Goal: Transaction & Acquisition: Purchase product/service

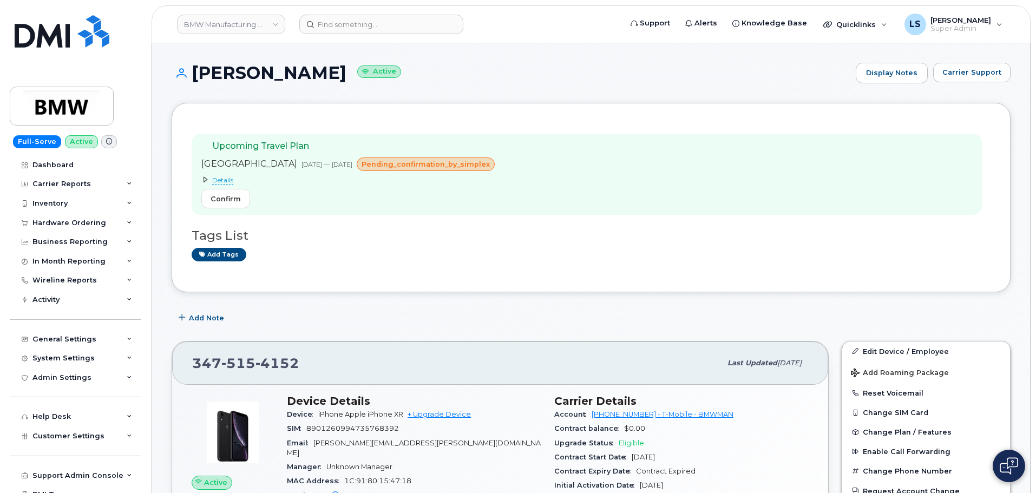
scroll to position [433, 0]
click at [570, 286] on div "Upcoming Travel Plan Italy Aug 18, 2025 — Sep 02, 2025 pending_confirmation_by_…" at bounding box center [591, 197] width 839 height 189
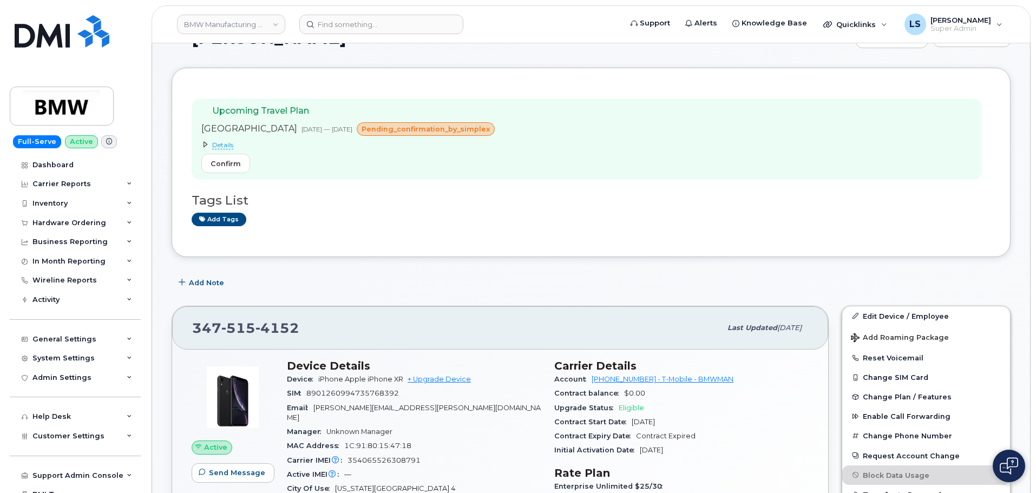
scroll to position [54, 0]
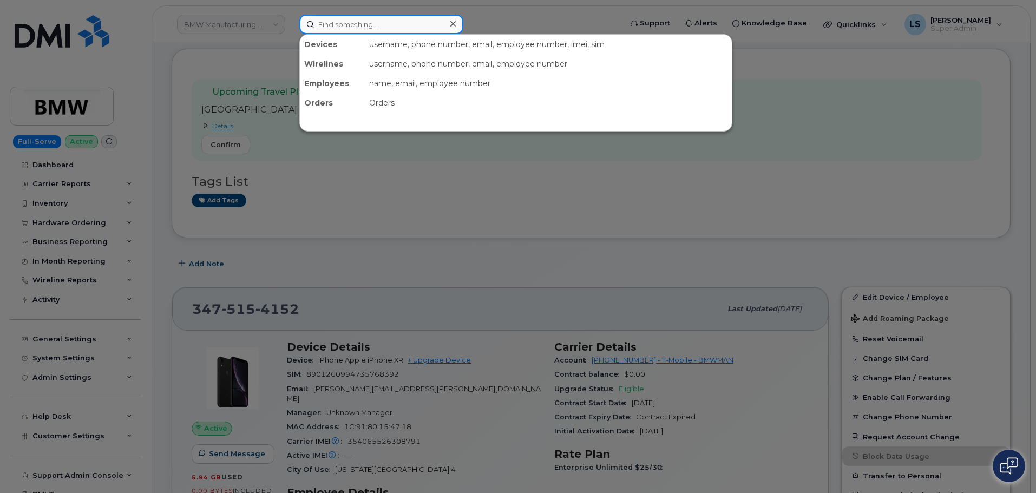
click at [327, 21] on input at bounding box center [381, 24] width 164 height 19
paste input "[PHONE_NUMBER]"
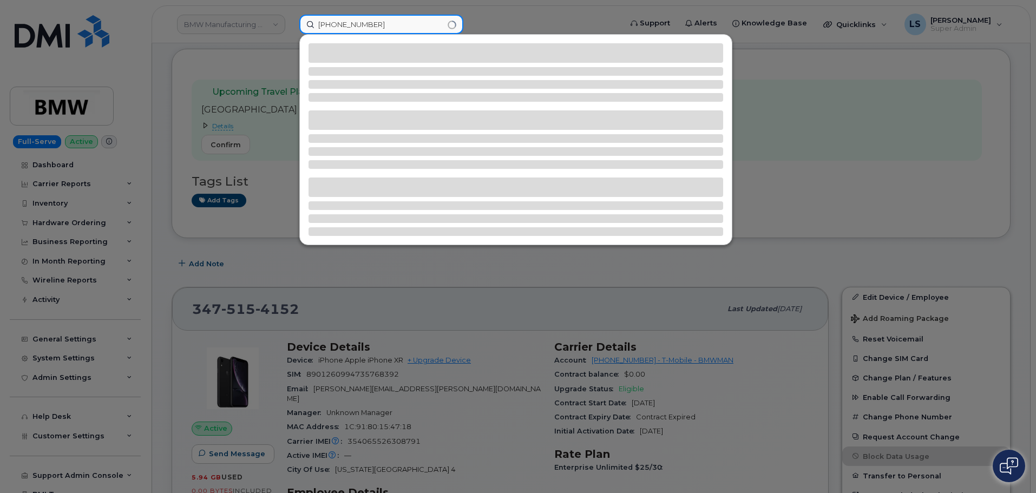
type input "[PHONE_NUMBER]"
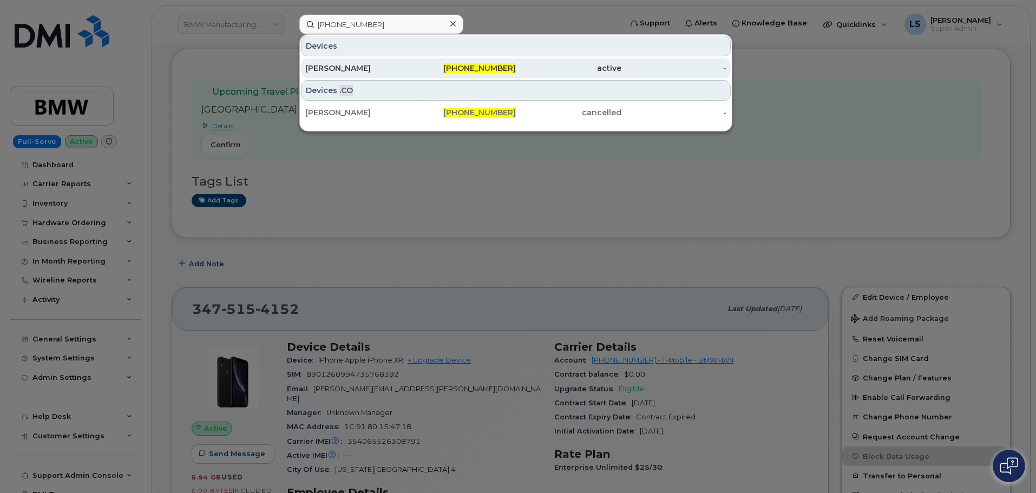
click at [386, 65] on div "[PERSON_NAME]" at bounding box center [358, 68] width 106 height 11
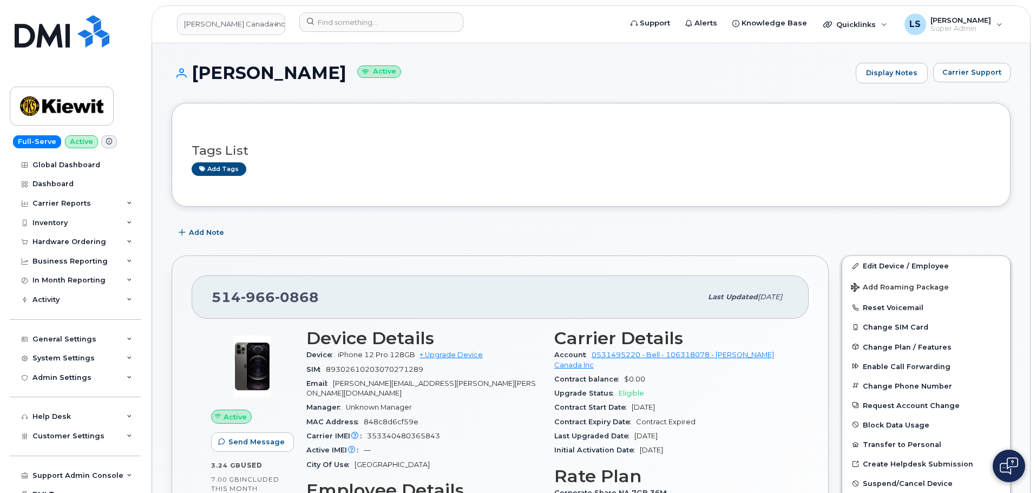
click at [527, 233] on div "Add Note" at bounding box center [591, 232] width 839 height 19
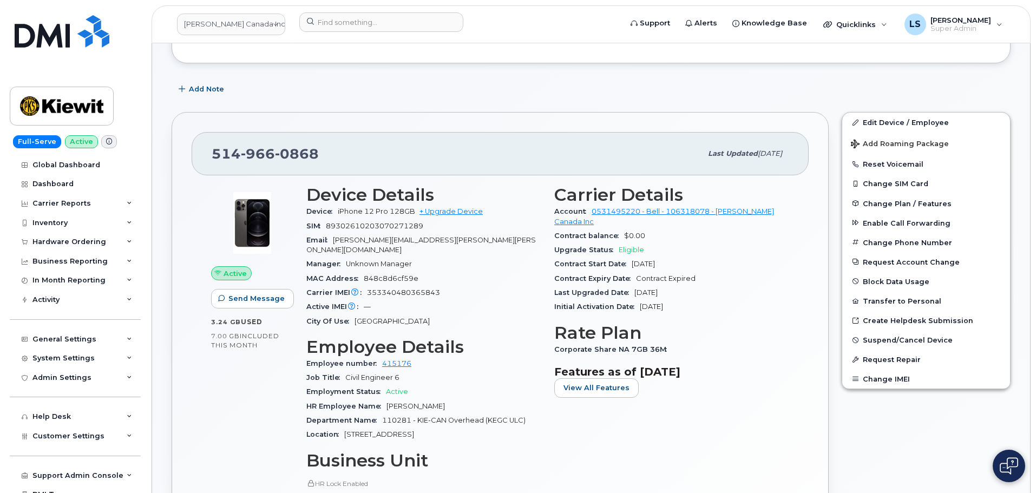
scroll to position [162, 0]
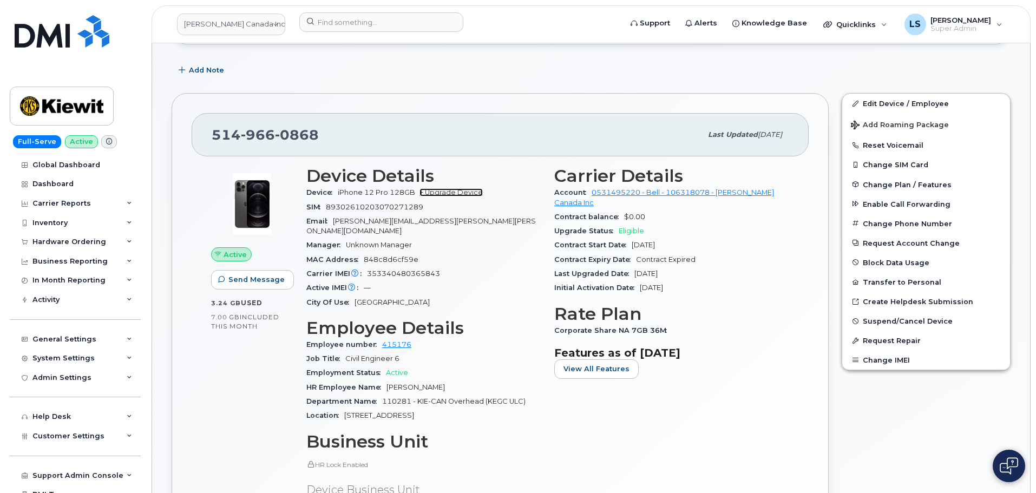
click at [447, 192] on link "+ Upgrade Device" at bounding box center [450, 192] width 63 height 8
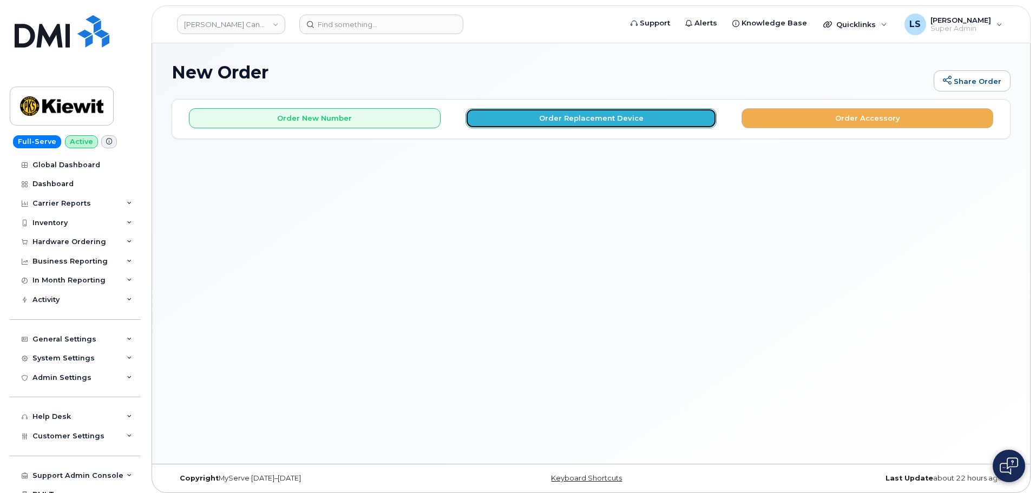
click at [515, 115] on button "Order Replacement Device" at bounding box center [591, 118] width 252 height 20
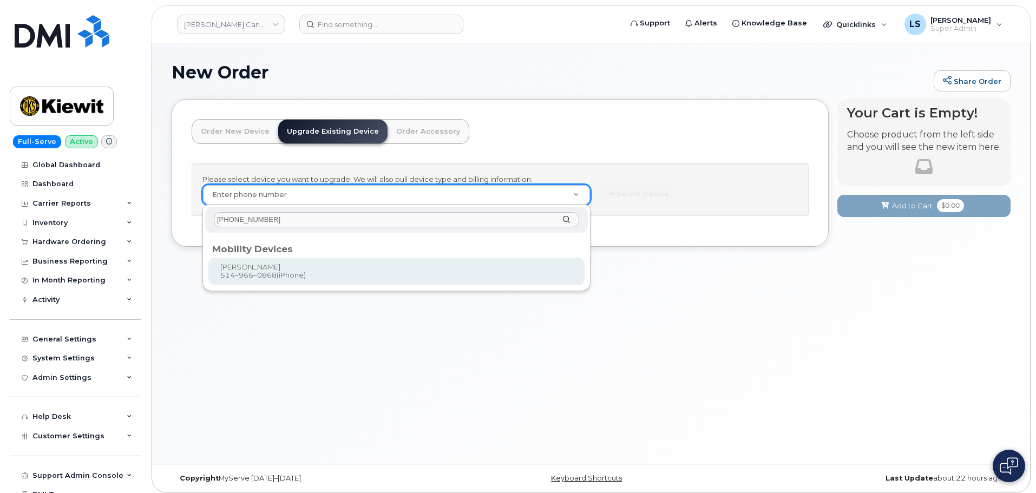
type input "[PHONE_NUMBER]"
type input "345478"
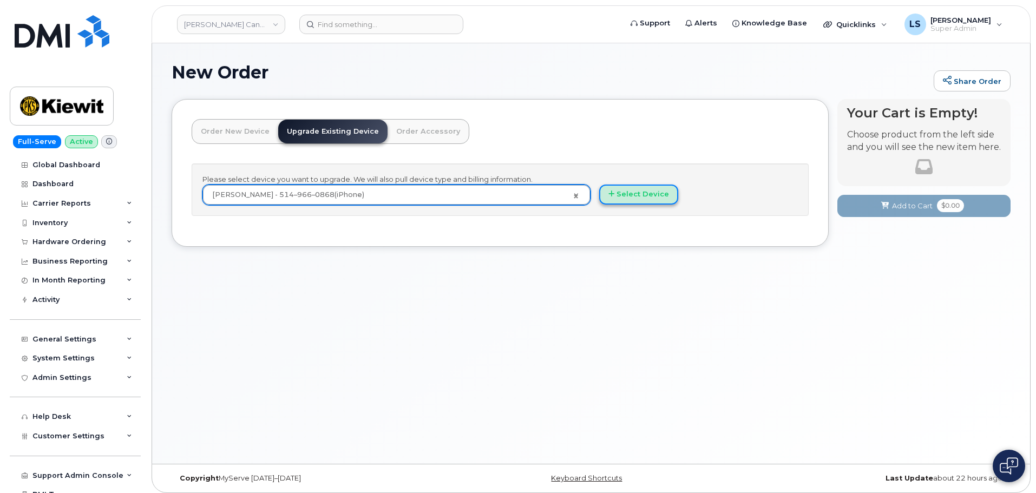
click at [671, 197] on button "Select Device" at bounding box center [638, 195] width 79 height 20
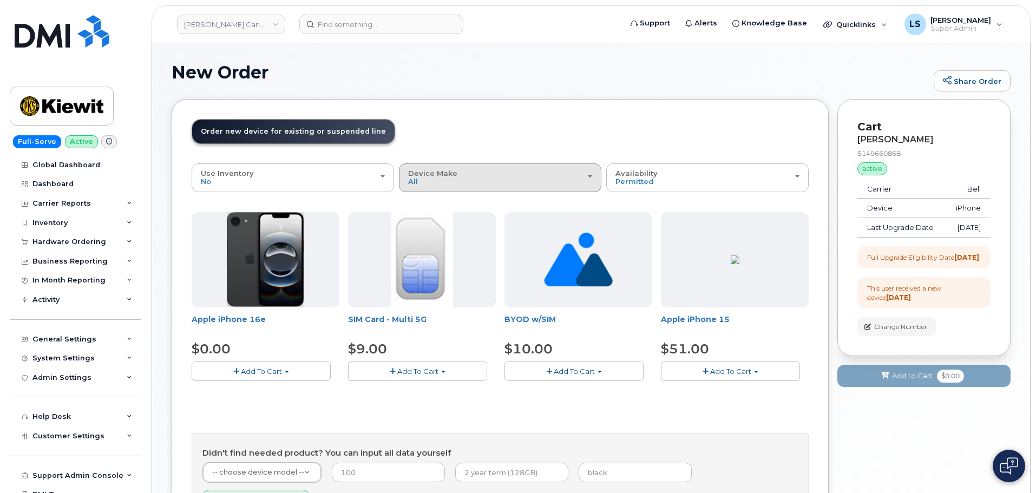
scroll to position [54, 0]
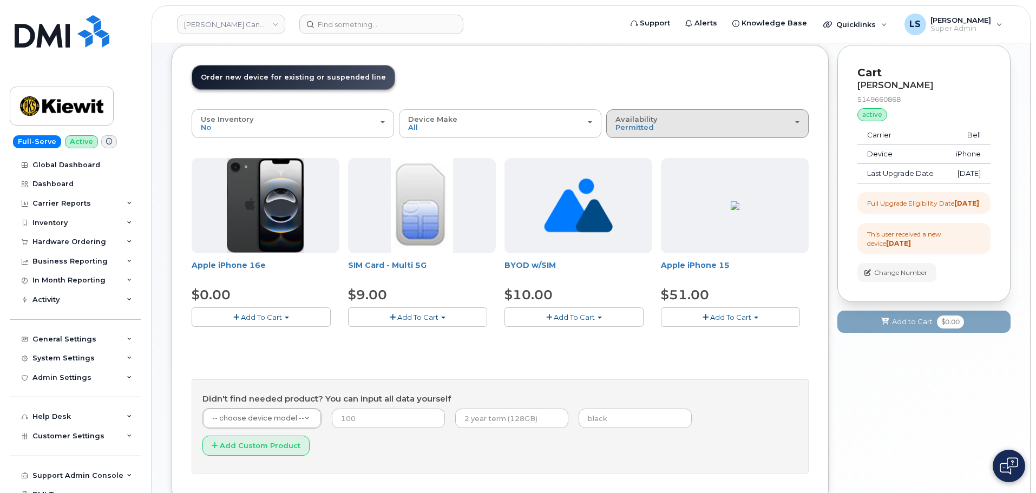
click at [661, 124] on div "Availability Permitted All" at bounding box center [707, 123] width 184 height 17
click at [633, 169] on div "All" at bounding box center [707, 166] width 197 height 13
click at [624, 126] on span "Permitted" at bounding box center [634, 127] width 38 height 9
click at [629, 161] on label "All" at bounding box center [620, 166] width 23 height 13
click at [0, 0] on input "All" at bounding box center [0, 0] width 0 height 0
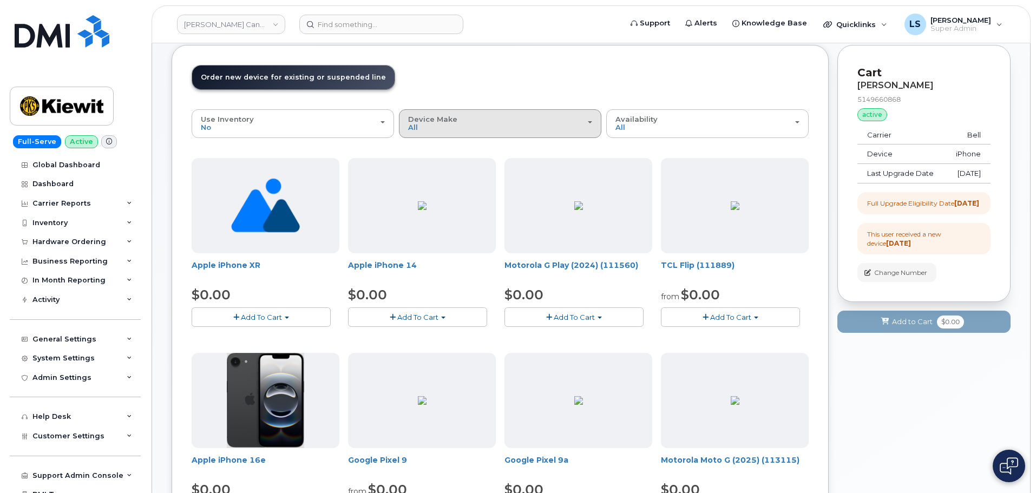
click at [538, 121] on div "Device Make All Aircard Android Cell Phone HUB iPhone Tablet Unknown" at bounding box center [500, 123] width 184 height 17
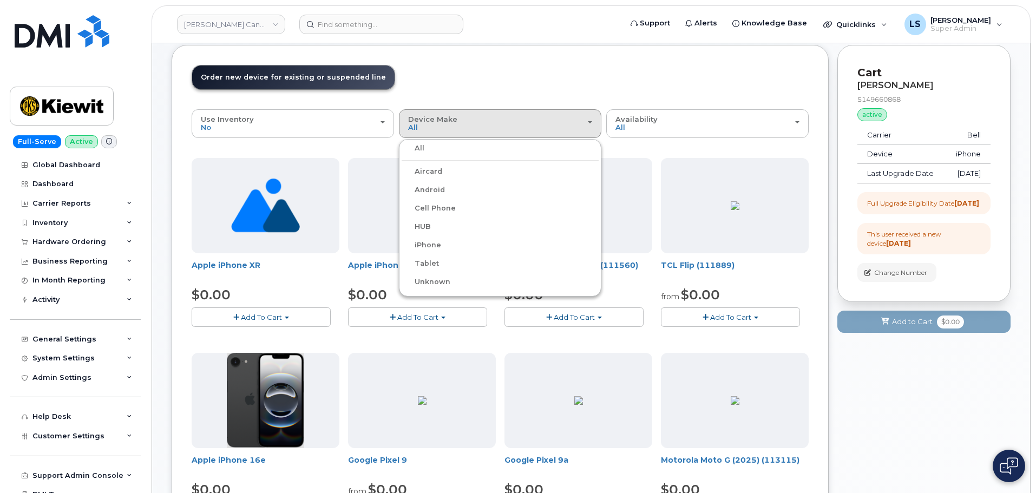
click at [430, 246] on label "iPhone" at bounding box center [420, 245] width 39 height 13
click at [0, 0] on input "iPhone" at bounding box center [0, 0] width 0 height 0
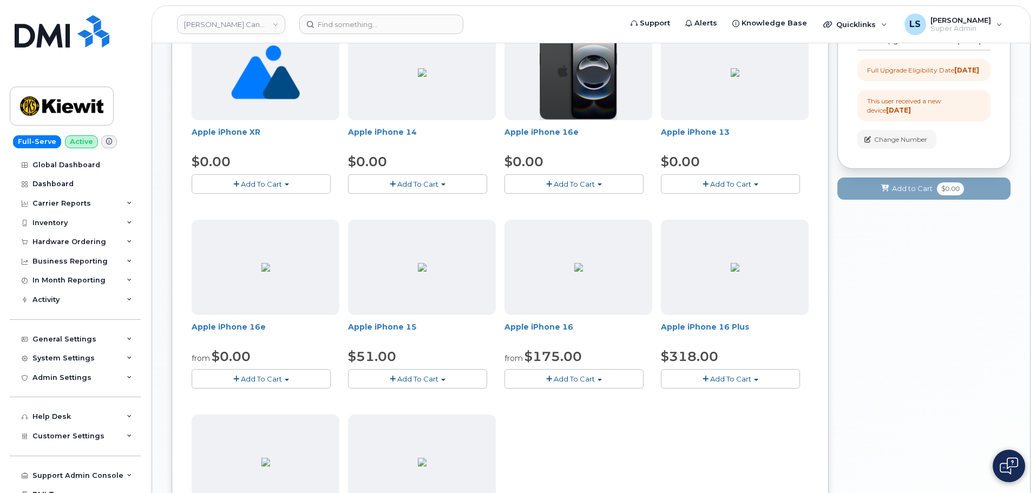
scroll to position [162, 0]
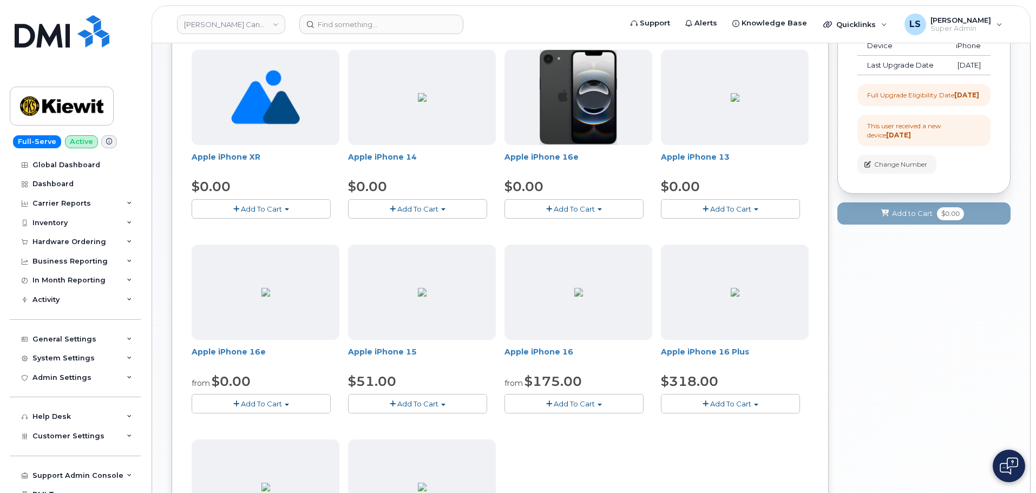
click at [561, 399] on span "Add To Cart" at bounding box center [574, 403] width 41 height 9
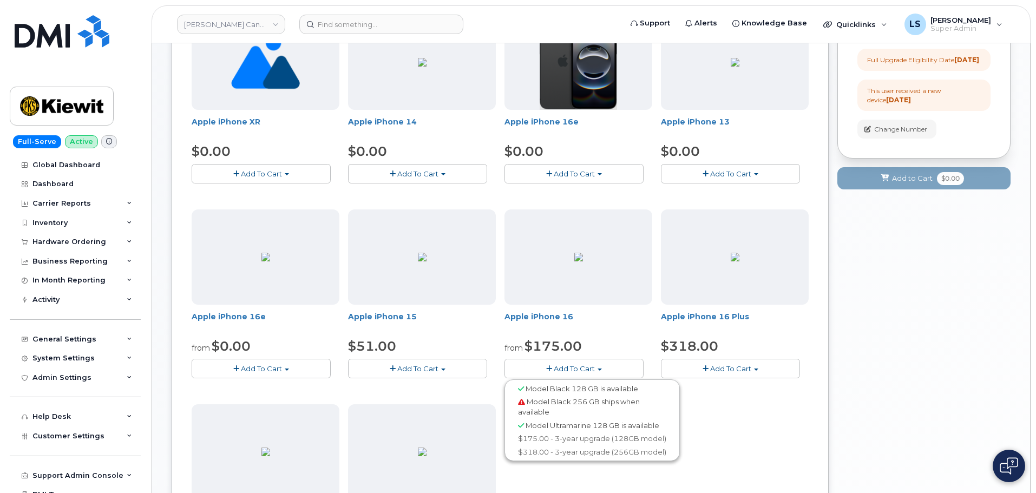
scroll to position [216, 0]
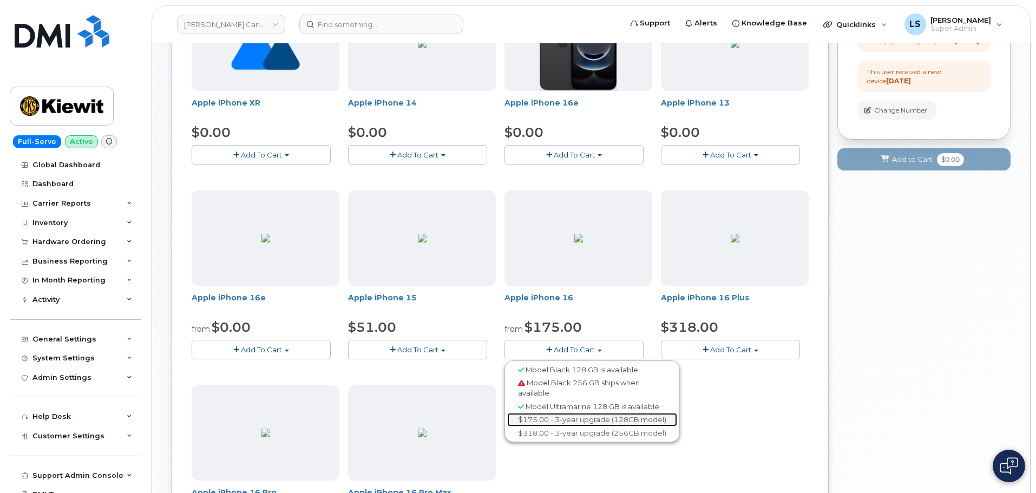
click at [580, 415] on link "$175.00 - 3-year upgrade (128GB model)" at bounding box center [592, 420] width 170 height 14
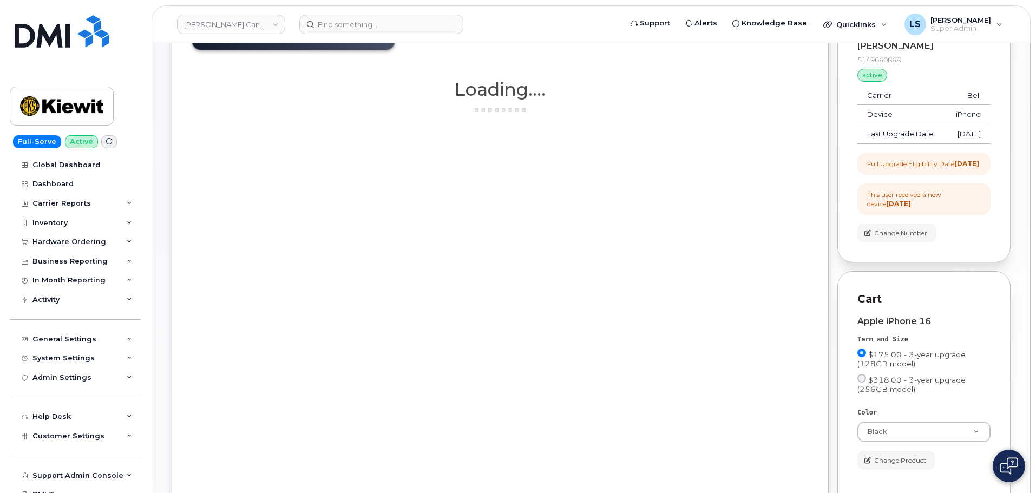
scroll to position [0, 0]
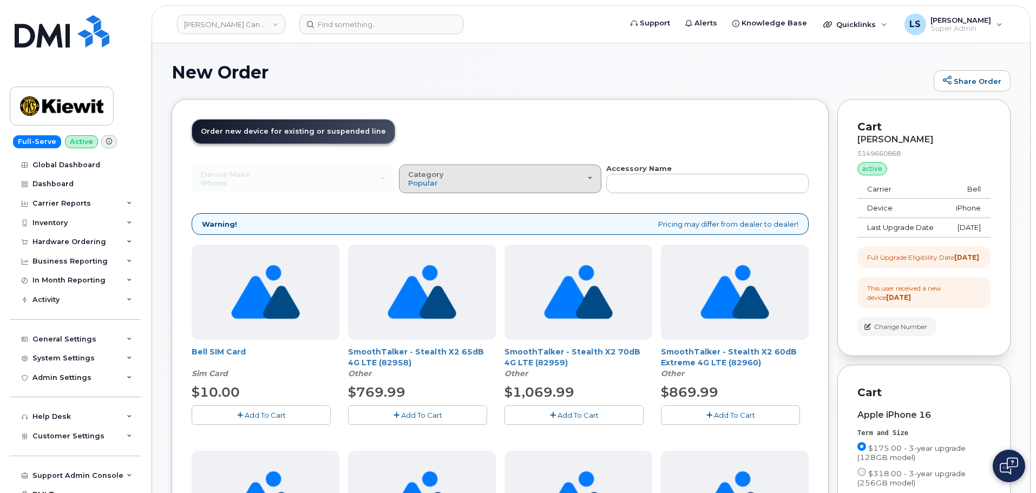
click at [565, 175] on div "Category Popular" at bounding box center [500, 178] width 184 height 17
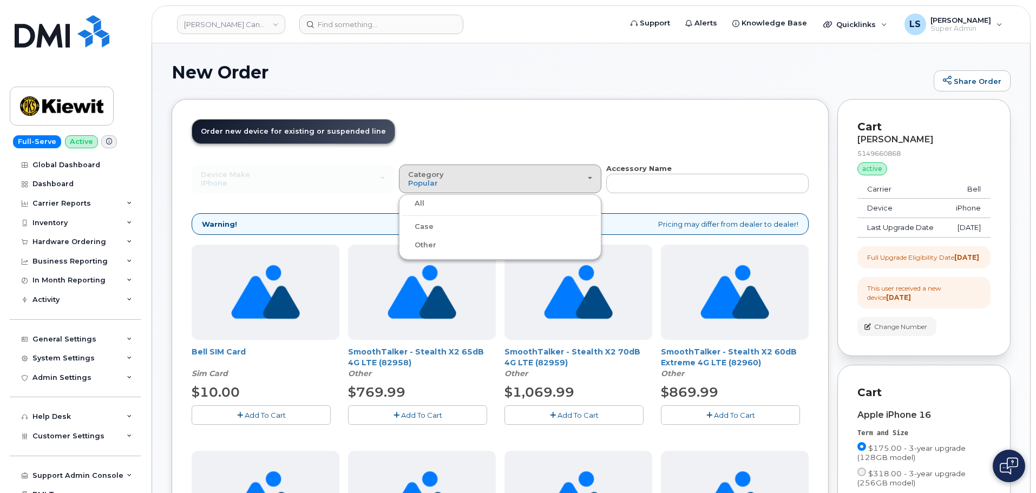
click at [424, 228] on label "Case" at bounding box center [417, 226] width 32 height 13
click at [0, 0] on input "Case" at bounding box center [0, 0] width 0 height 0
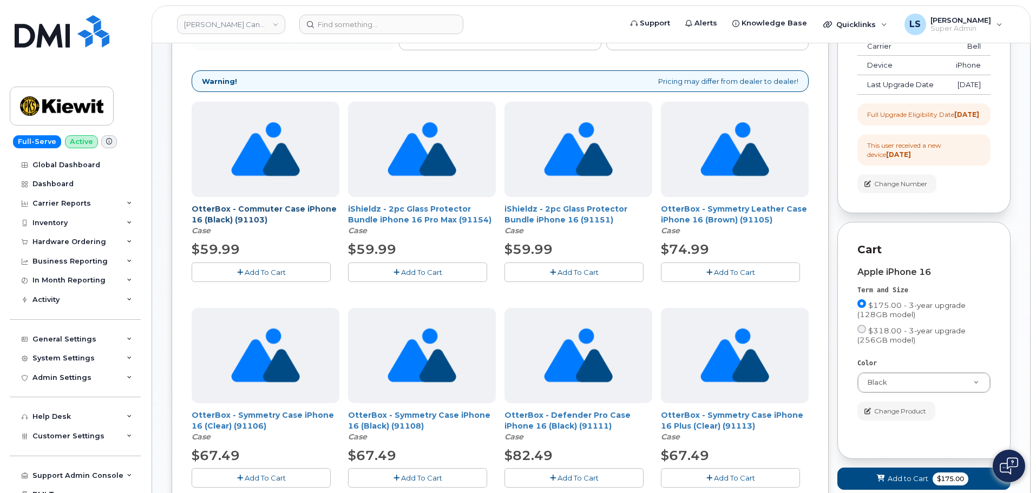
scroll to position [162, 0]
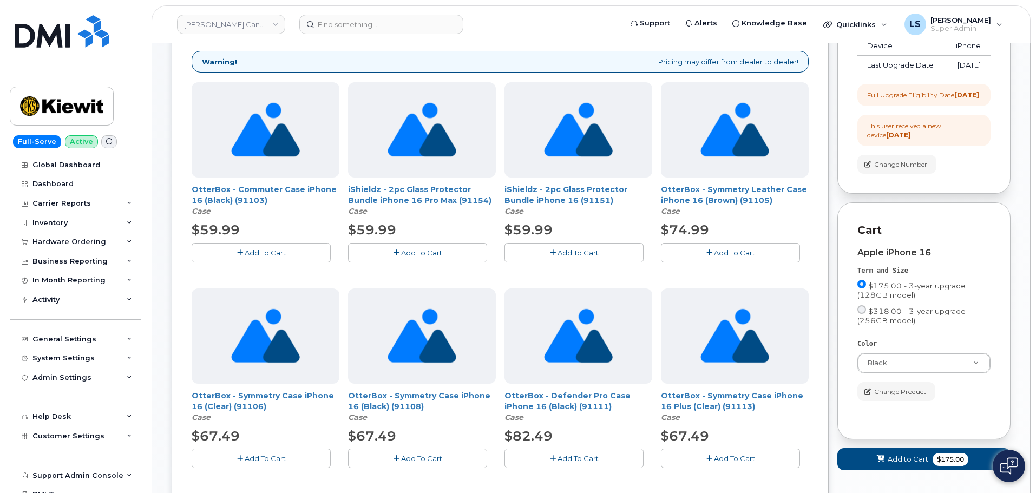
click at [281, 255] on span "Add To Cart" at bounding box center [265, 252] width 41 height 9
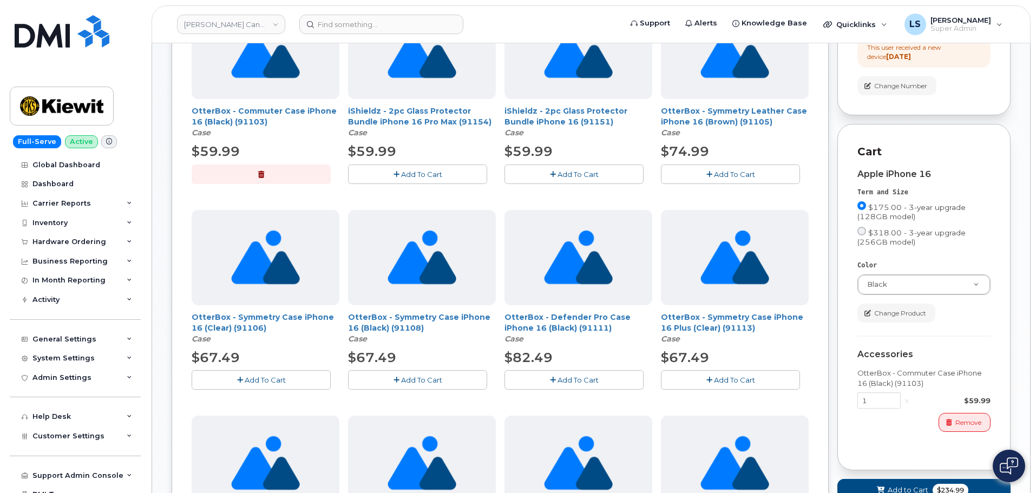
scroll to position [379, 0]
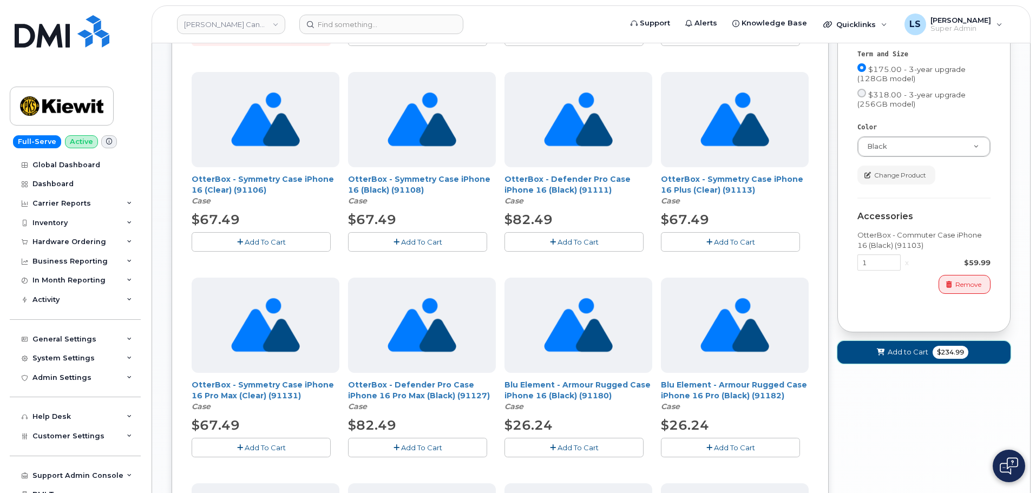
click at [900, 357] on span "Add to Cart" at bounding box center [907, 352] width 41 height 10
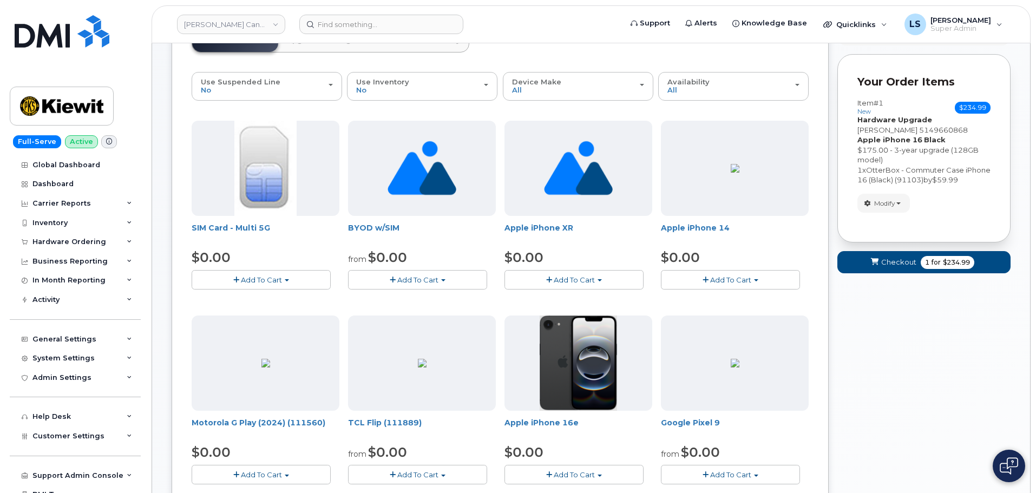
scroll to position [0, 0]
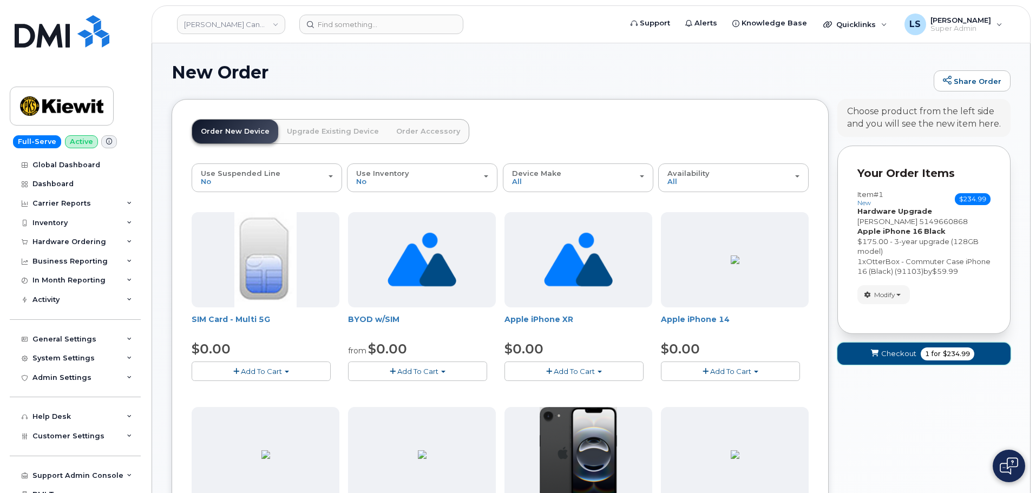
click at [912, 353] on span "Checkout" at bounding box center [898, 353] width 35 height 10
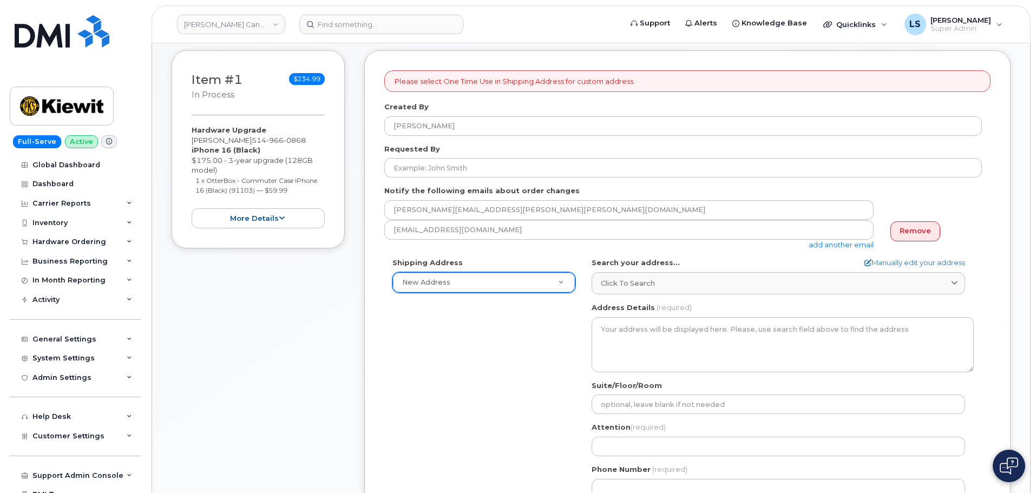
scroll to position [162, 0]
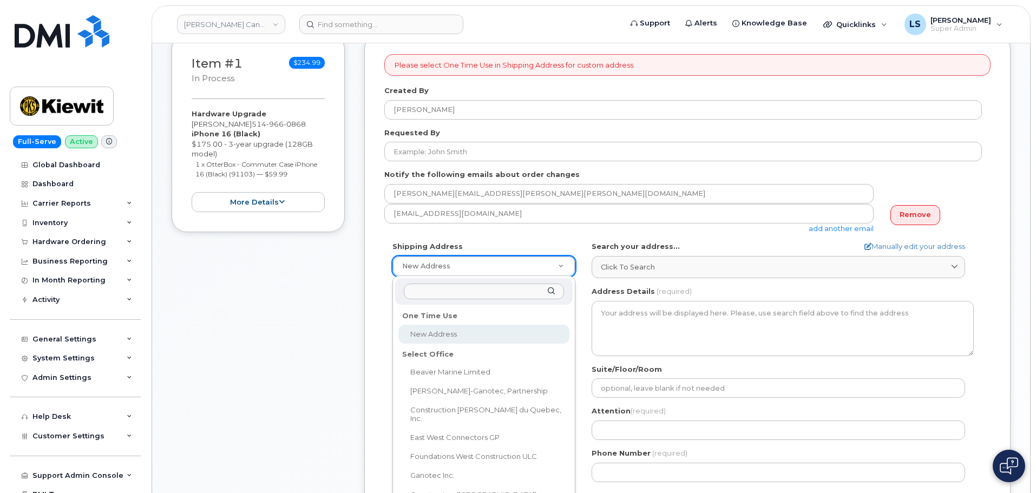
select select
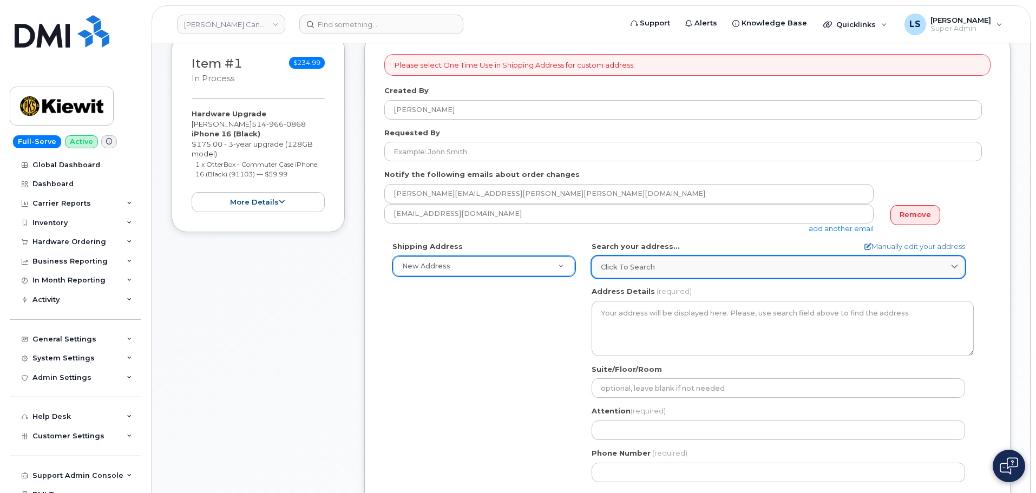
click at [720, 269] on div "Click to search" at bounding box center [778, 267] width 355 height 10
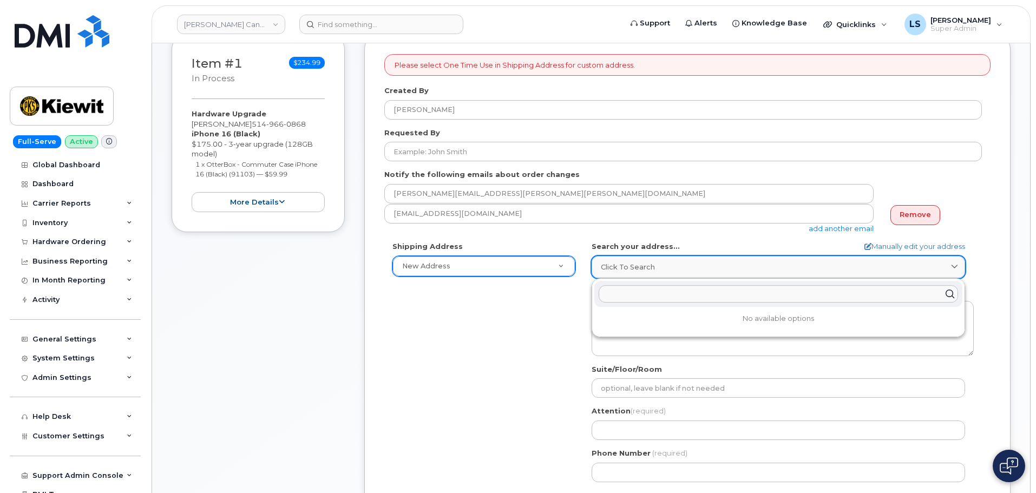
paste input "[STREET_ADDRESS][PERSON_NAME]"
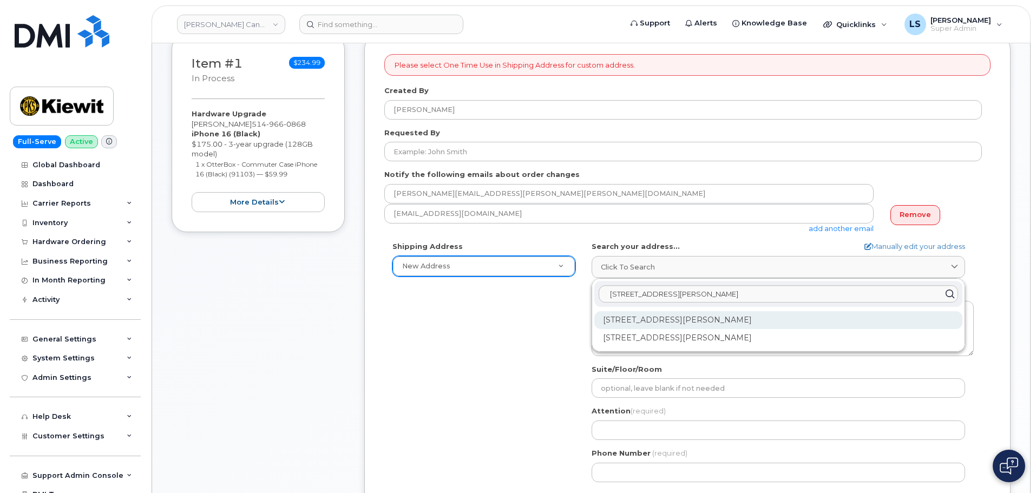
click at [740, 322] on div "3055 Boul Saint-Martin O Laval QC H7T 0J3" at bounding box center [778, 320] width 368 height 18
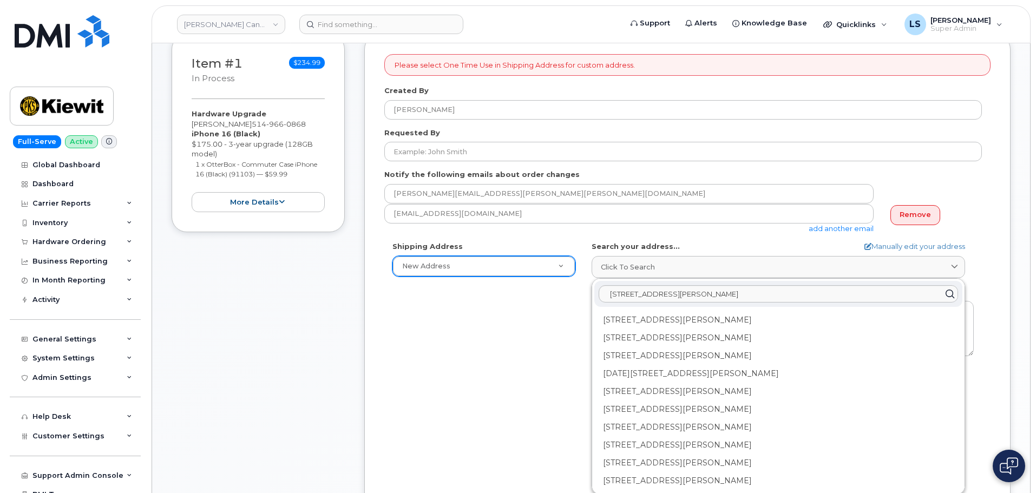
click at [499, 364] on div "Shipping Address New Address New Address Beaver Marine Limited Cahill-Ganotec, …" at bounding box center [682, 365] width 597 height 248
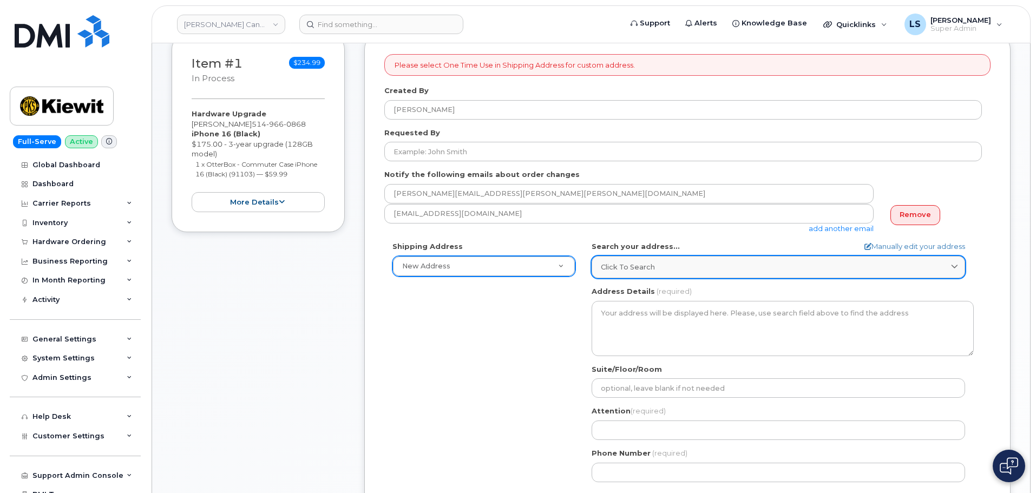
click at [664, 260] on link "Click to search" at bounding box center [777, 267] width 373 height 22
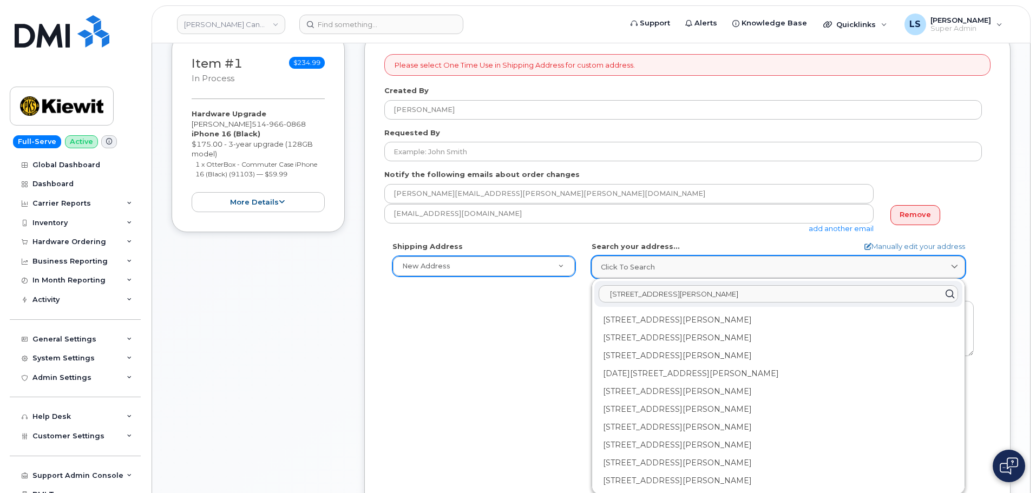
paste input "3055 Boulevard Saint-Martin Ouest bureau 200, Laval (QC) H7T 0J3"
type input "3055 Boulevard Saint-Martin Ouest"
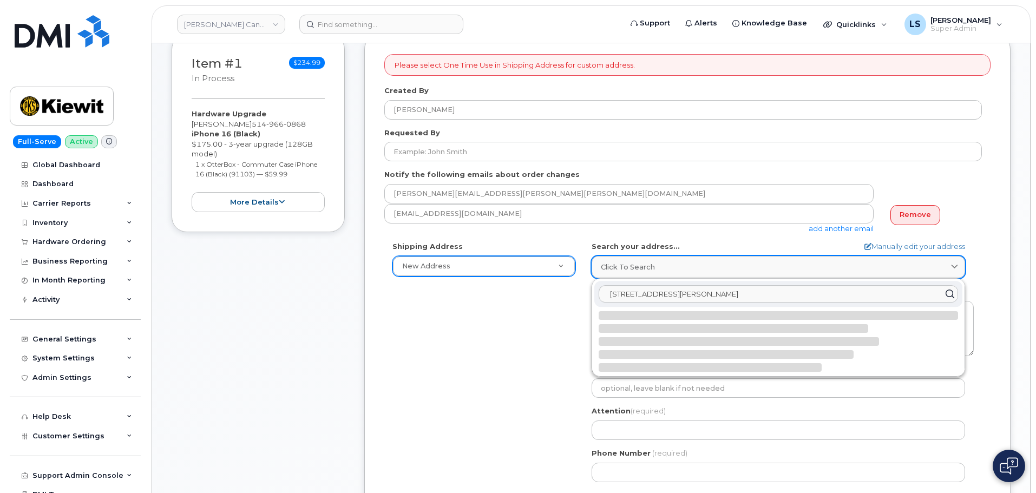
scroll to position [0, 0]
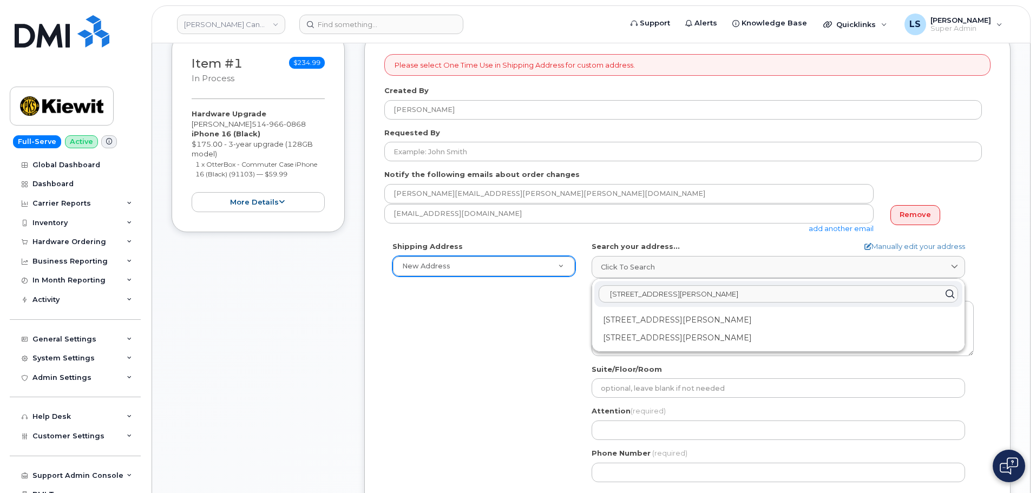
drag, startPoint x: 663, startPoint y: 292, endPoint x: 506, endPoint y: 291, distance: 156.9
click at [511, 291] on div "Shipping Address New Address New Address Beaver Marine Limited Cahill-Ganotec, …" at bounding box center [682, 365] width 597 height 248
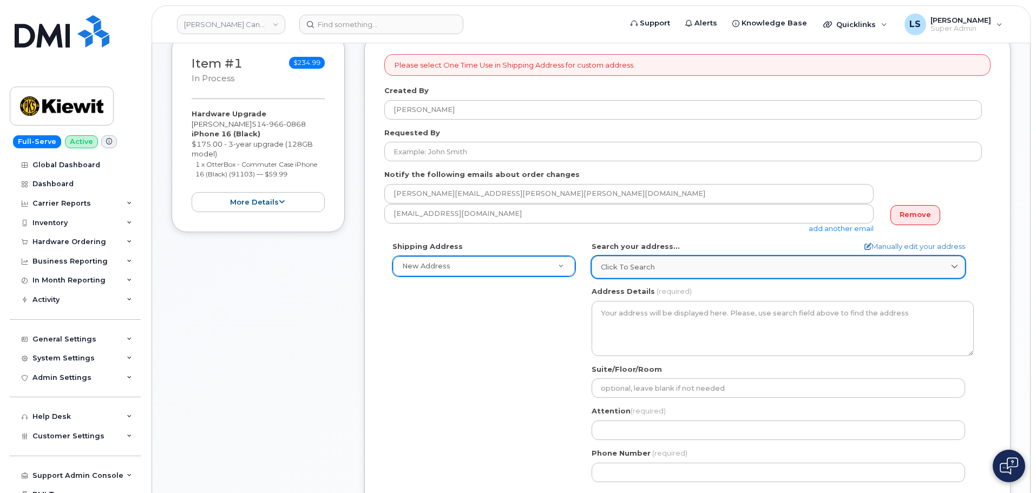
click at [677, 266] on div "Click to search" at bounding box center [778, 267] width 355 height 10
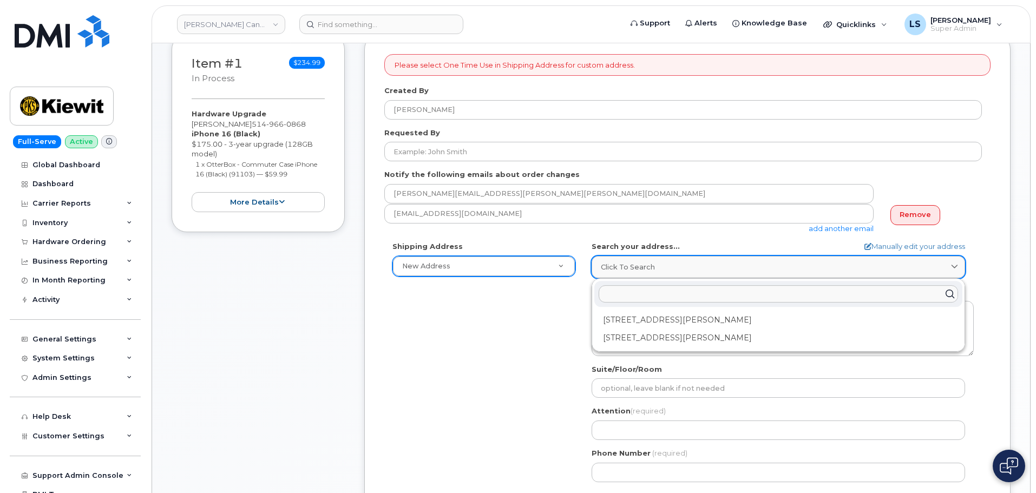
paste input "3055 Boulevard Saint-Martin Ouest bureau 200, Laval (QC) H7T 0J3"
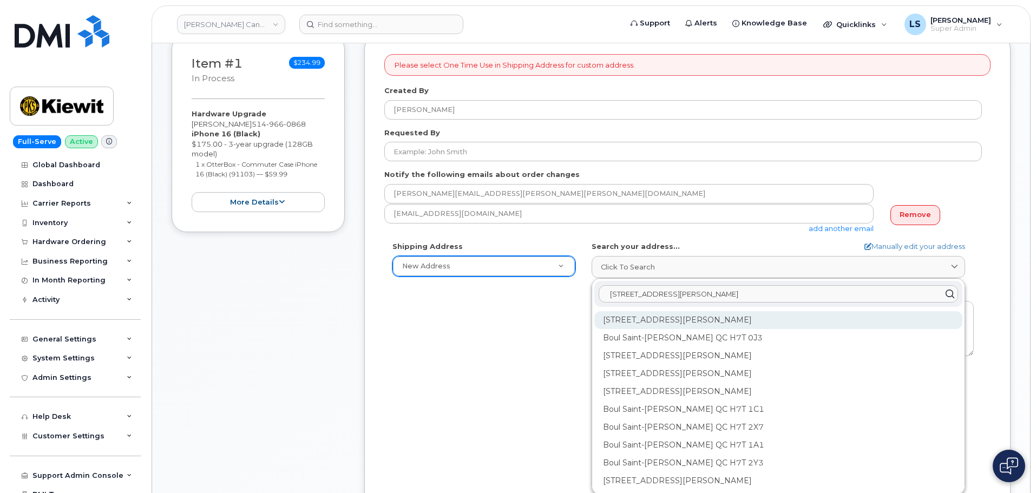
type input "3055 Boulevard Saint-Martin Ouest bureau 200, Laval (QC) H7T 0J3"
click at [666, 347] on div "3055 Boul Saint-Martin O Laval QC H7T 0J3" at bounding box center [778, 356] width 368 height 18
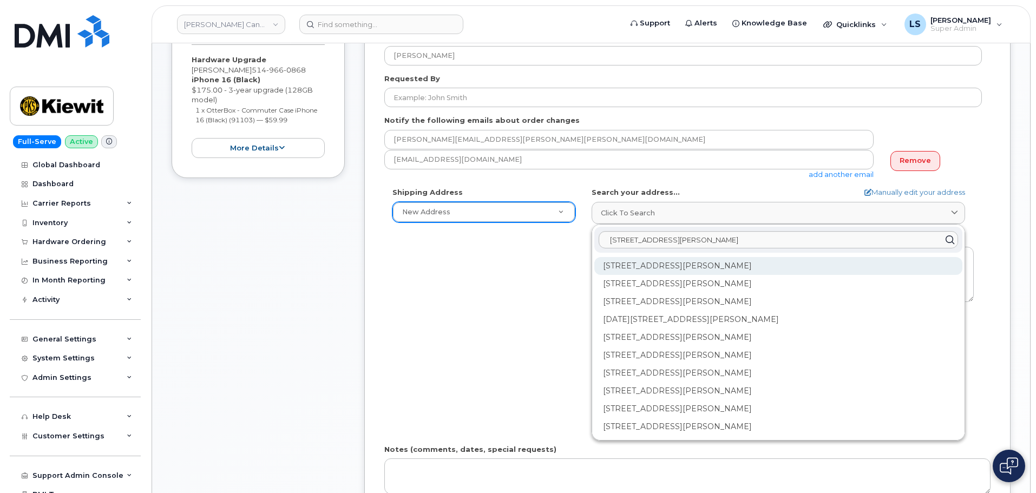
click at [667, 293] on div "120-3055 Boul Saint-Martin O Laval QC H7T 0J3" at bounding box center [778, 302] width 368 height 18
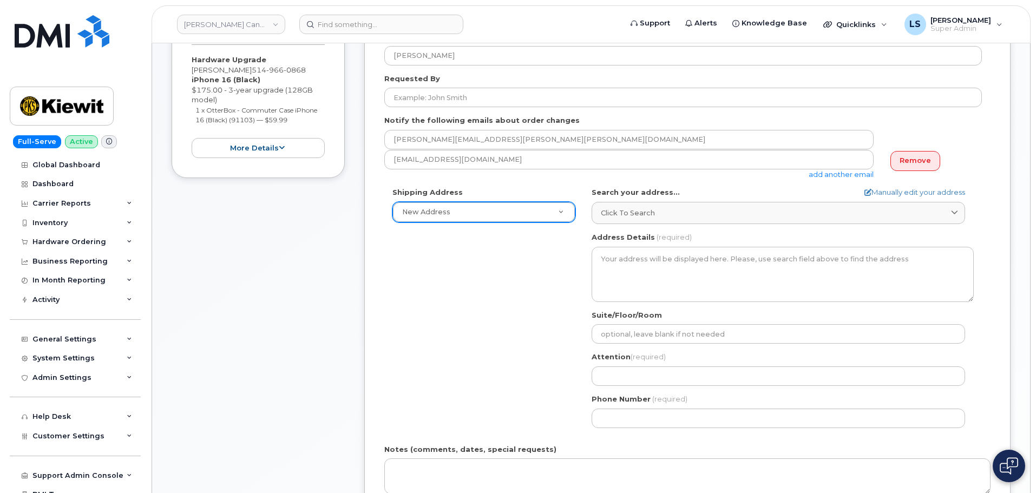
select select
type textarea "120-3055 Boul Saint-Martin O LAVAL QC H7T 0J3 CANADA"
click at [557, 327] on div "Shipping Address New Address New Address Beaver Marine Limited Cahill-Ganotec, …" at bounding box center [682, 311] width 597 height 248
click at [629, 311] on label "Suite/Floor/Room" at bounding box center [626, 315] width 70 height 10
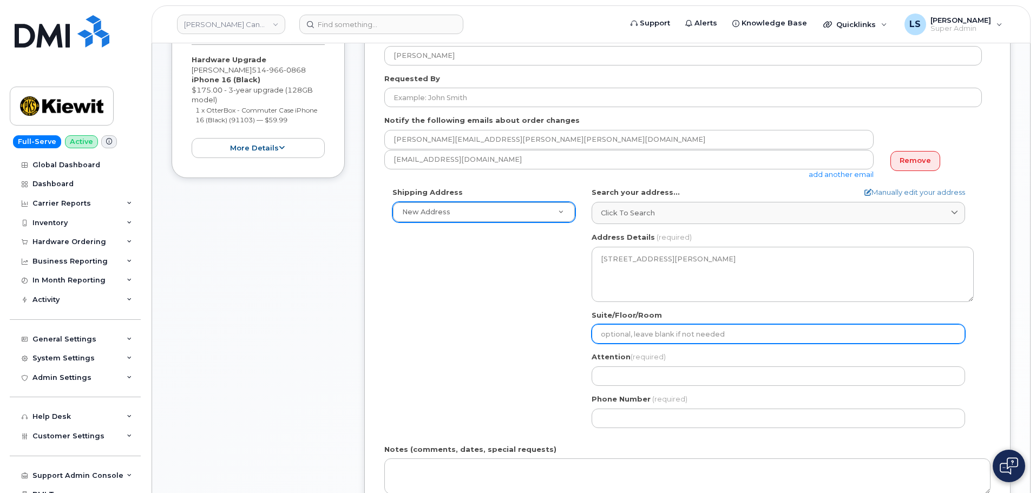
click at [629, 324] on input "Suite/Floor/Room" at bounding box center [777, 333] width 373 height 19
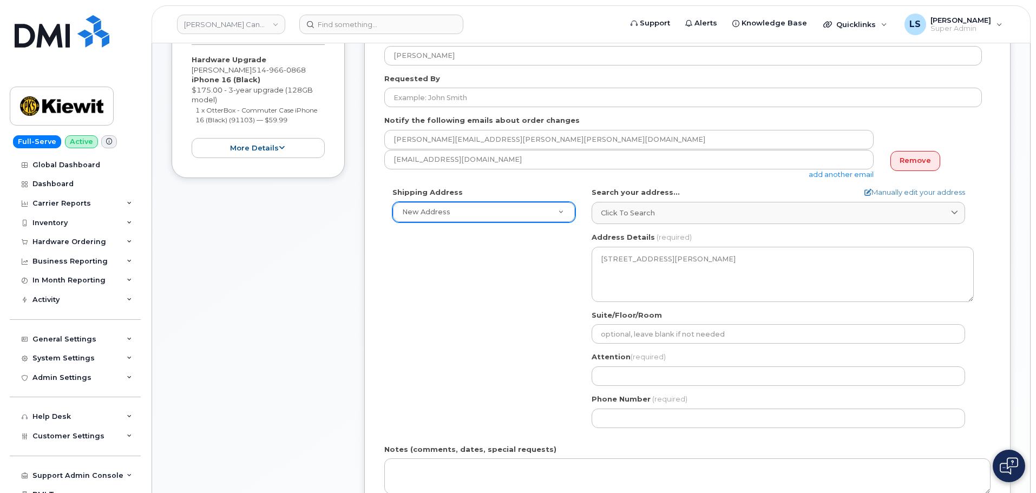
click at [627, 319] on label "Suite/Floor/Room" at bounding box center [626, 315] width 70 height 10
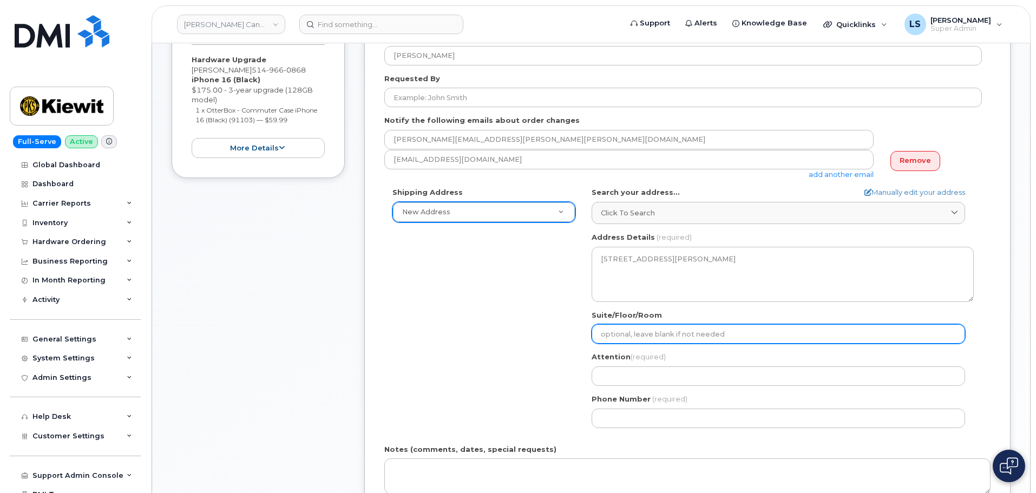
click at [627, 324] on input "Suite/Floor/Room" at bounding box center [777, 333] width 373 height 19
paste input "bureau 200"
select select
type input "bureau 200"
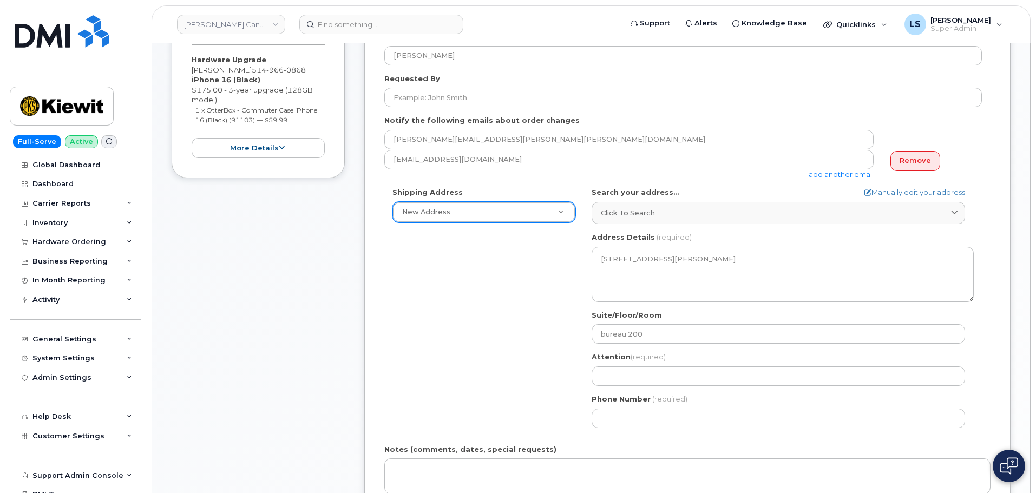
click at [518, 354] on div "Shipping Address New Address New Address Beaver Marine Limited Cahill-Ganotec, …" at bounding box center [682, 311] width 597 height 248
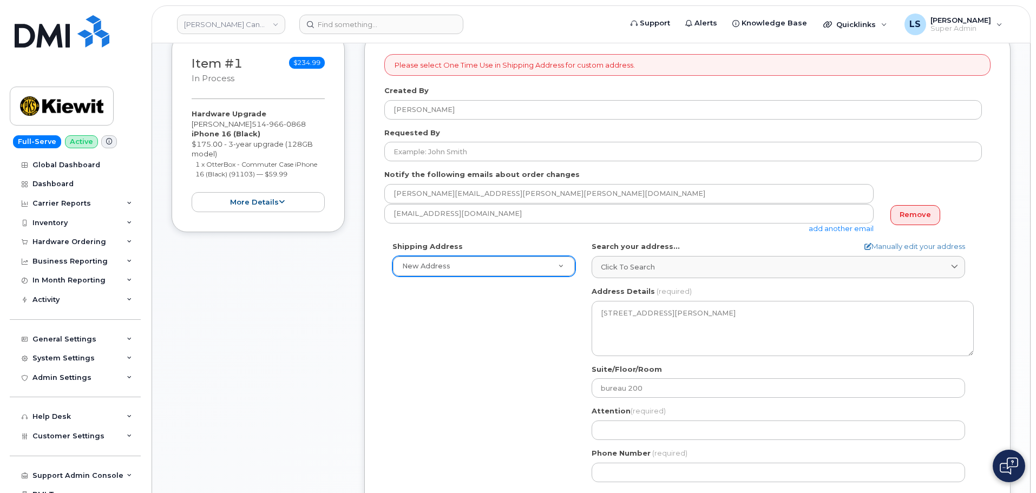
scroll to position [216, 0]
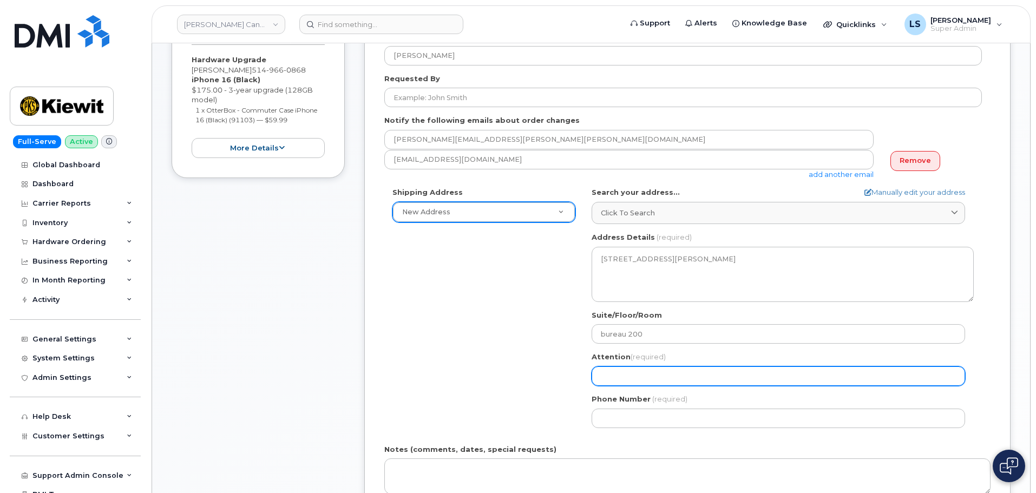
click at [642, 370] on input "Attention (required)" at bounding box center [777, 375] width 373 height 19
paste input "514-966-0868"
select select
type input "514-966-0868"
select select
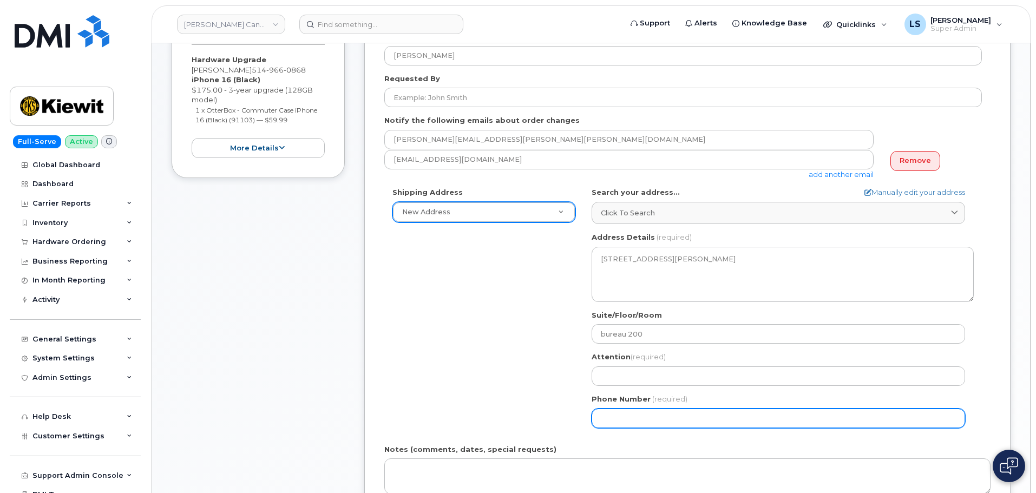
click at [621, 416] on input "Phone Number" at bounding box center [777, 418] width 373 height 19
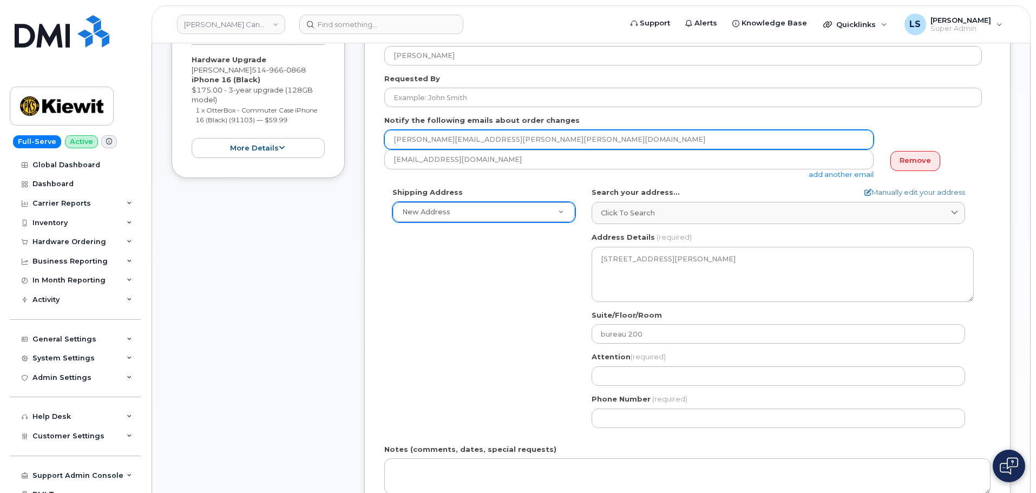
click at [510, 145] on input "[PERSON_NAME][EMAIL_ADDRESS][PERSON_NAME][PERSON_NAME][DOMAIN_NAME]" at bounding box center [628, 139] width 489 height 19
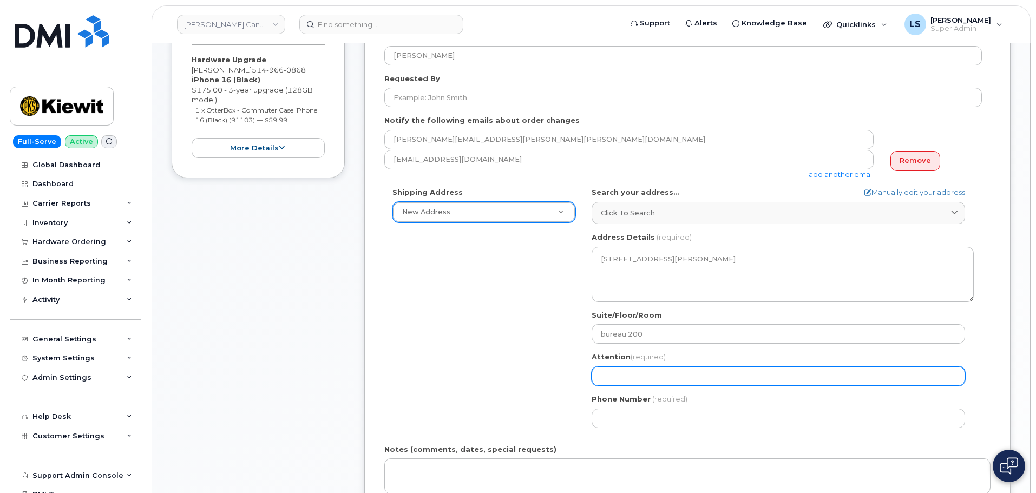
click at [674, 368] on input "Attention (required)" at bounding box center [777, 375] width 373 height 19
paste input "[PERSON_NAME][EMAIL_ADDRESS][PERSON_NAME][PERSON_NAME][DOMAIN_NAME]"
select select
type input "[PERSON_NAME][EMAIL_ADDRESS][PERSON_NAME][PERSON_NAME][DOMAIN_NAME]"
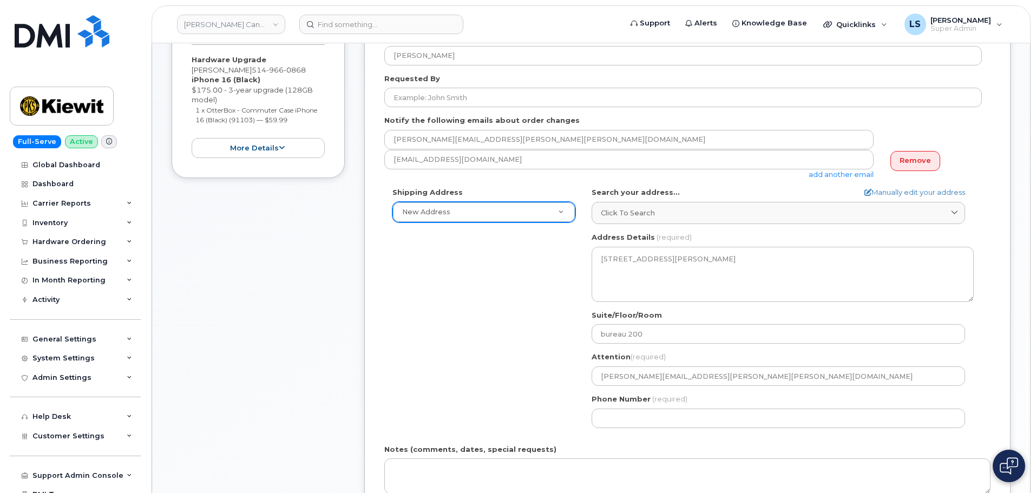
click at [482, 401] on div "Shipping Address New Address New Address Beaver Marine Limited Cahill-Ganotec, …" at bounding box center [682, 311] width 597 height 248
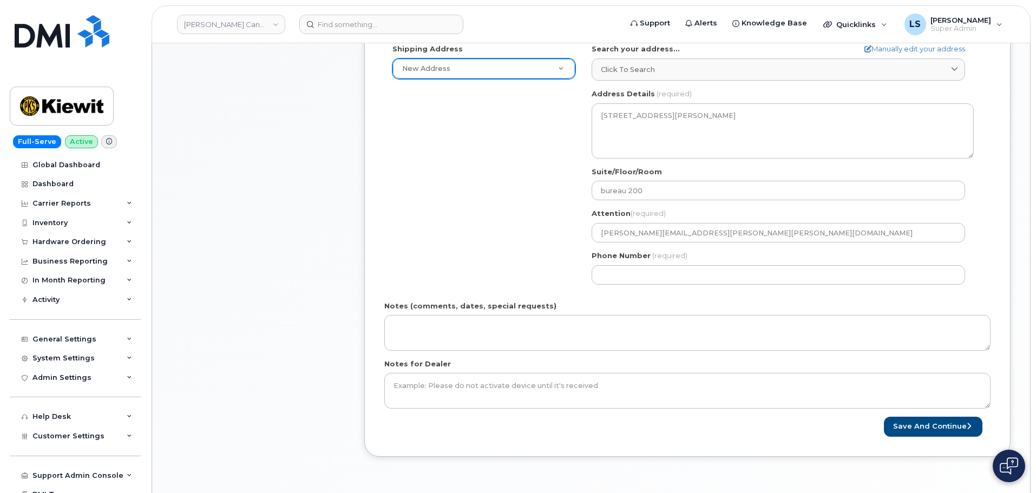
scroll to position [379, 0]
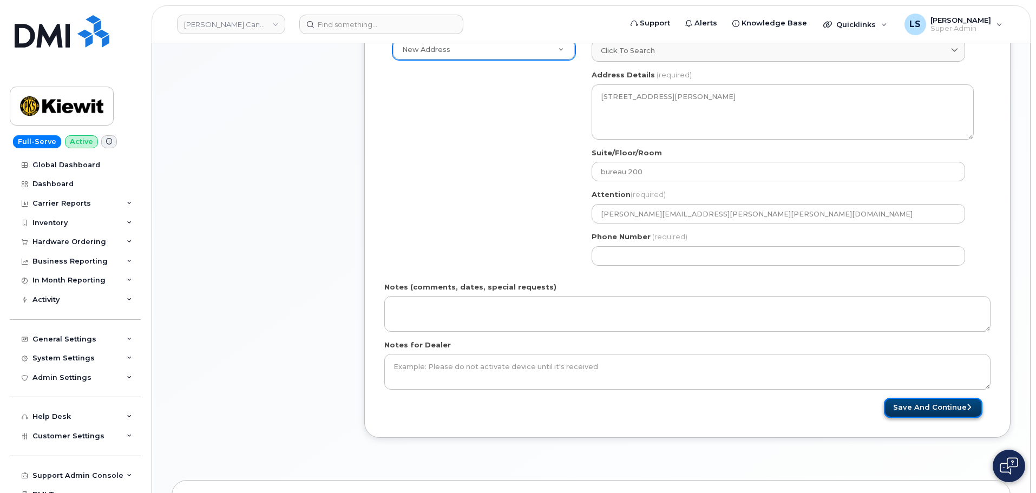
click at [898, 406] on button "Save and Continue" at bounding box center [933, 408] width 98 height 20
click at [637, 282] on div "Notes (comments, dates, special requests)" at bounding box center [687, 307] width 606 height 50
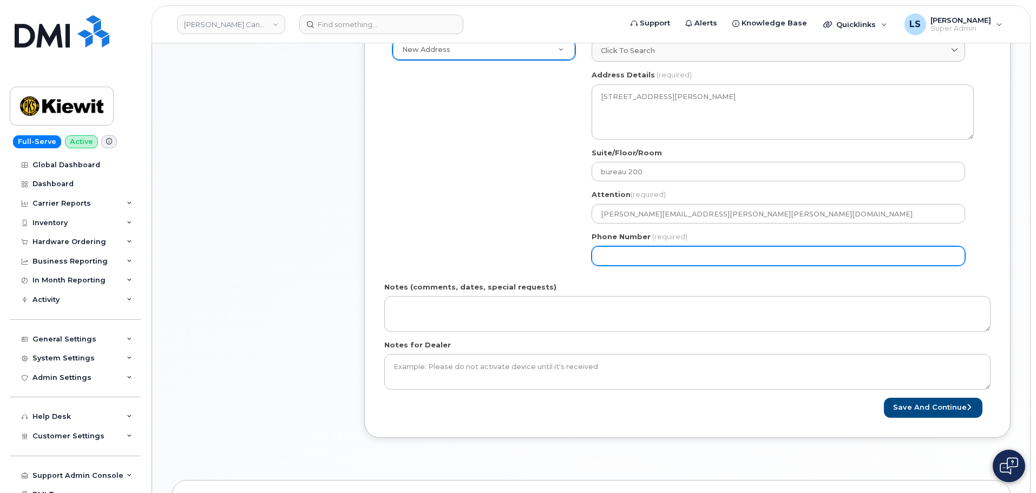
click at [675, 259] on input "Phone Number" at bounding box center [777, 255] width 373 height 19
click at [637, 258] on input "Phone Number" at bounding box center [777, 255] width 373 height 19
click at [617, 258] on input "Phone Number" at bounding box center [777, 255] width 373 height 19
select select
type input "5149660868"
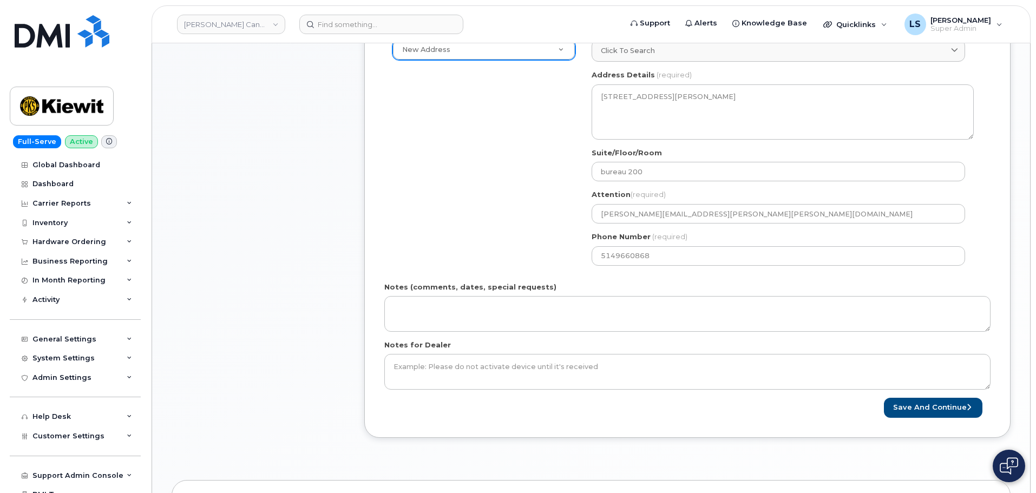
drag, startPoint x: 624, startPoint y: 279, endPoint x: 655, endPoint y: 289, distance: 32.7
click at [625, 279] on form "Please select One Time Use in Shipping Address for custom address. Created By L…" at bounding box center [687, 128] width 606 height 580
drag, startPoint x: 936, startPoint y: 410, endPoint x: 928, endPoint y: 410, distance: 7.6
click at [935, 410] on button "Save and Continue" at bounding box center [933, 408] width 98 height 20
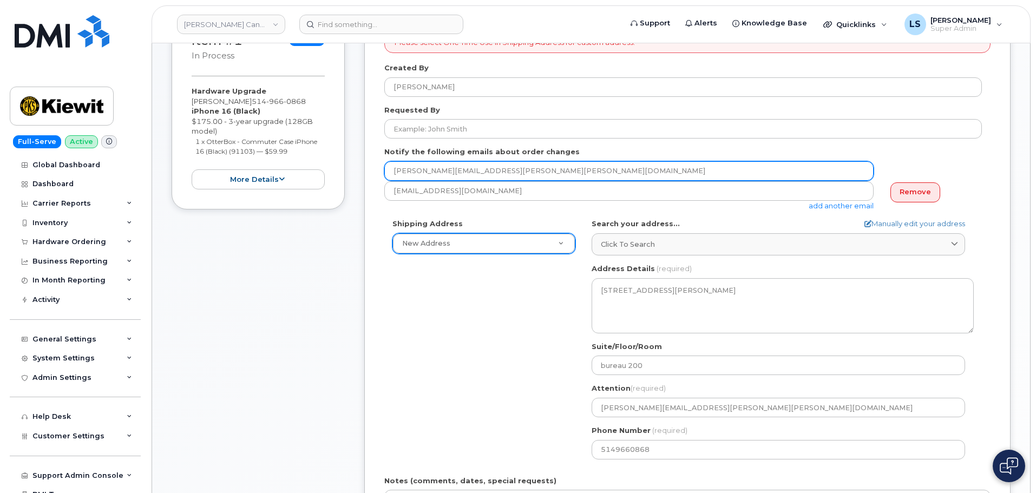
scroll to position [0, 0]
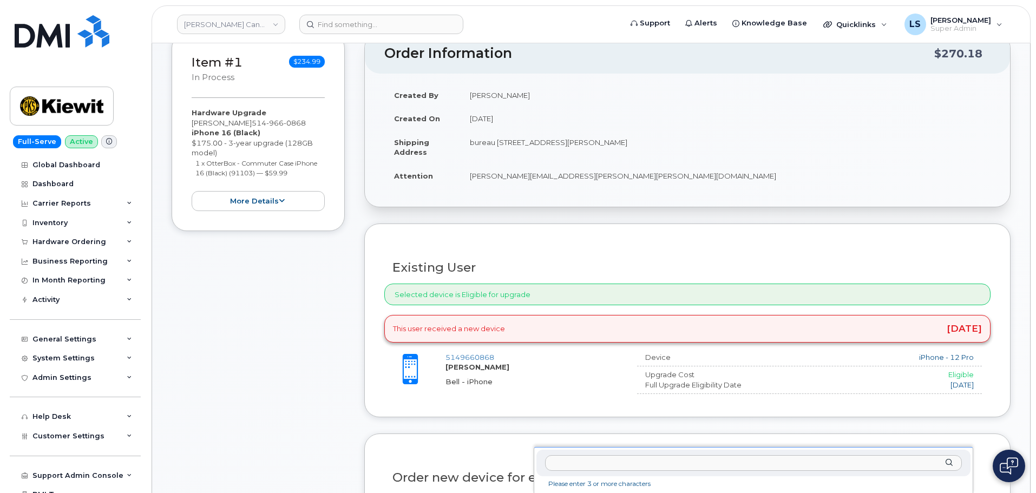
scroll to position [216, 0]
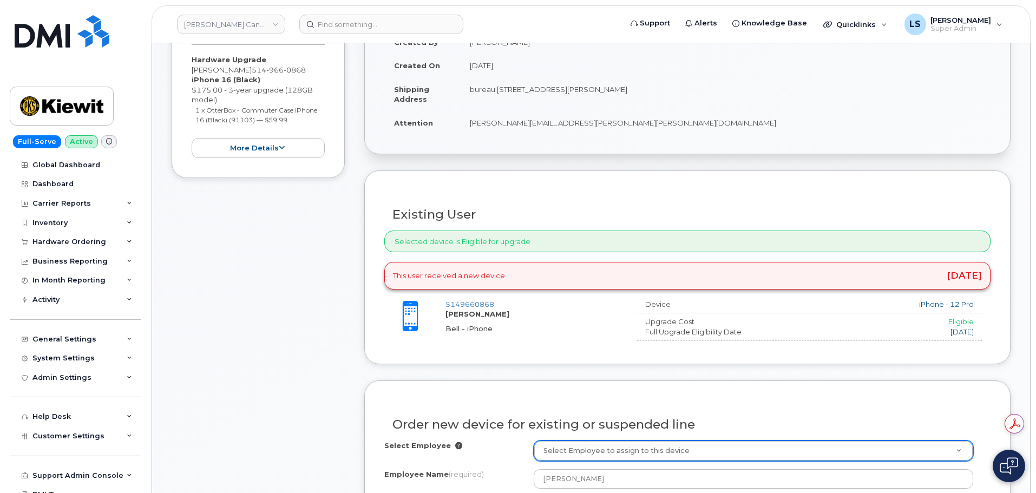
drag, startPoint x: 512, startPoint y: 310, endPoint x: 445, endPoint y: 317, distance: 67.4
drag, startPoint x: 444, startPoint y: 315, endPoint x: 510, endPoint y: 319, distance: 66.1
click at [508, 320] on div "5149660868 [PERSON_NAME] - iPhone" at bounding box center [506, 316] width 244 height 34
click at [513, 314] on div "5149660868 [PERSON_NAME] - iPhone" at bounding box center [536, 316] width 183 height 34
drag, startPoint x: 475, startPoint y: 313, endPoint x: 449, endPoint y: 317, distance: 25.7
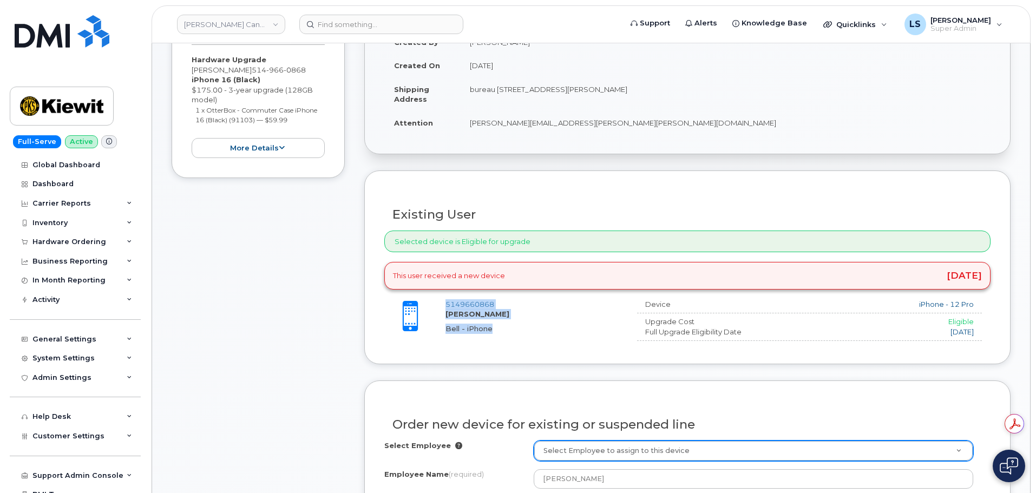
click at [474, 313] on strong "[PERSON_NAME]" at bounding box center [477, 313] width 64 height 9
click at [445, 317] on div "5149660868 [PERSON_NAME] - iPhone" at bounding box center [536, 316] width 183 height 34
drag, startPoint x: 445, startPoint y: 313, endPoint x: 452, endPoint y: 314, distance: 7.7
click at [446, 314] on div "5149660868 [PERSON_NAME] - iPhone" at bounding box center [536, 316] width 183 height 34
click at [452, 314] on strong "[PERSON_NAME]" at bounding box center [477, 313] width 64 height 9
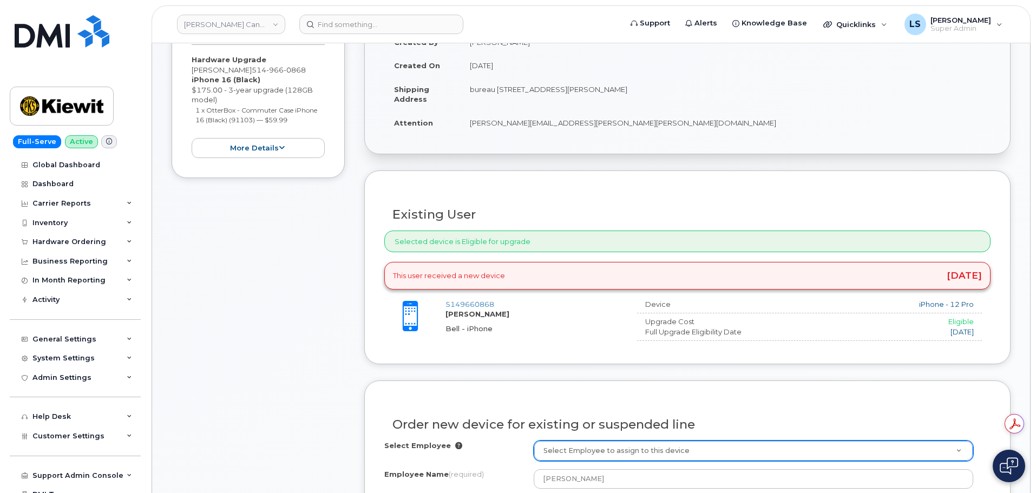
drag, startPoint x: 503, startPoint y: 314, endPoint x: 447, endPoint y: 314, distance: 55.7
click at [447, 314] on strong "[PERSON_NAME]" at bounding box center [477, 313] width 64 height 9
copy strong "[PERSON_NAME]"
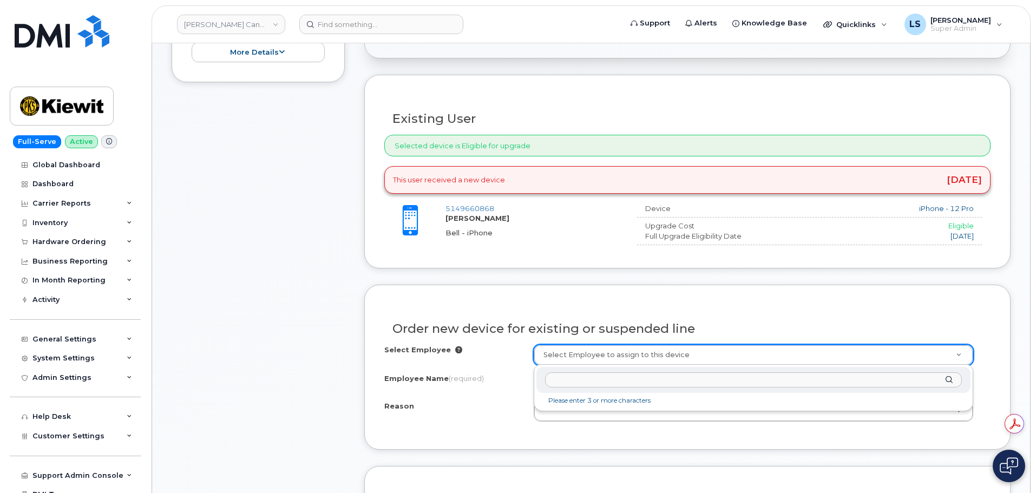
scroll to position [325, 0]
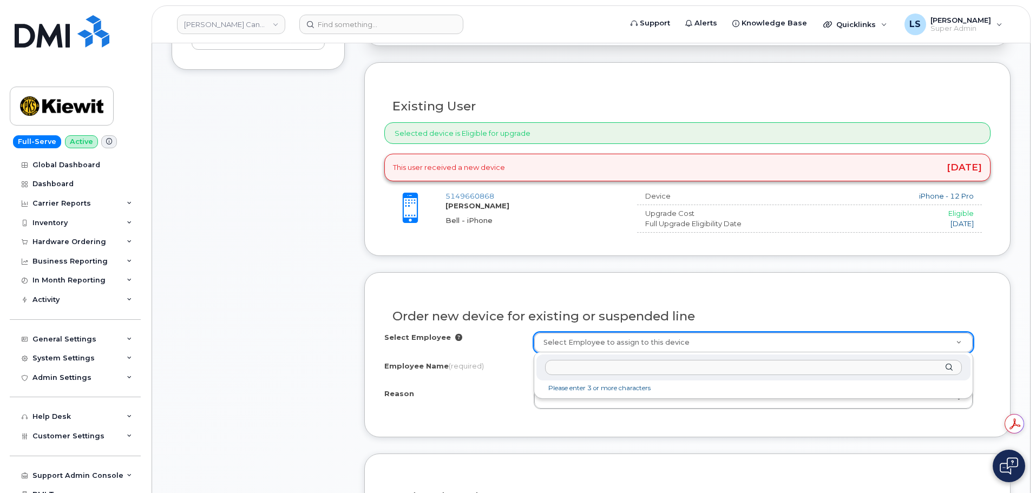
paste input "[PERSON_NAME]"
type input "[PERSON_NAME]"
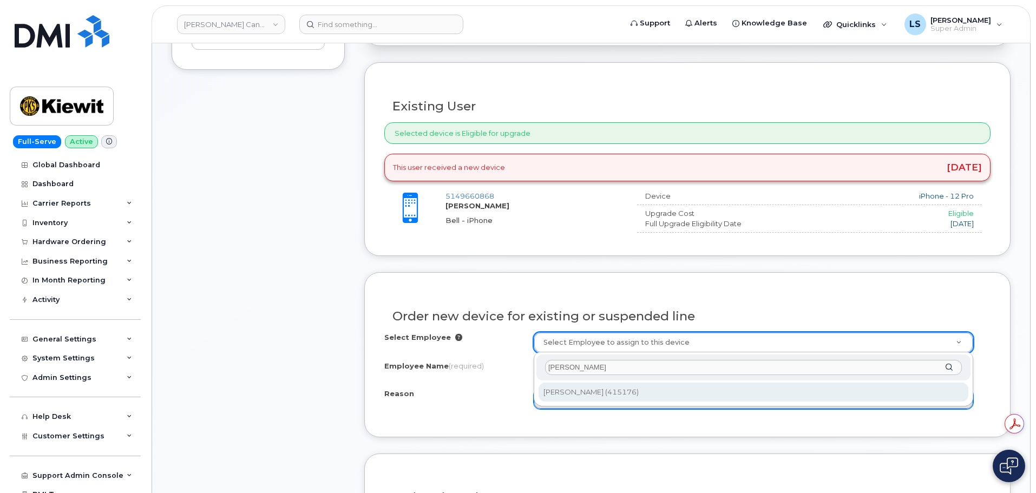
type input "1054765"
select select
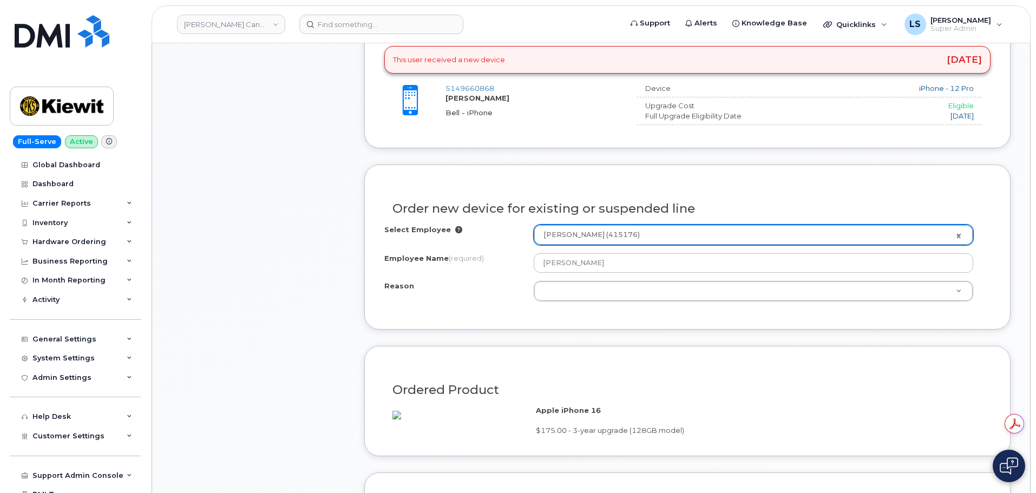
scroll to position [433, 0]
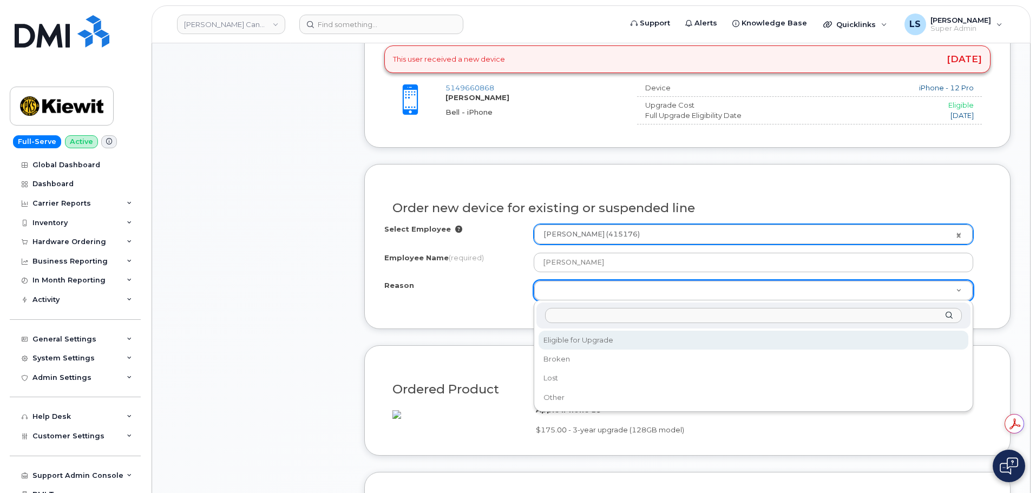
select select "eligible_for_upgrade"
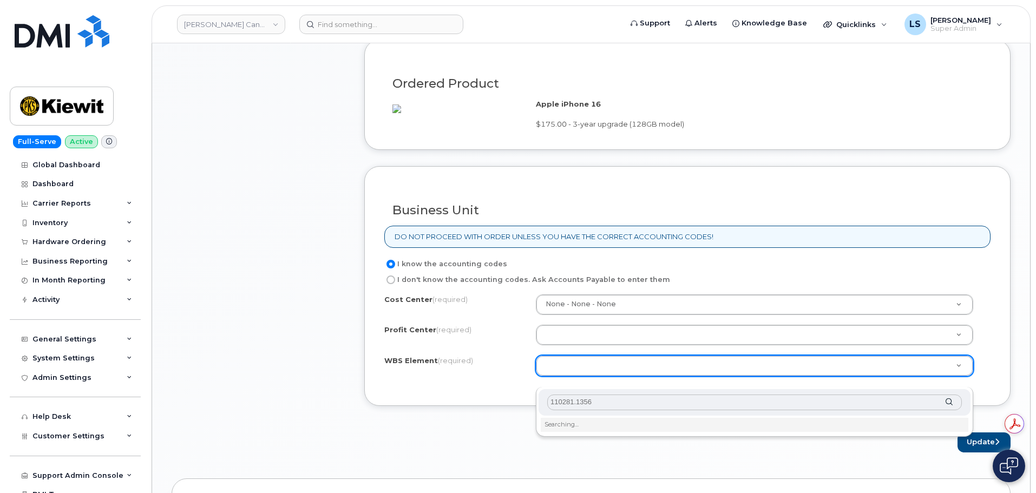
scroll to position [757, 0]
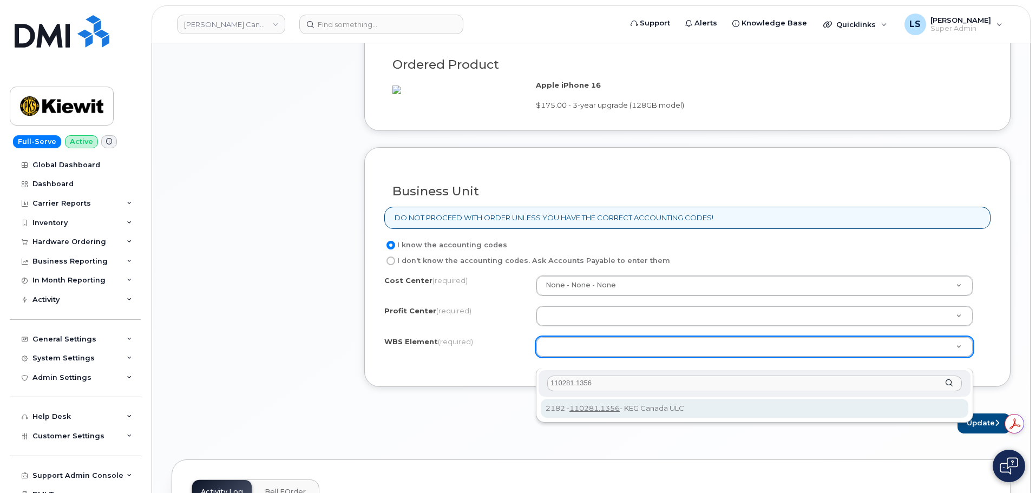
type input "110281.1356"
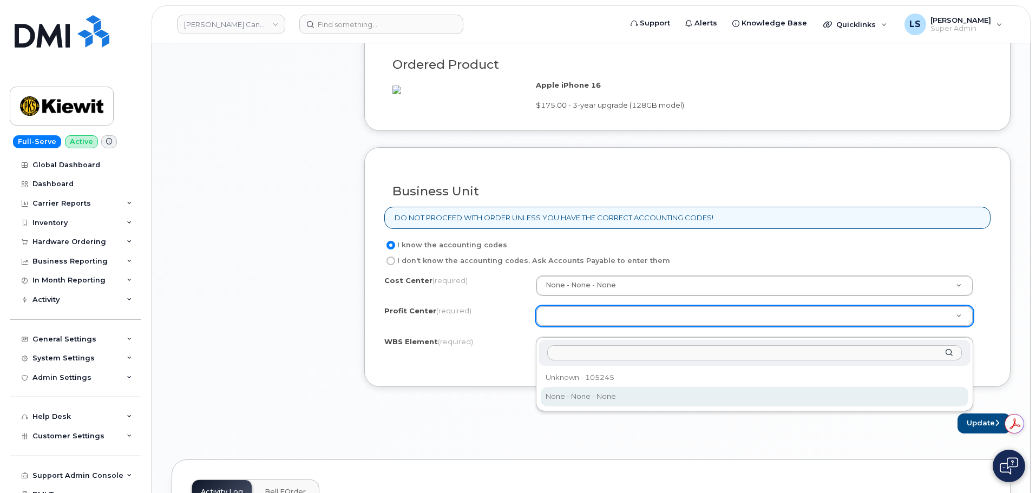
select select "None"
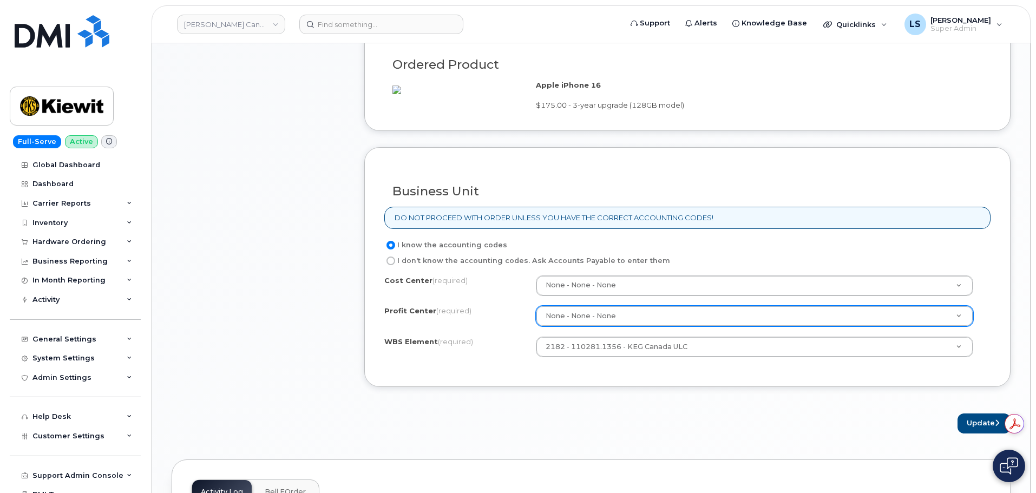
click at [678, 425] on div "Update" at bounding box center [687, 423] width 646 height 20
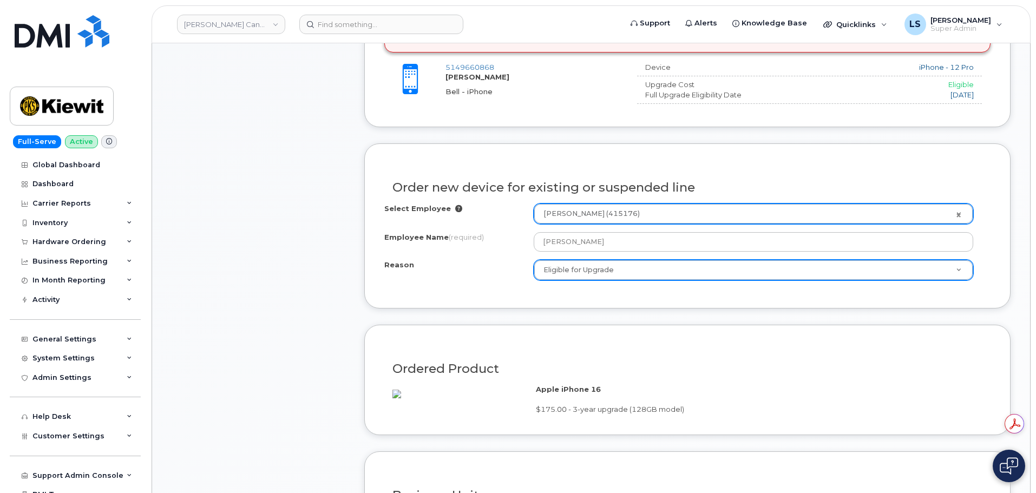
scroll to position [541, 0]
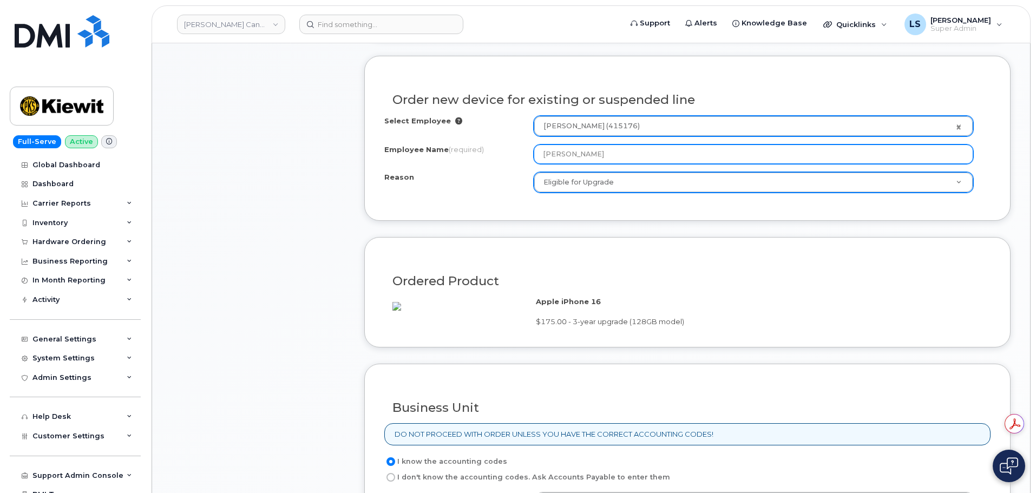
click at [654, 155] on input "[PERSON_NAME]" at bounding box center [752, 153] width 439 height 19
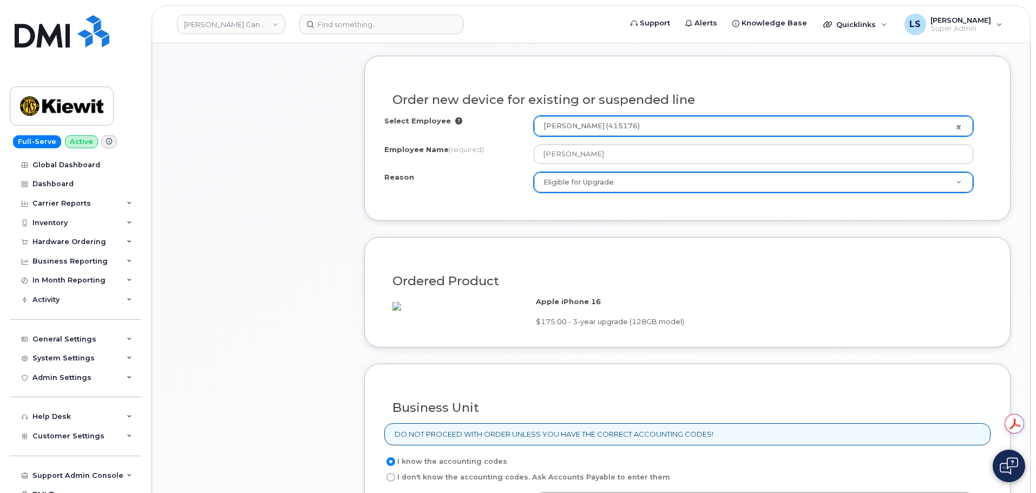
click at [488, 251] on div "Ordered Product Apple iPhone 16 $175.00 - 3-year upgrade (128GB model)" at bounding box center [687, 292] width 646 height 110
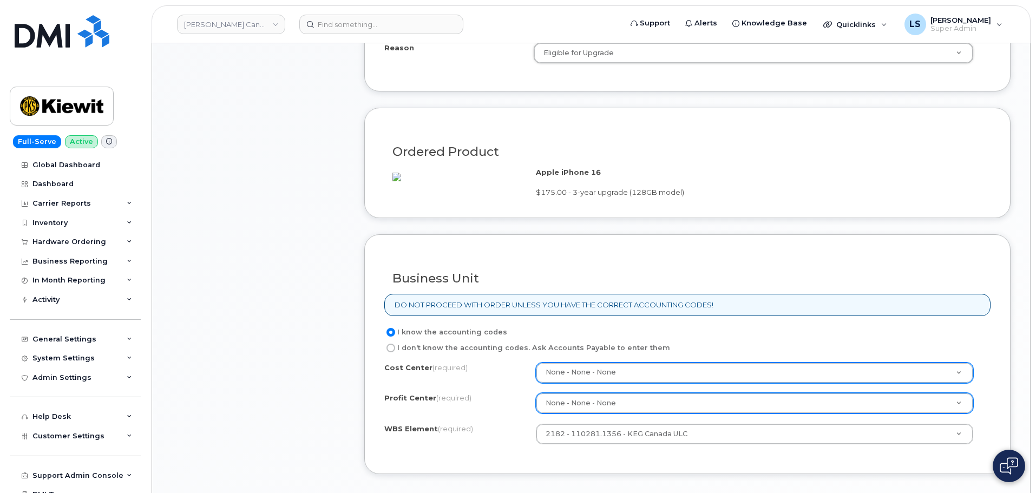
scroll to position [812, 0]
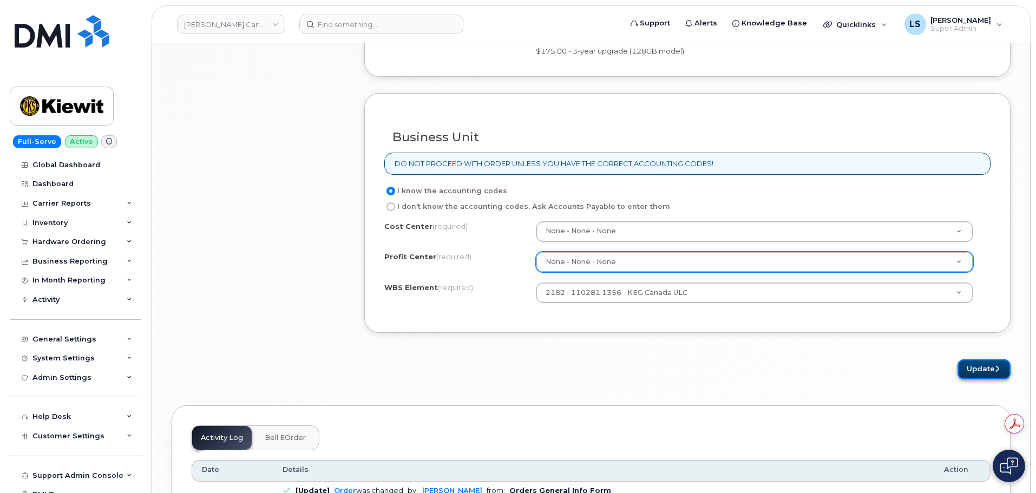
click at [989, 379] on button "Update" at bounding box center [983, 369] width 53 height 20
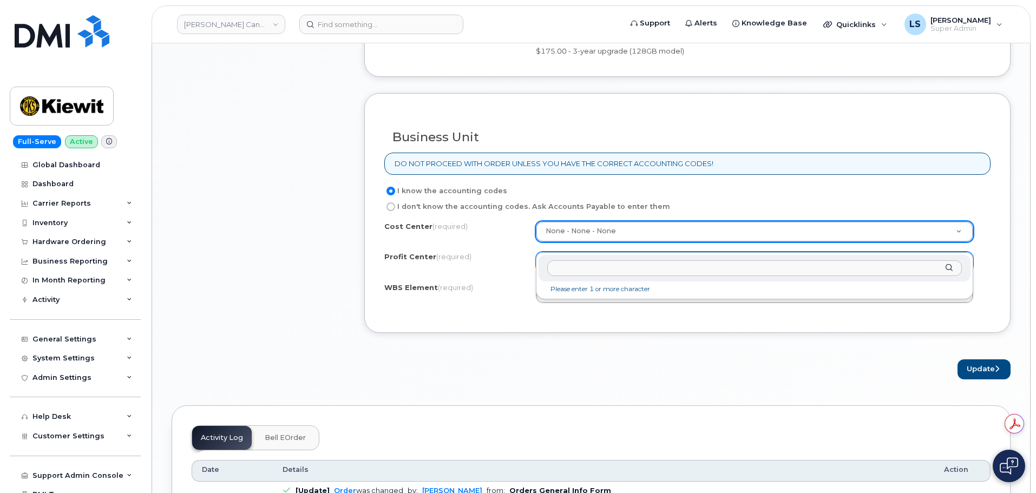
click at [590, 274] on input "text" at bounding box center [754, 268] width 414 height 16
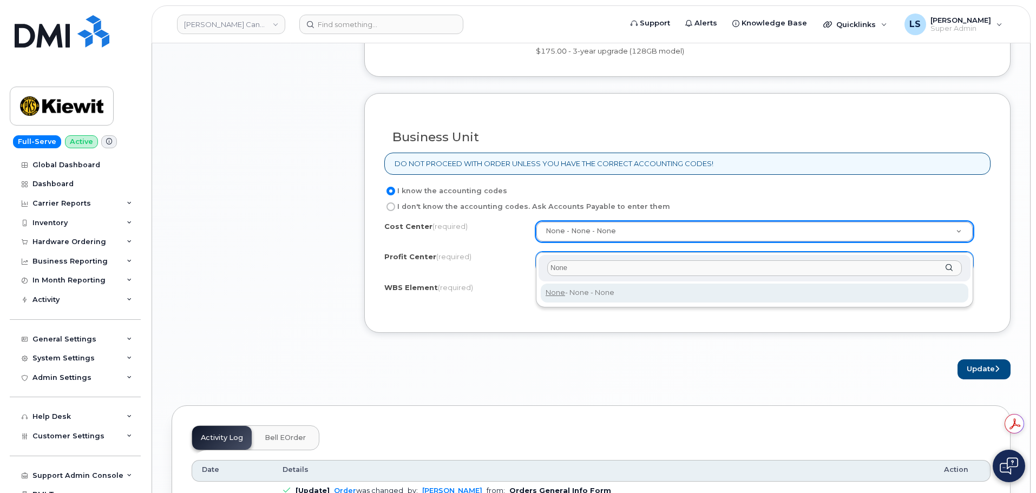
type input "None"
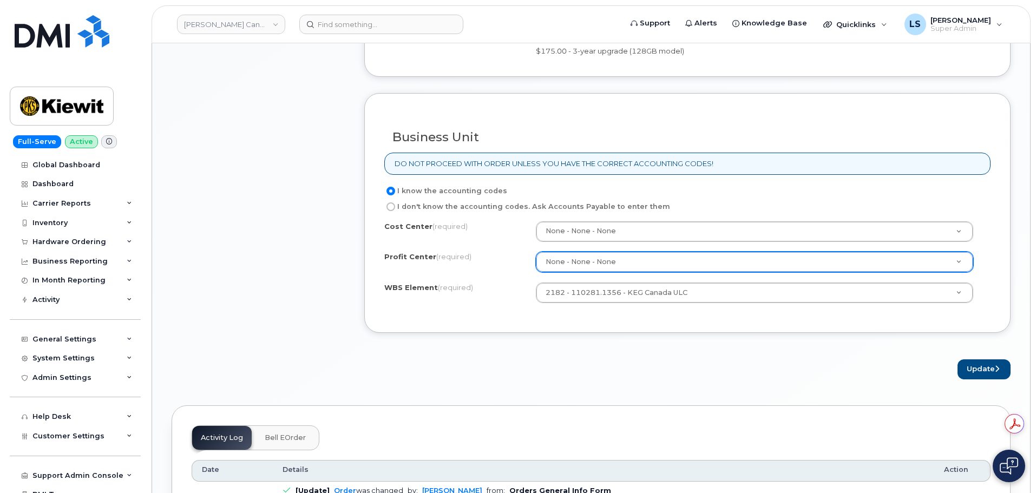
click at [987, 372] on button "Update" at bounding box center [983, 369] width 53 height 20
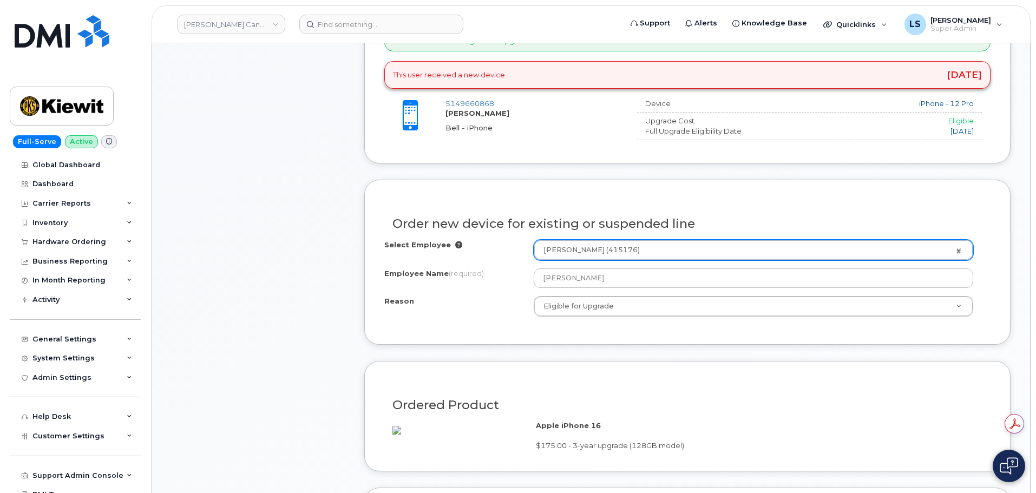
scroll to position [325, 0]
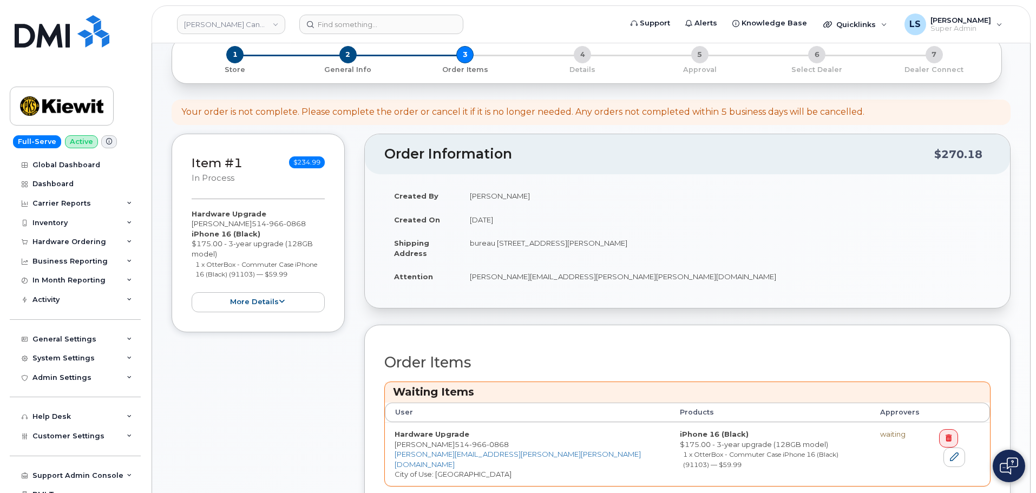
scroll to position [271, 0]
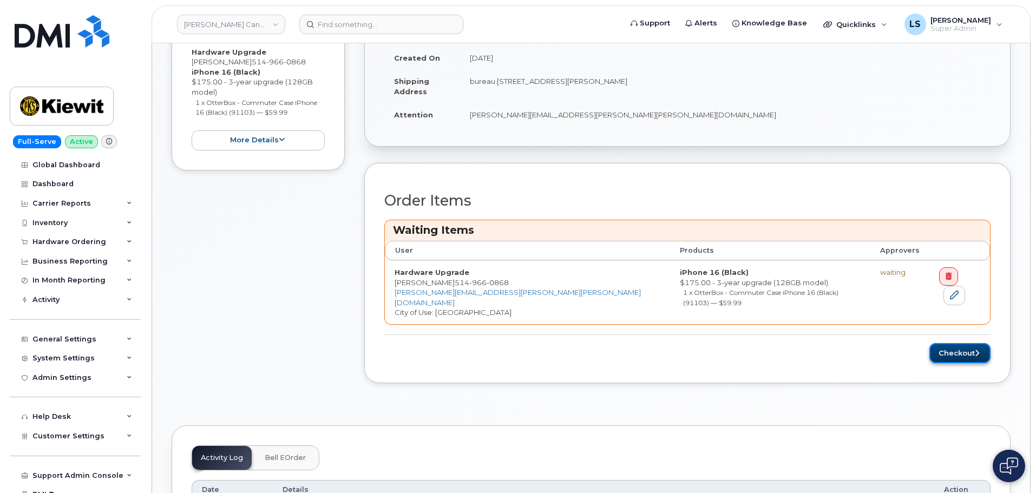
click at [969, 343] on button "Checkout" at bounding box center [959, 353] width 61 height 20
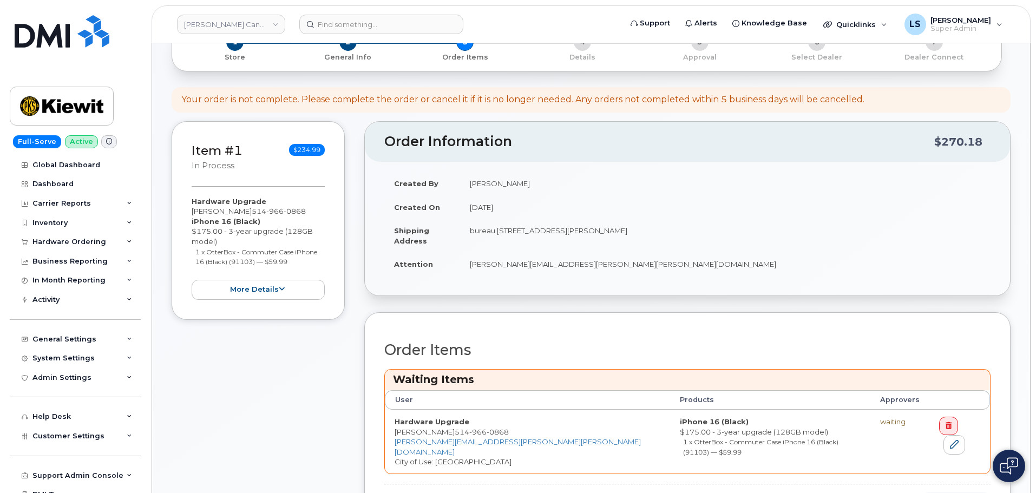
scroll to position [108, 0]
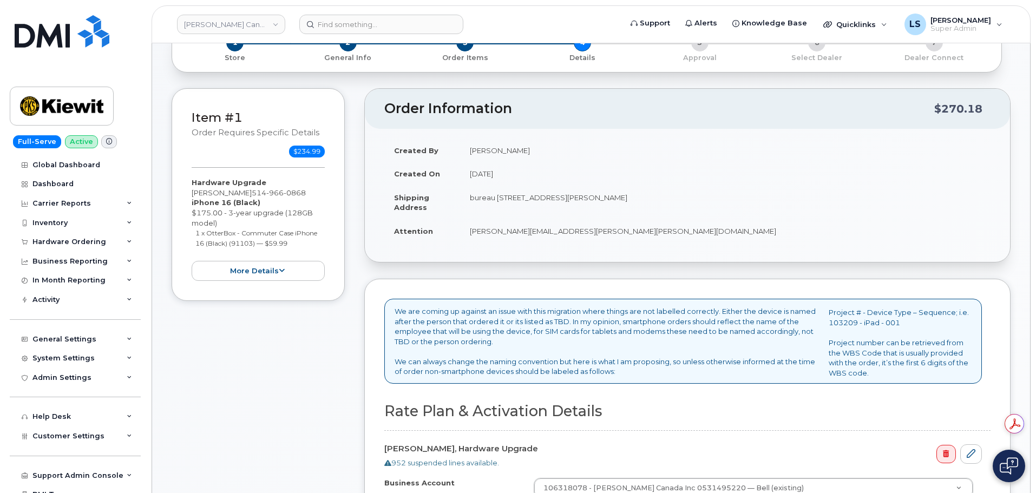
scroll to position [108, 0]
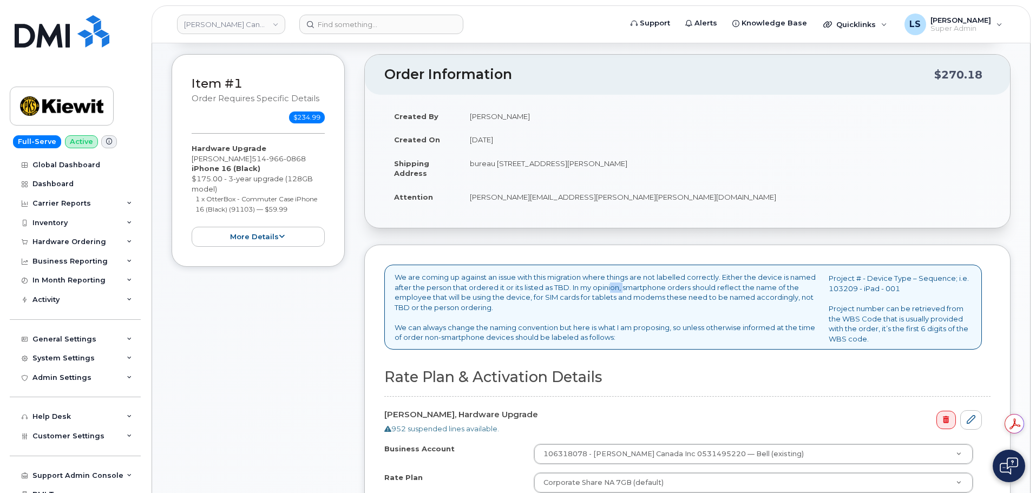
drag, startPoint x: 642, startPoint y: 288, endPoint x: 652, endPoint y: 288, distance: 10.3
click at [652, 288] on p "We are coming up against an issue with this migration where things are not labe…" at bounding box center [606, 307] width 425 height 70
click at [574, 294] on p "We are coming up against an issue with this migration where things are not labe…" at bounding box center [606, 307] width 425 height 70
drag, startPoint x: 590, startPoint y: 287, endPoint x: 631, endPoint y: 285, distance: 41.2
click at [626, 285] on p "We are coming up against an issue with this migration where things are not labe…" at bounding box center [606, 307] width 425 height 70
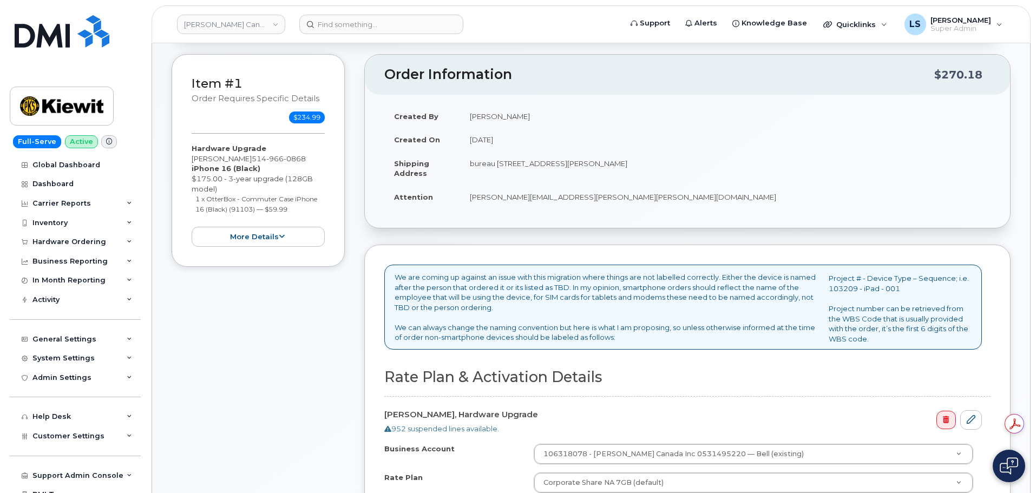
click at [638, 285] on p "We are coming up against an issue with this migration where things are not labe…" at bounding box center [606, 307] width 425 height 70
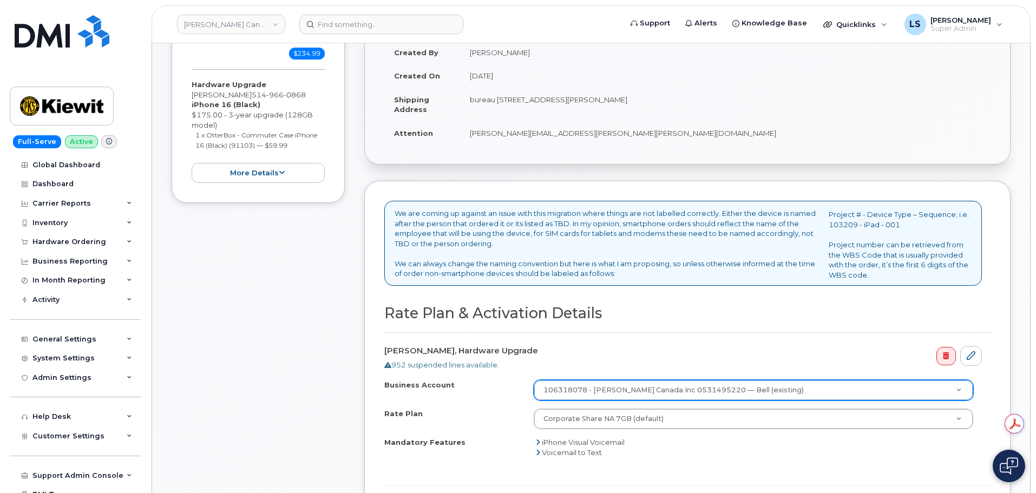
scroll to position [271, 0]
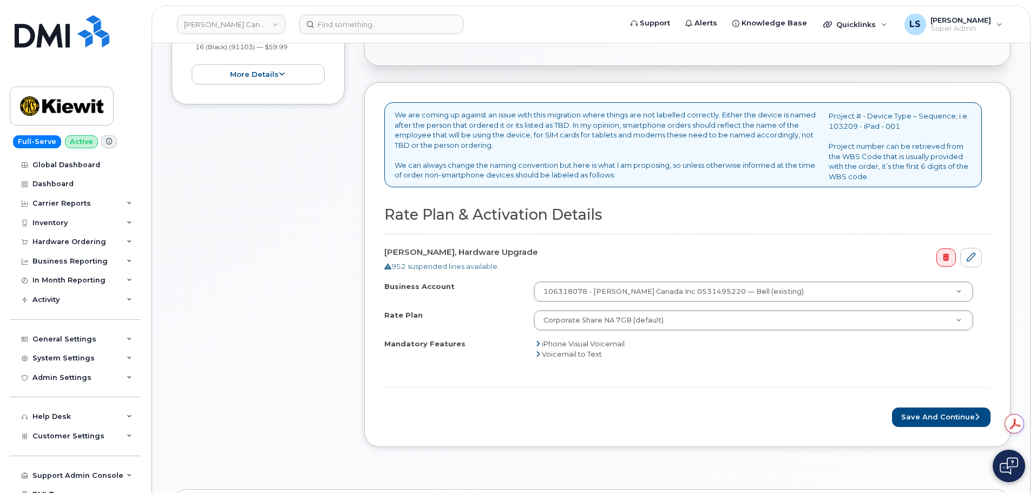
click at [570, 371] on div "Business Account 106318078 - Kiewit Canada Inc 0531495220 — Bell (existing) Bus…" at bounding box center [687, 329] width 606 height 96
click at [943, 412] on button "Save and Continue" at bounding box center [941, 417] width 98 height 20
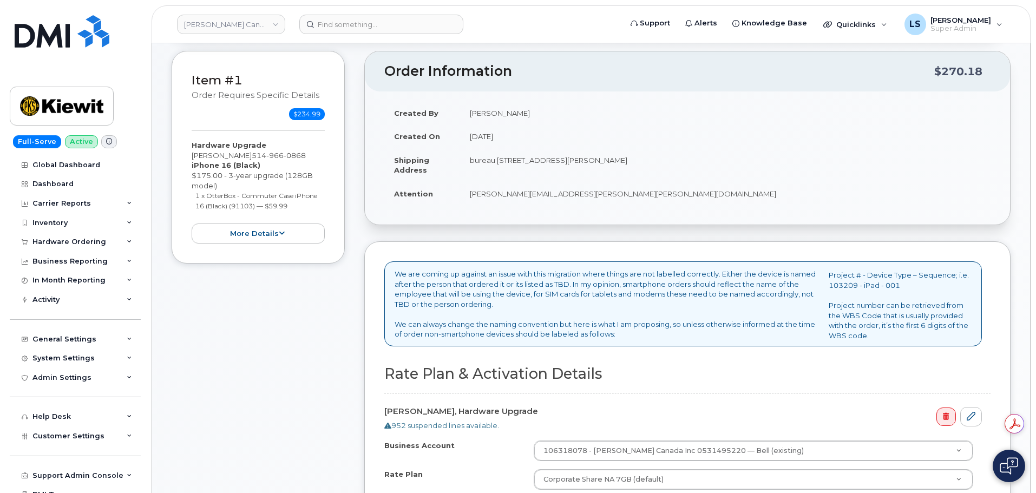
scroll to position [108, 0]
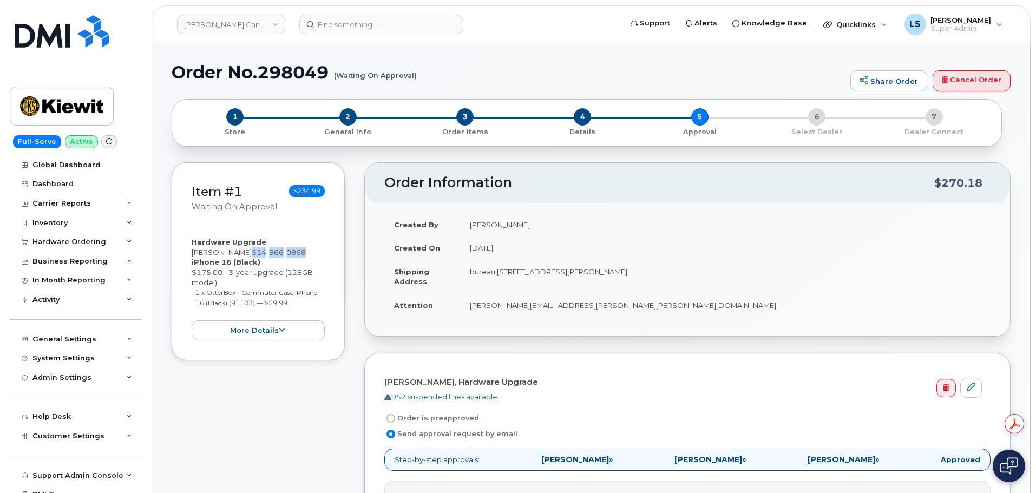
drag, startPoint x: 251, startPoint y: 256, endPoint x: 318, endPoint y: 253, distance: 67.1
click at [318, 253] on div "Hardware Upgrade Dominic Milette 514 966 0868 iPhone 16 (Black) $175.00 - 3-yea…" at bounding box center [258, 288] width 133 height 103
copy span "514 966 0868"
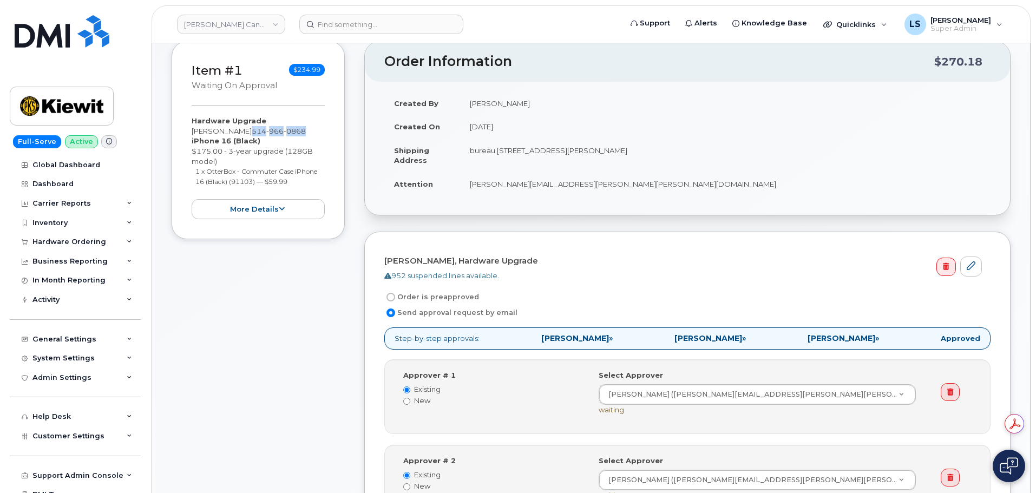
scroll to position [325, 0]
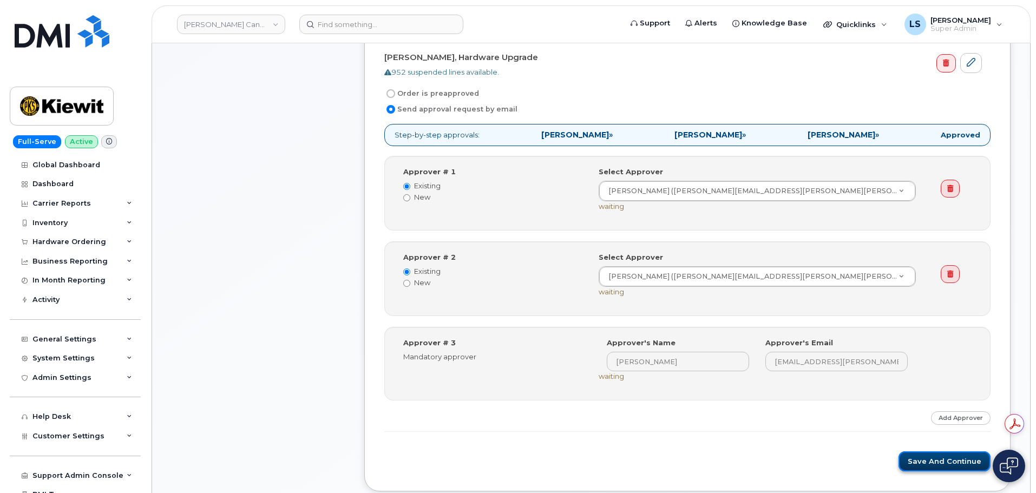
click at [949, 456] on button "Save and Continue" at bounding box center [944, 461] width 92 height 20
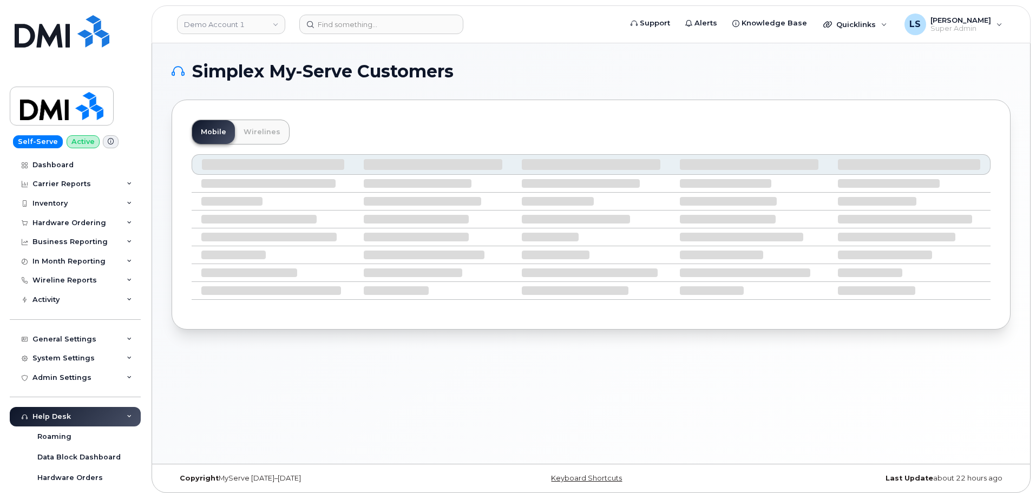
click at [391, 14] on header "Demo Account 1 Support Alerts Knowledge Base Quicklinks Suspend / Cancel Device…" at bounding box center [590, 24] width 879 height 38
click at [390, 15] on input at bounding box center [381, 24] width 164 height 19
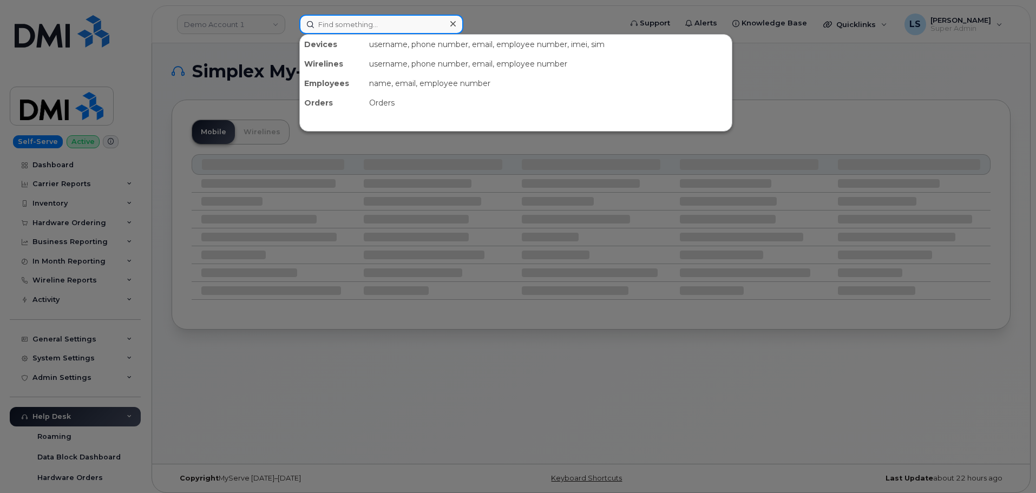
paste input "5149660868"
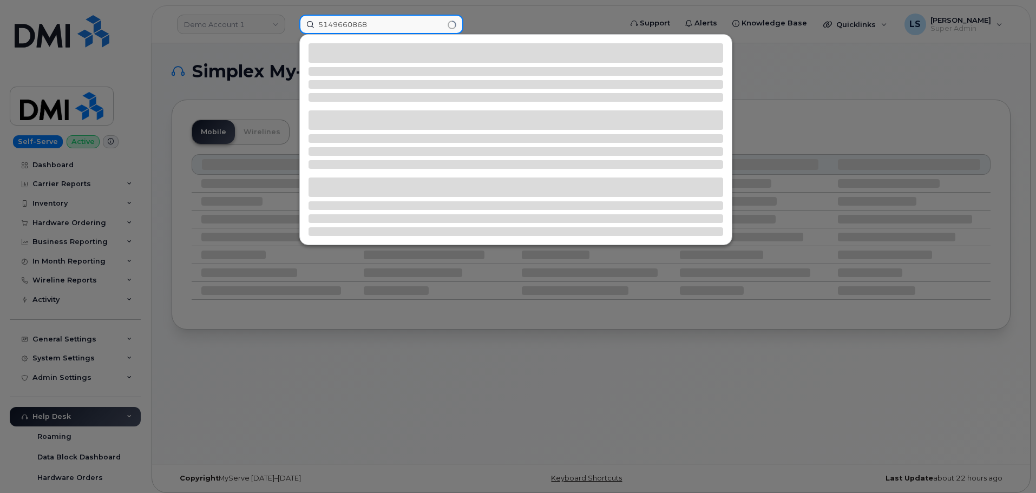
type input "5149660868"
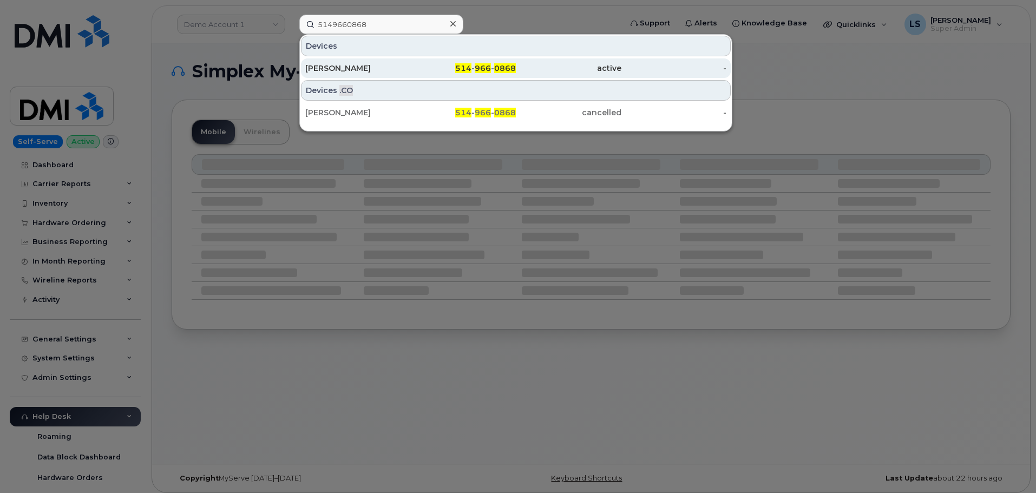
click at [432, 63] on div "514 - 966 - 0868" at bounding box center [464, 68] width 106 height 11
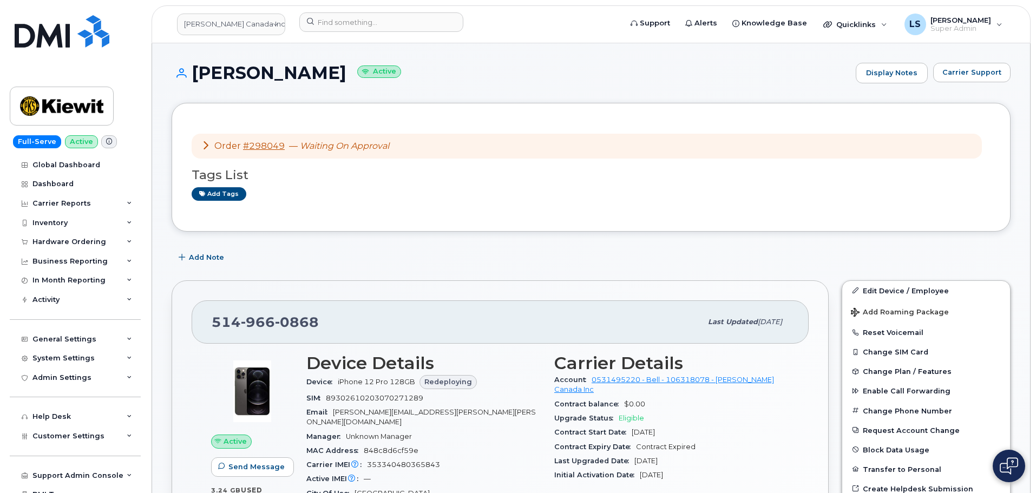
click at [386, 460] on span "353340480365843" at bounding box center [403, 464] width 73 height 8
click at [385, 460] on span "353340480365843" at bounding box center [403, 464] width 73 height 8
copy span "353340480365843"
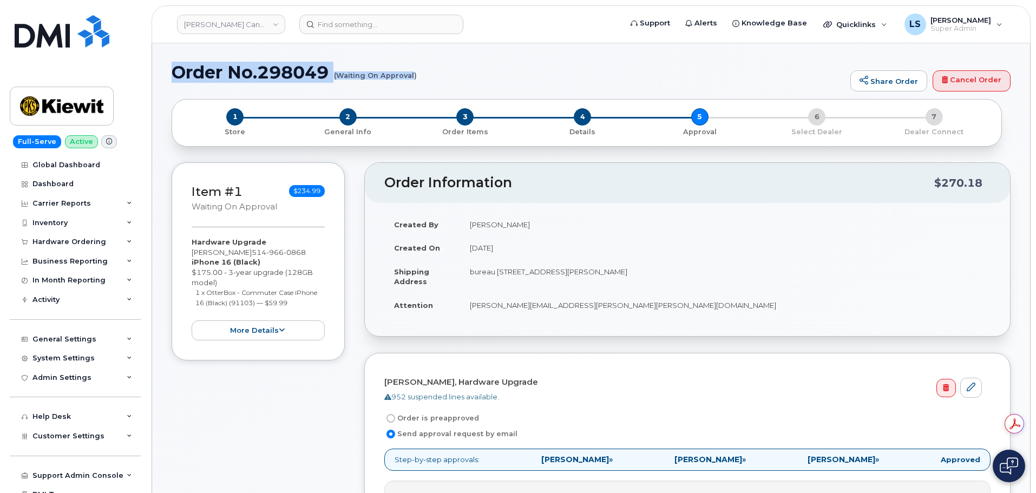
drag, startPoint x: 170, startPoint y: 71, endPoint x: 414, endPoint y: 76, distance: 244.1
copy h1 "Order No.298049 (Waiting On Approval"
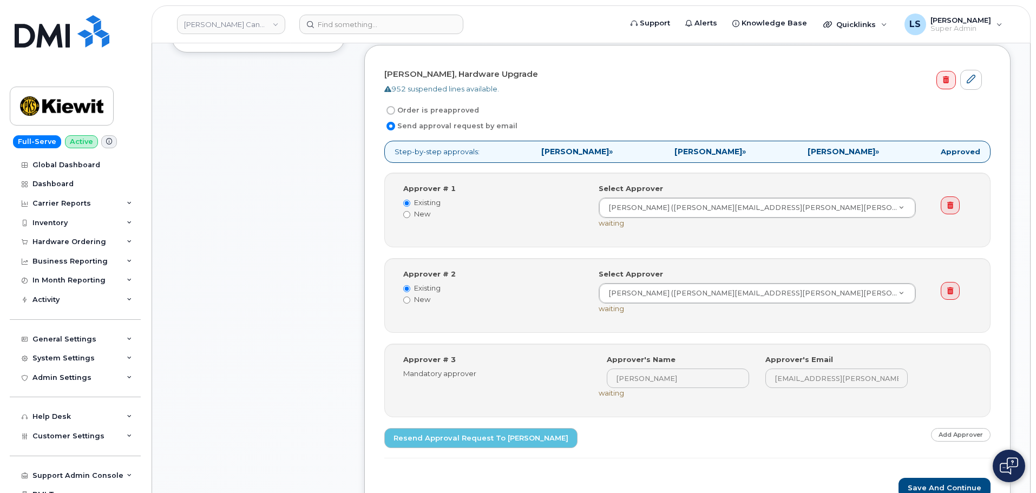
scroll to position [271, 0]
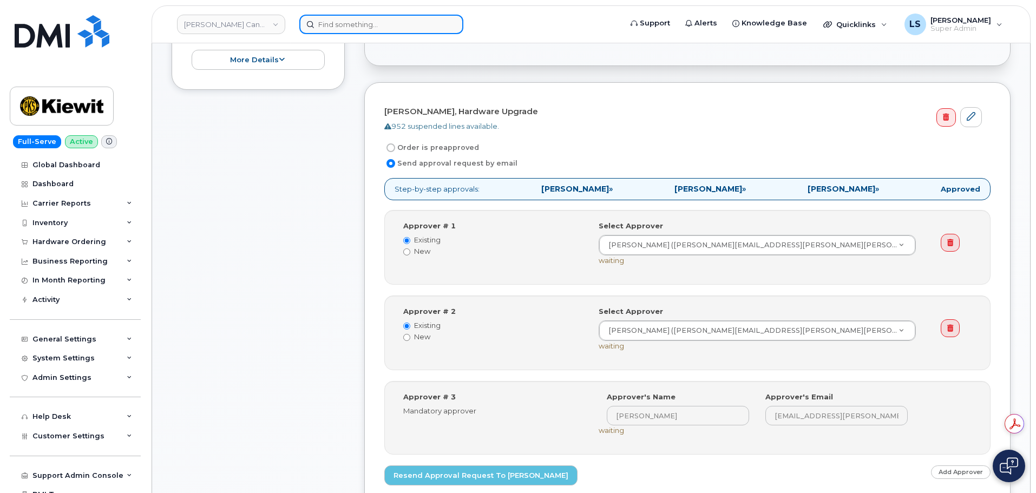
click at [338, 21] on input at bounding box center [381, 24] width 164 height 19
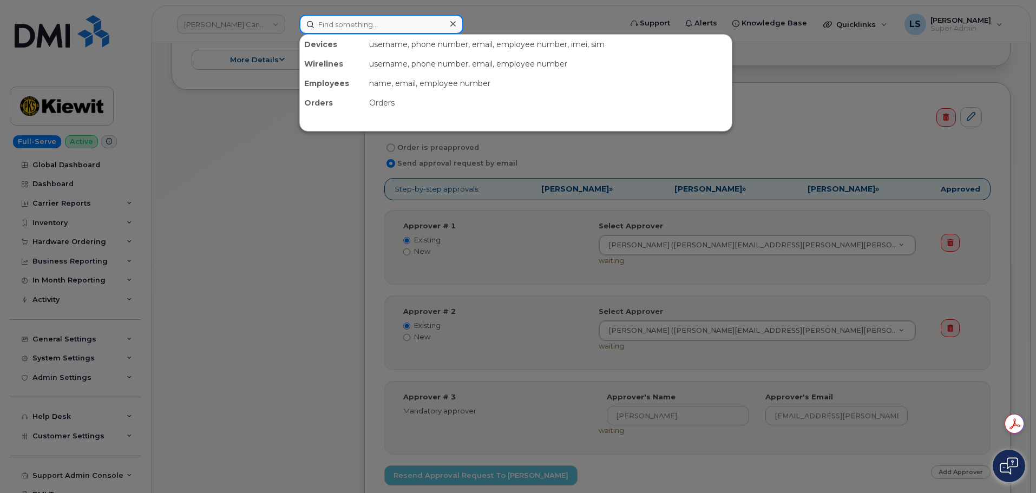
paste input "8164019979"
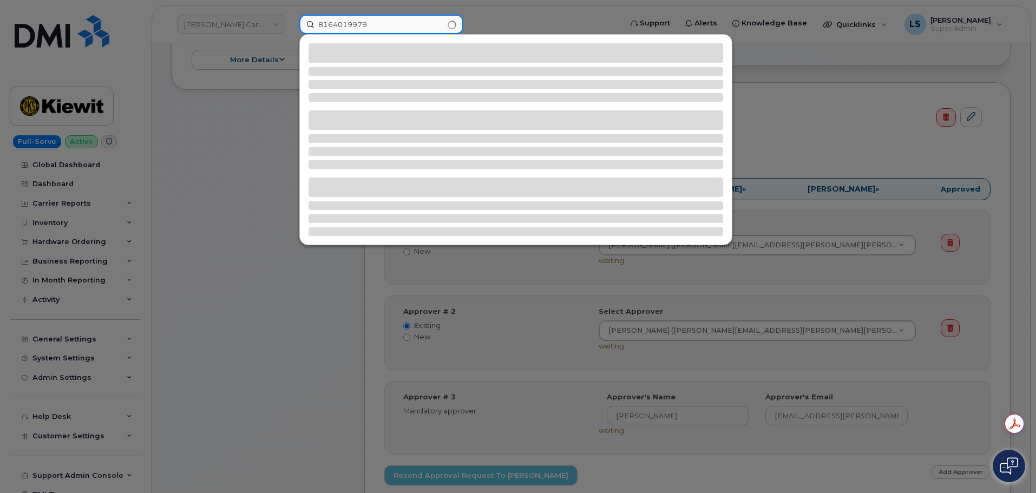
type input "8164019979"
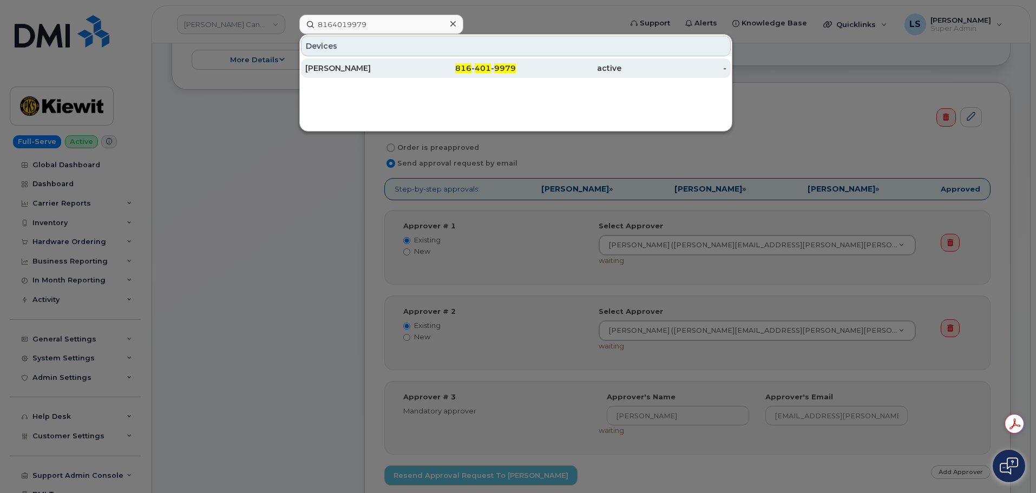
click at [380, 67] on div "Thomas Allen" at bounding box center [358, 68] width 106 height 11
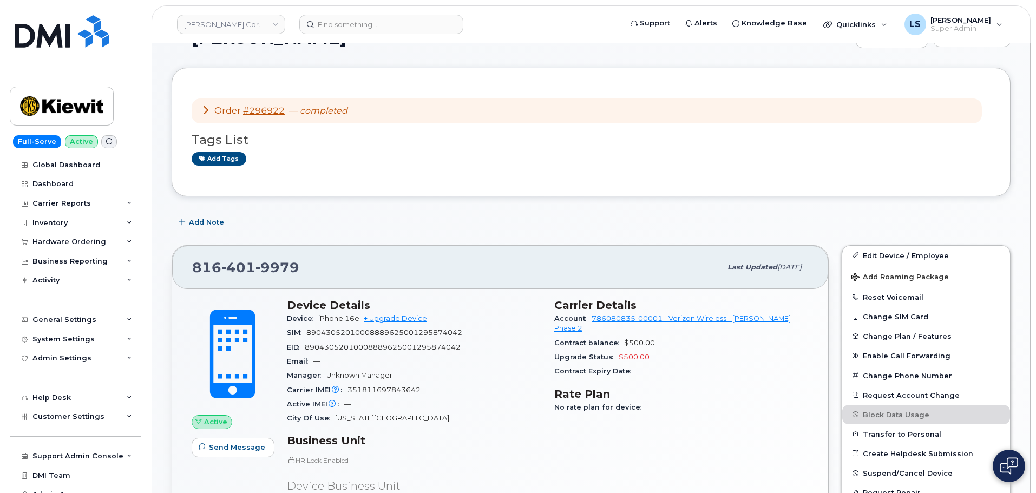
scroll to position [54, 0]
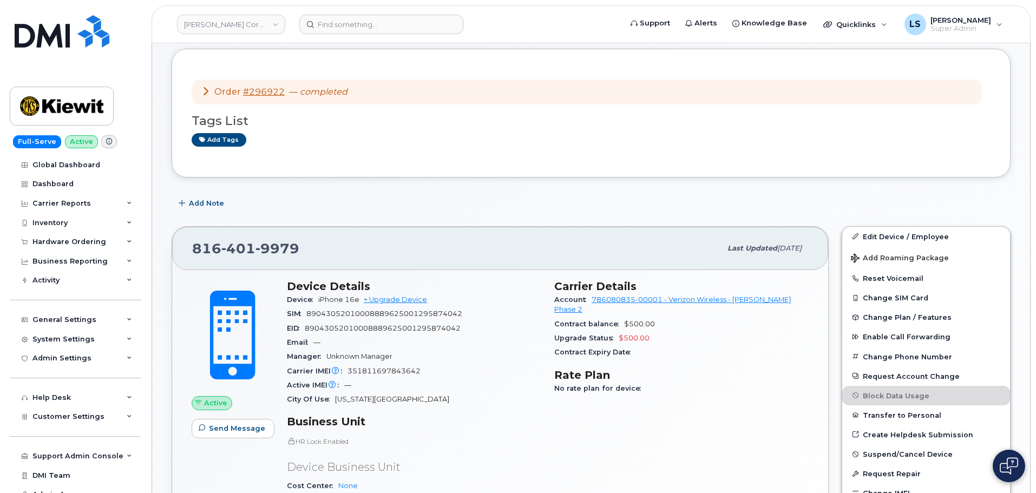
click at [360, 366] on div "Carrier IMEI Carrier IMEI is reported during the last billing cycle or change o…" at bounding box center [414, 371] width 254 height 14
copy span "351811697843642"
click at [350, 314] on span "89043052010008889625001295874042" at bounding box center [384, 313] width 156 height 8
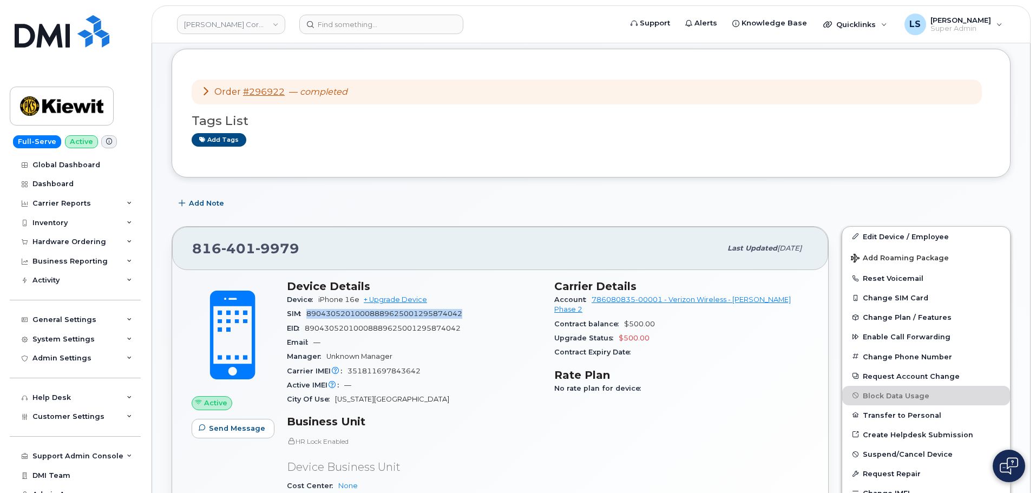
copy span "89043052010008889625001295874042"
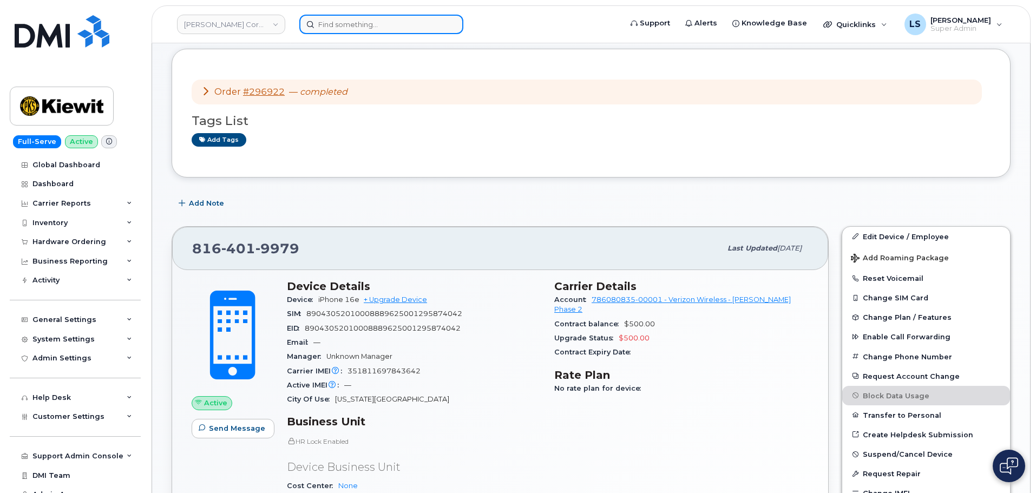
click at [321, 28] on input at bounding box center [381, 24] width 164 height 19
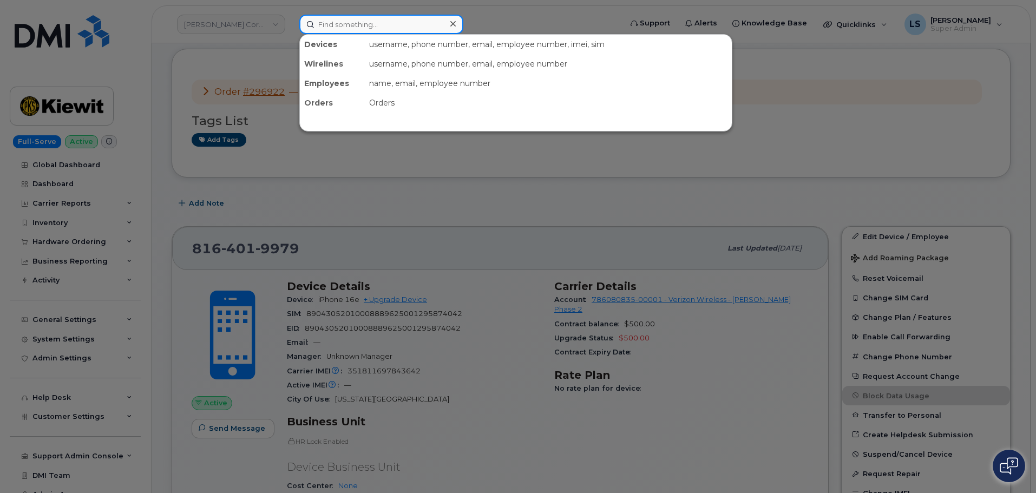
paste input "5134069175"
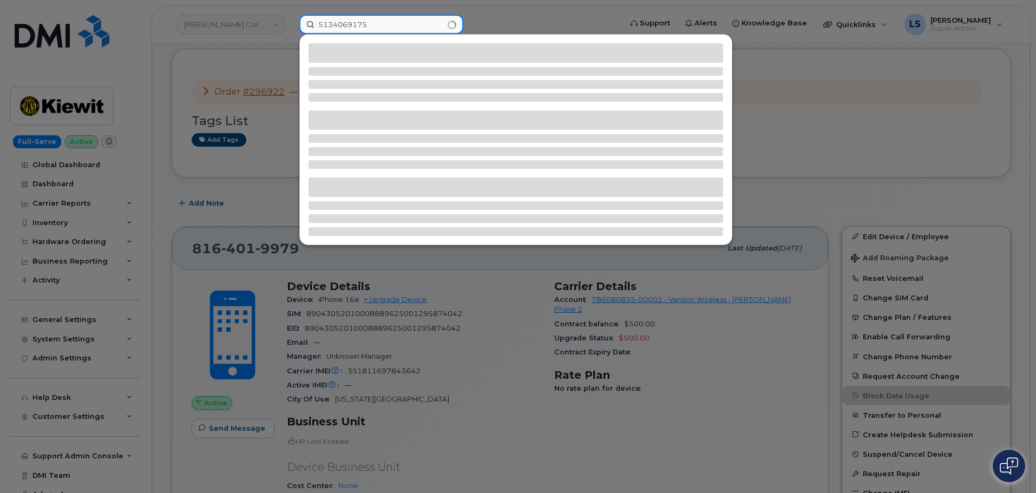
type input "5134069175"
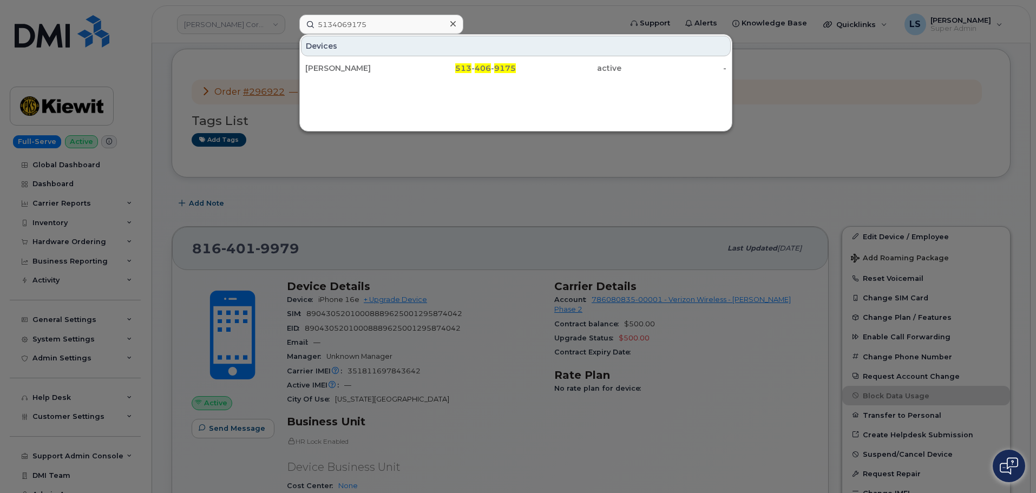
drag, startPoint x: 356, startPoint y: 66, endPoint x: 39, endPoint y: 178, distance: 336.3
click at [356, 66] on div "LINDA MEAGHER" at bounding box center [358, 68] width 106 height 11
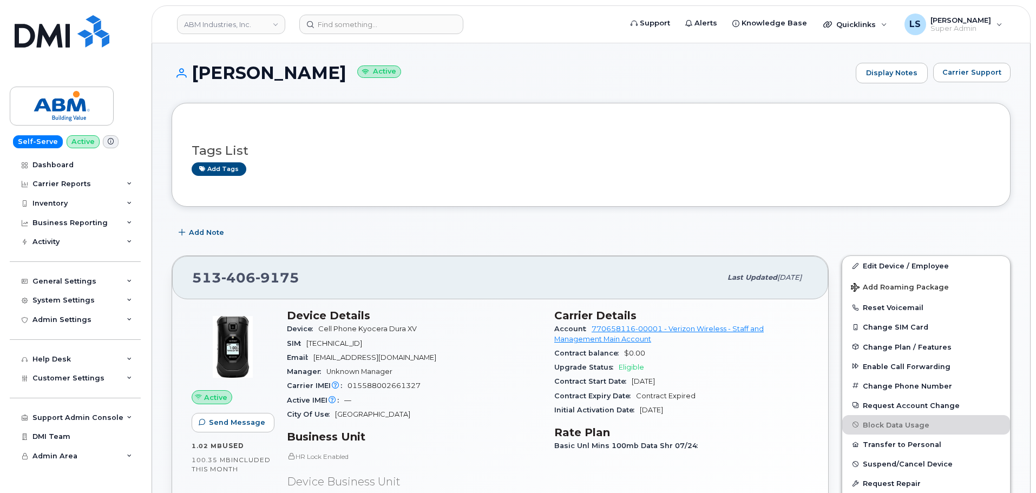
click at [358, 386] on span "015588002661327" at bounding box center [383, 385] width 73 height 8
copy span "015588002661327"
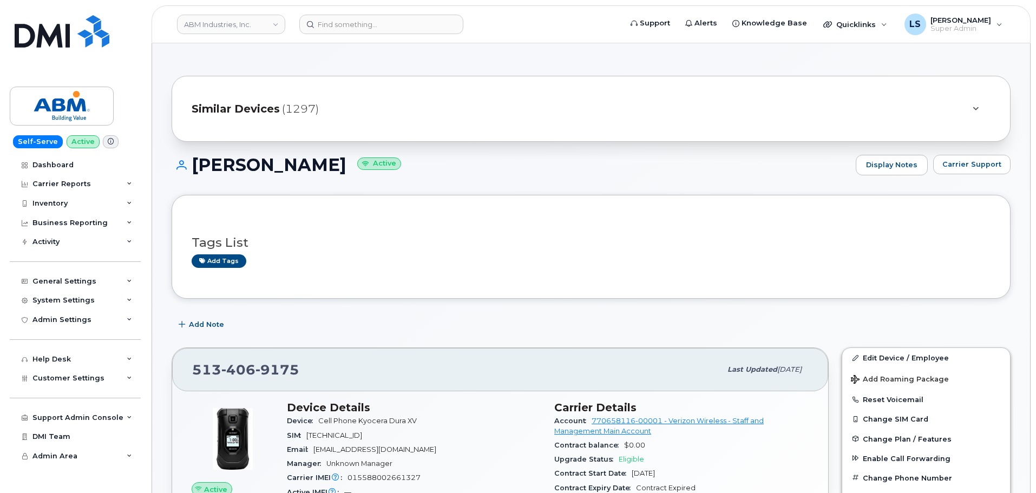
click at [330, 36] on header "ABM Industries, Inc. Support Alerts Knowledge Base Quicklinks Suspend / Cancel …" at bounding box center [590, 24] width 879 height 38
click at [330, 29] on input at bounding box center [381, 24] width 164 height 19
paste input "318-758-1432"
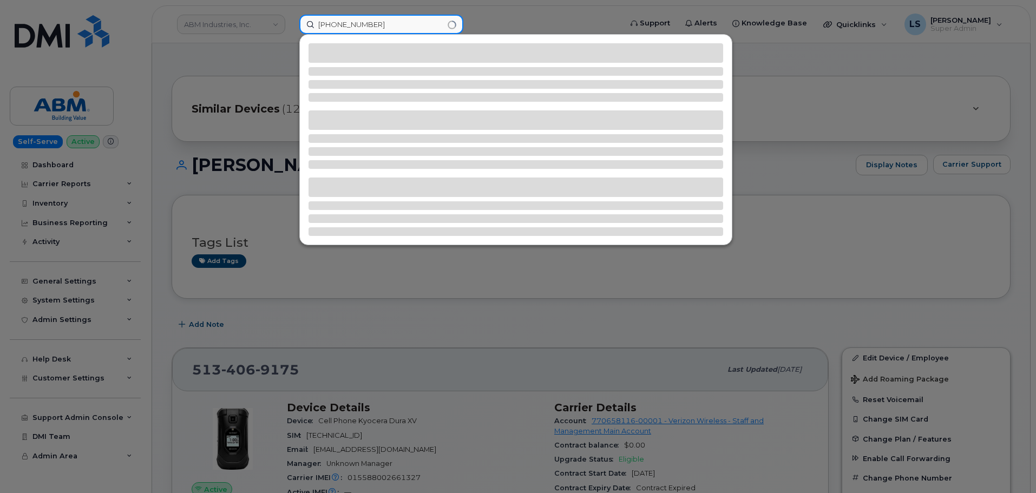
type input "318-758-1432"
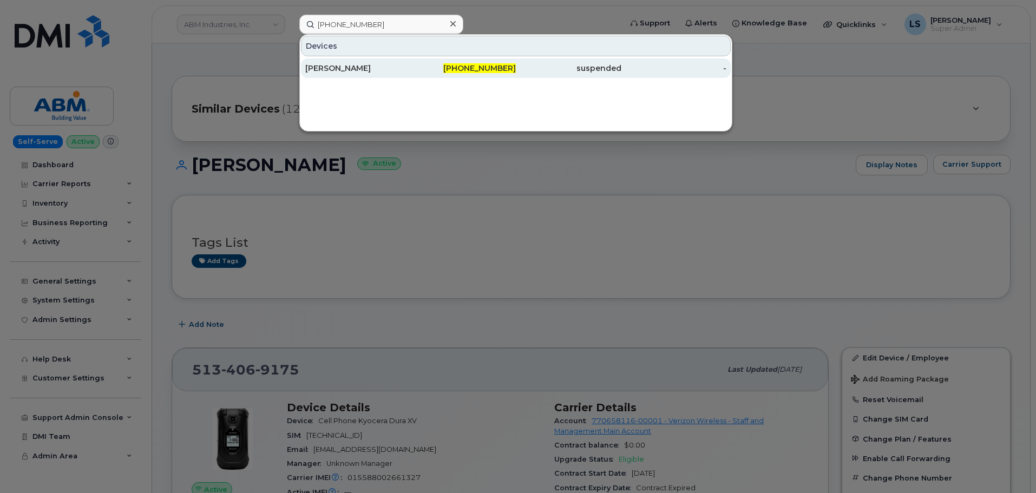
click at [319, 64] on div "ALI ALQARAGHULI" at bounding box center [358, 68] width 106 height 11
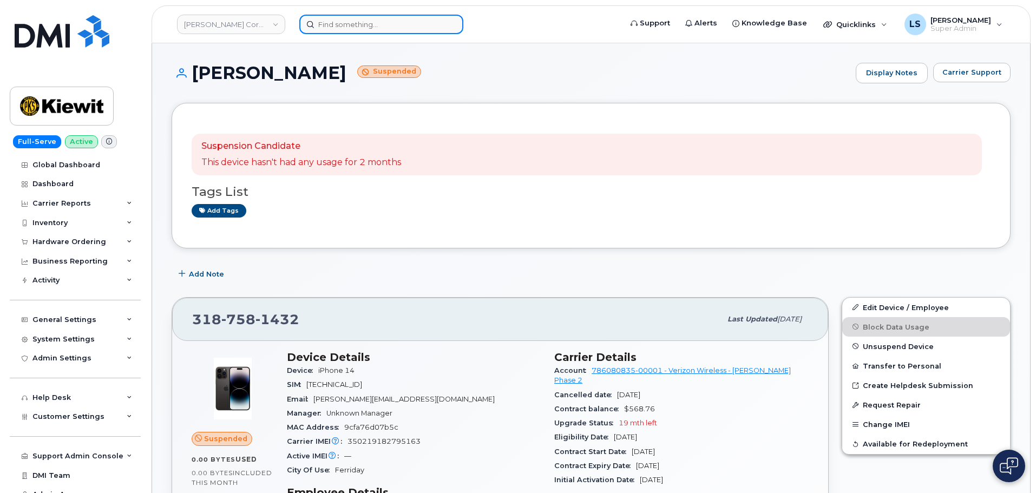
click at [378, 19] on input at bounding box center [381, 24] width 164 height 19
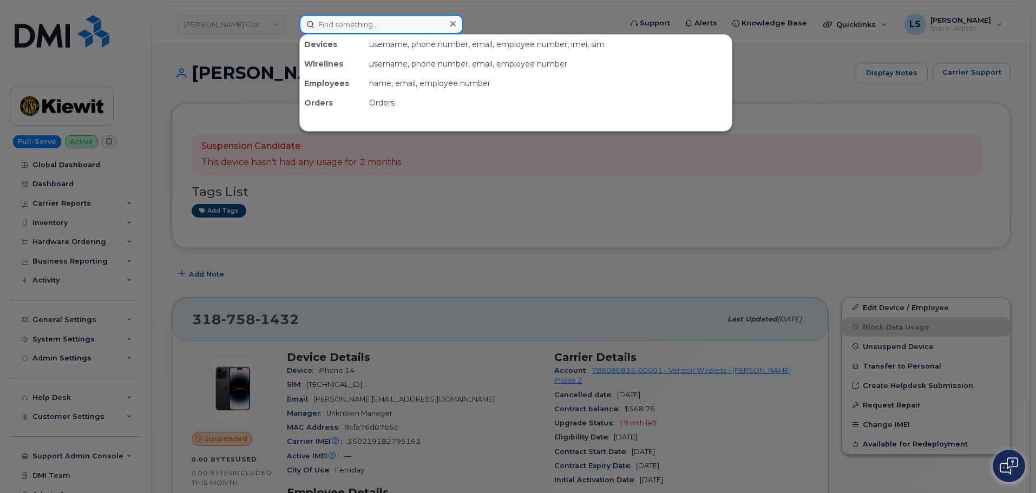
paste input "5174949606"
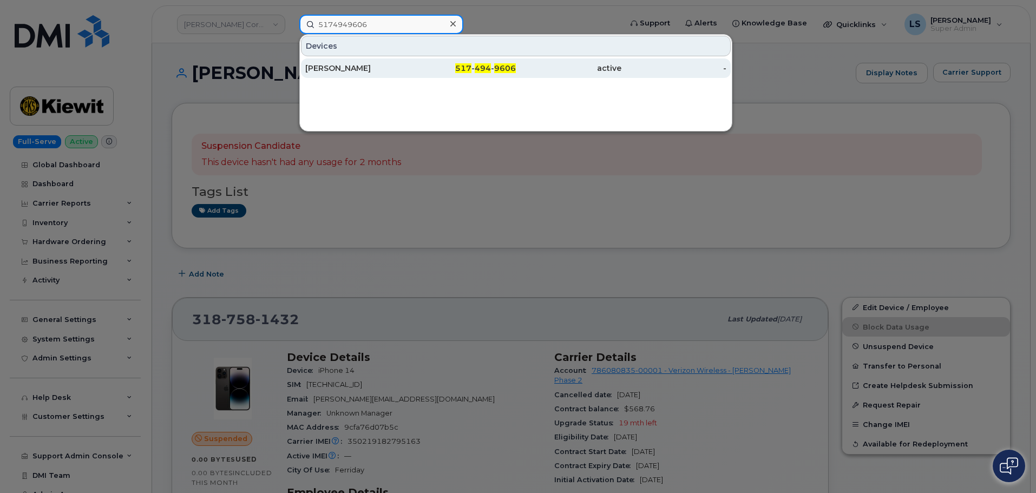
type input "5174949606"
click at [376, 71] on div "[PERSON_NAME]" at bounding box center [358, 68] width 106 height 11
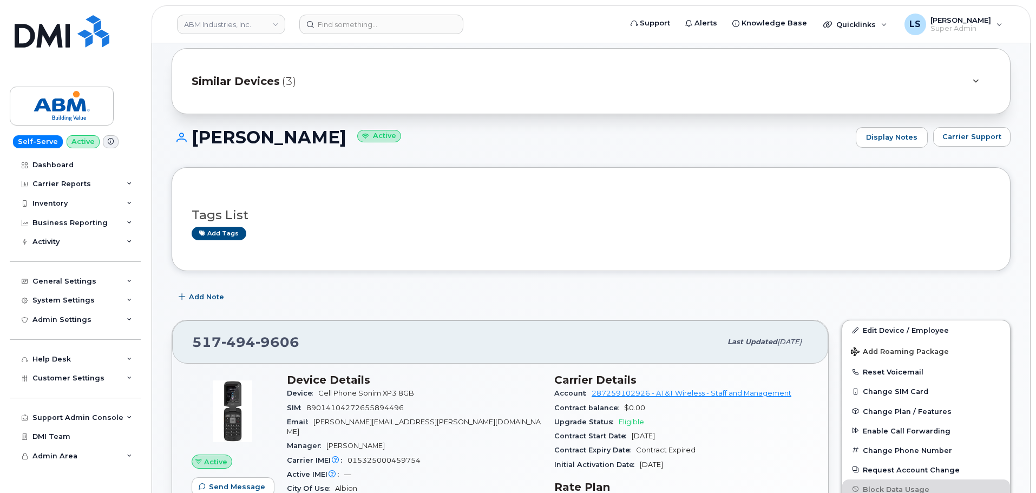
scroll to position [54, 0]
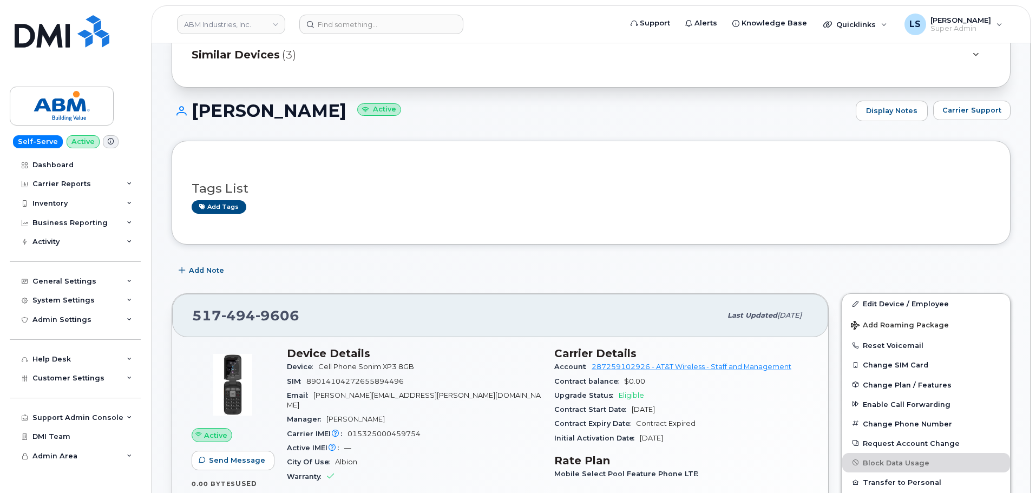
click at [371, 430] on span "015325000459754" at bounding box center [383, 434] width 73 height 8
copy span "015325000459754"
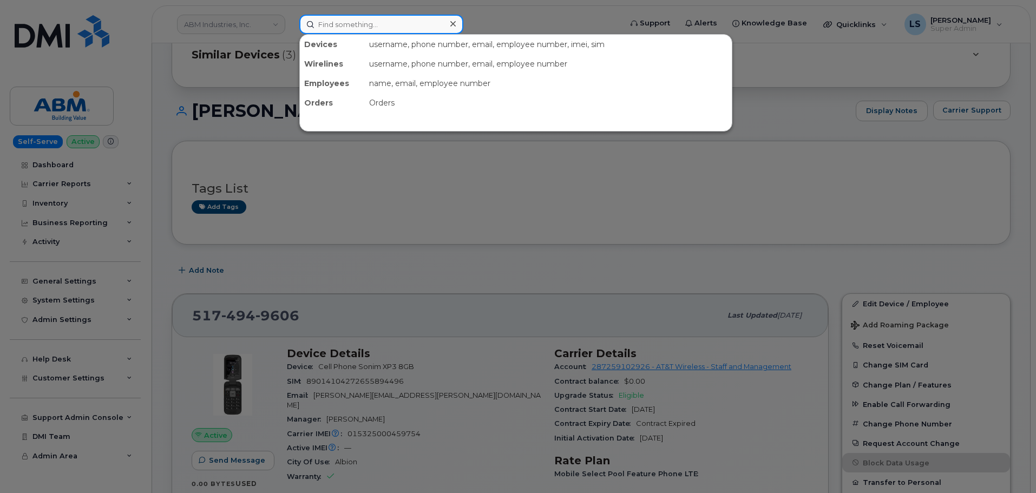
click at [373, 29] on input at bounding box center [381, 24] width 164 height 19
paste input "2149233040"
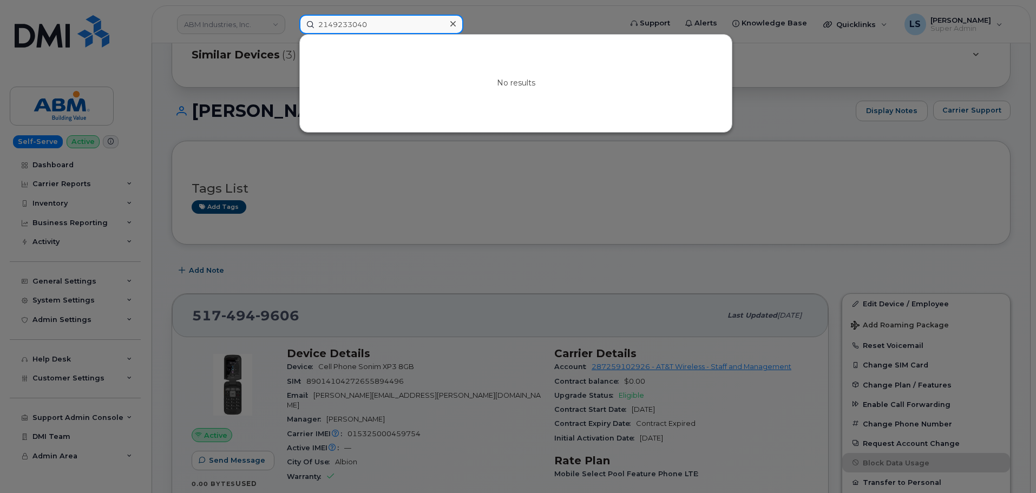
type input "2149233040"
drag, startPoint x: 454, startPoint y: 28, endPoint x: 397, endPoint y: 1, distance: 63.9
click at [454, 28] on icon at bounding box center [452, 23] width 5 height 9
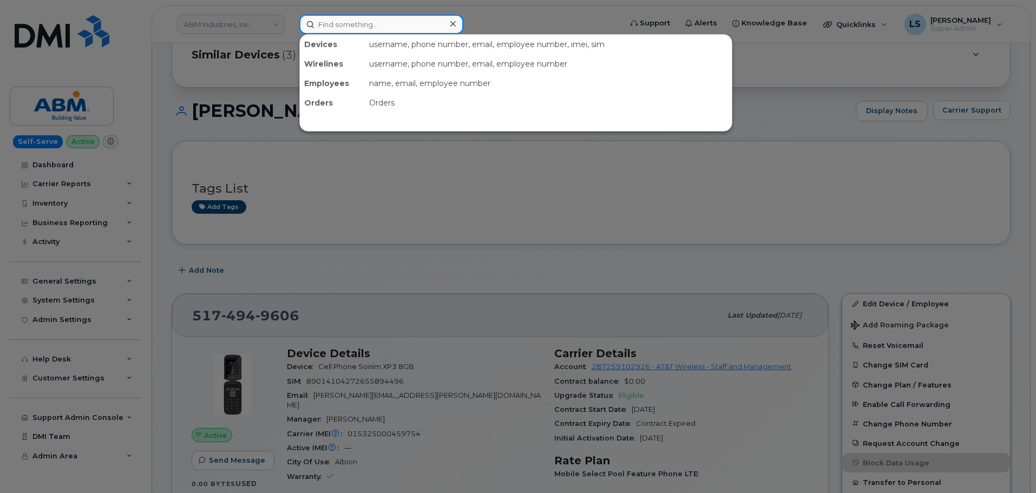
click at [349, 30] on input at bounding box center [381, 24] width 164 height 19
paste input "297953"
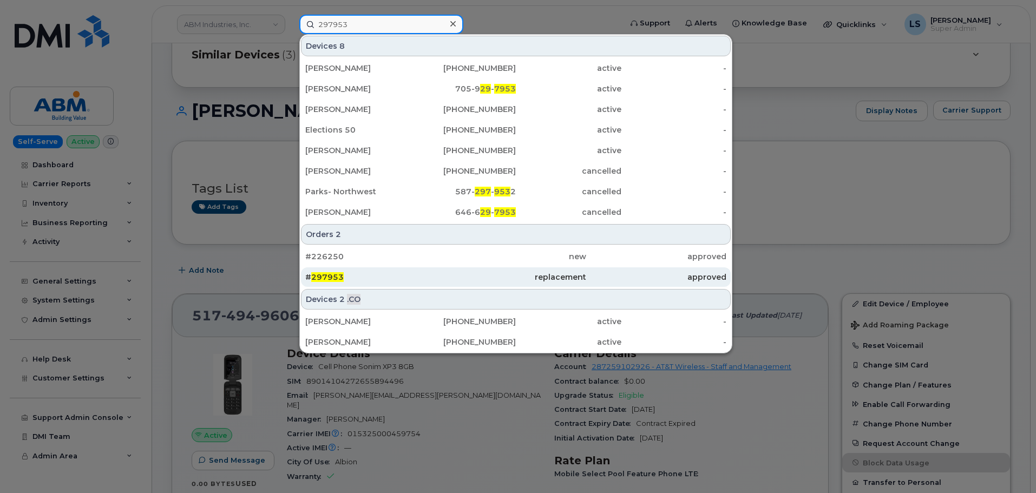
type input "297953"
click at [418, 274] on div "# 297953" at bounding box center [375, 277] width 140 height 11
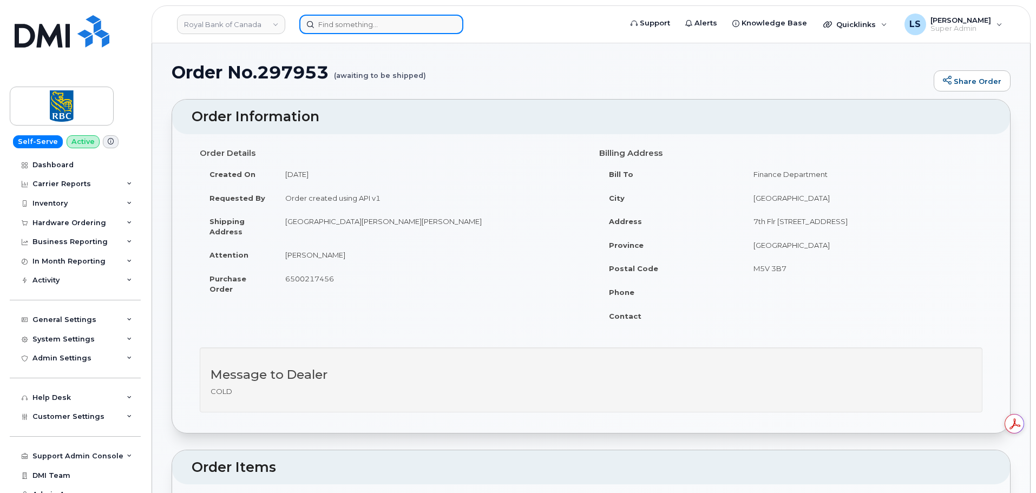
click at [391, 30] on input at bounding box center [381, 24] width 164 height 19
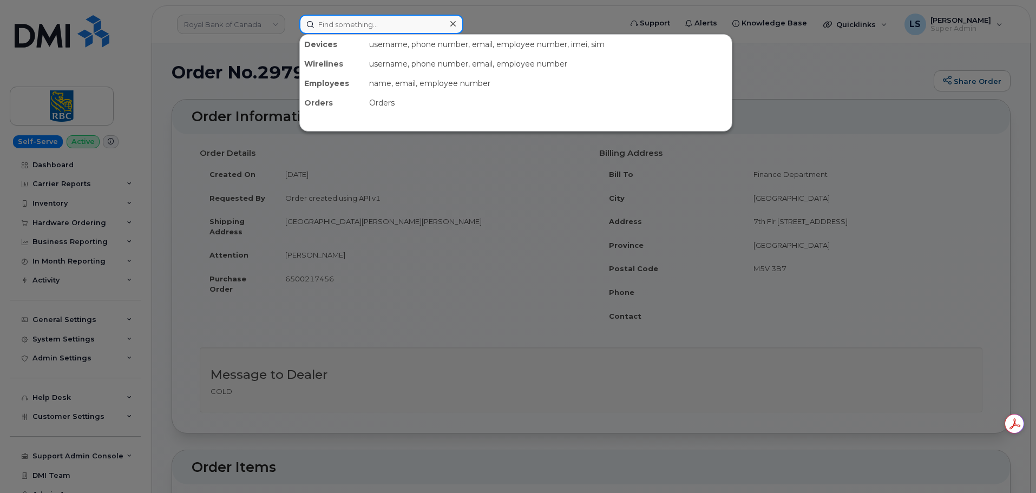
paste input "297692"
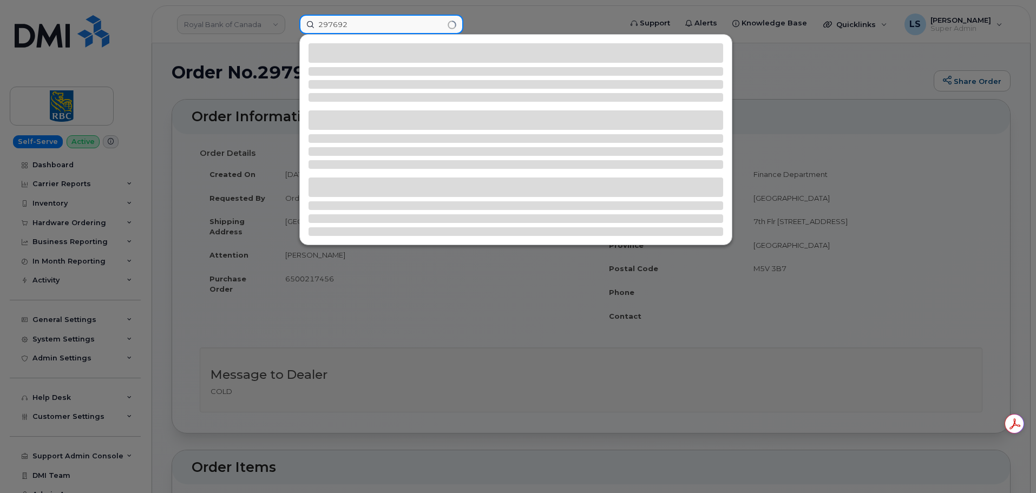
type input "297692"
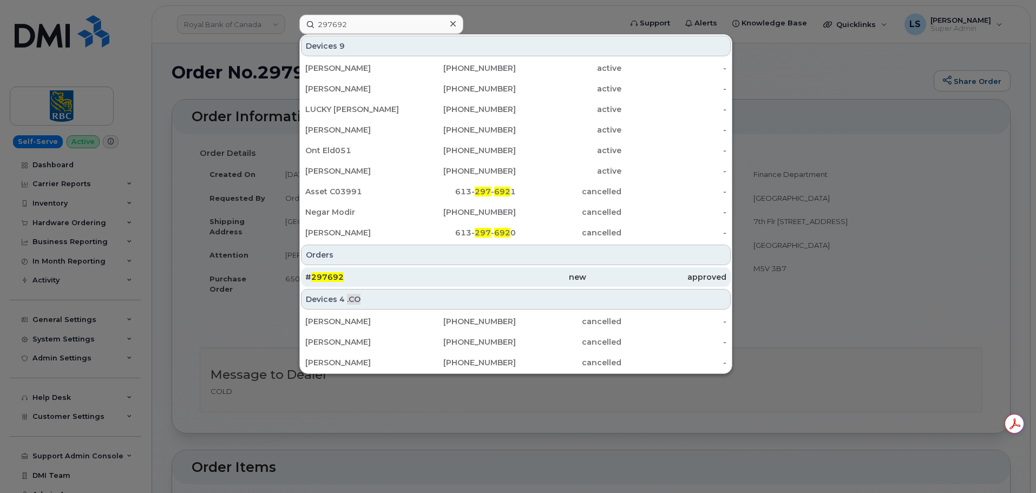
click at [370, 273] on div "# 297692" at bounding box center [375, 277] width 140 height 11
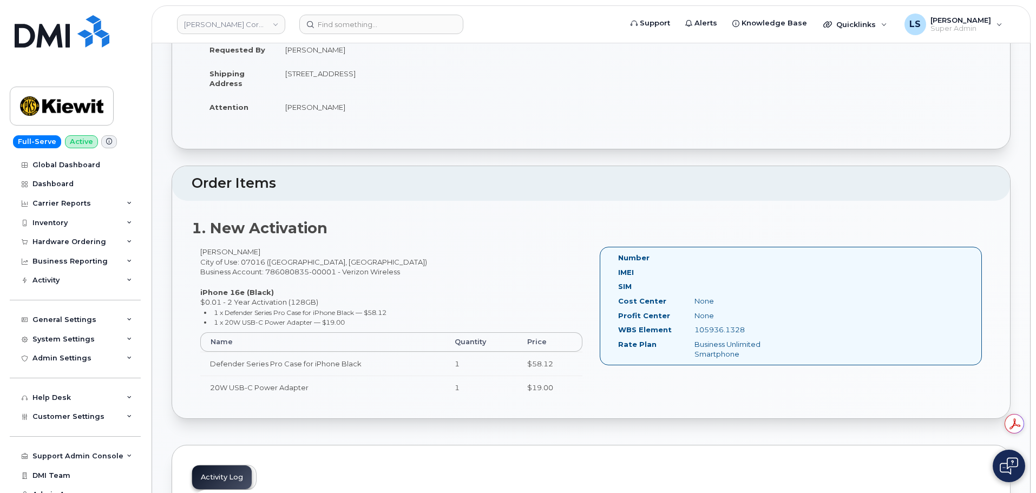
scroll to position [54, 0]
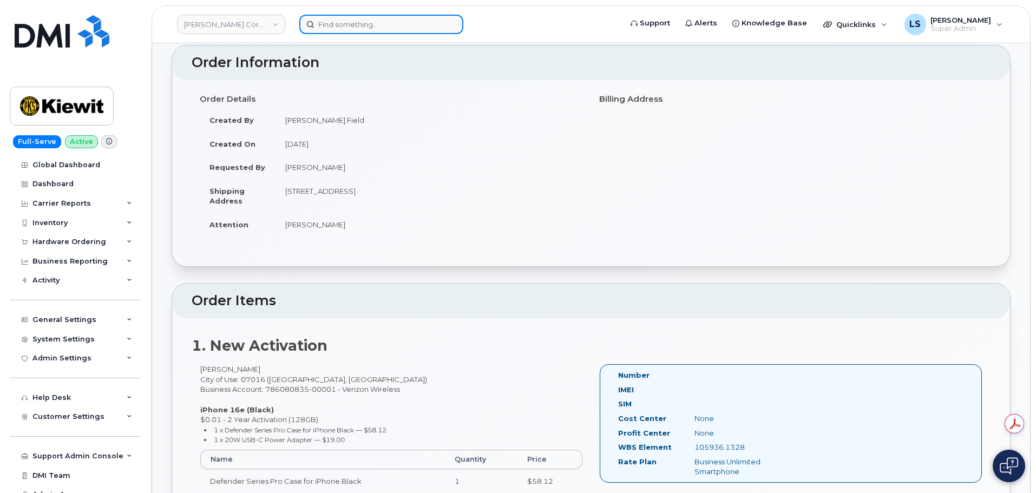
click at [369, 19] on input at bounding box center [381, 24] width 164 height 19
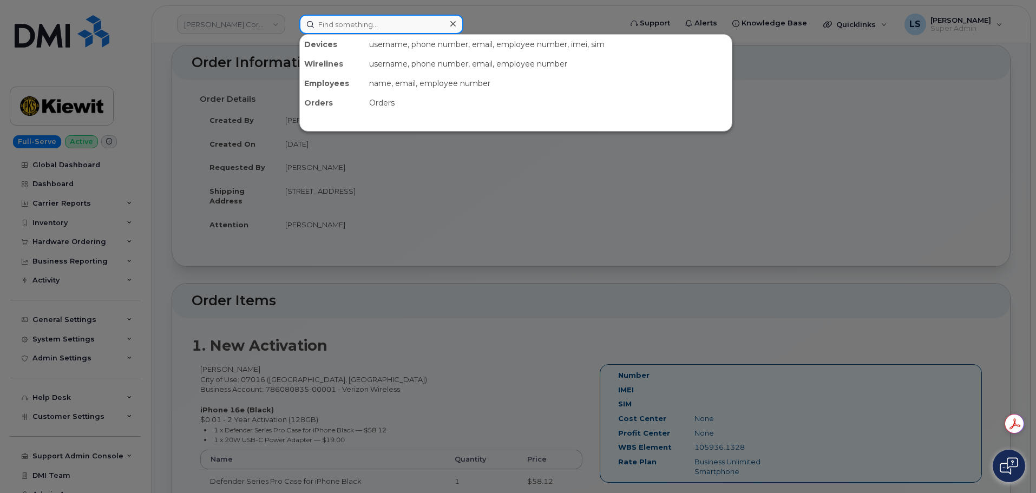
paste input "297793"
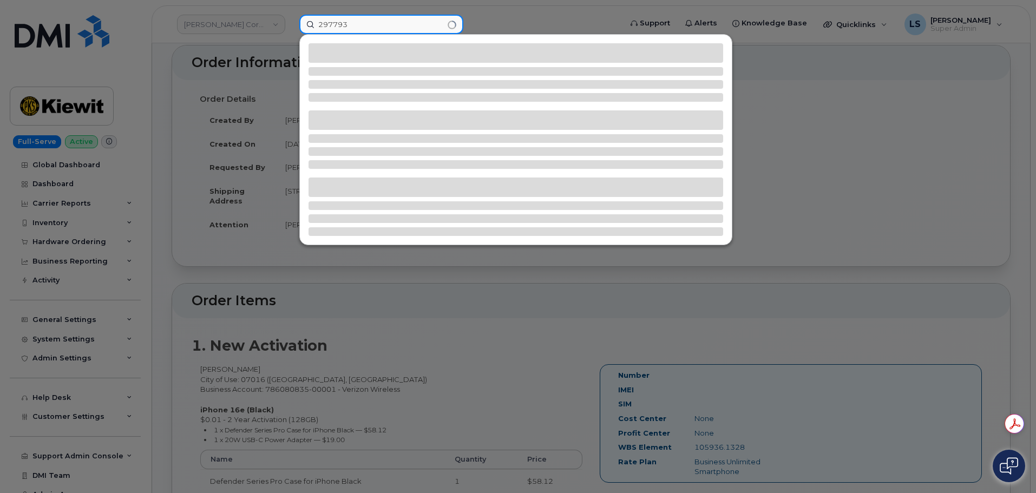
type input "297793"
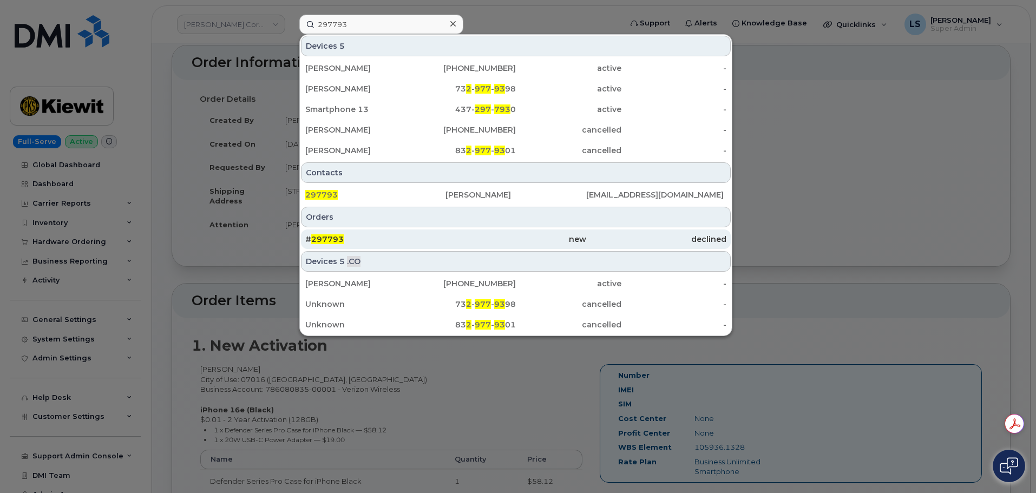
click at [505, 238] on div "new" at bounding box center [515, 239] width 140 height 11
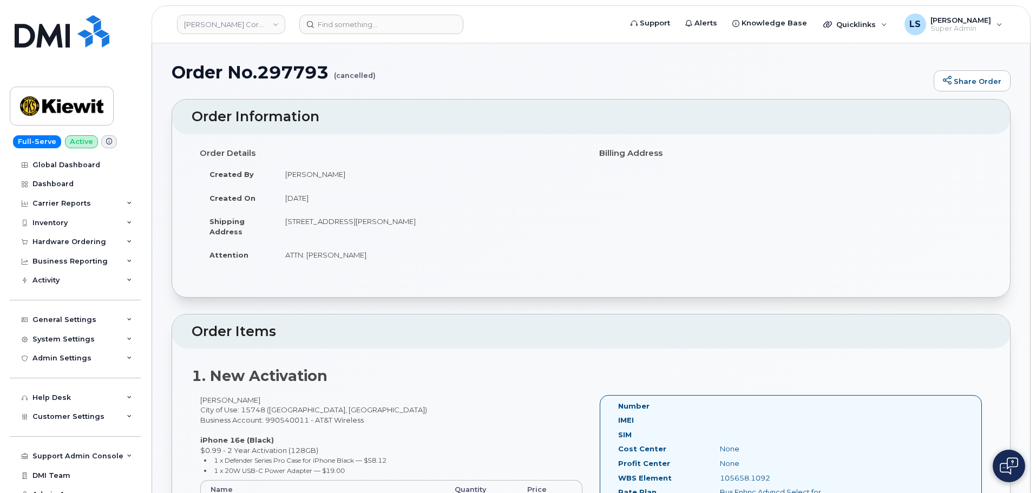
scroll to position [54, 0]
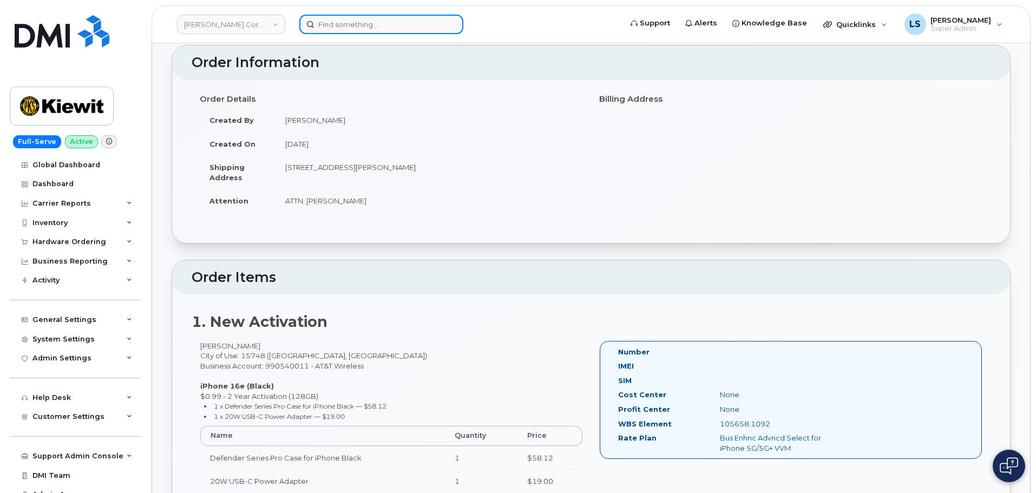
click at [352, 16] on input at bounding box center [381, 24] width 164 height 19
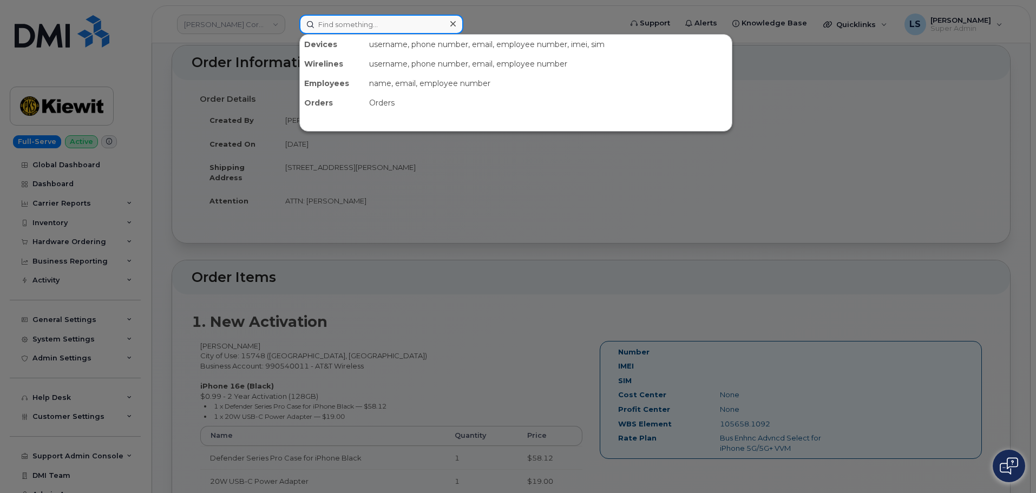
paste input "2052388471"
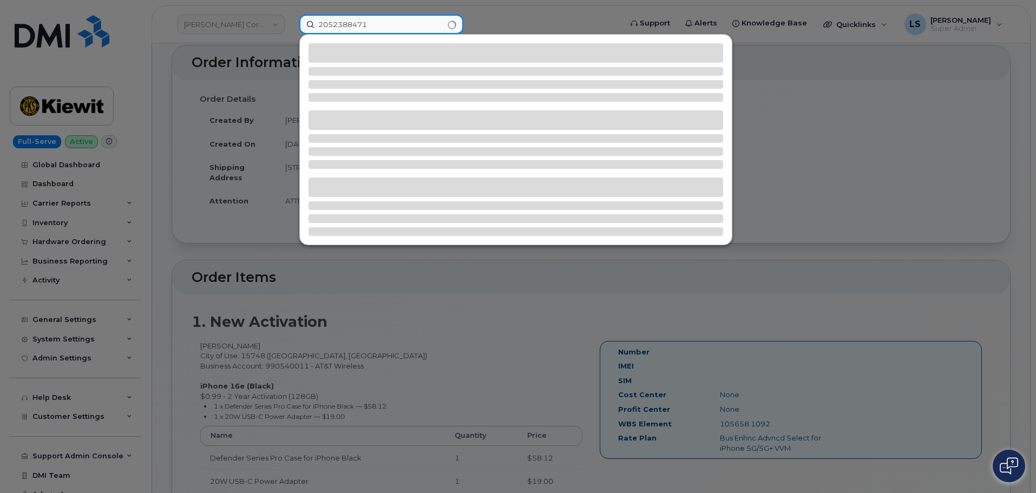
type input "2052388471"
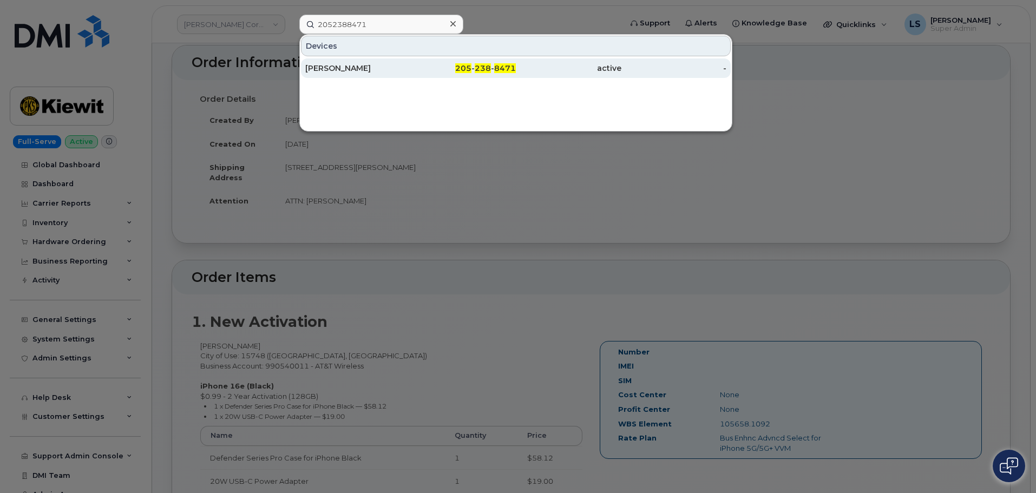
click at [411, 74] on div "[PERSON_NAME]" at bounding box center [464, 67] width 106 height 19
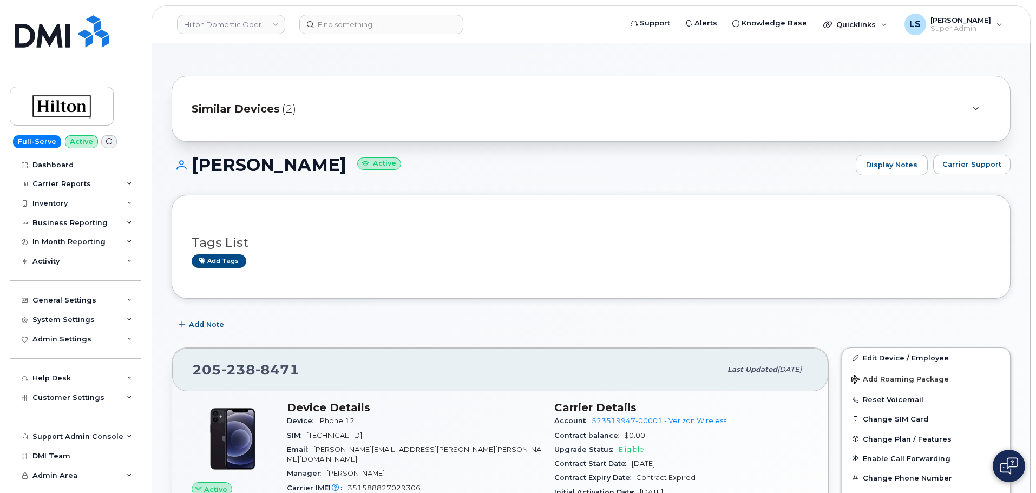
scroll to position [54, 0]
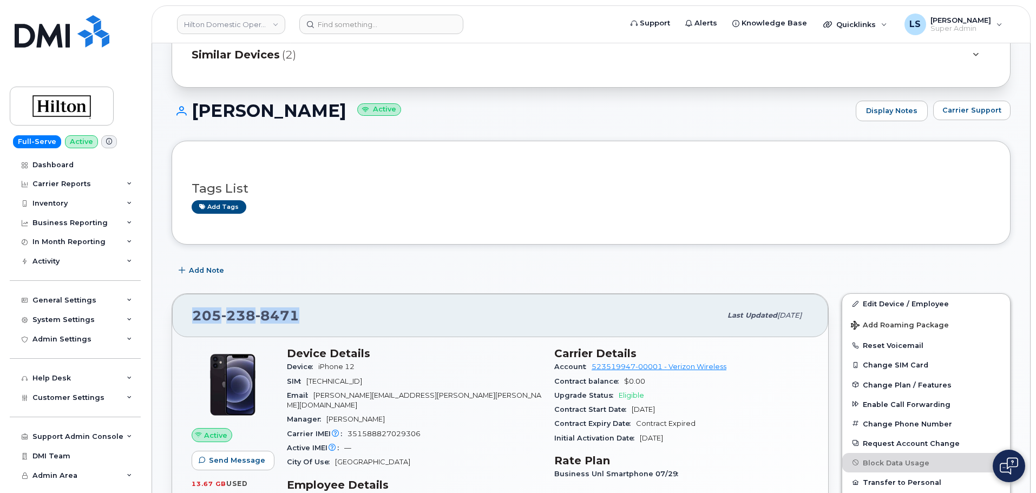
drag, startPoint x: 317, startPoint y: 313, endPoint x: 191, endPoint y: 312, distance: 125.5
click at [191, 312] on div "205 238 8471 Last updated Aug 07, 2025" at bounding box center [500, 315] width 656 height 43
copy span "205 238 8471"
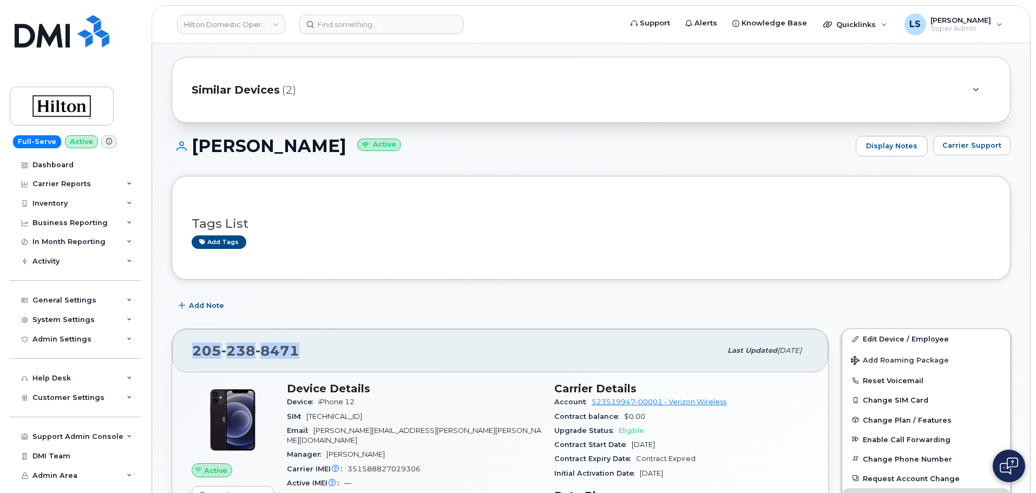
scroll to position [0, 0]
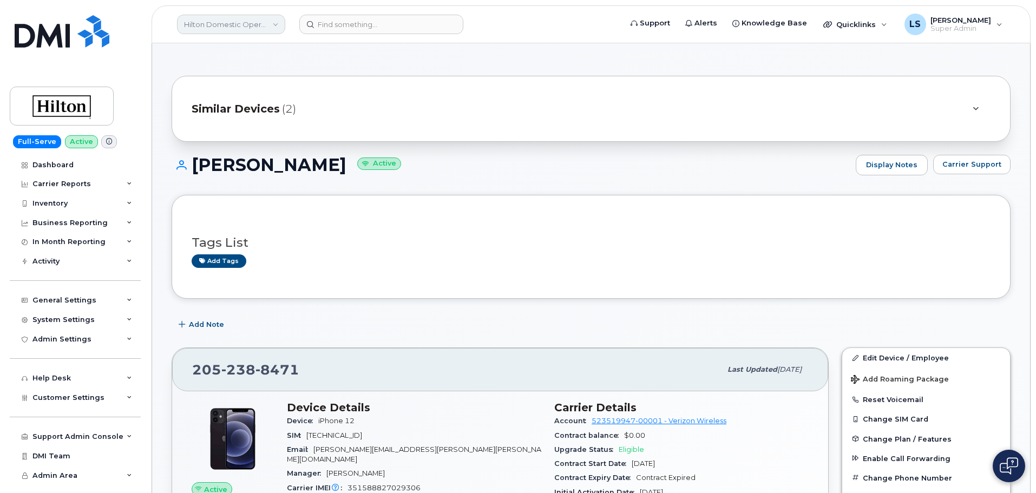
click at [268, 29] on link "Hilton Domestic Operating Company Inc" at bounding box center [231, 24] width 108 height 19
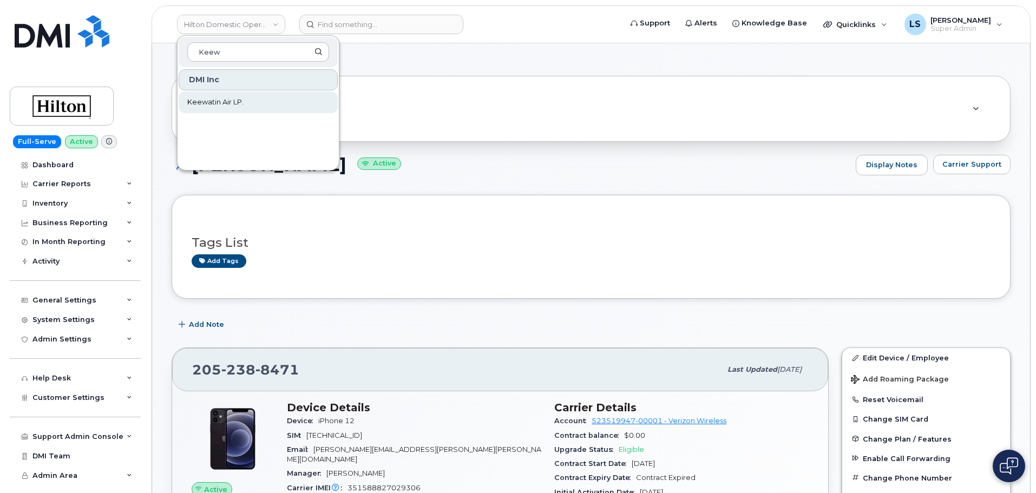
type input "Keew"
click at [246, 95] on link "Keewatin Air LP." at bounding box center [258, 102] width 159 height 22
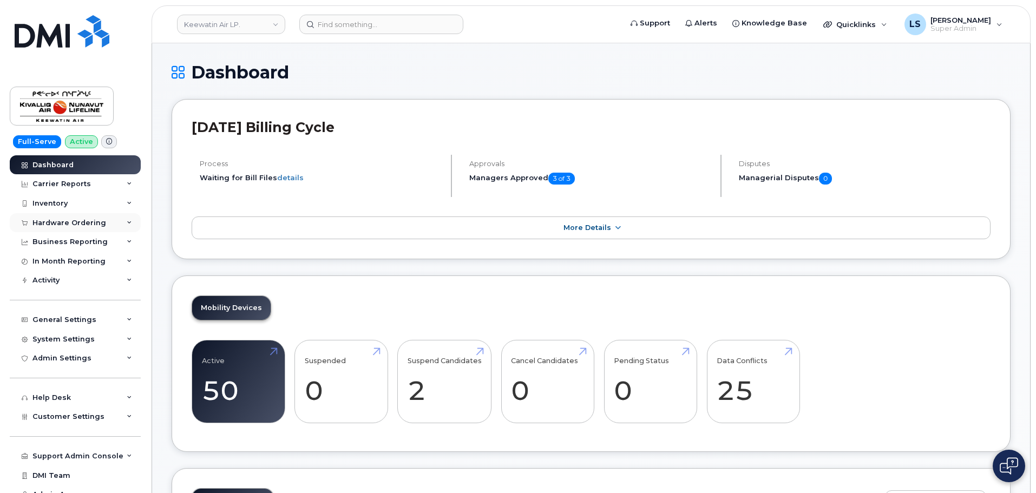
click at [103, 220] on div "Hardware Ordering" at bounding box center [75, 222] width 131 height 19
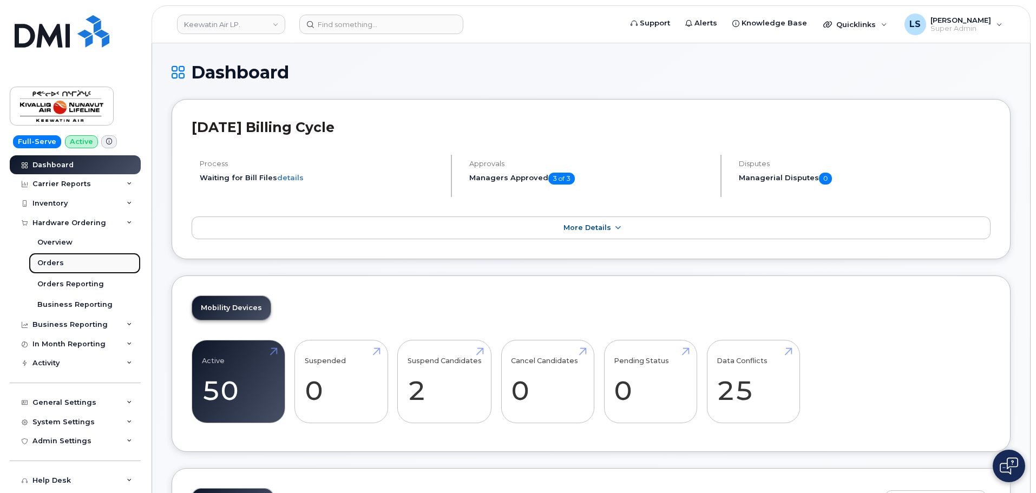
click at [71, 266] on link "Orders" at bounding box center [85, 263] width 112 height 21
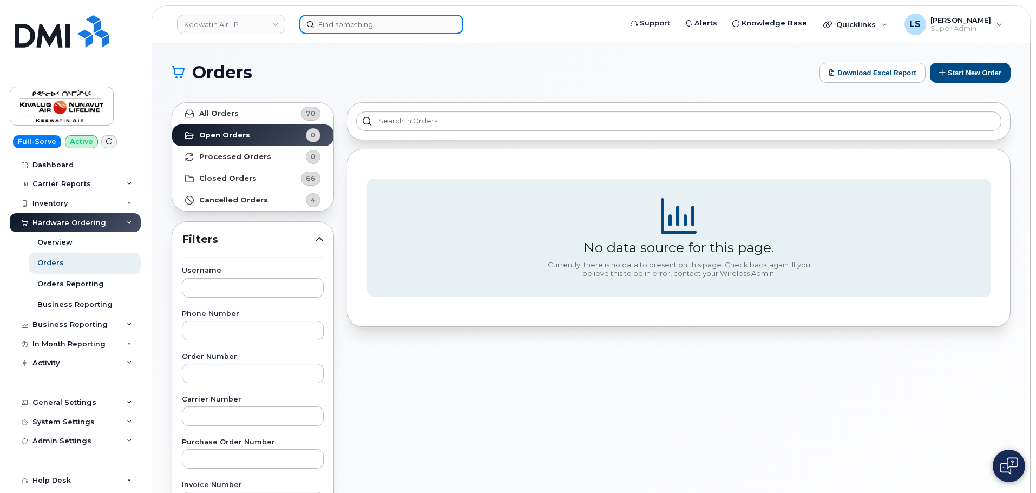
click at [322, 24] on input at bounding box center [381, 24] width 164 height 19
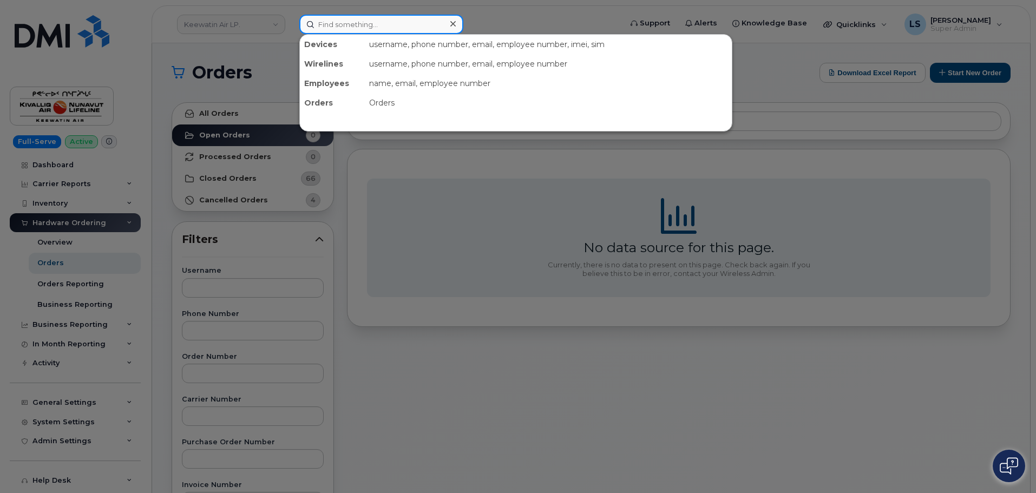
paste input "[PHONE_NUMBER]"
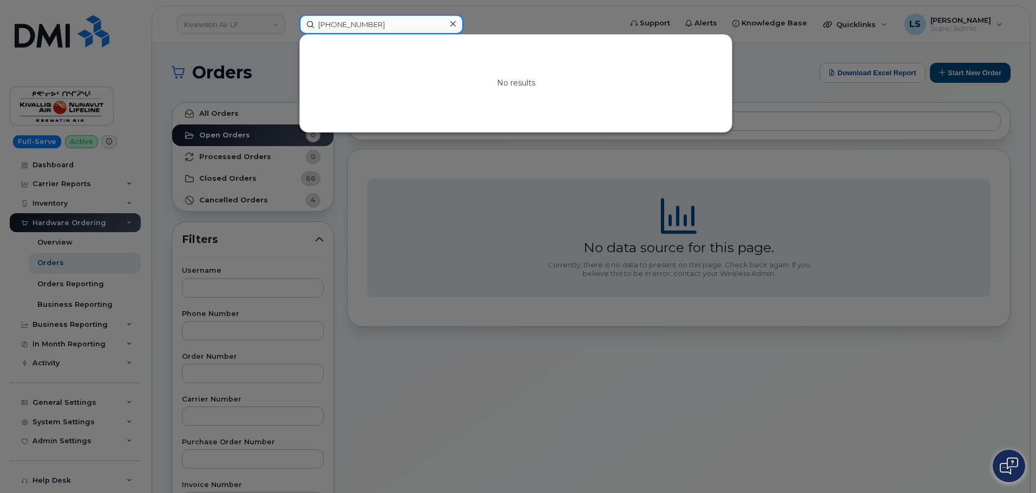
type input "[PHONE_NUMBER]"
click at [363, 204] on div at bounding box center [518, 246] width 1036 height 493
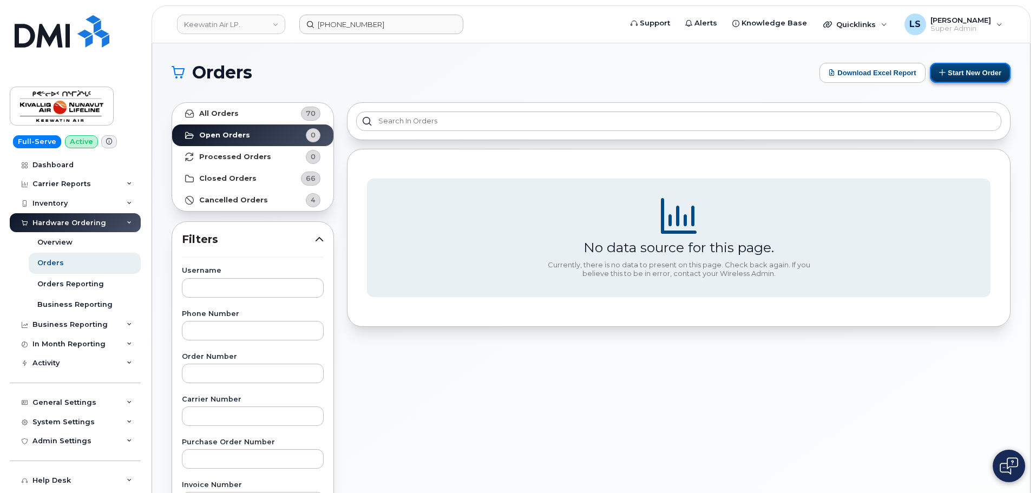
click at [973, 78] on button "Start New Order" at bounding box center [970, 73] width 81 height 20
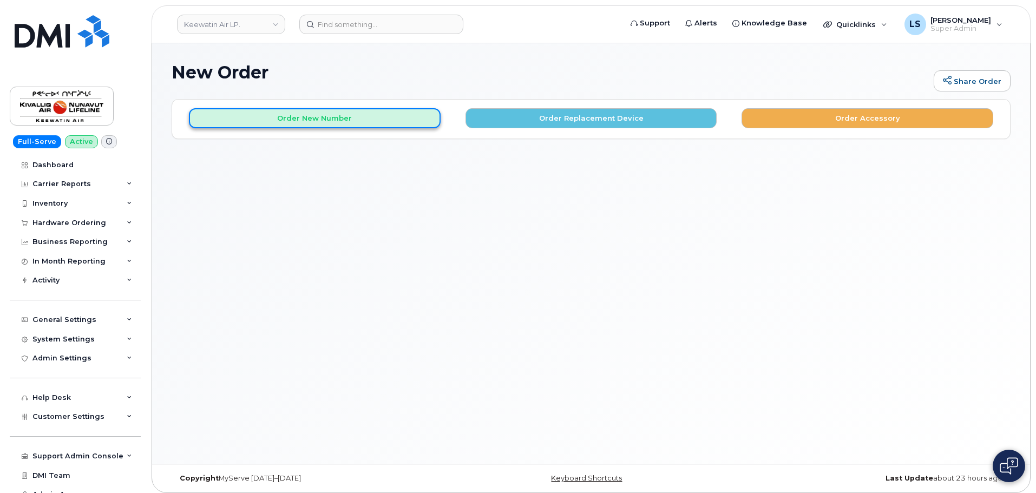
click at [260, 122] on button "Order New Number" at bounding box center [315, 118] width 252 height 20
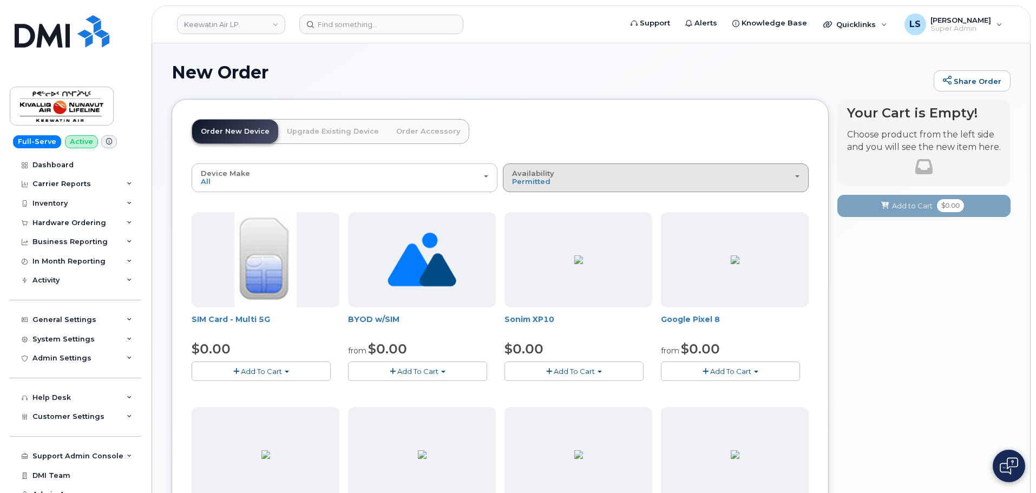
click at [566, 182] on div "Availability Permitted All" at bounding box center [655, 177] width 287 height 17
click at [517, 222] on label "All" at bounding box center [516, 220] width 23 height 13
click at [0, 0] on input "All" at bounding box center [0, 0] width 0 height 0
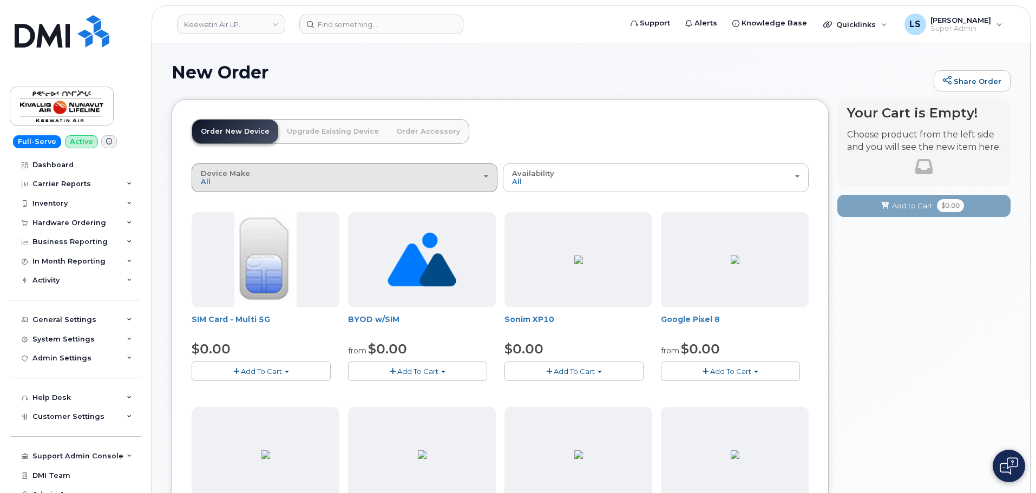
click at [336, 190] on button "Device Make All Aircard Android Cell Phone HUB iPhone Modem Tablet Unknown" at bounding box center [345, 177] width 306 height 28
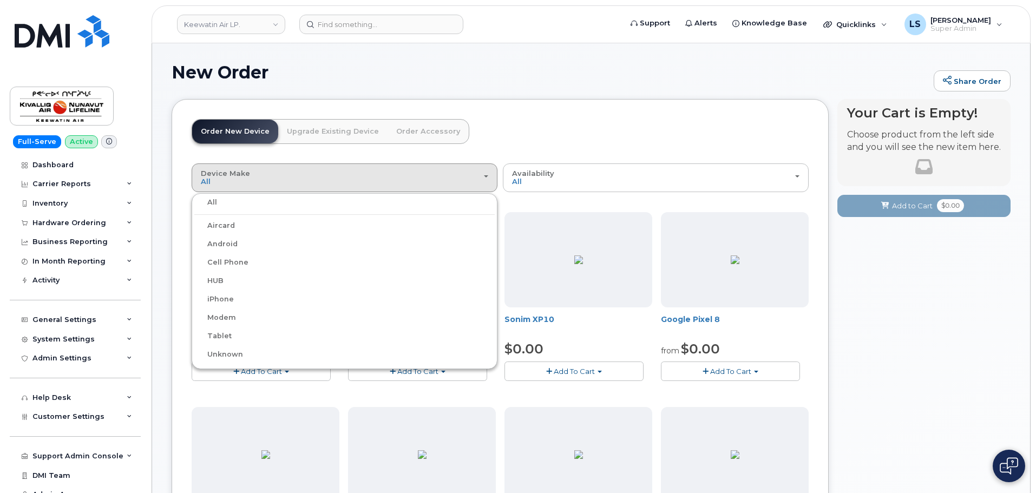
click at [219, 294] on label "iPhone" at bounding box center [213, 299] width 39 height 13
click at [0, 0] on input "iPhone" at bounding box center [0, 0] width 0 height 0
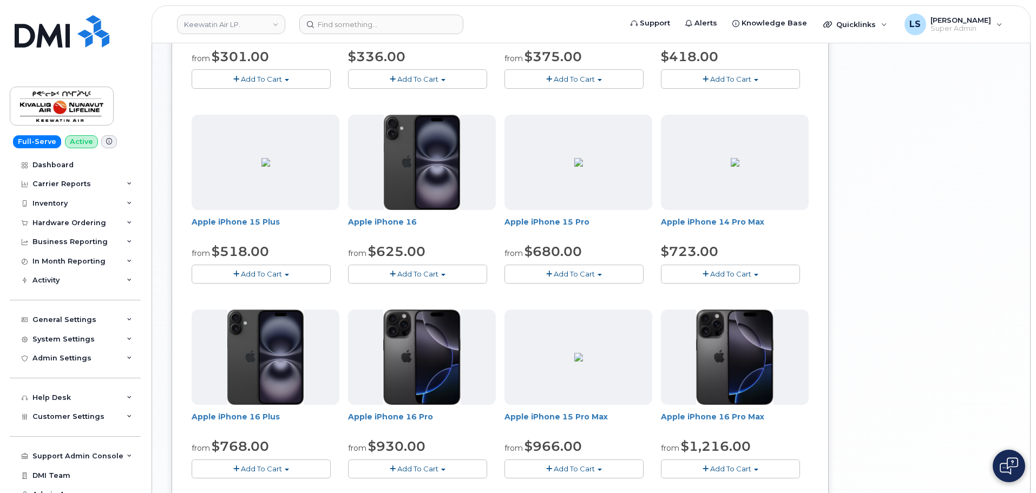
scroll to position [541, 0]
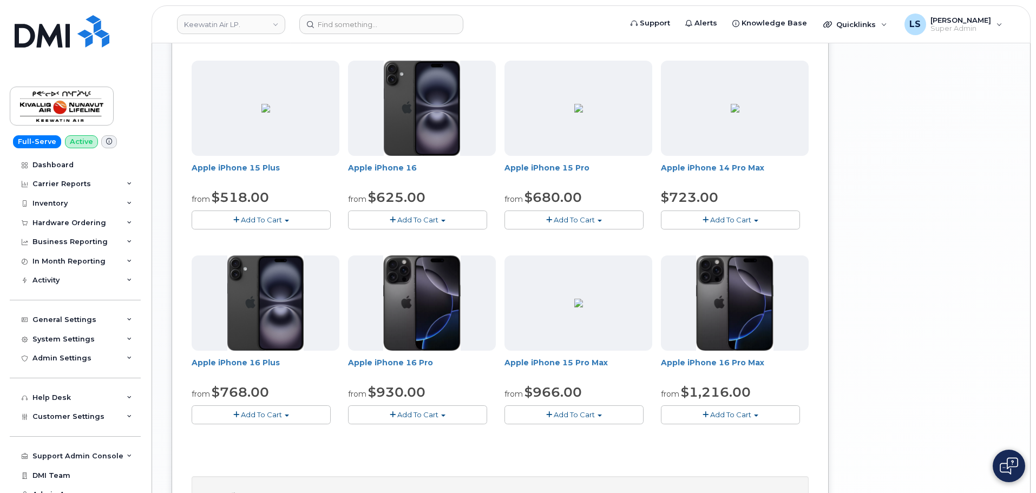
click at [452, 410] on button "Add To Cart" at bounding box center [417, 414] width 139 height 19
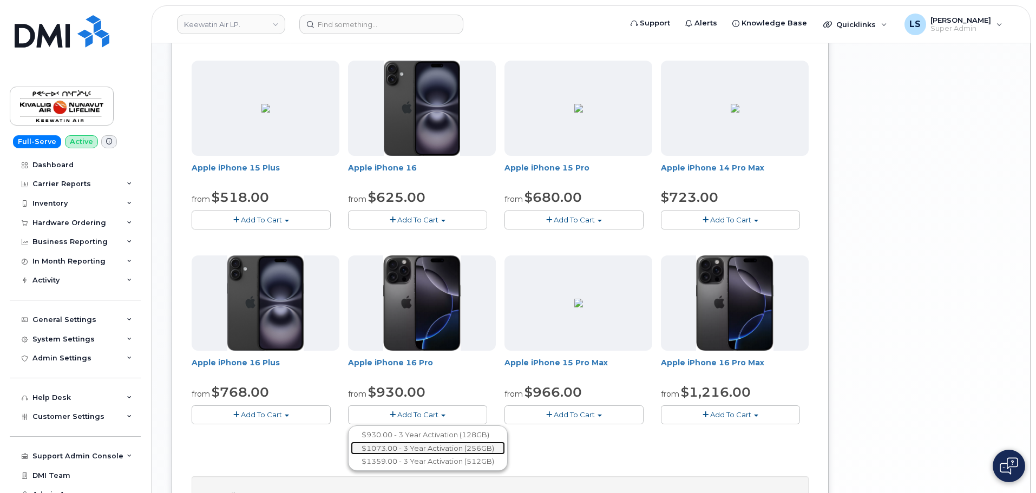
click at [454, 449] on link "$1073.00 - 3 Year Activation (256GB)" at bounding box center [428, 449] width 154 height 14
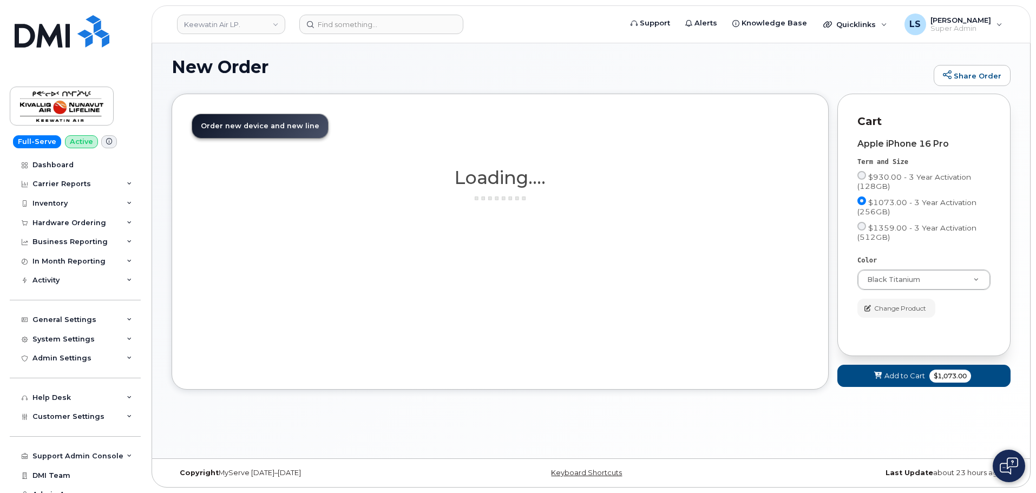
scroll to position [5, 0]
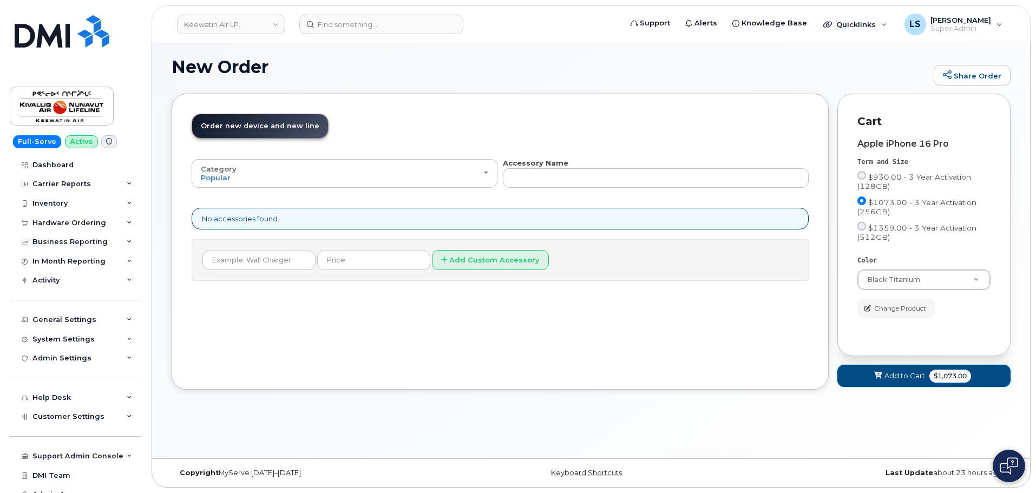
click at [951, 374] on span "$1,073.00" at bounding box center [950, 376] width 42 height 13
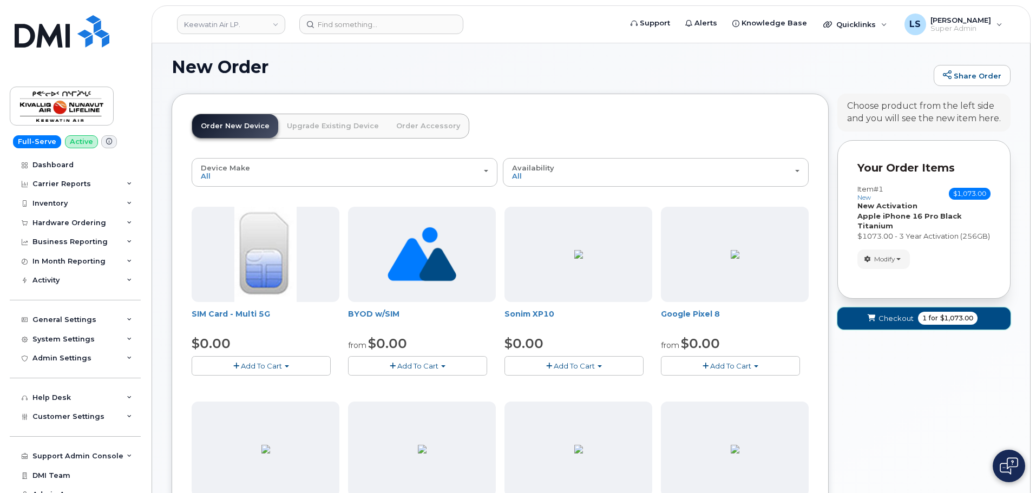
click at [918, 324] on button "Checkout 1 for $1,073.00" at bounding box center [923, 318] width 173 height 22
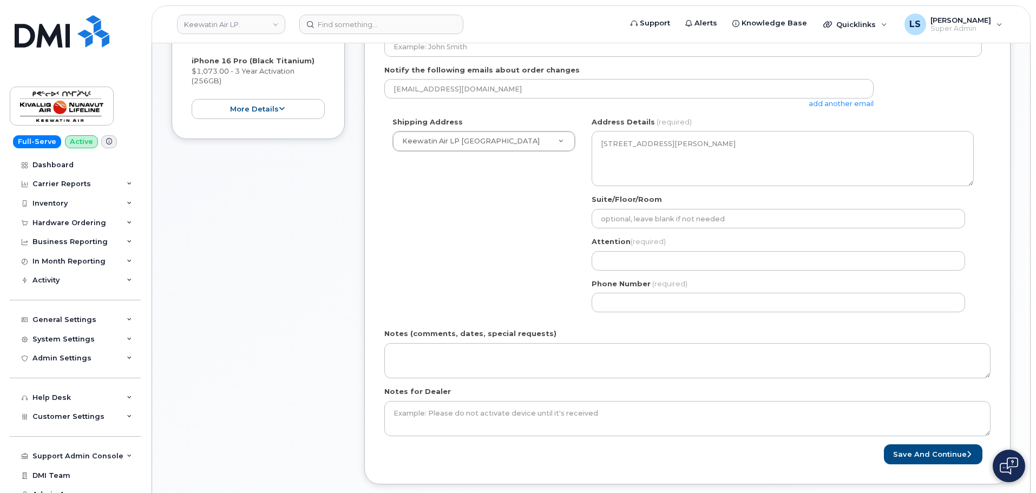
scroll to position [108, 0]
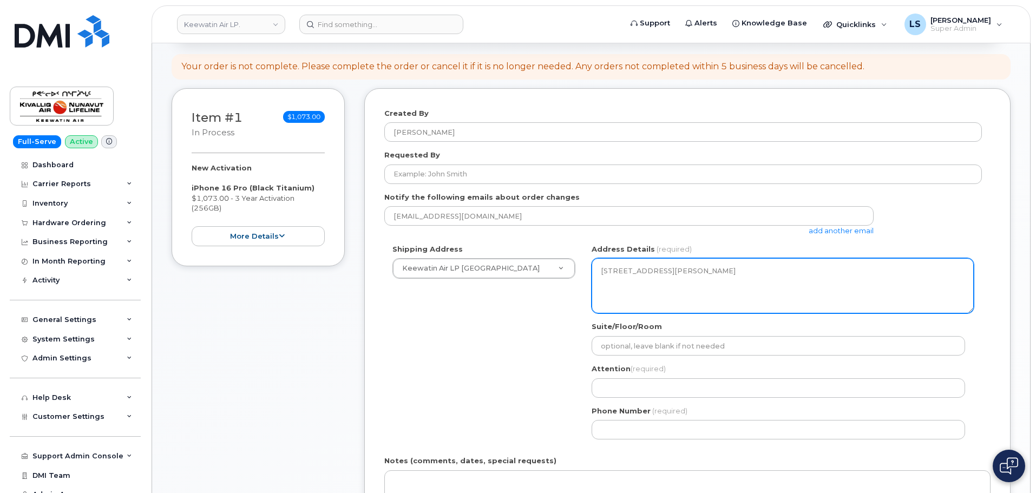
click at [650, 304] on textarea "[STREET_ADDRESS][PERSON_NAME]" at bounding box center [782, 285] width 382 height 55
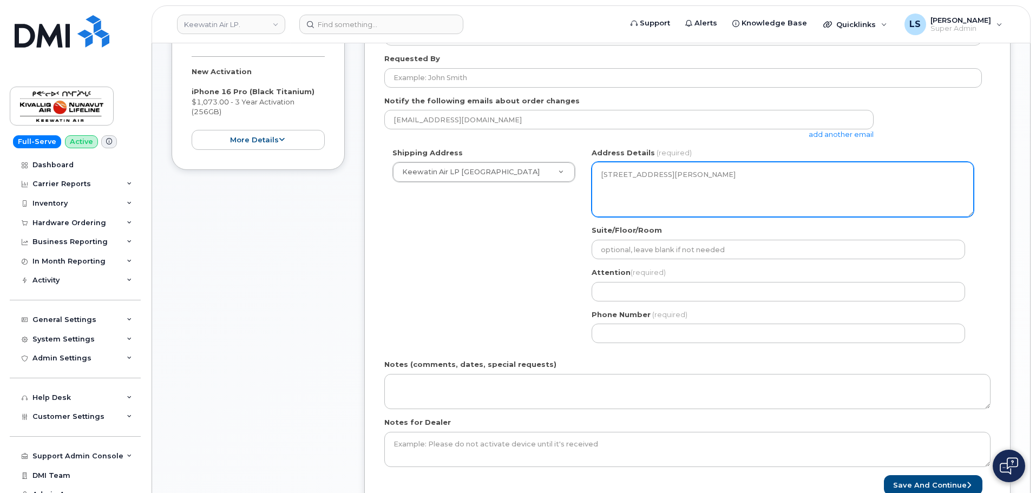
scroll to position [216, 0]
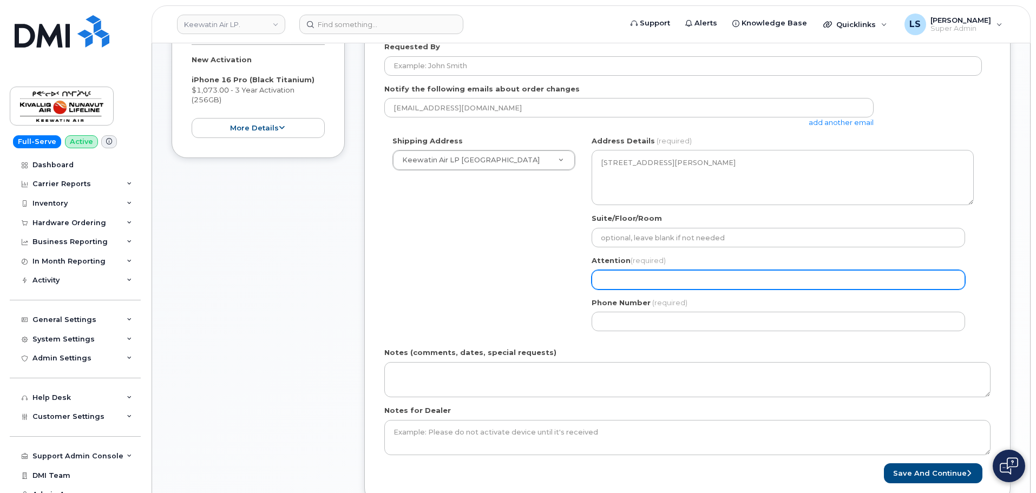
click at [630, 285] on input "Attention (required)" at bounding box center [777, 279] width 373 height 19
paste input "[PERSON_NAME]"
select select
type input "[PERSON_NAME]"
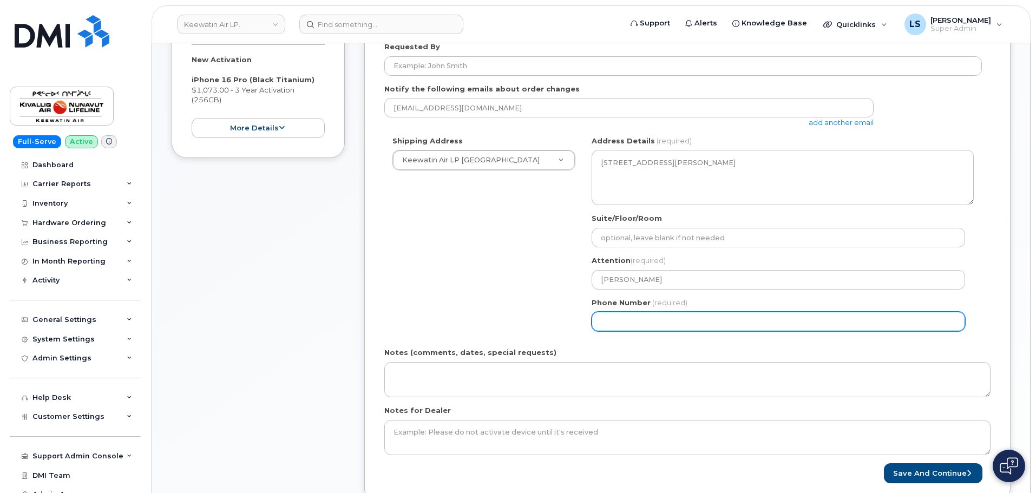
click at [660, 313] on input "Phone Number" at bounding box center [777, 321] width 373 height 19
select select
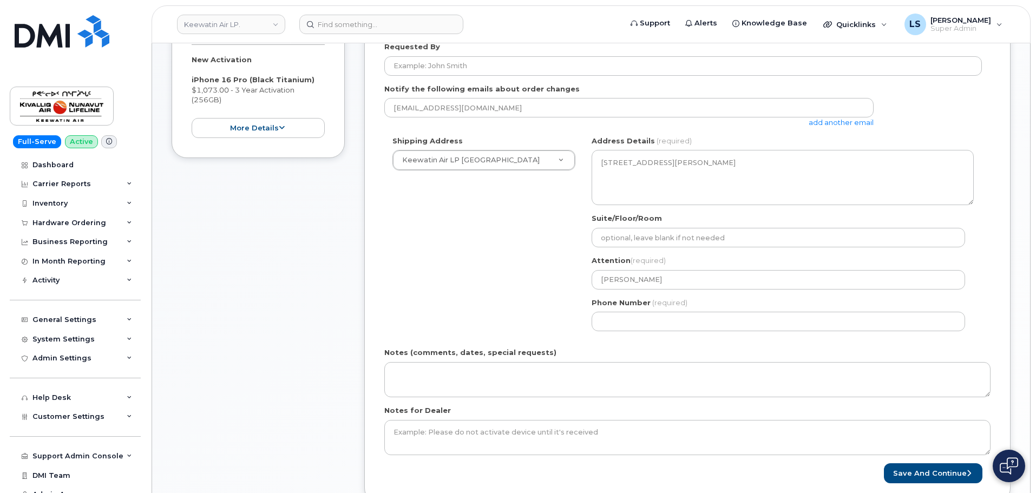
click at [495, 308] on div "Shipping Address Keewatin Air LP Winnipeg New Address [GEOGRAPHIC_DATA] Keewati…" at bounding box center [682, 237] width 597 height 203
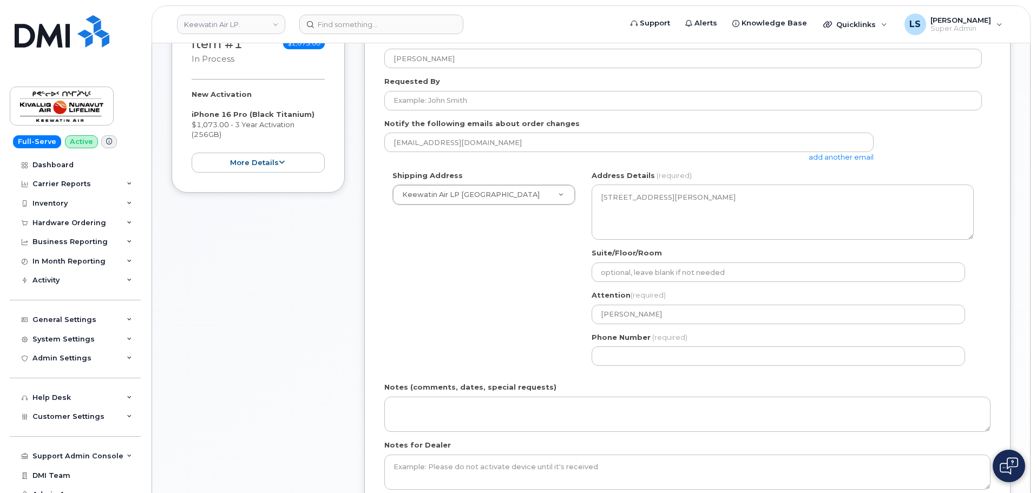
scroll to position [162, 0]
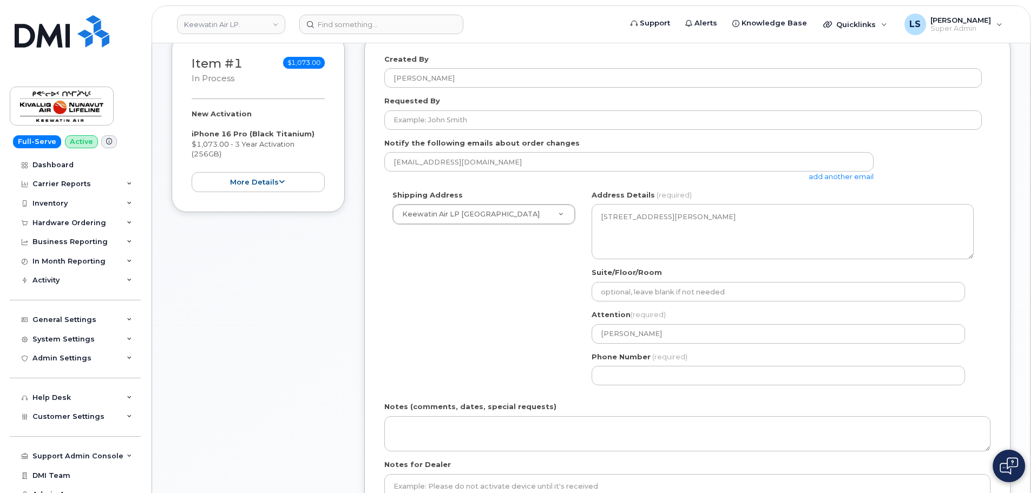
click at [819, 178] on link "add another email" at bounding box center [840, 176] width 65 height 9
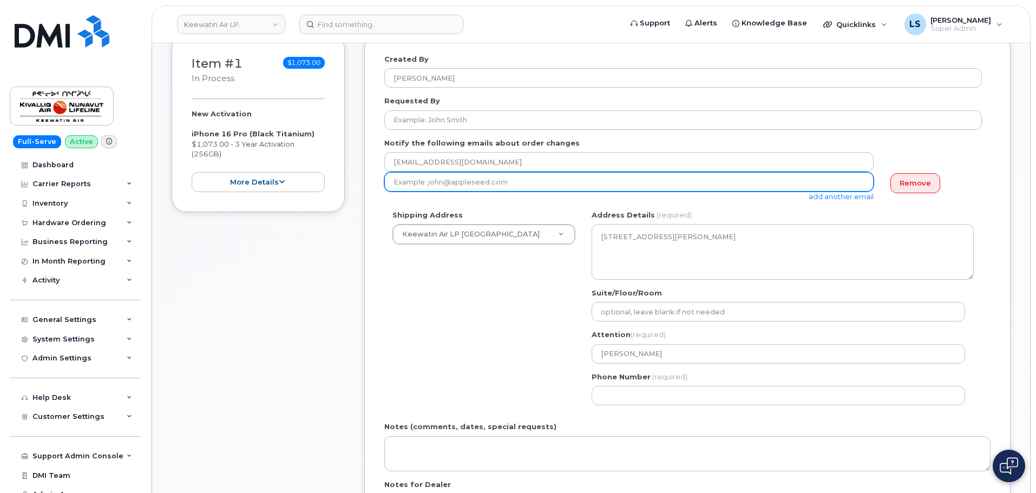
click at [537, 187] on input "email" at bounding box center [628, 181] width 489 height 19
paste input "[EMAIL_ADDRESS][DOMAIN_NAME]"
type input "[EMAIL_ADDRESS][DOMAIN_NAME]"
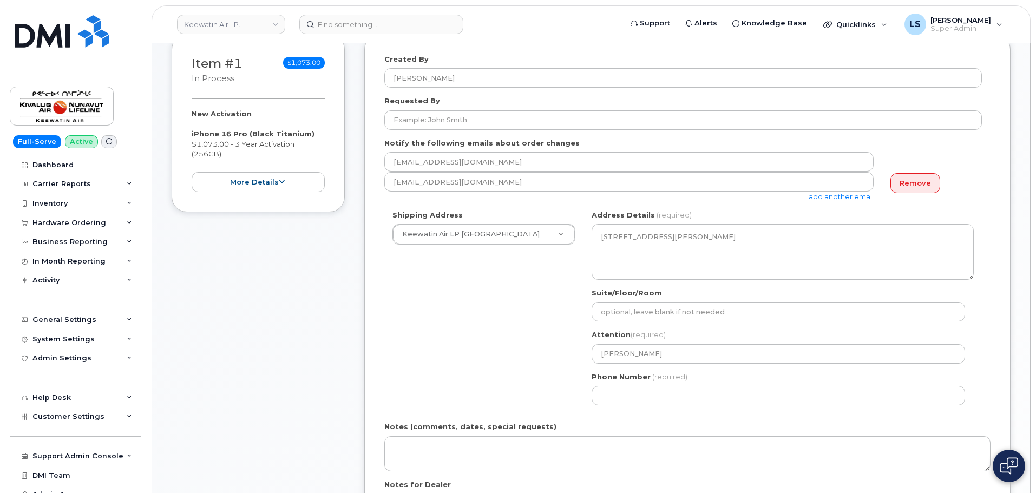
click at [498, 368] on div "Shipping Address Keewatin Air LP Winnipeg New Address [GEOGRAPHIC_DATA] Keewati…" at bounding box center [682, 311] width 597 height 203
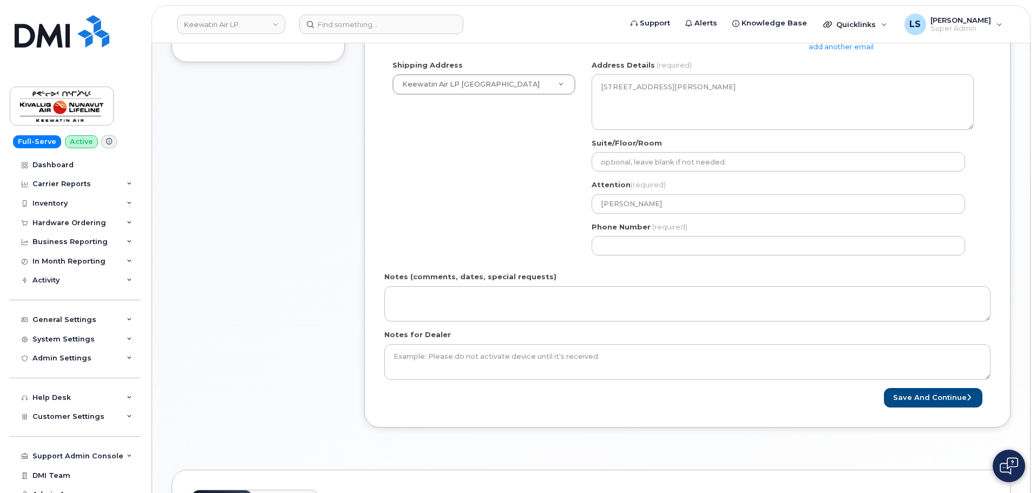
scroll to position [325, 0]
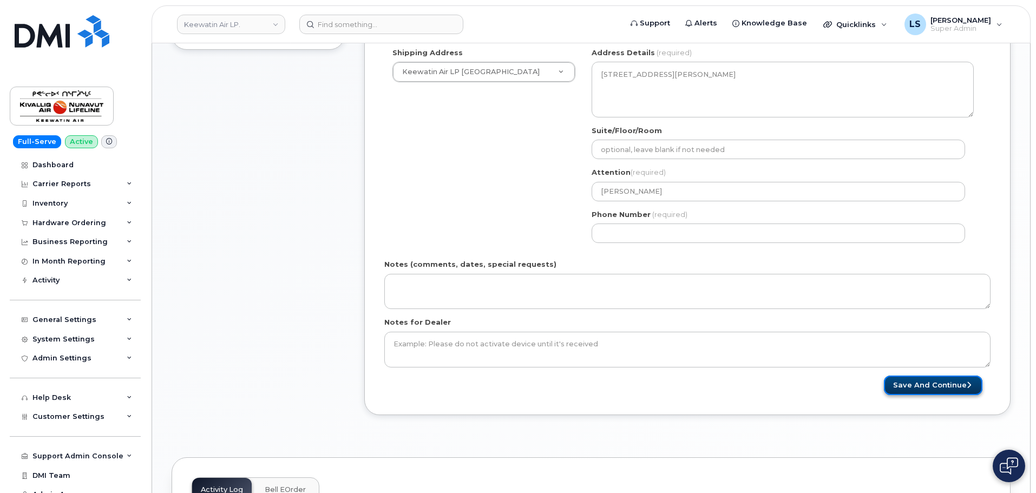
click at [903, 382] on button "Save and Continue" at bounding box center [933, 386] width 98 height 20
click at [651, 247] on div "MB [GEOGRAPHIC_DATA] Search your address... Manually edit your address Click to…" at bounding box center [782, 149] width 398 height 203
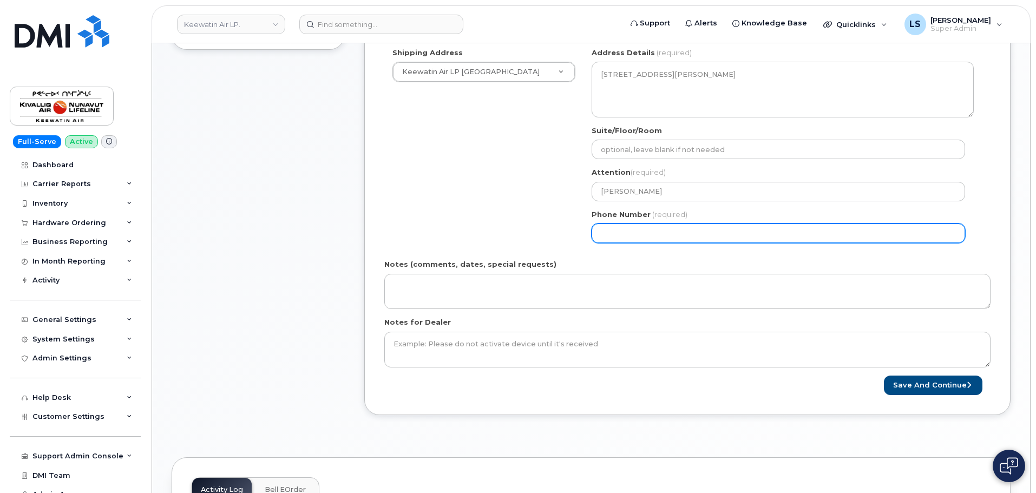
click at [661, 232] on input "Phone Number" at bounding box center [777, 232] width 373 height 19
click at [635, 235] on input "Phone Number" at bounding box center [777, 232] width 373 height 19
click at [617, 234] on input "Phone Number" at bounding box center [777, 232] width 373 height 19
select select
click at [673, 236] on input "6475697727" at bounding box center [777, 232] width 373 height 19
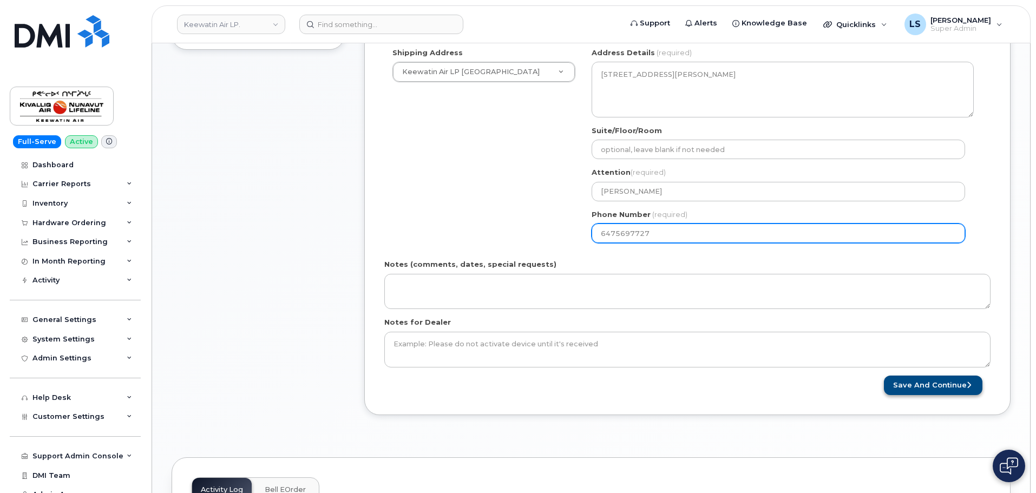
type input "6475697727"
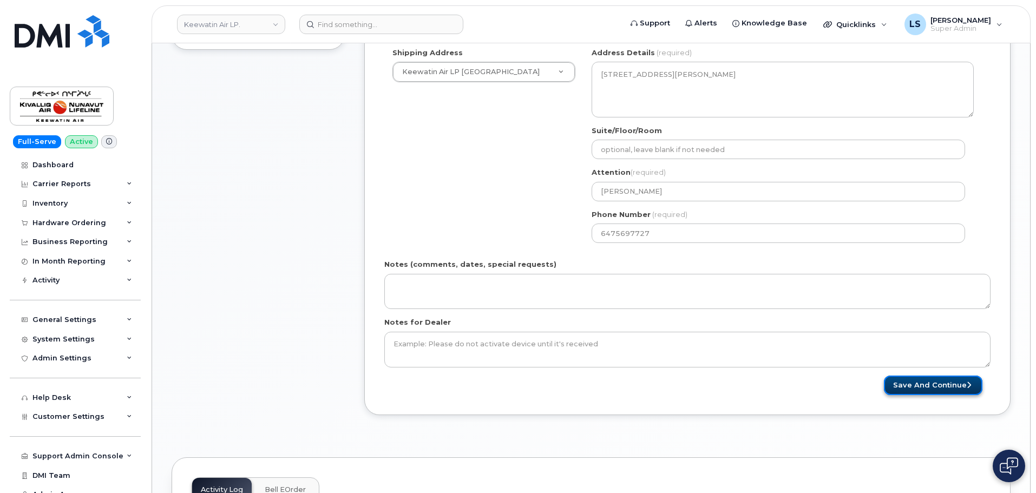
click at [918, 391] on button "Save and Continue" at bounding box center [933, 386] width 98 height 20
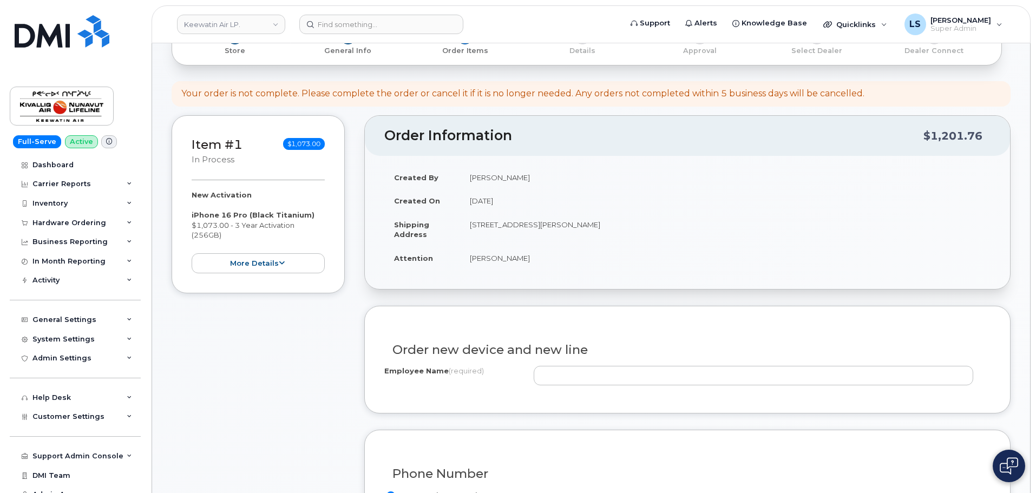
scroll to position [162, 0]
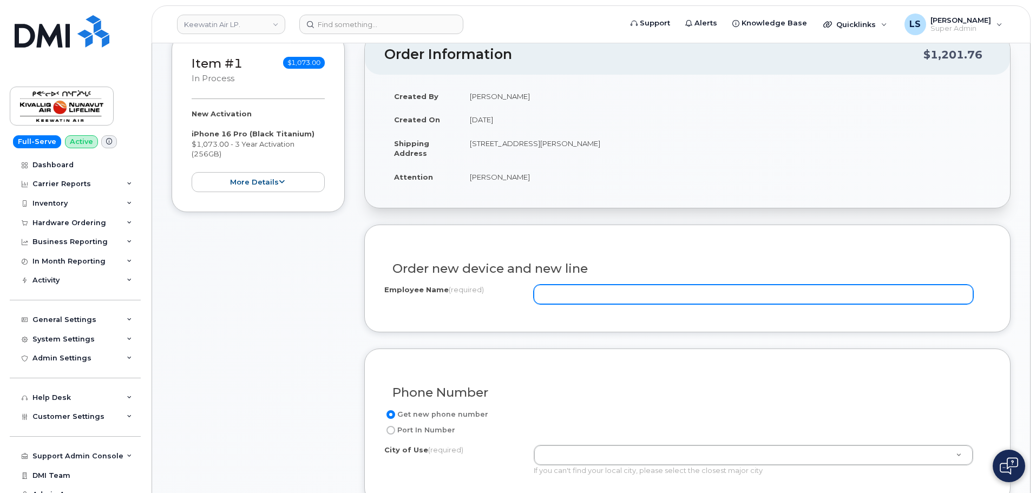
click at [603, 291] on input "Employee Name (required)" at bounding box center [752, 294] width 439 height 19
paste input "[PERSON_NAME]"
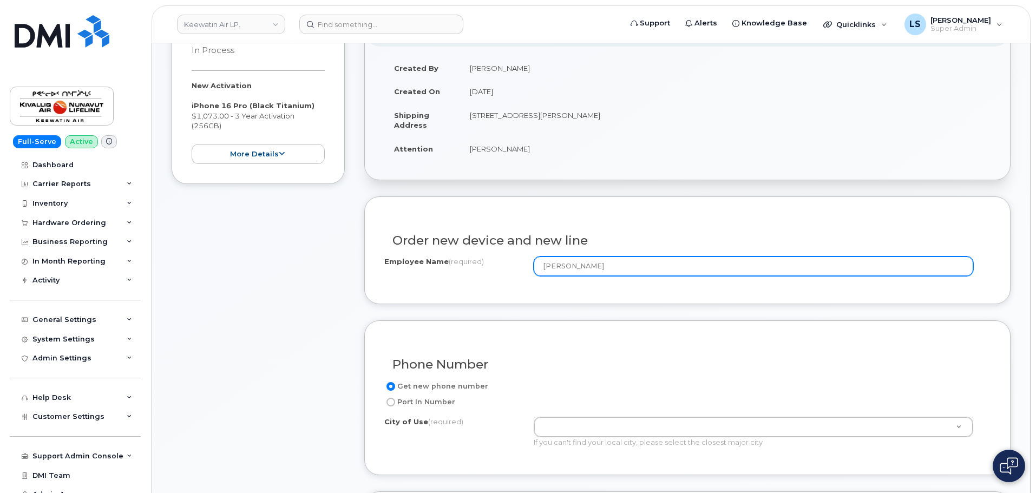
scroll to position [216, 0]
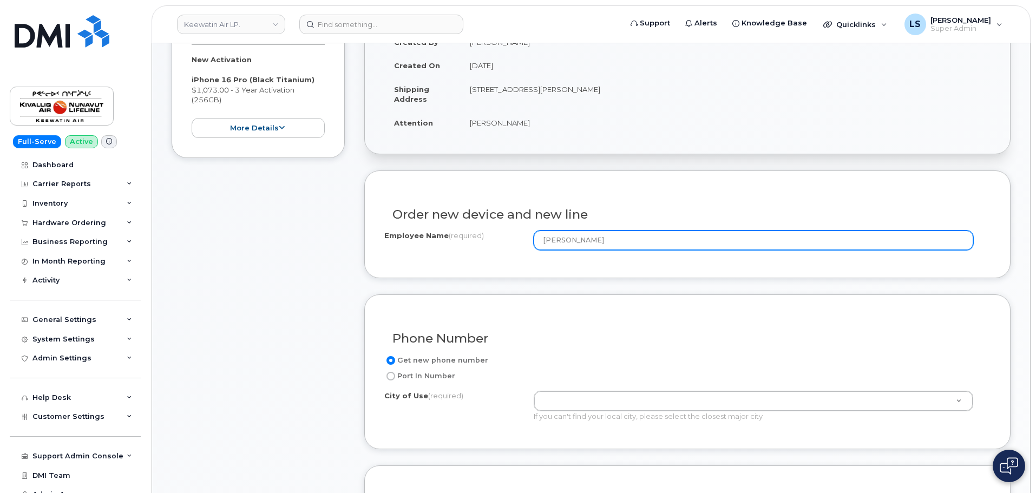
type input "[PERSON_NAME]"
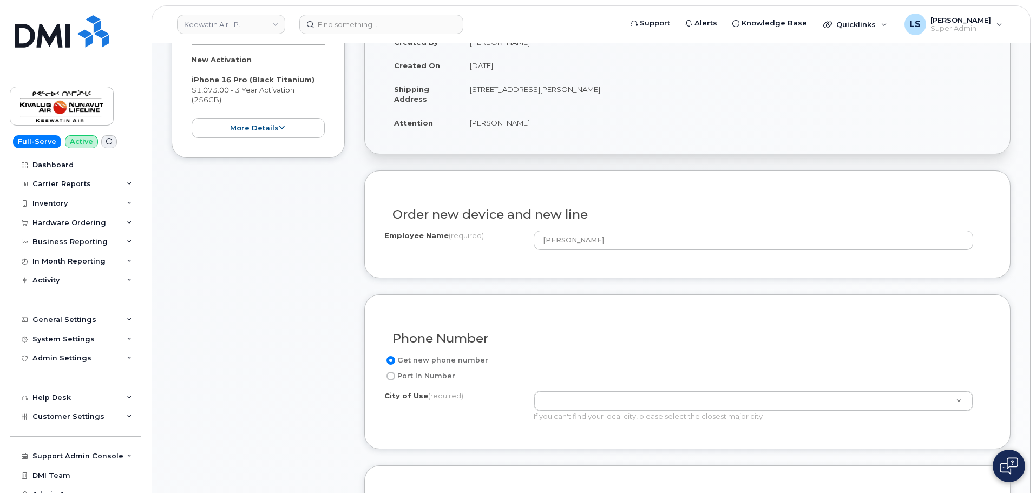
click at [420, 371] on label "Port In Number" at bounding box center [419, 376] width 71 height 13
click at [395, 372] on input "Port In Number" at bounding box center [390, 376] width 9 height 9
radio input "true"
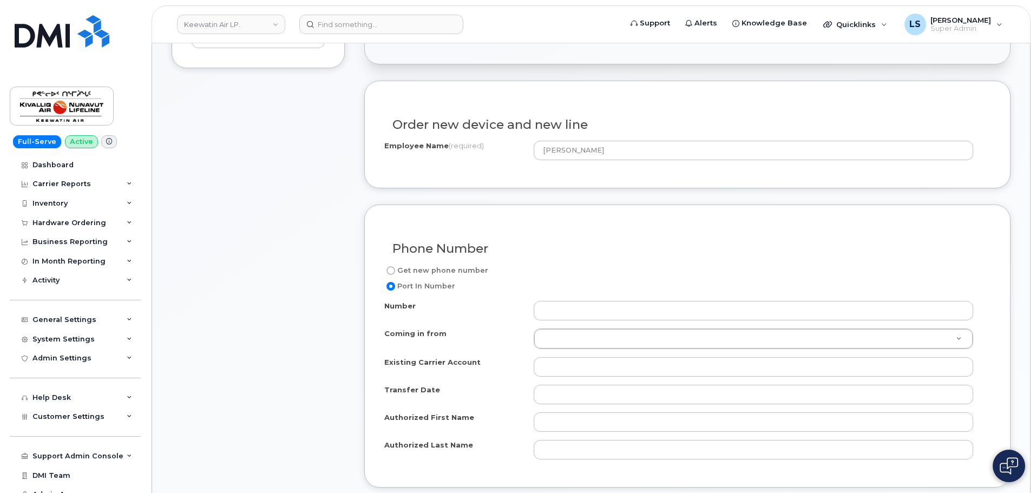
scroll to position [325, 0]
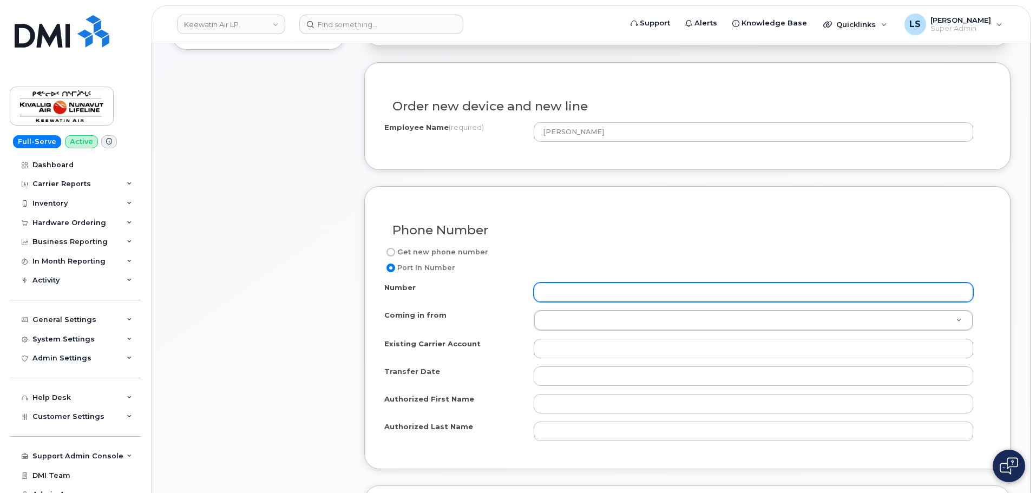
drag, startPoint x: 569, startPoint y: 304, endPoint x: 568, endPoint y: 292, distance: 12.5
click at [568, 292] on div "Number Coming in from Coming in from Coming in from Fizz Videotron PublicMobile…" at bounding box center [687, 361] width 606 height 159
click at [568, 290] on input "Number" at bounding box center [752, 291] width 439 height 19
click at [568, 291] on input "Number" at bounding box center [752, 291] width 439 height 19
click at [542, 299] on input "Number" at bounding box center [752, 291] width 439 height 19
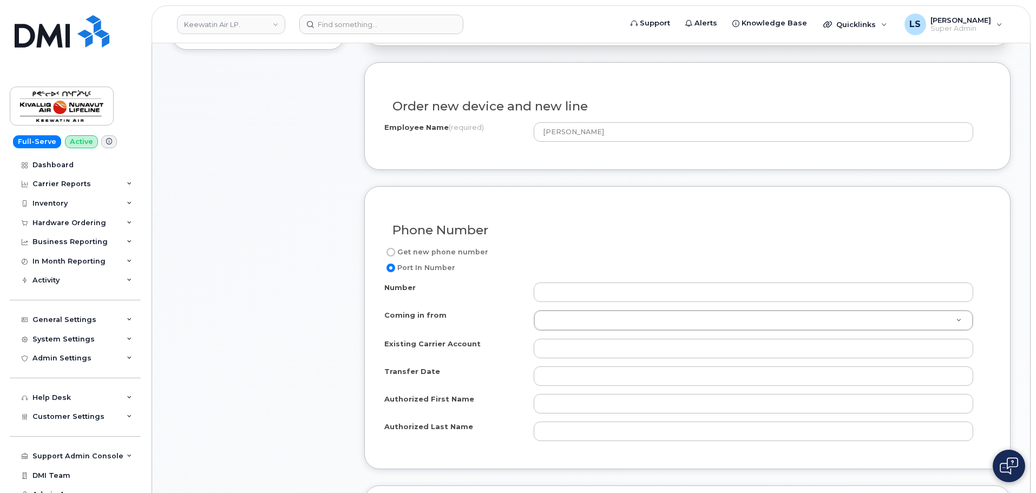
click at [449, 298] on div "Number" at bounding box center [682, 291] width 597 height 19
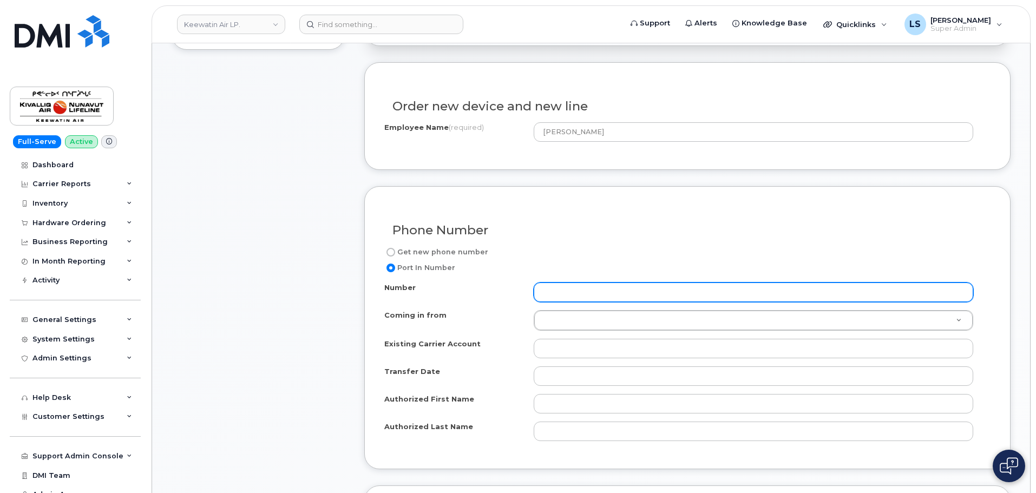
click at [552, 292] on input "Number" at bounding box center [752, 291] width 439 height 19
paste input "647-569-7727"
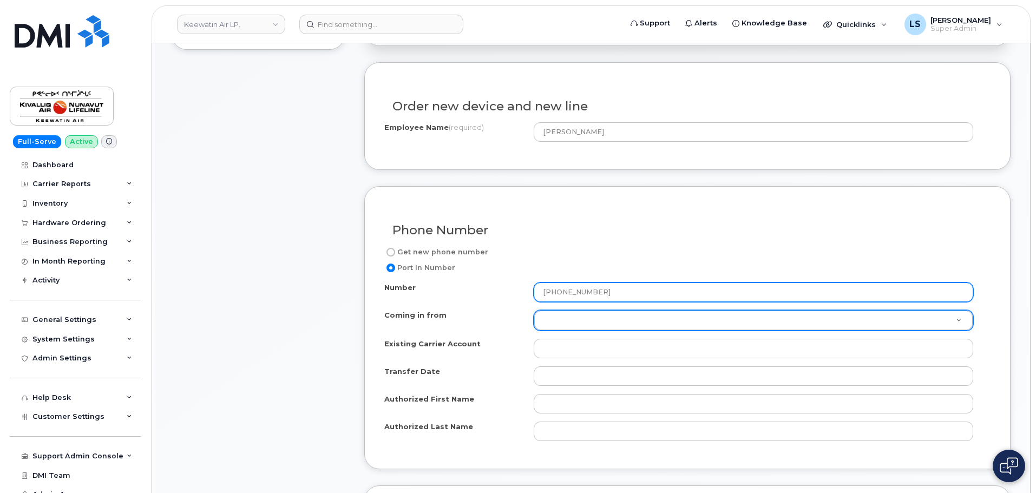
type input "647-569-7727"
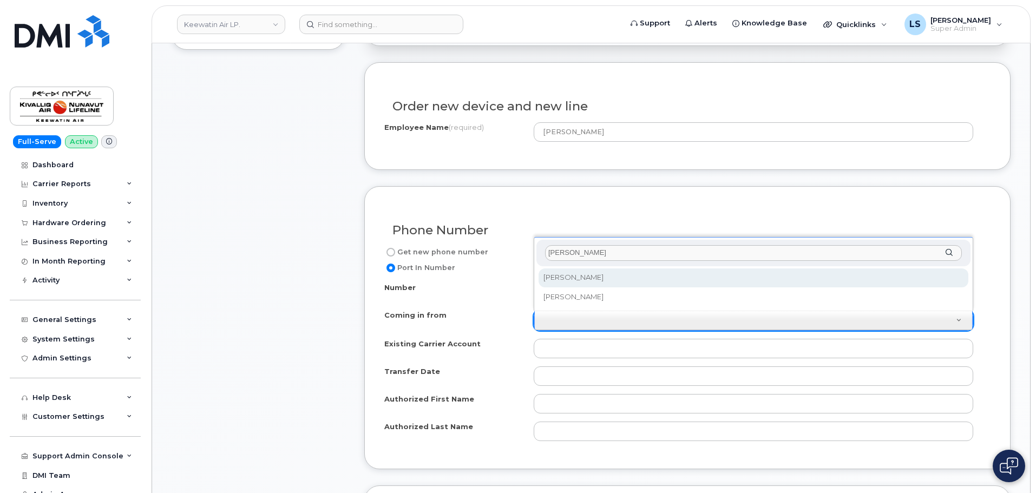
type input "roger"
select select "Rogers"
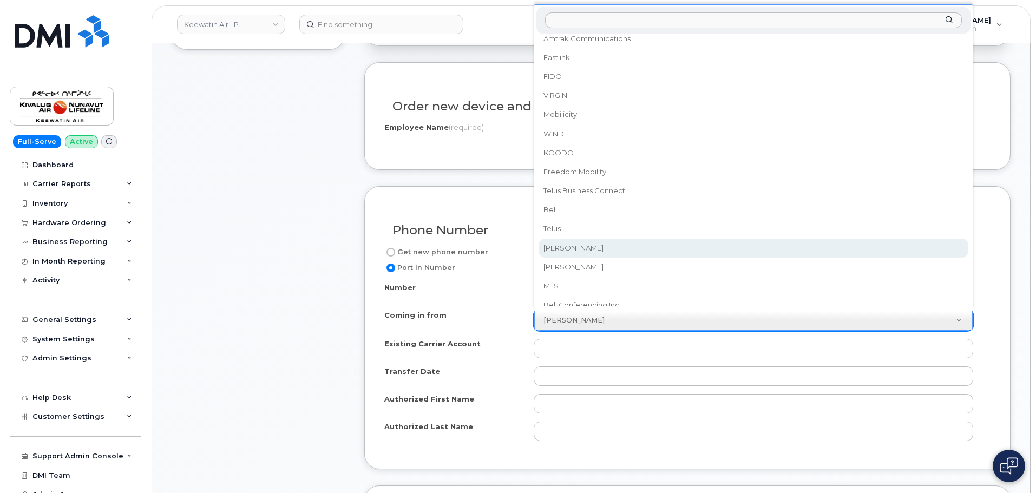
scroll to position [200, 0]
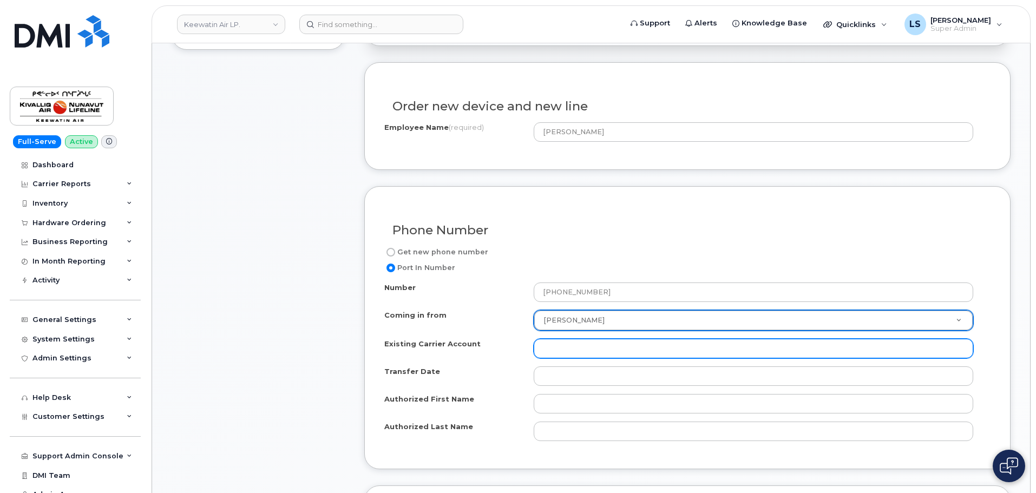
click at [582, 348] on input "Existing Carrier Account" at bounding box center [752, 348] width 439 height 19
paste input "918910837"
type input "918910837"
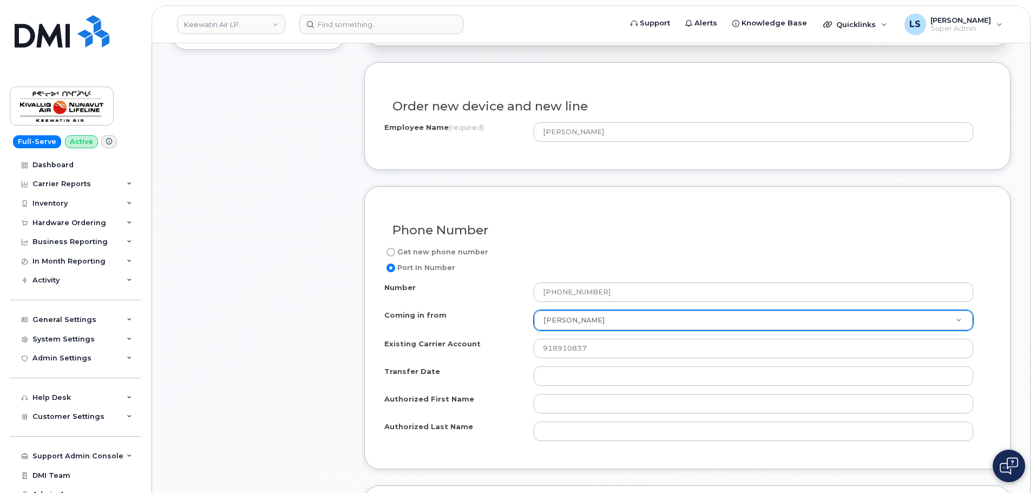
click at [512, 373] on div "Transfer Date" at bounding box center [458, 373] width 149 height 15
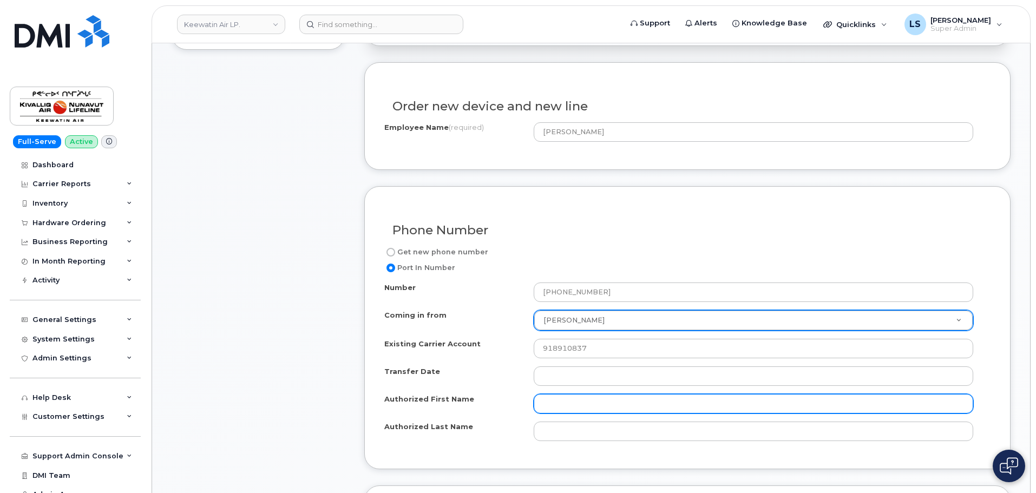
click at [557, 397] on input "Authorized First Name" at bounding box center [752, 403] width 439 height 19
paste input "Jason Kendall"
drag, startPoint x: 596, startPoint y: 403, endPoint x: 564, endPoint y: 404, distance: 31.9
click at [564, 404] on input "Jason Kendall" at bounding box center [752, 403] width 439 height 19
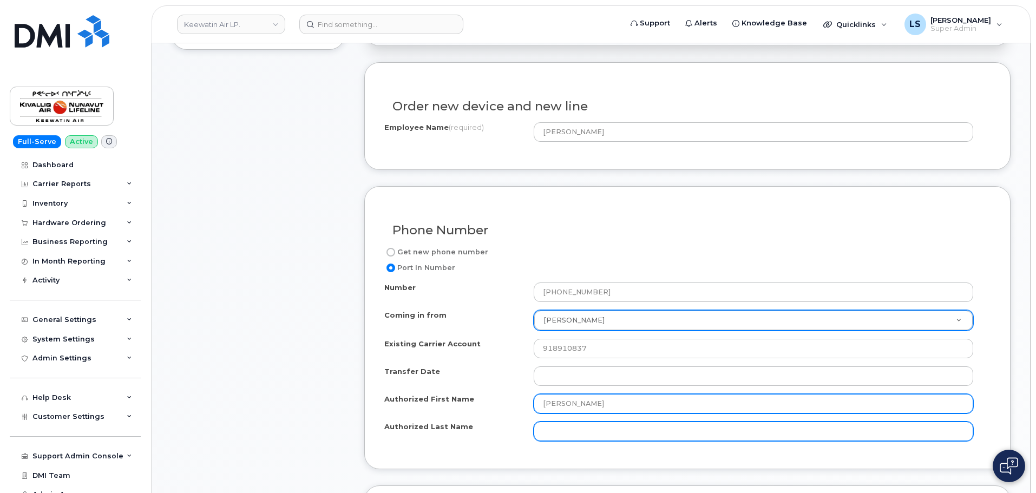
type input "Jason Kendall"
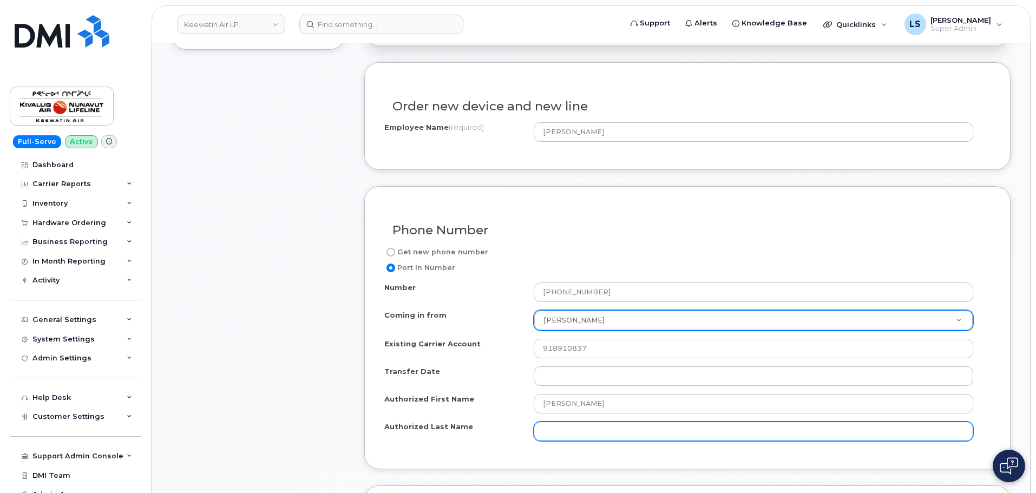
drag, startPoint x: 562, startPoint y: 427, endPoint x: 554, endPoint y: 429, distance: 8.3
click at [562, 428] on input "Authorized Last Name" at bounding box center [752, 430] width 439 height 19
paste input "Kendall"
click at [545, 433] on input "Kendall" at bounding box center [752, 430] width 439 height 19
type input "Kendall"
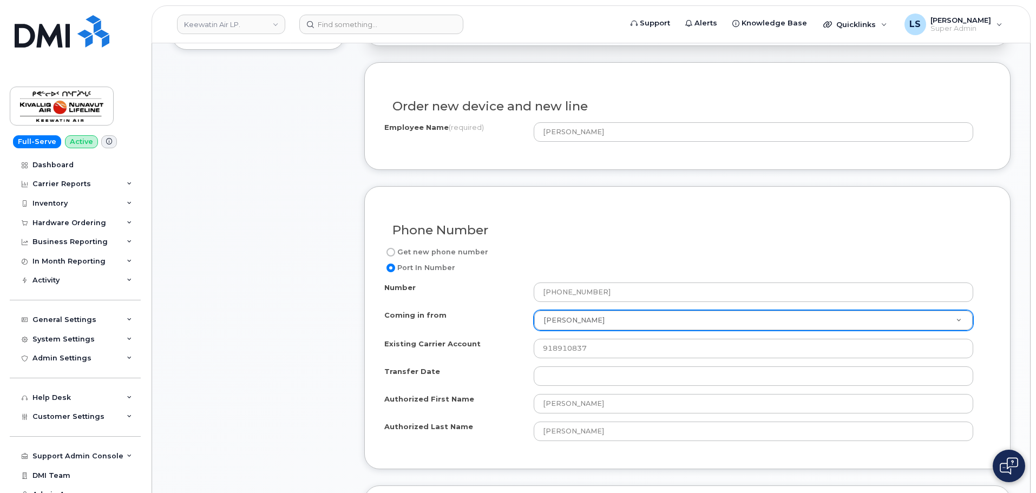
click at [484, 453] on div "Phone Number Get new phone number Port In Number Number 647-569-7727 Coming in …" at bounding box center [687, 327] width 646 height 283
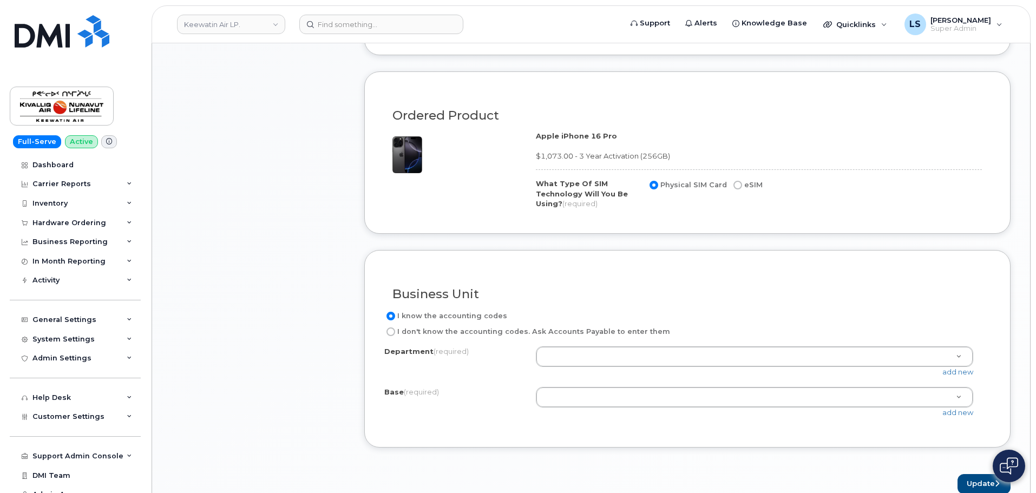
scroll to position [757, 0]
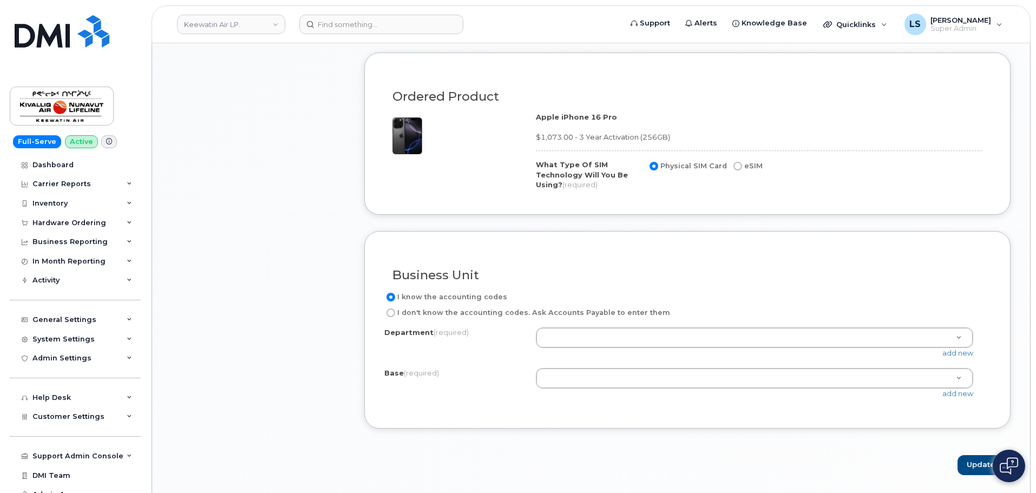
click at [432, 313] on label "I don't know the accounting codes. Ask Accounts Payable to enter them" at bounding box center [527, 312] width 286 height 13
click at [395, 313] on input "I don't know the accounting codes. Ask Accounts Payable to enter them" at bounding box center [390, 312] width 9 height 9
radio input "true"
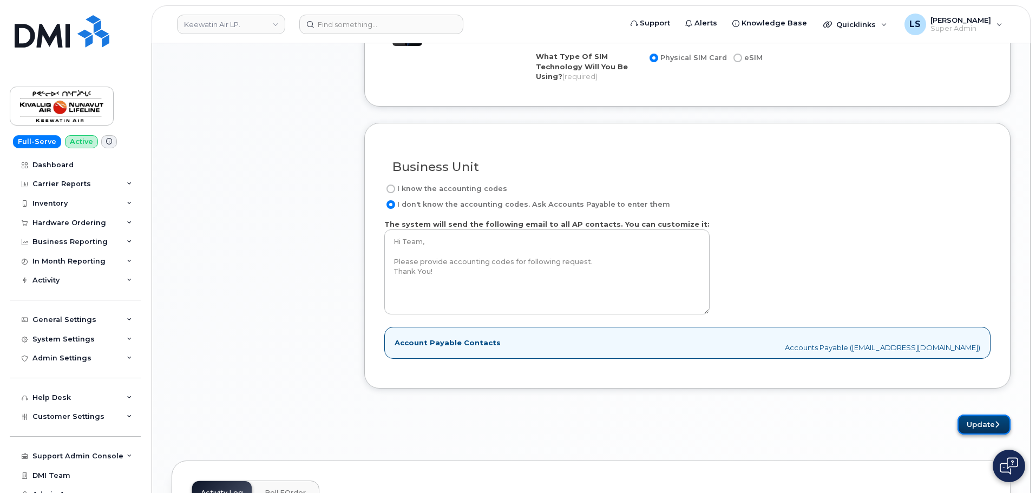
click at [980, 424] on button "Update" at bounding box center [983, 424] width 53 height 20
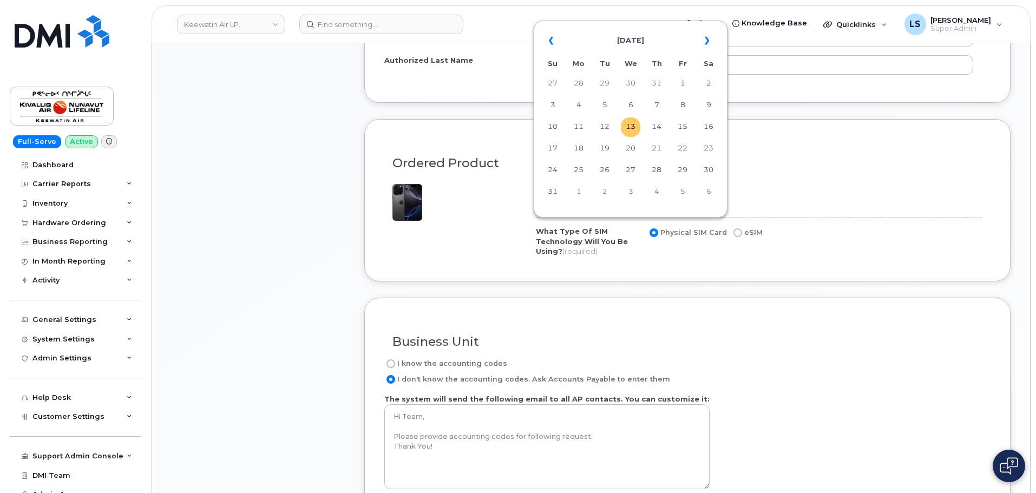
click at [636, 124] on td "13" at bounding box center [630, 126] width 19 height 19
type input "2025-08-13"
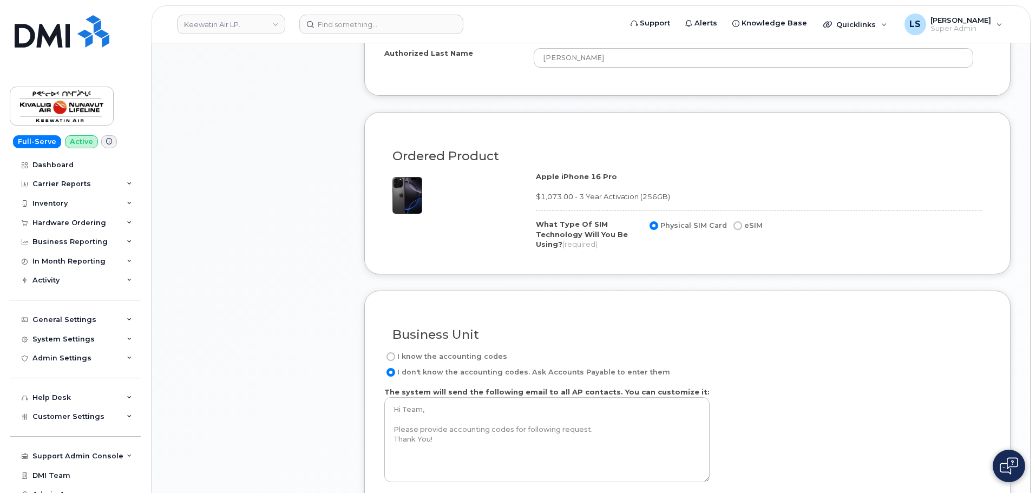
scroll to position [853, 0]
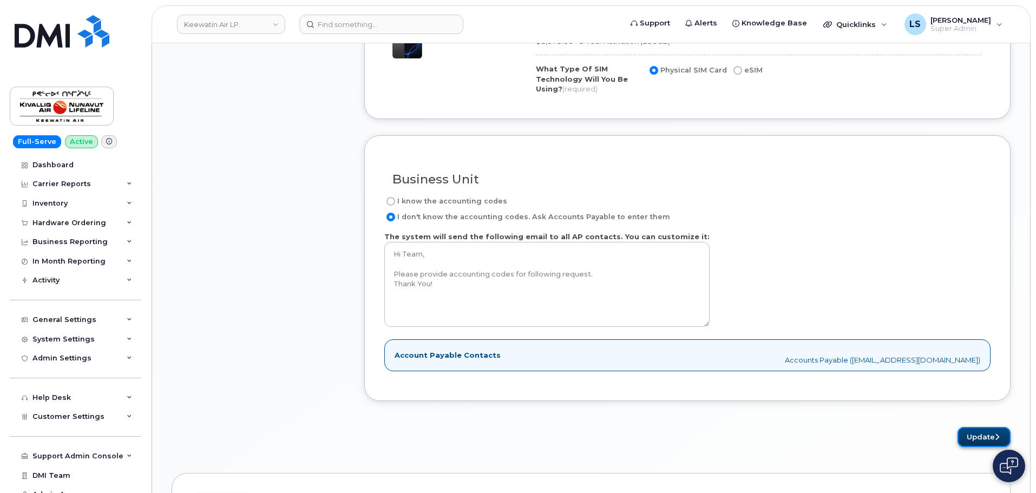
click at [992, 433] on button "Update" at bounding box center [983, 437] width 53 height 20
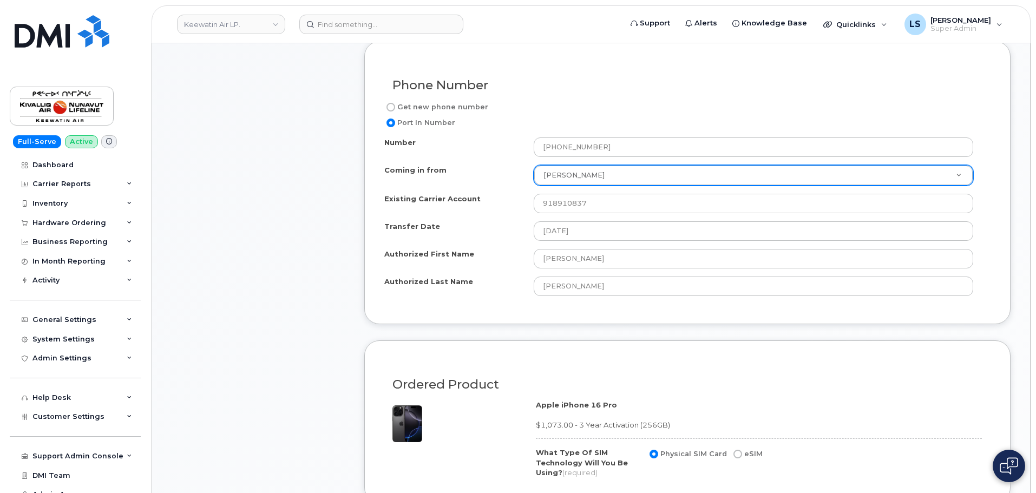
scroll to position [258, 0]
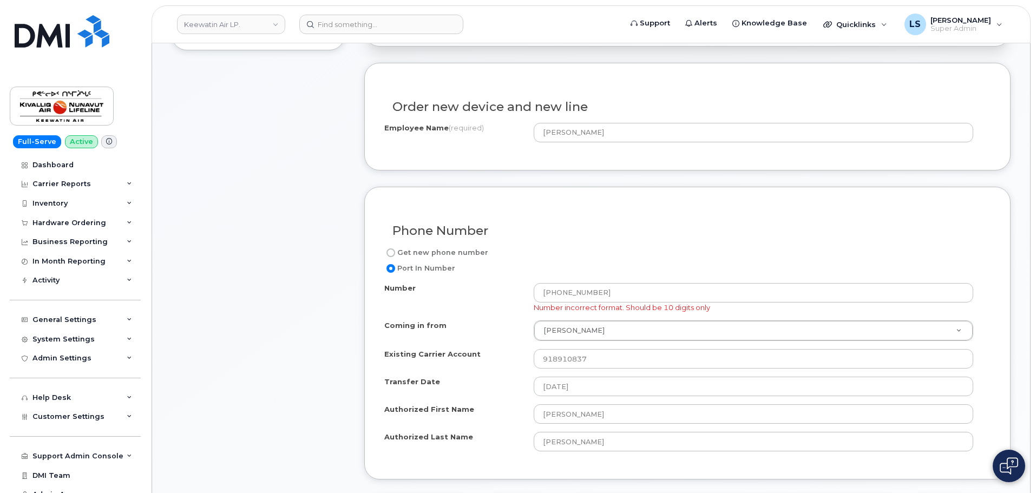
scroll to position [325, 0]
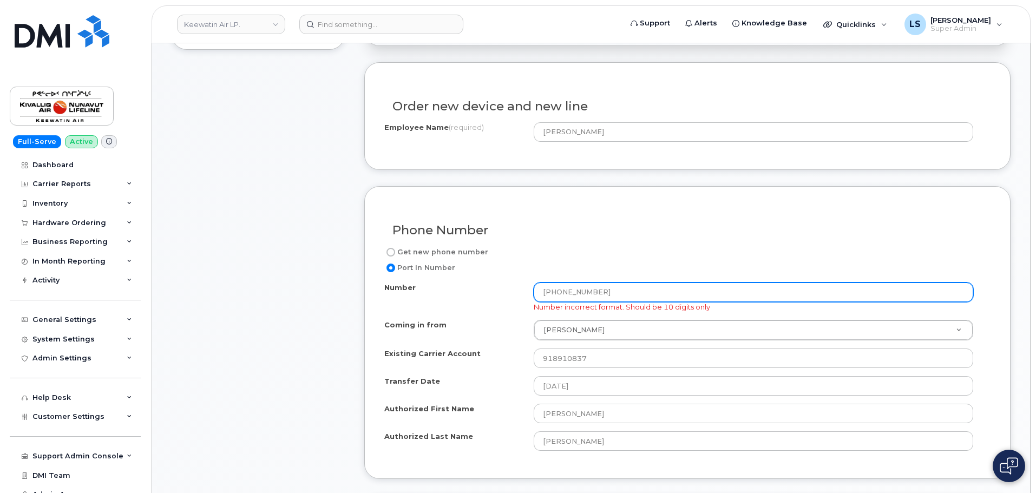
click at [577, 293] on input "[PHONE_NUMBER]" at bounding box center [752, 291] width 439 height 19
click at [563, 296] on input "647-5697727" at bounding box center [752, 291] width 439 height 19
drag, startPoint x: 561, startPoint y: 294, endPoint x: 627, endPoint y: 268, distance: 70.9
click at [561, 294] on input "647-5697727" at bounding box center [752, 291] width 439 height 19
type input "6475697727"
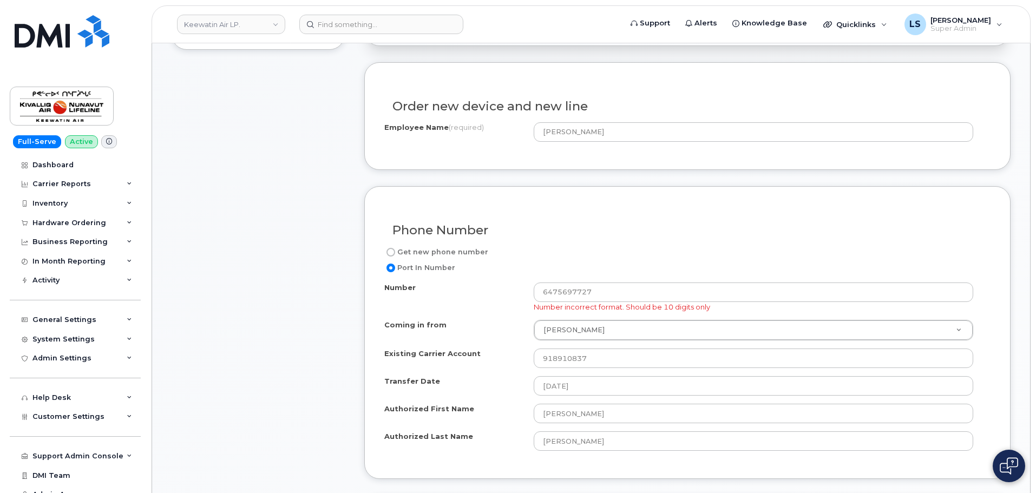
click at [635, 263] on div "Port In Number" at bounding box center [682, 267] width 597 height 13
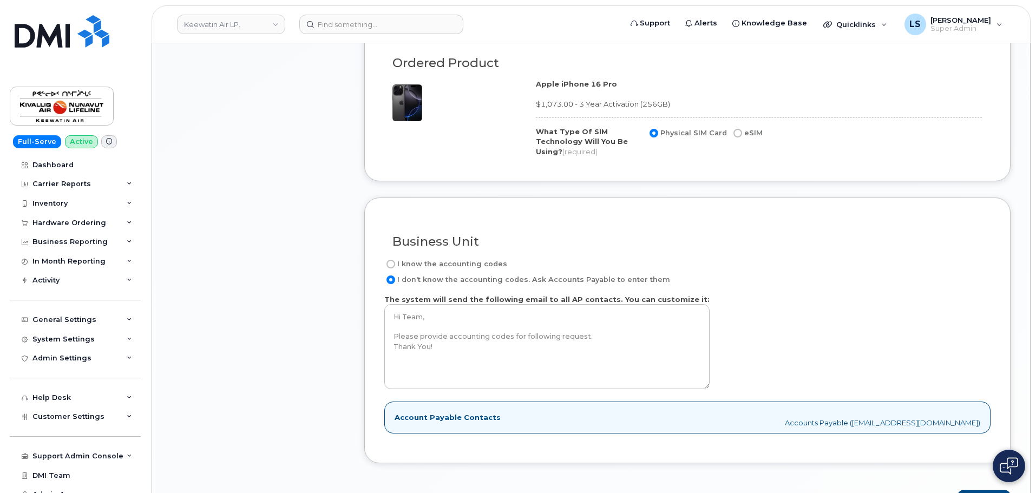
scroll to position [974, 0]
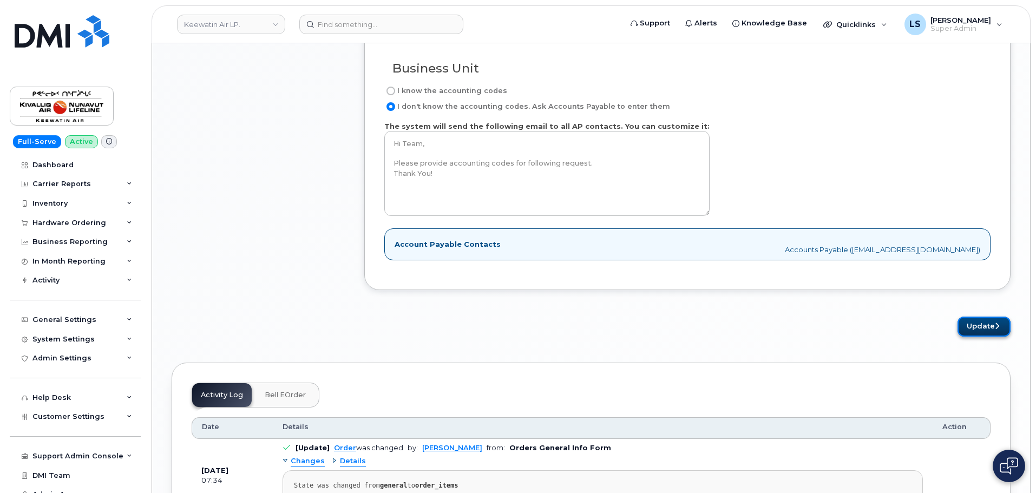
click at [971, 328] on button "Update" at bounding box center [983, 327] width 53 height 20
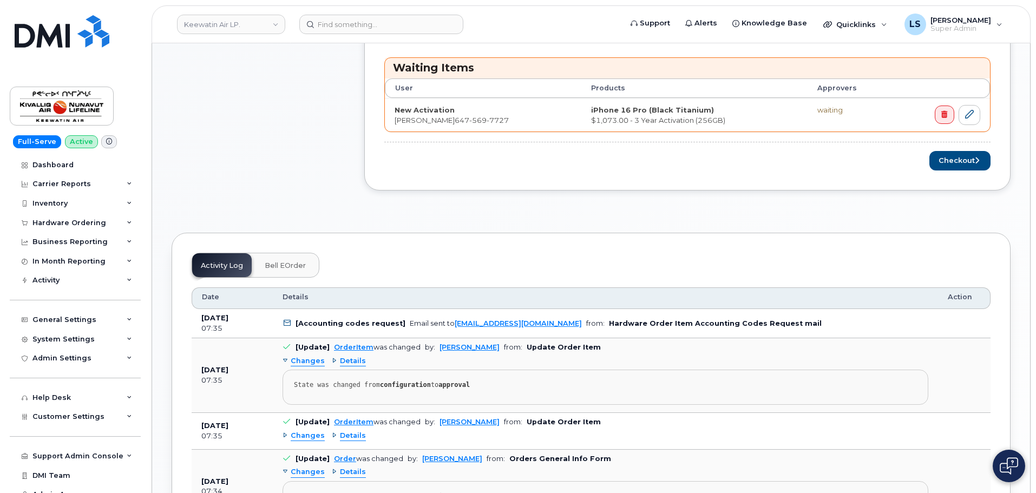
scroll to position [271, 0]
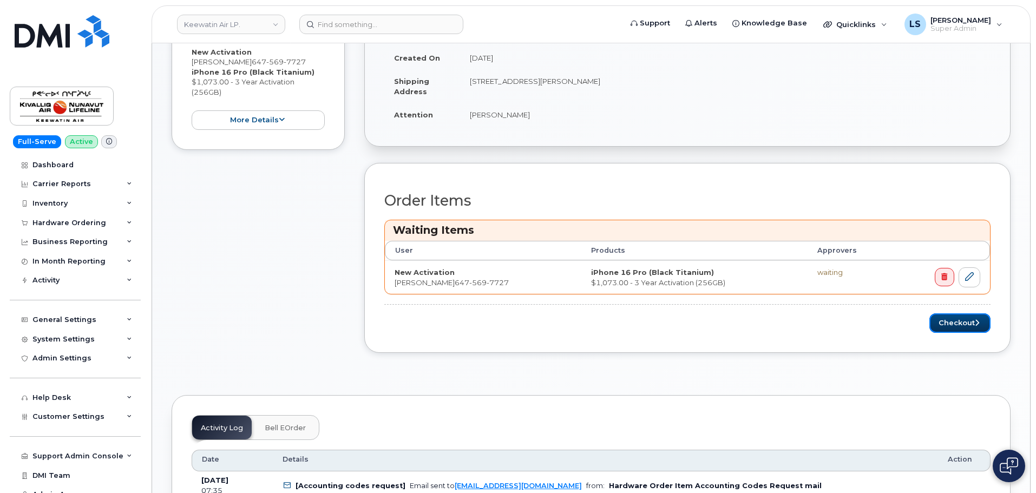
click at [941, 325] on button "Checkout" at bounding box center [959, 323] width 61 height 20
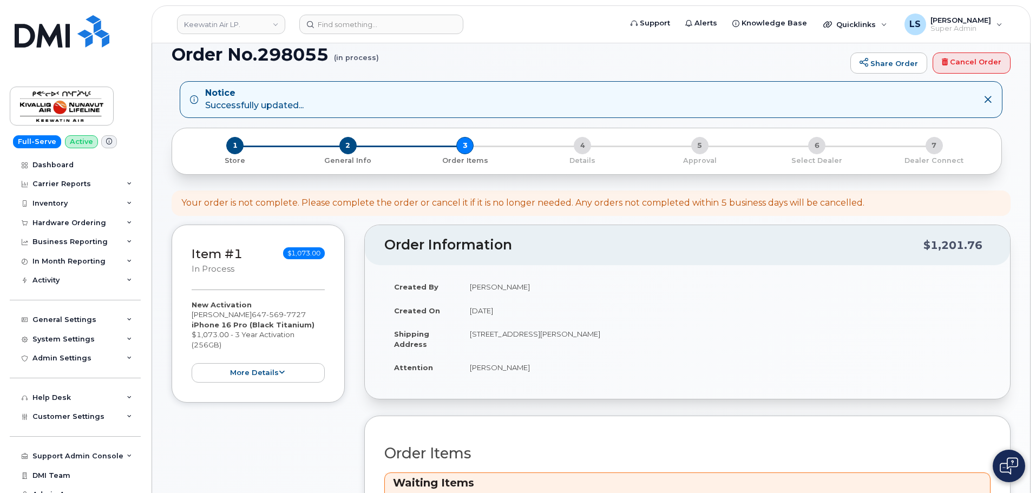
scroll to position [0, 0]
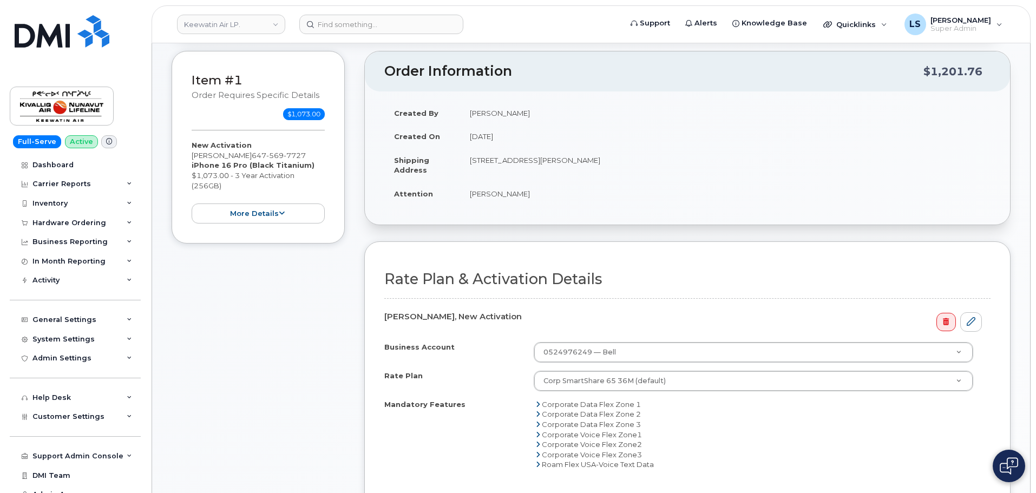
scroll to position [271, 0]
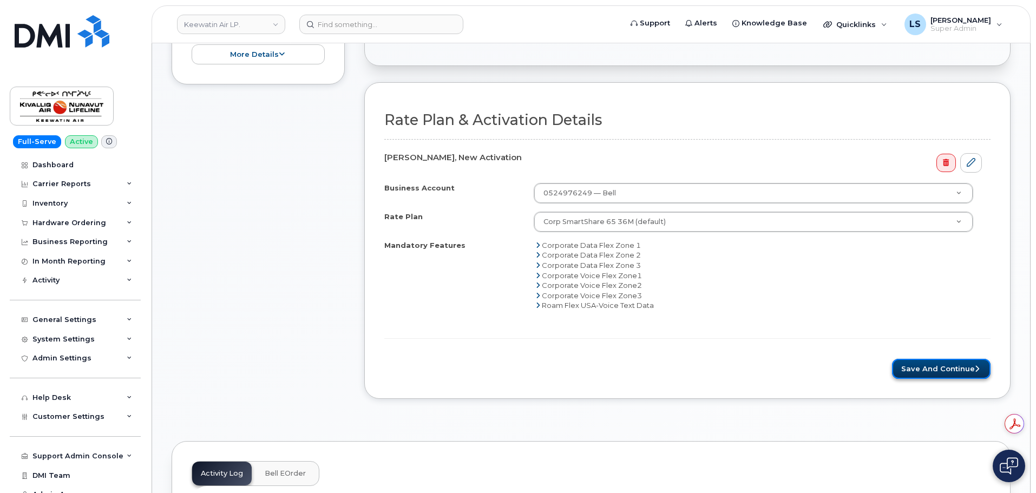
click at [920, 371] on button "Save and Continue" at bounding box center [941, 369] width 98 height 20
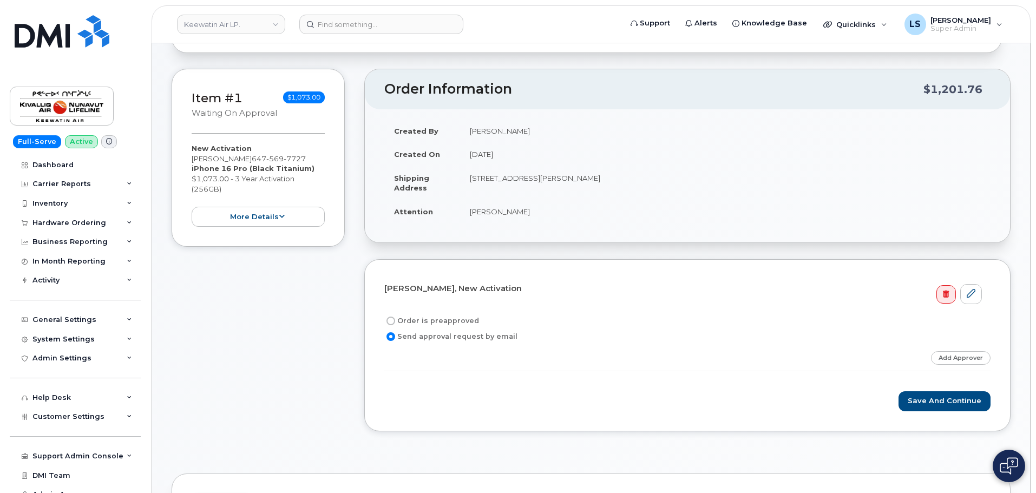
scroll to position [108, 0]
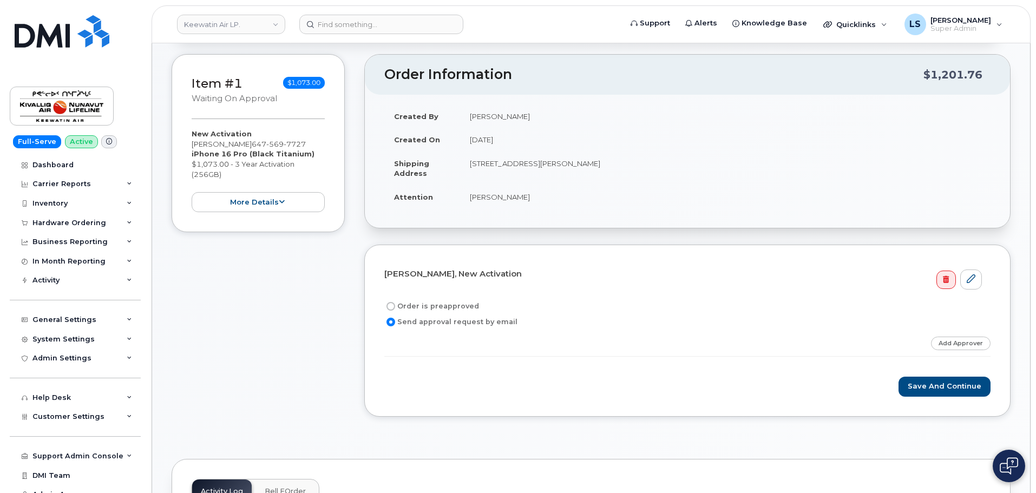
click at [447, 308] on label "Order is preapproved" at bounding box center [431, 306] width 95 height 13
click at [395, 308] on input "Order is preapproved" at bounding box center [390, 306] width 9 height 9
radio input "true"
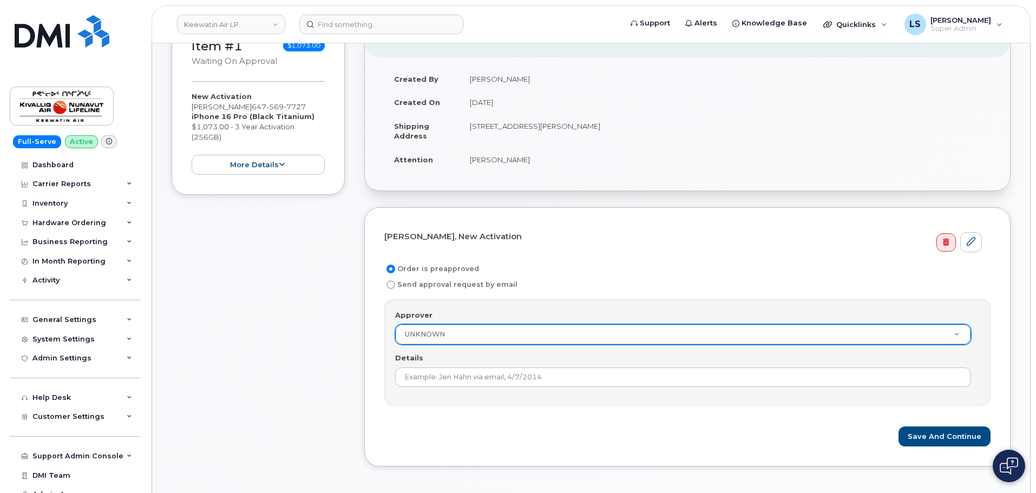
scroll to position [162, 0]
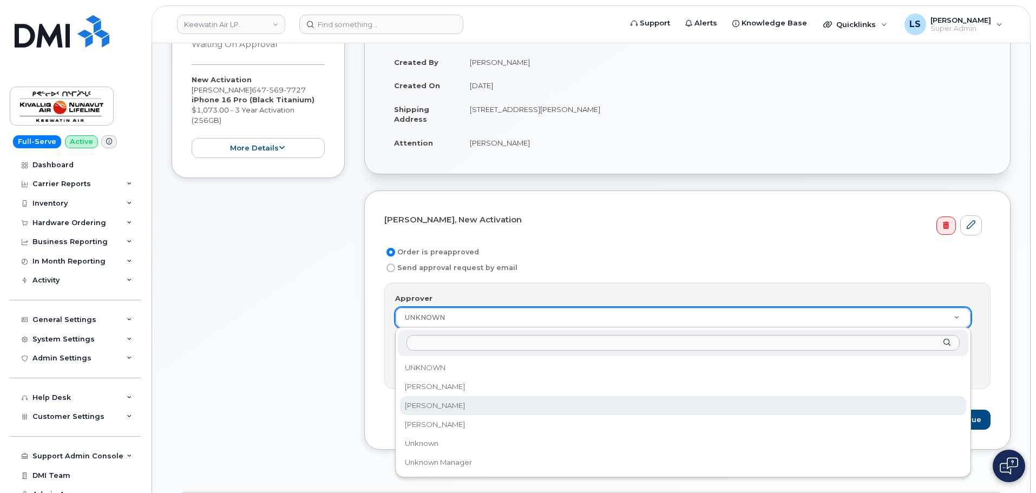
select select "3784"
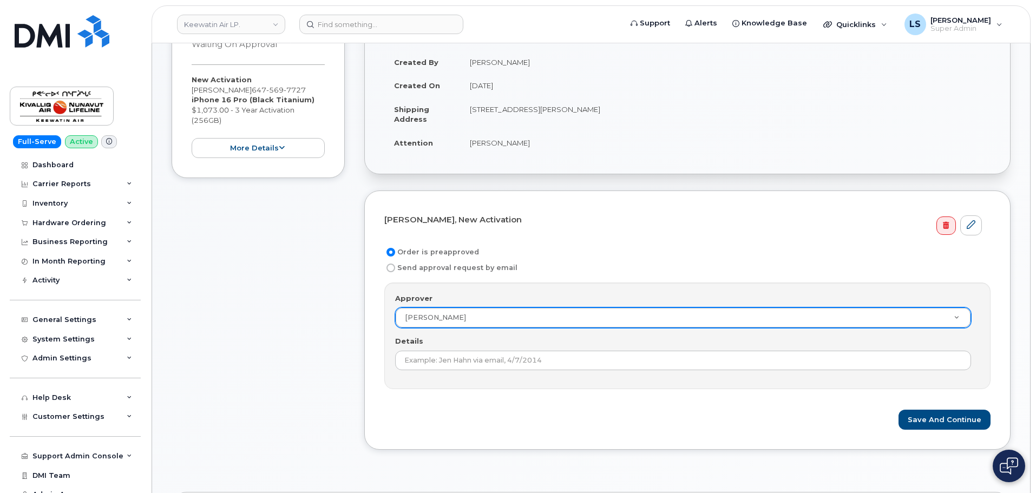
click at [480, 411] on div "Save and Continue" at bounding box center [687, 420] width 606 height 20
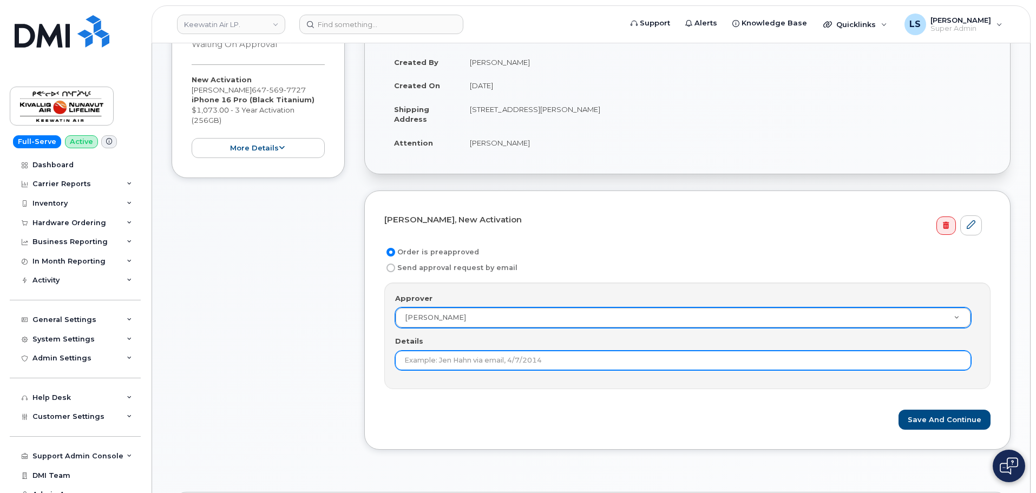
click at [476, 363] on input "Details" at bounding box center [683, 360] width 576 height 19
paste input "Kendall"
type input "Kendall"
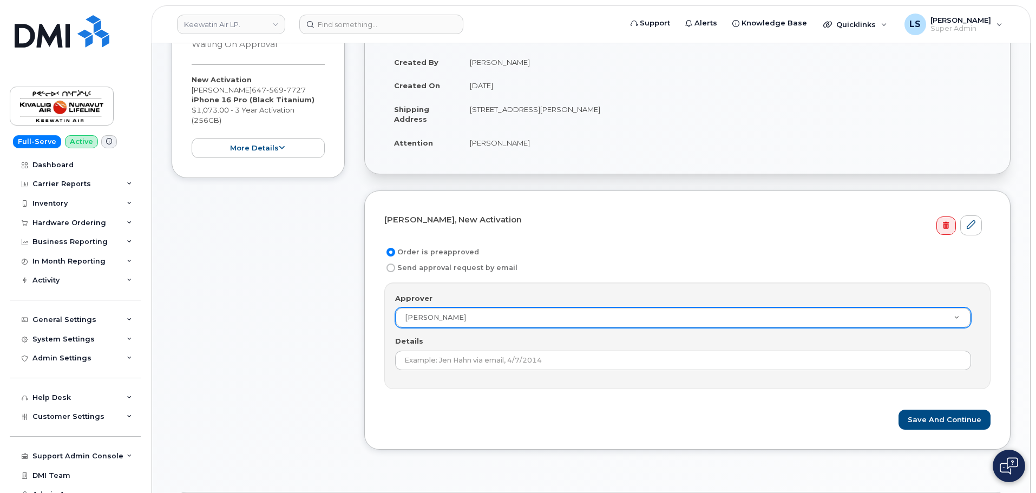
click at [569, 383] on div "Approver Jason Kendall Approver UNKNOWN Aaron Thompson Jason Kendall John Kliew…" at bounding box center [687, 335] width 606 height 107
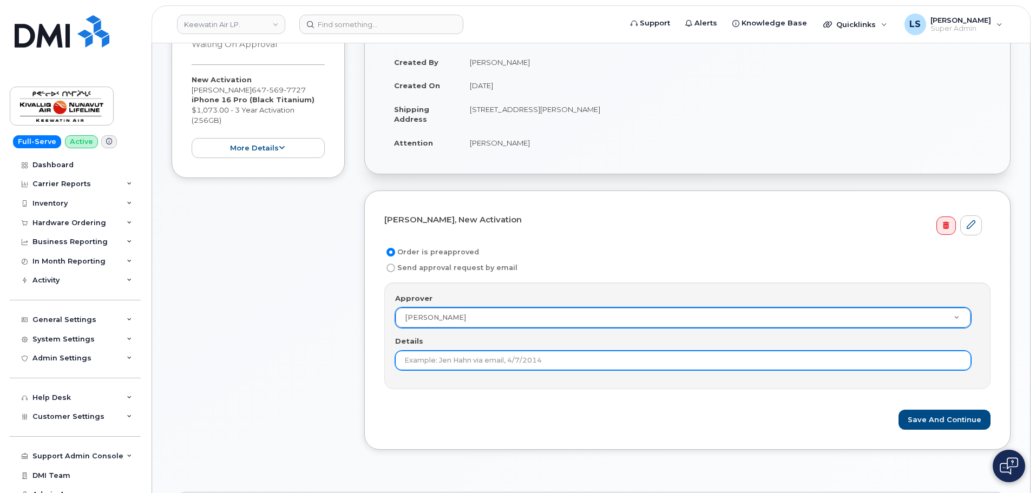
click at [570, 368] on input "Details" at bounding box center [683, 360] width 576 height 19
paste input "[EMAIL_ADDRESS][DOMAIN_NAME]"
type input "[EMAIL_ADDRESS][DOMAIN_NAME]"
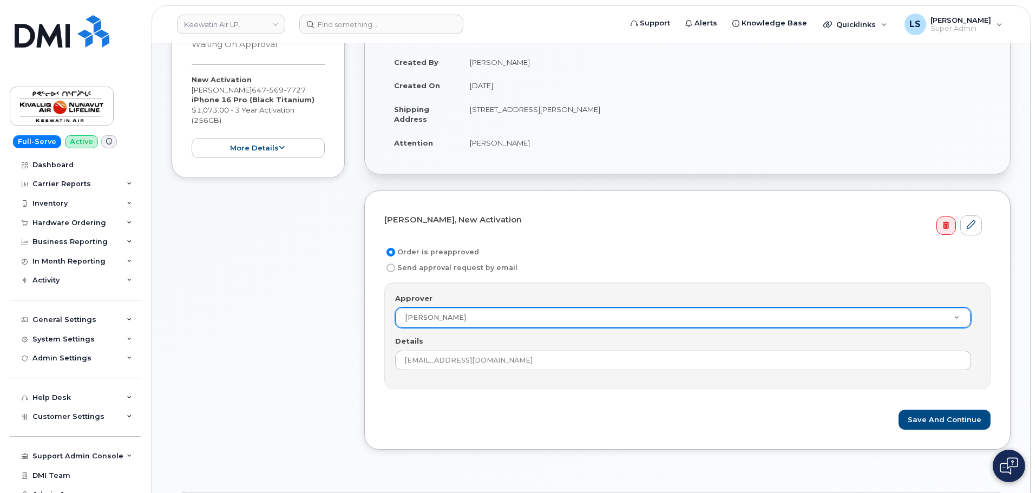
click at [597, 418] on div "Save and Continue" at bounding box center [687, 420] width 606 height 20
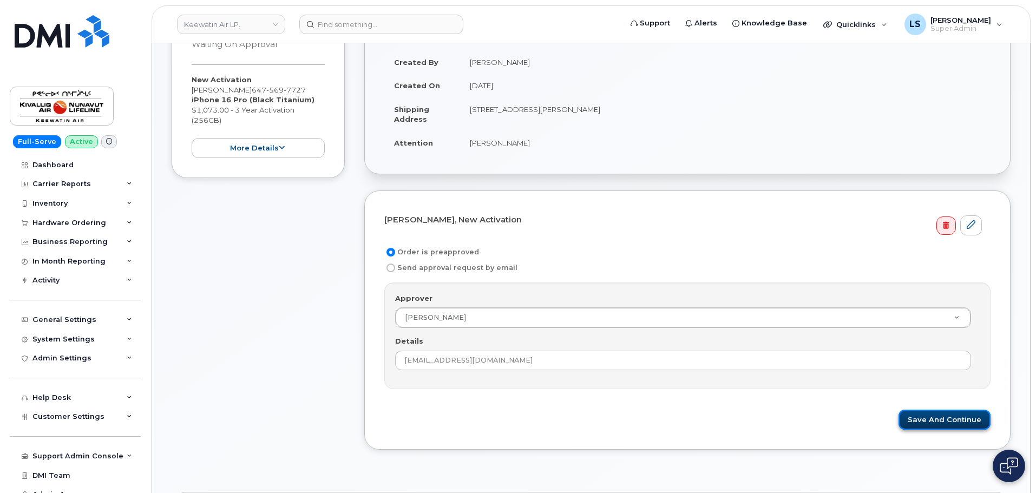
click at [959, 419] on button "Save and Continue" at bounding box center [944, 420] width 92 height 20
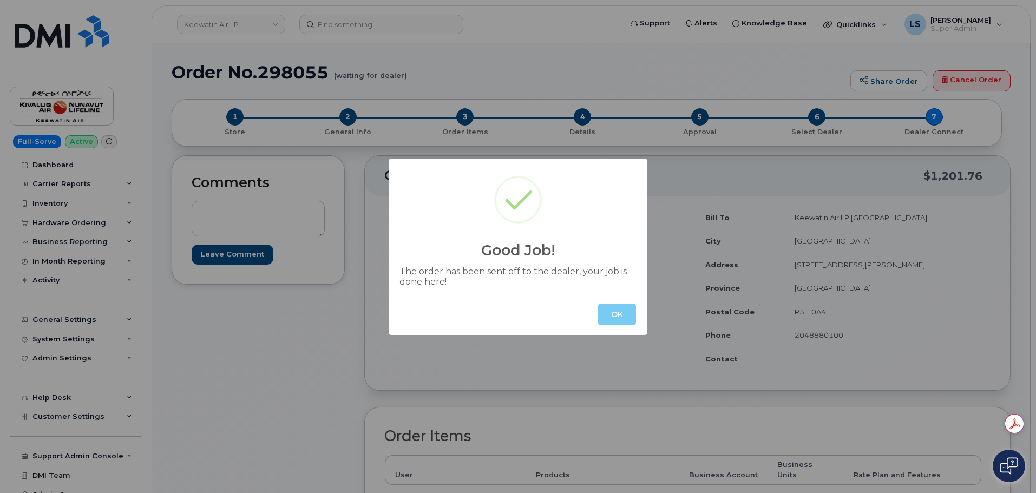
click at [614, 315] on button "OK" at bounding box center [617, 315] width 38 height 22
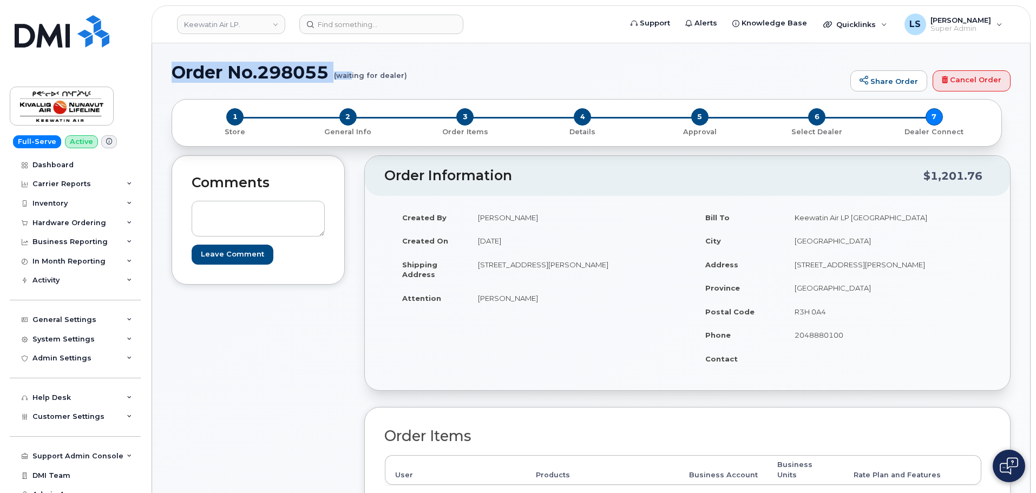
drag, startPoint x: 170, startPoint y: 74, endPoint x: 352, endPoint y: 73, distance: 181.8
click at [328, 68] on h1 "Order No.298055 (waiting for dealer)" at bounding box center [508, 72] width 673 height 19
click at [329, 69] on h1 "Order No.298055 (waiting for dealer)" at bounding box center [508, 72] width 673 height 19
drag, startPoint x: 327, startPoint y: 72, endPoint x: 175, endPoint y: 78, distance: 152.2
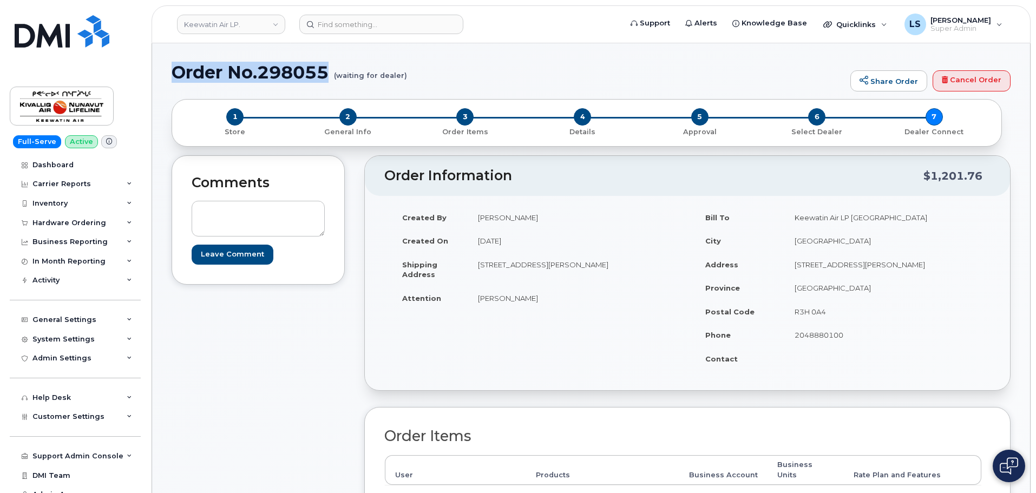
click at [175, 78] on h1 "Order No.298055 (waiting for dealer)" at bounding box center [508, 72] width 673 height 19
copy h1 "Order No.298055"
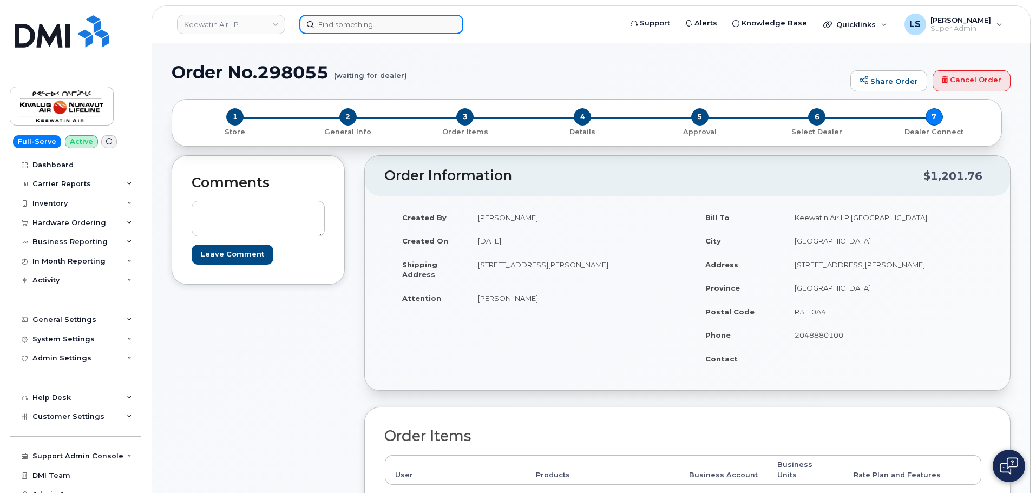
click at [334, 22] on input at bounding box center [381, 24] width 164 height 19
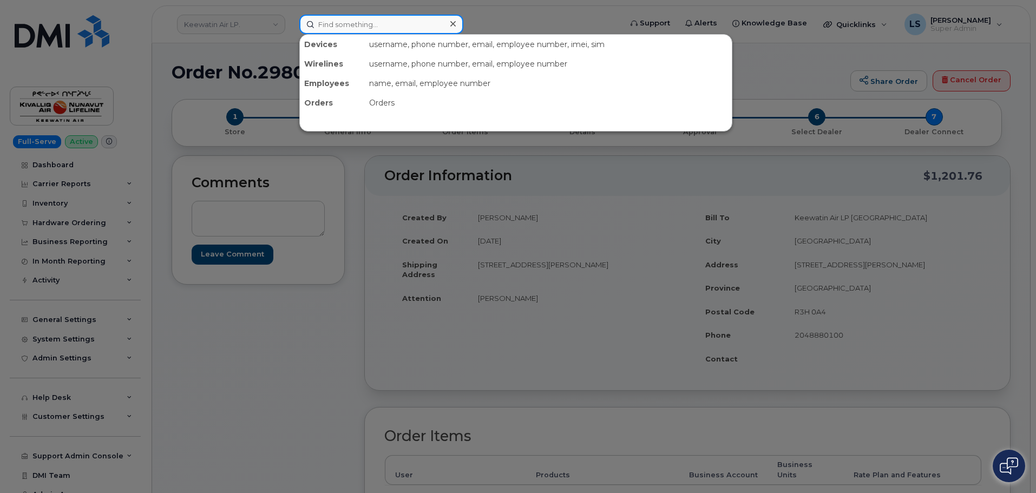
paste input "292205"
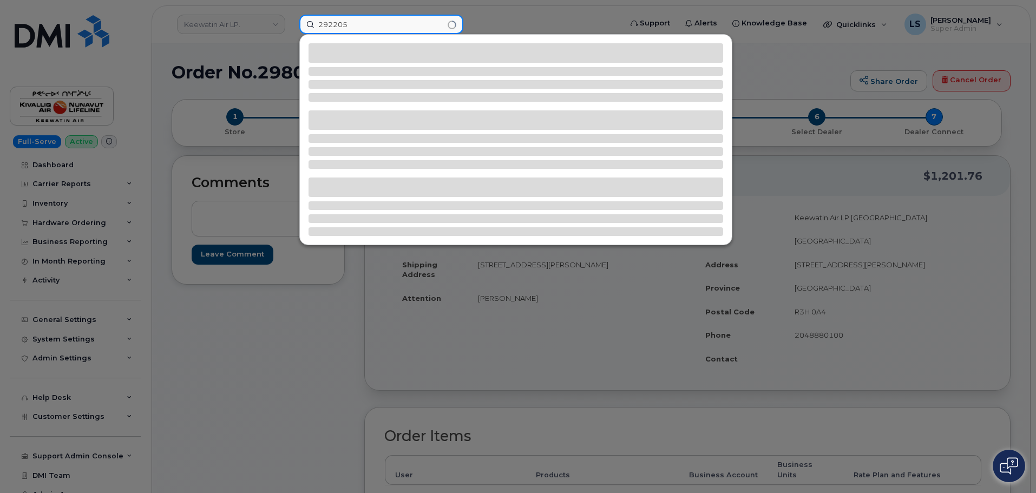
type input "292205"
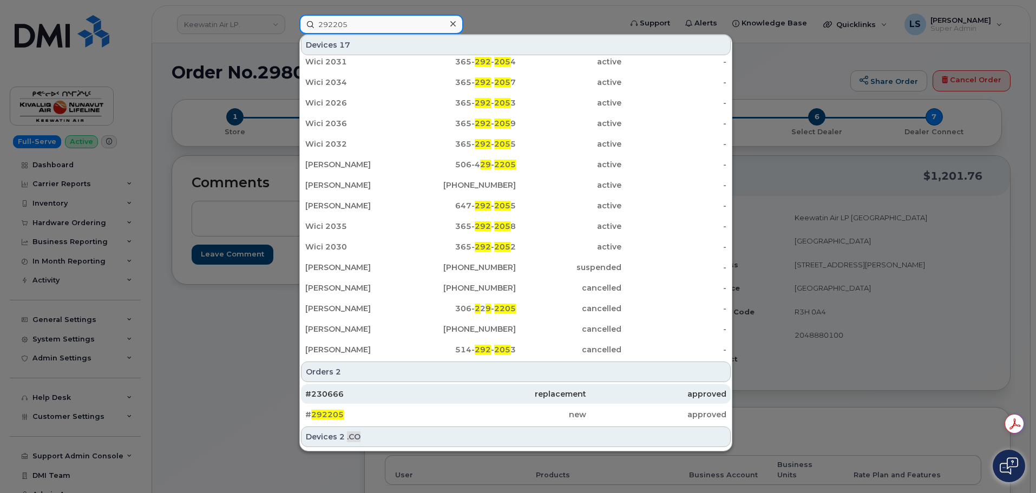
scroll to position [87, 0]
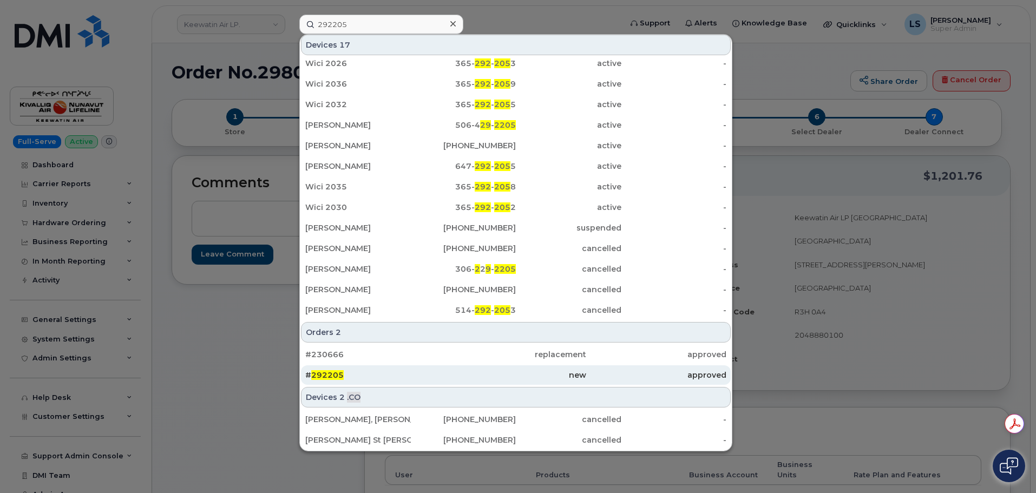
click at [445, 369] on div "# 292205" at bounding box center [515, 374] width 140 height 19
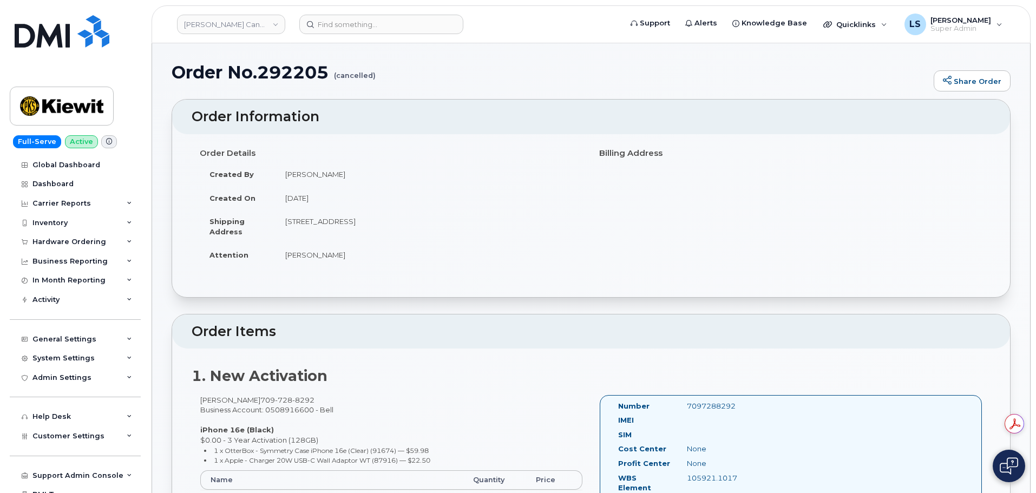
click at [470, 244] on td "[PERSON_NAME]" at bounding box center [428, 255] width 307 height 24
click at [319, 22] on input at bounding box center [381, 24] width 164 height 19
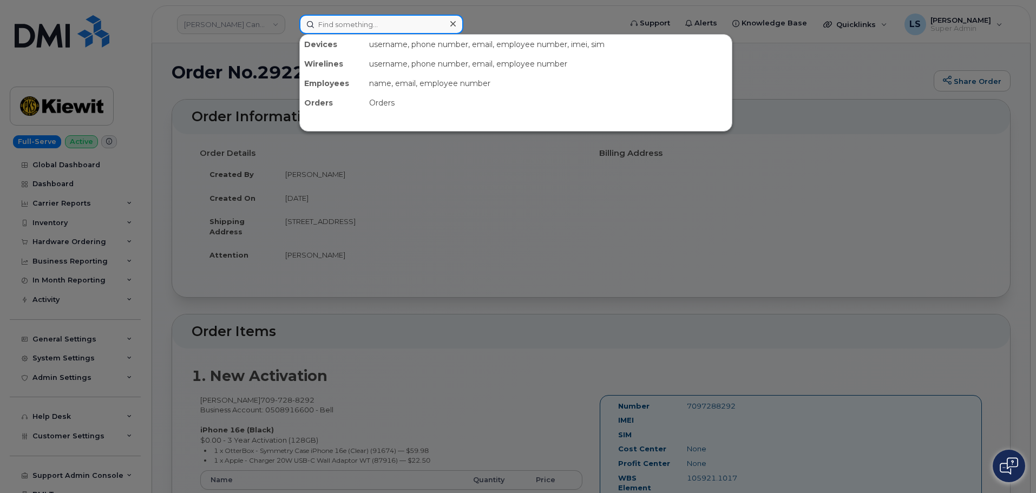
paste input "298008"
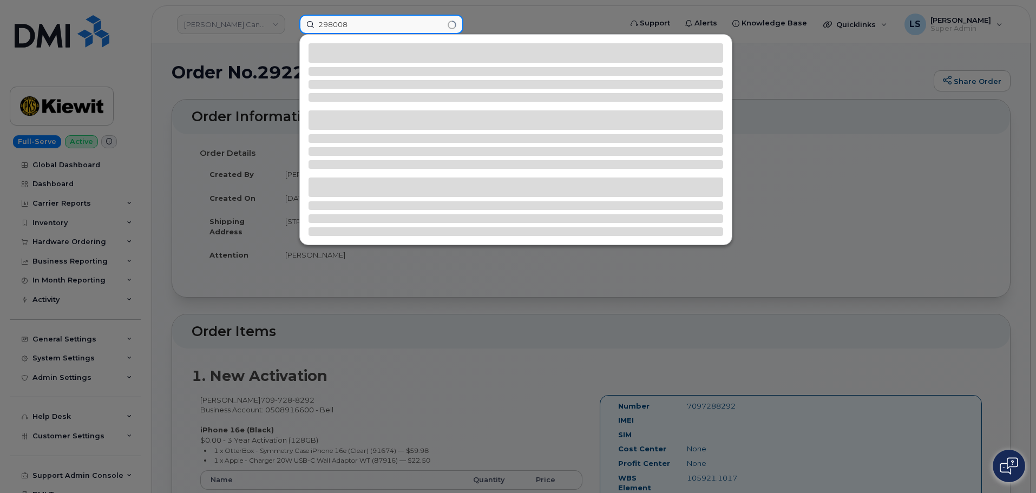
type input "298008"
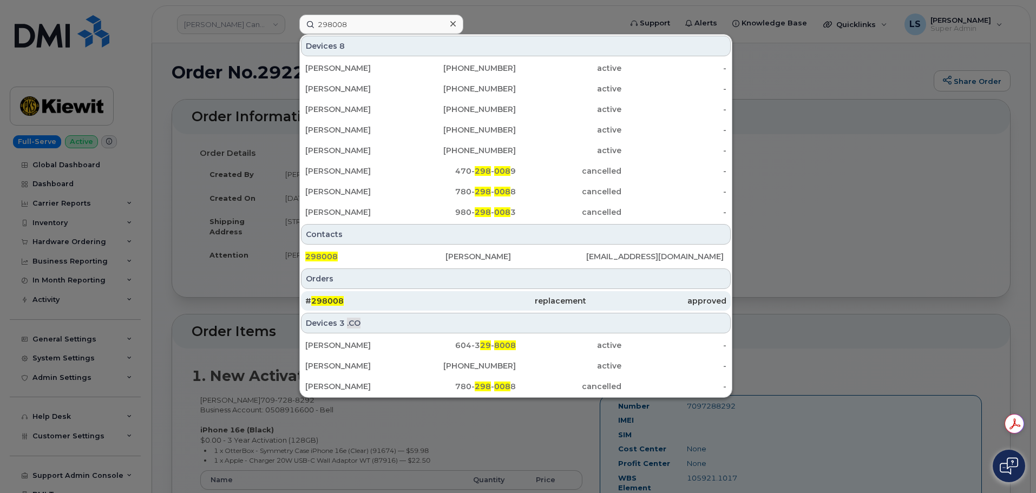
click at [342, 299] on div "# 298008" at bounding box center [375, 300] width 140 height 11
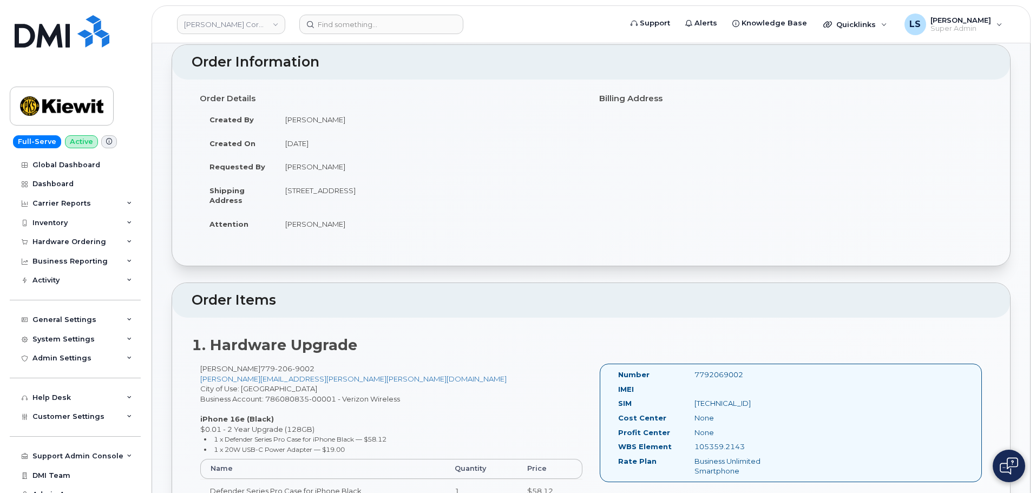
scroll to position [54, 0]
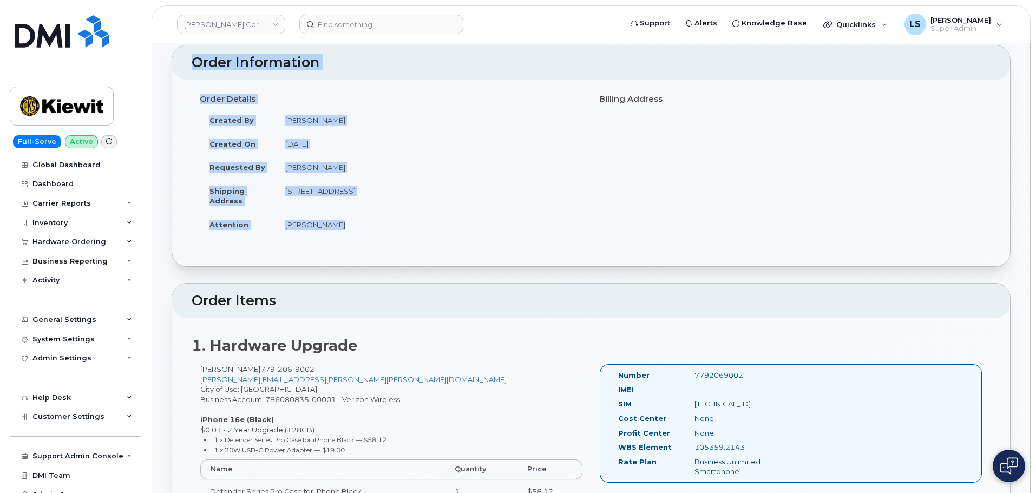
drag, startPoint x: 186, startPoint y: 67, endPoint x: 454, endPoint y: 223, distance: 310.1
click at [454, 224] on div "Order Information Order Details Created By Alexander Strull Created On August 1…" at bounding box center [591, 156] width 839 height 222
copy div "Order Information Order Details Created By Alexander Strull Created On August 1…"
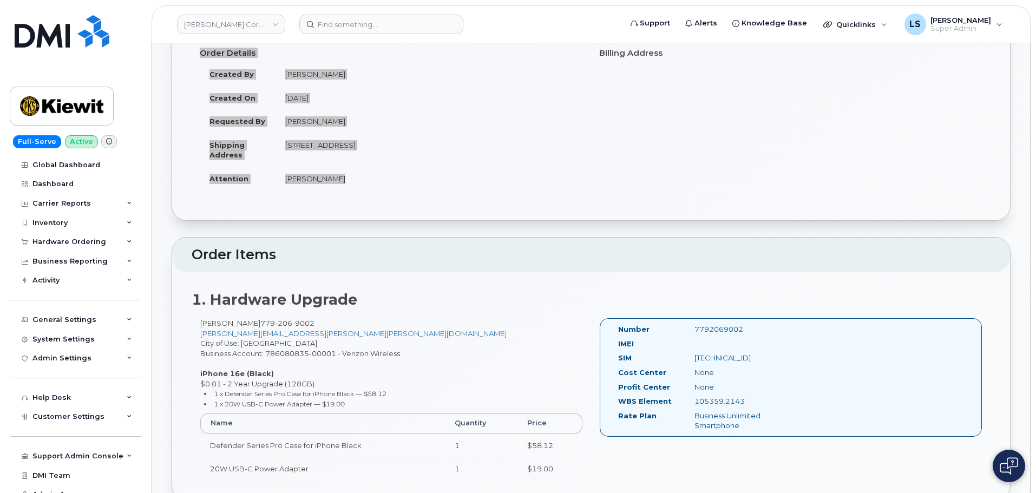
scroll to position [162, 0]
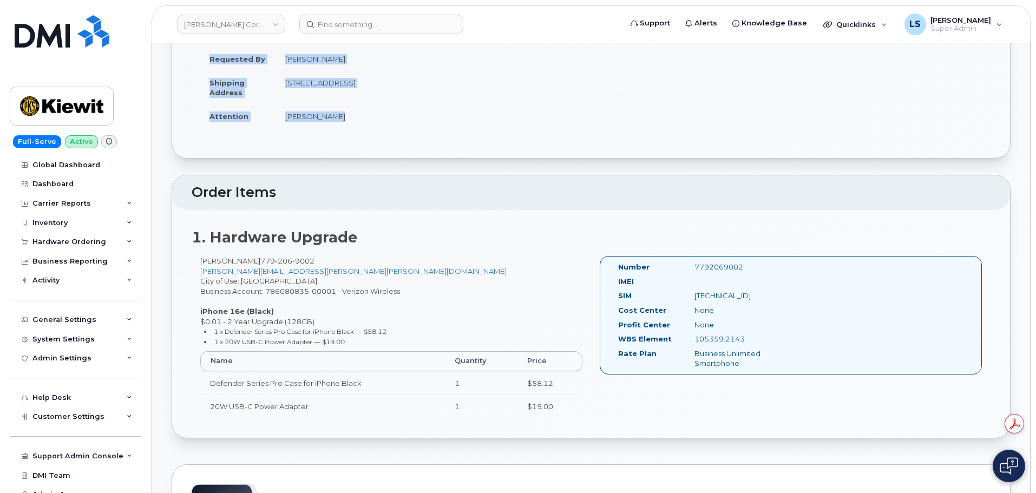
drag, startPoint x: 188, startPoint y: 229, endPoint x: 767, endPoint y: 370, distance: 595.8
click at [767, 370] on div "1. Hardware Upgrade MARCUS LOUIS 779 206 9002 MARCUS.LOUIS@KIEWIT.COM City of U…" at bounding box center [591, 324] width 838 height 228
copy div "1. Hardware Upgrade MARCUS LOUIS 779 206 9002 MARCUS.LOUIS@KIEWIT.COM City of U…"
drag, startPoint x: 631, startPoint y: 280, endPoint x: 607, endPoint y: 278, distance: 24.5
click at [630, 280] on label "IMEI" at bounding box center [626, 281] width 16 height 10
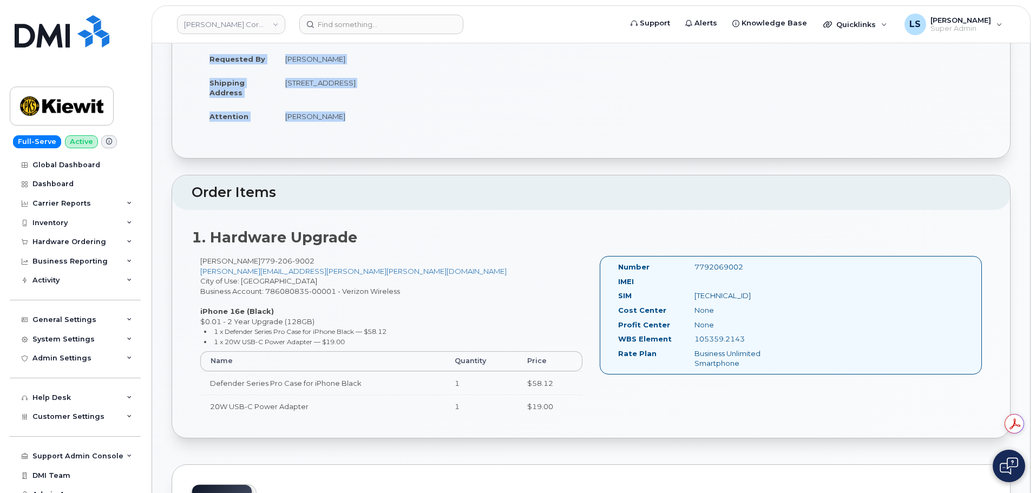
click at [425, 253] on div "1. Hardware Upgrade MARCUS LOUIS 779 206 9002 MARCUS.LOUIS@KIEWIT.COM City of U…" at bounding box center [591, 324] width 838 height 228
click at [710, 268] on div "7792069002" at bounding box center [739, 267] width 107 height 10
click at [709, 268] on div "7792069002" at bounding box center [739, 267] width 107 height 10
copy div "7792069002"
click at [728, 293] on div "[TECHNICAL_ID]" at bounding box center [739, 296] width 107 height 10
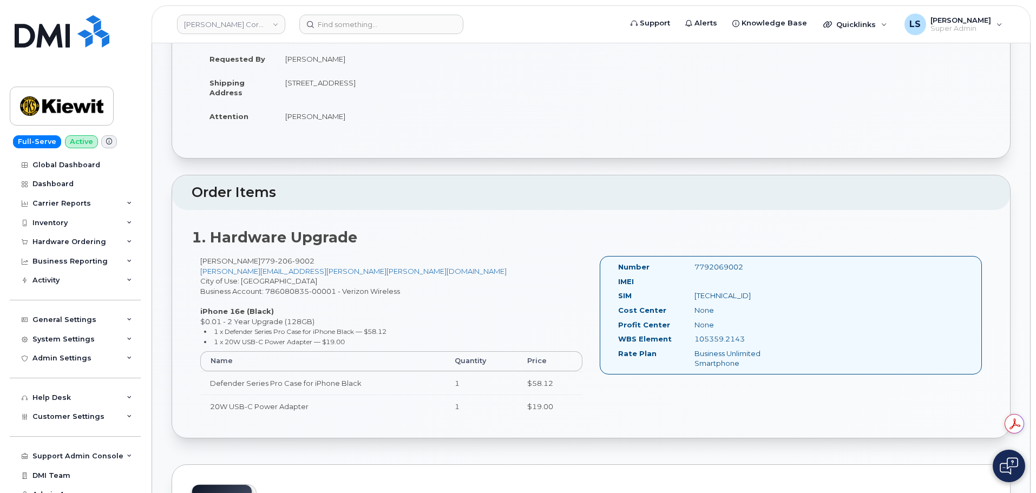
drag, startPoint x: 760, startPoint y: 266, endPoint x: 688, endPoint y: 274, distance: 72.4
click at [688, 274] on div "Number 7792069002" at bounding box center [701, 269] width 183 height 15
copy div "7792069002"
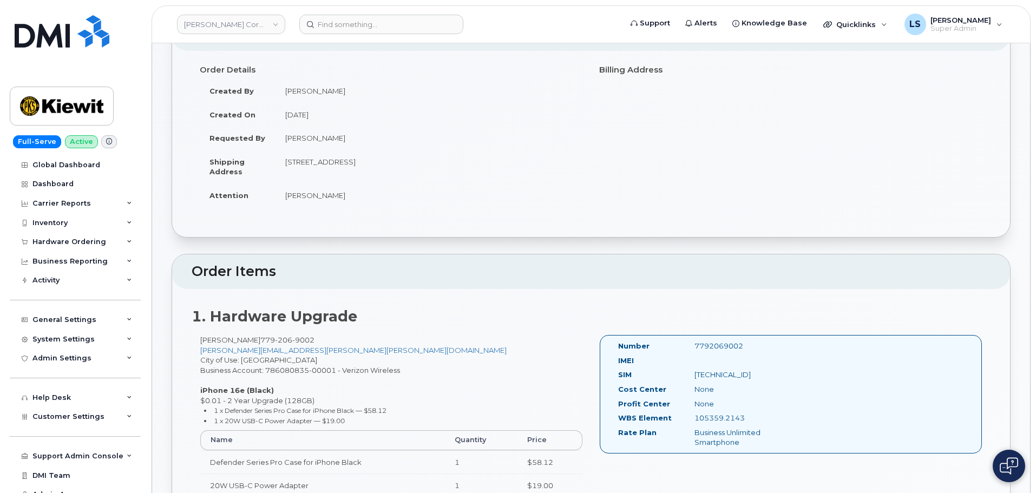
scroll to position [271, 0]
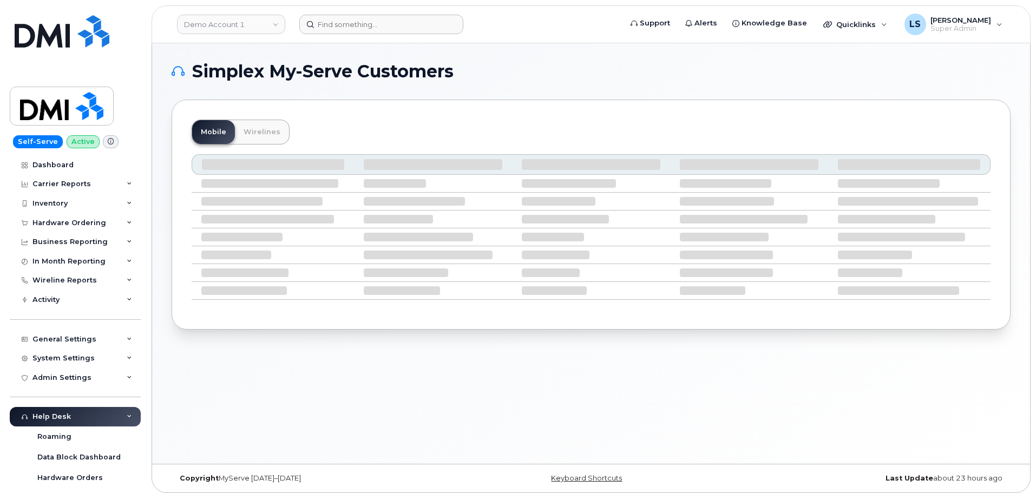
click at [349, 17] on header "Demo Account 1 Support Alerts Knowledge Base Quicklinks Suspend / Cancel Device…" at bounding box center [590, 24] width 879 height 38
click at [348, 21] on input at bounding box center [381, 24] width 164 height 19
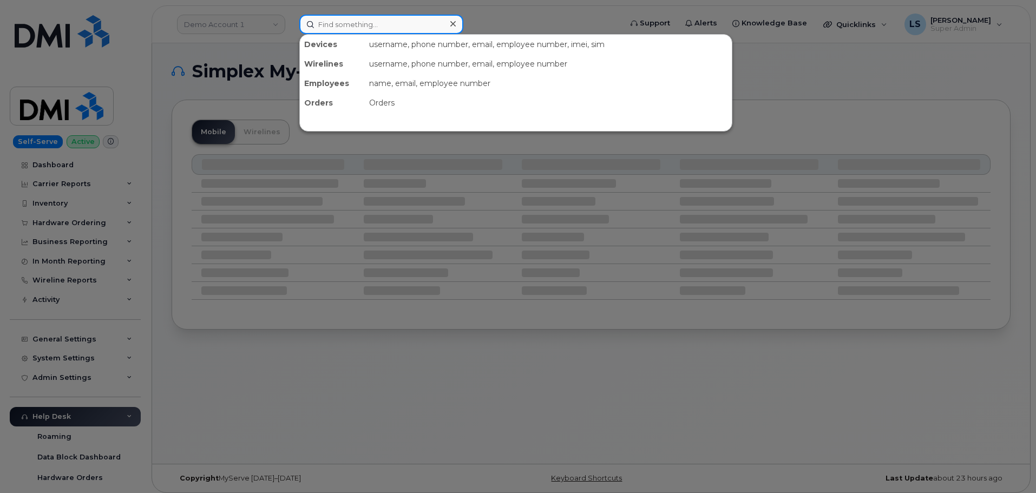
paste input "7792069002"
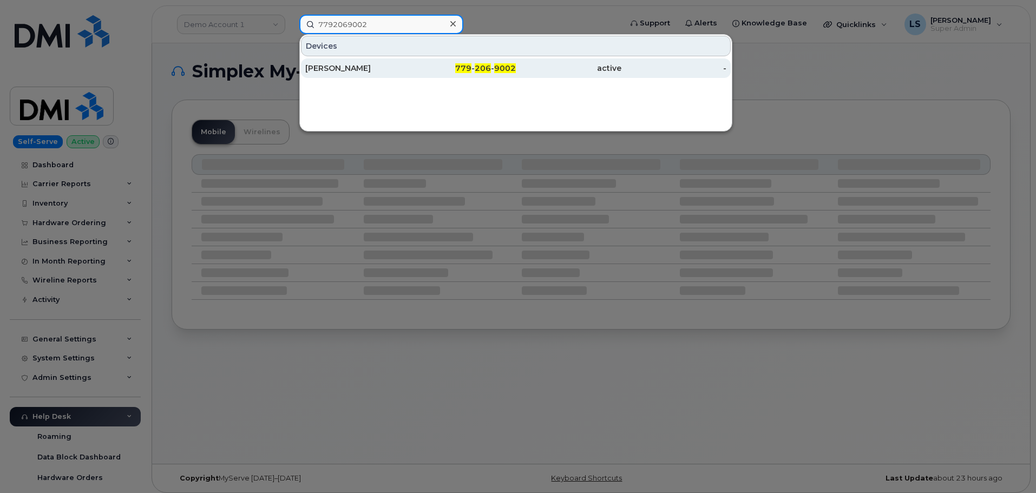
type input "7792069002"
click at [309, 69] on div "[PERSON_NAME]" at bounding box center [358, 68] width 106 height 11
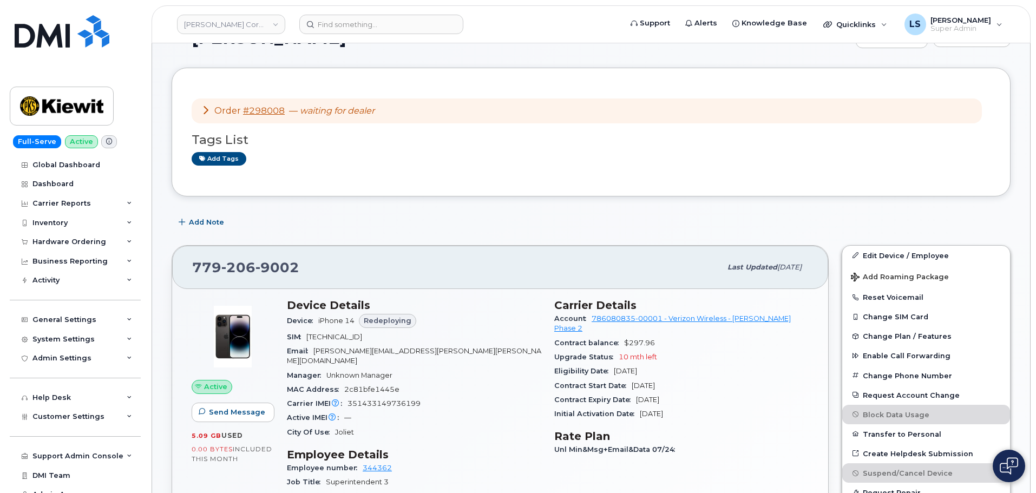
scroll to position [54, 0]
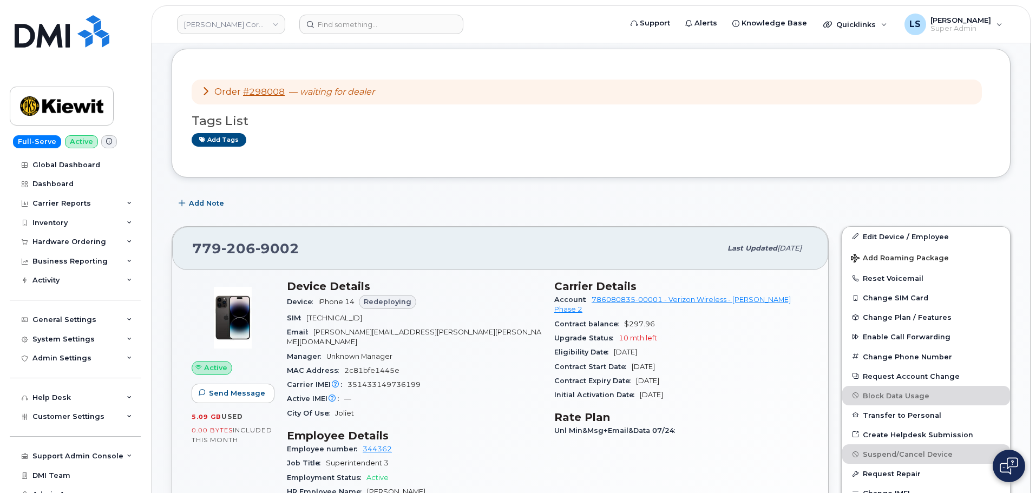
click at [364, 380] on span "351433149736199" at bounding box center [383, 384] width 73 height 8
copy span "351433149736199"
click at [83, 241] on div "Hardware Ordering" at bounding box center [69, 242] width 74 height 9
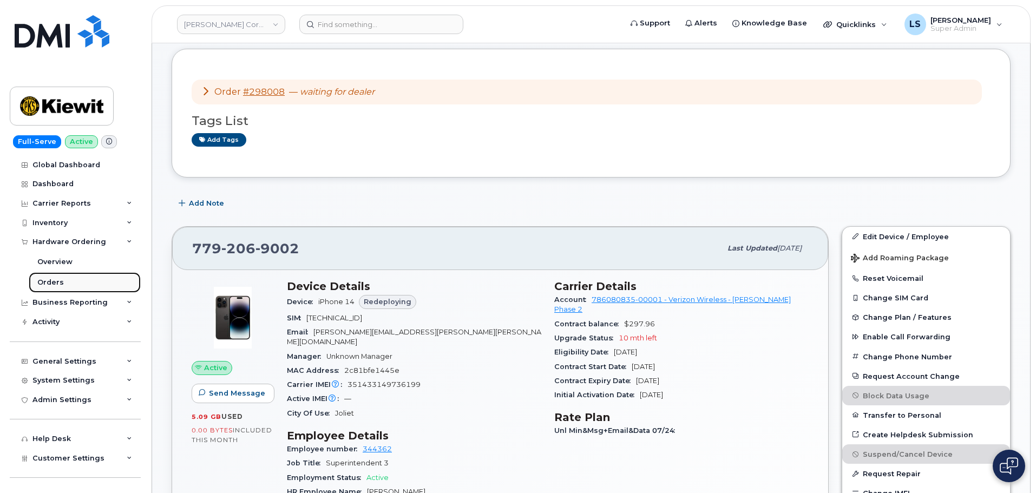
click at [70, 279] on link "Orders" at bounding box center [85, 282] width 112 height 21
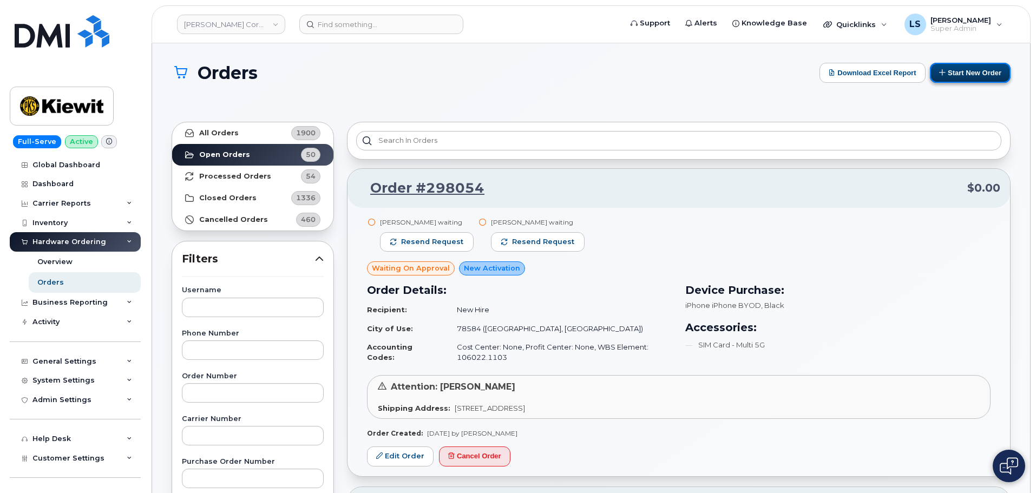
click at [979, 68] on button "Start New Order" at bounding box center [970, 73] width 81 height 20
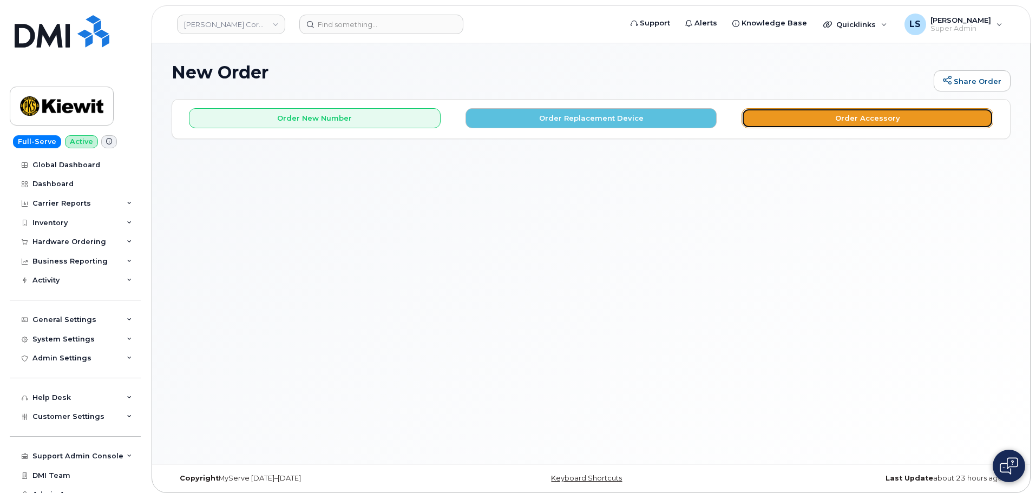
click at [787, 125] on button "Order Accessory" at bounding box center [867, 118] width 252 height 20
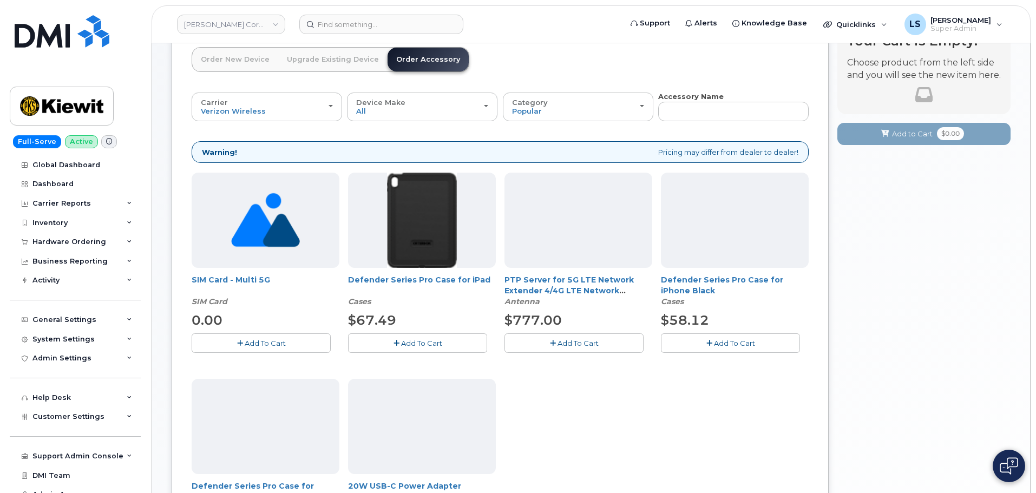
scroll to position [54, 0]
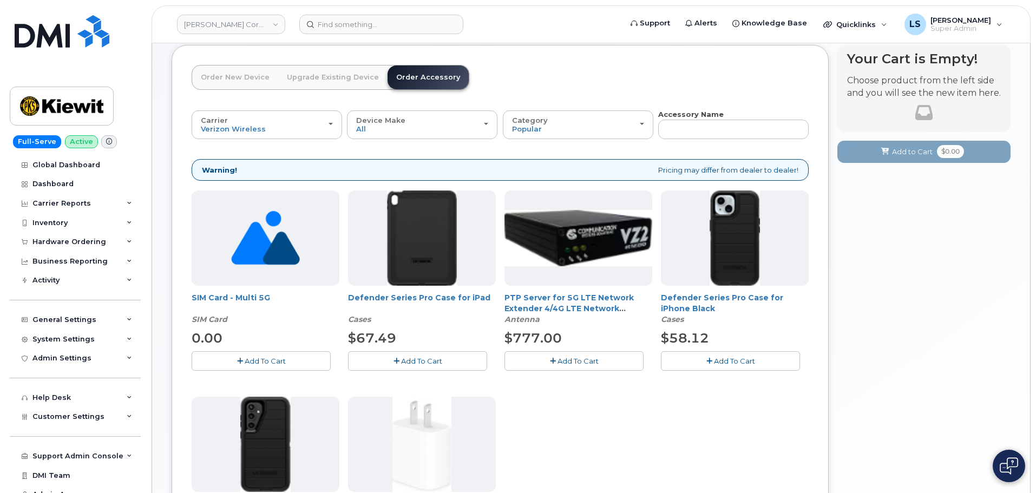
click button "Add To Cart"
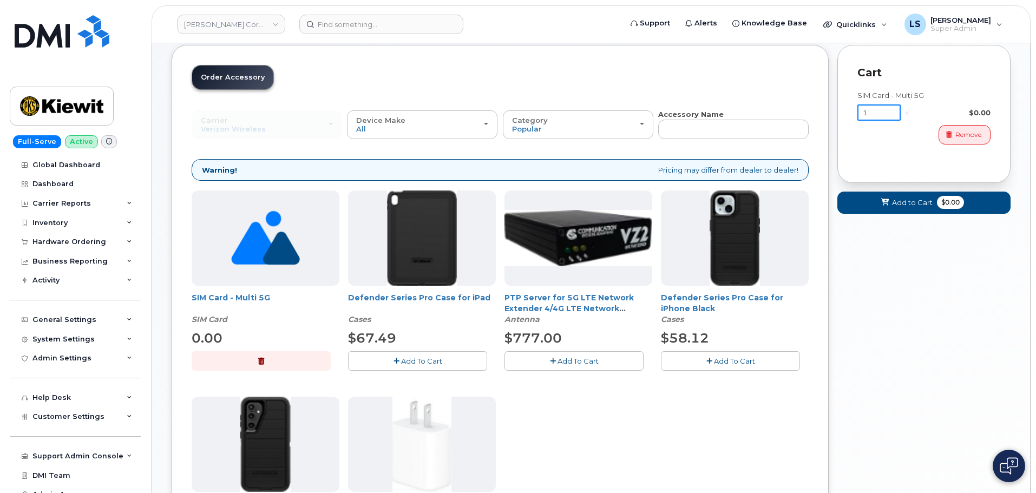
click input "1"
type input "25"
click div "Remove"
click span "Add to Cart"
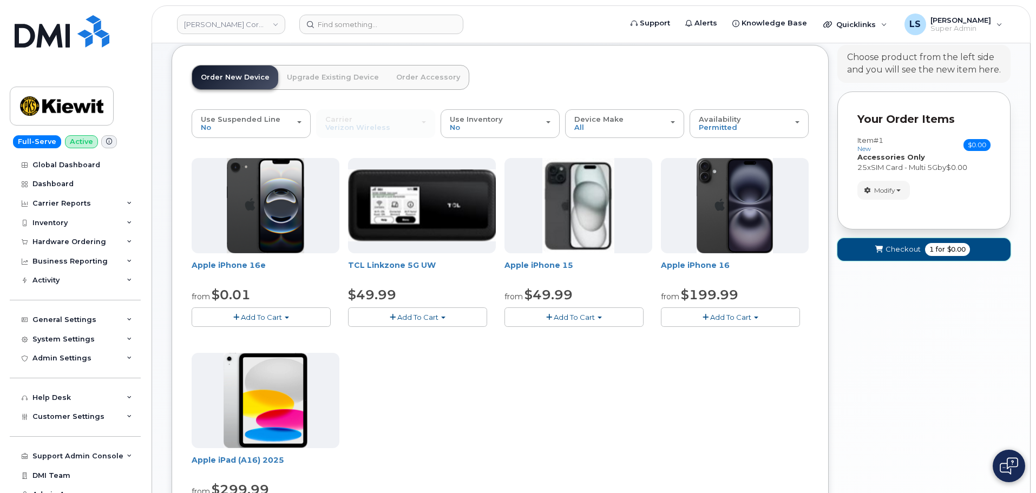
click span "Checkout"
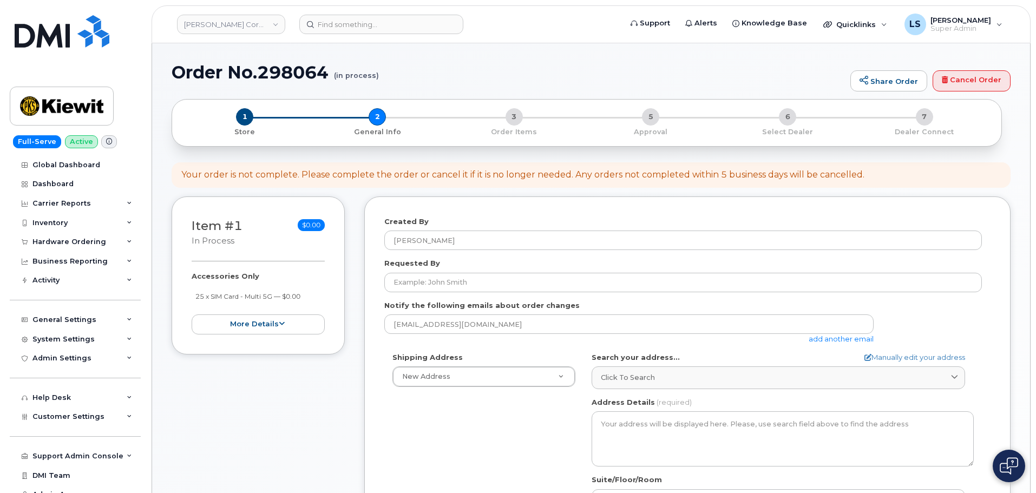
select select
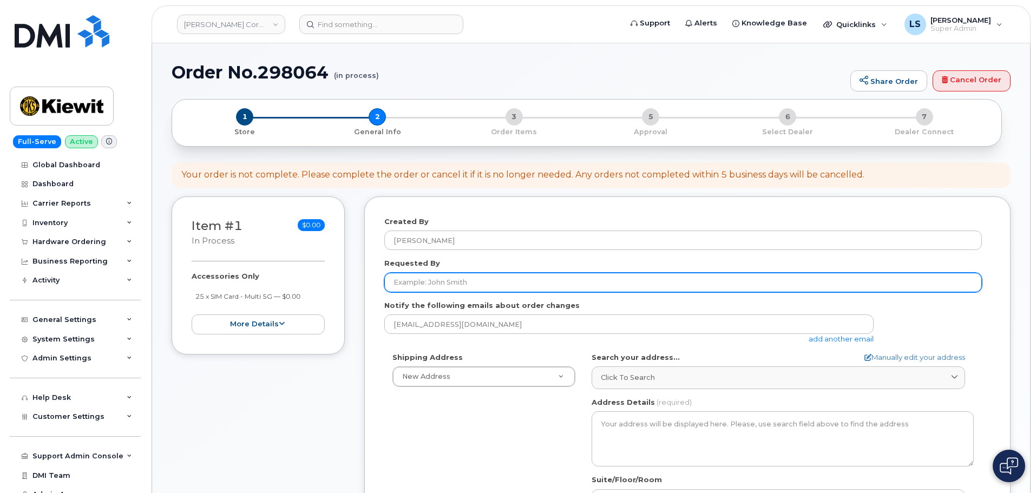
click at [410, 284] on input "Requested By" at bounding box center [682, 282] width 597 height 19
paste input "[PERSON_NAME]"
type input "[PERSON_NAME]"
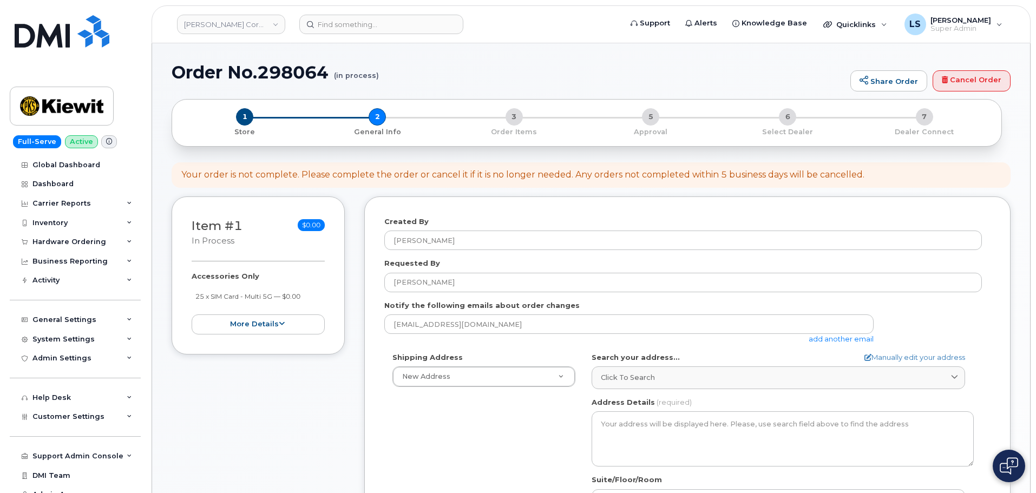
click at [413, 429] on div "Shipping Address New Address New Address 4650 Business Center Dr 1550 Mike Fahe…" at bounding box center [682, 476] width 597 height 248
click at [827, 334] on div "lshomaker@dminc.com add another email" at bounding box center [633, 329] width 498 height 30
click at [822, 335] on link "add another email" at bounding box center [840, 338] width 65 height 9
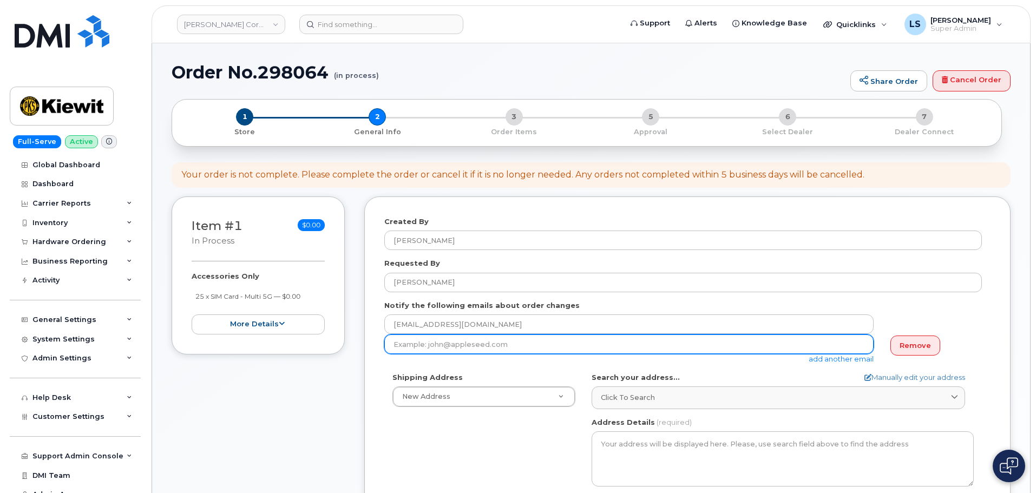
click at [469, 350] on input "email" at bounding box center [628, 343] width 489 height 19
paste input "IVAN.VENEGAS@KIEWIT.COM"
type input "IVAN.VENEGAS@KIEWIT.COM"
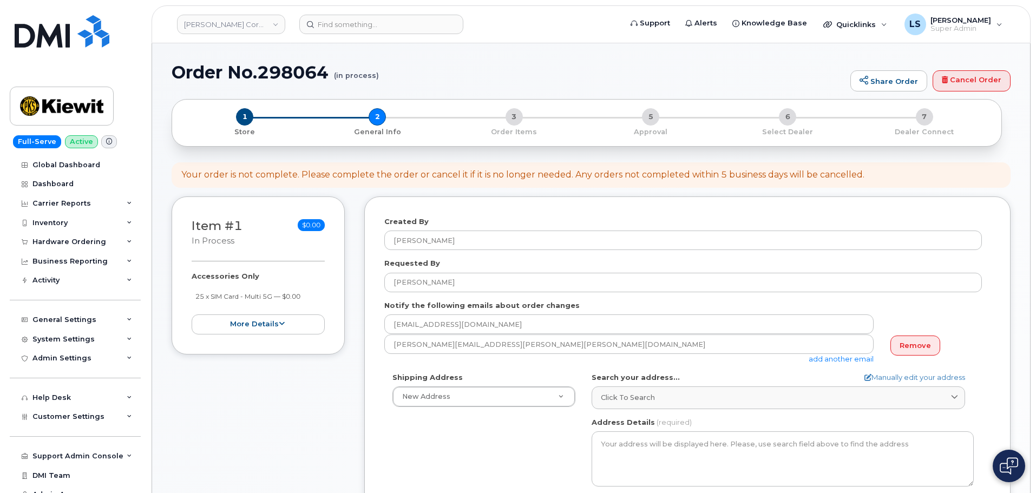
click at [425, 434] on div "Shipping Address New Address New Address 4650 Business Center Dr 1550 Mike Fahe…" at bounding box center [682, 496] width 597 height 248
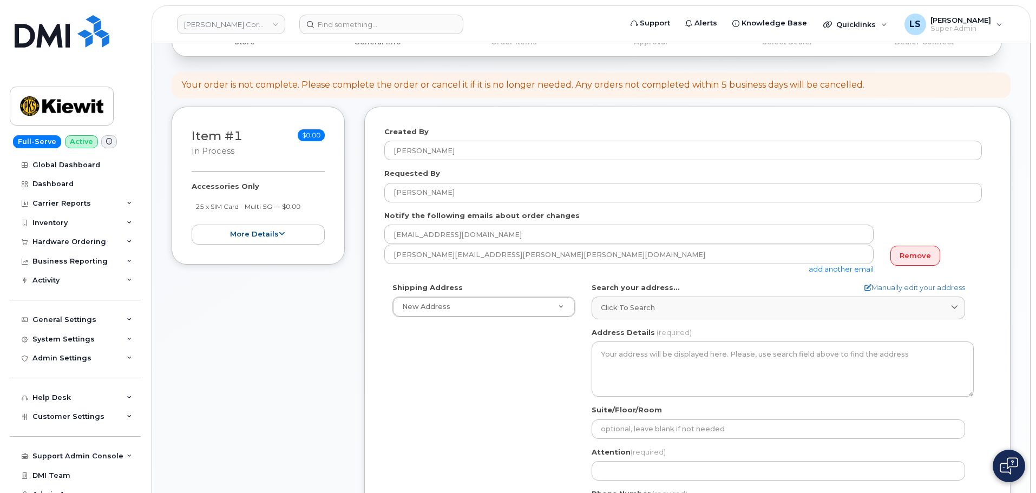
scroll to position [108, 0]
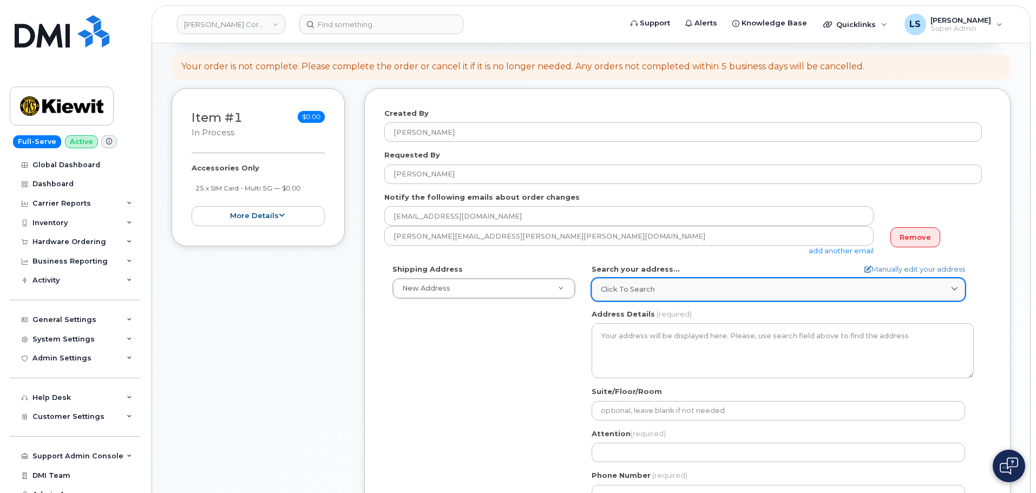
click at [668, 285] on div "Click to search" at bounding box center [778, 289] width 355 height 10
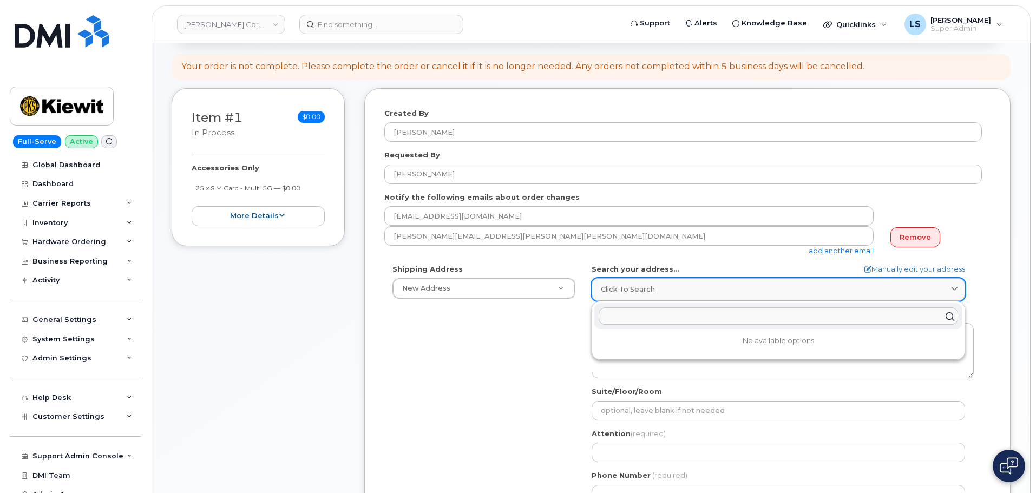
paste input "2008 H.O. Mills Blvd"
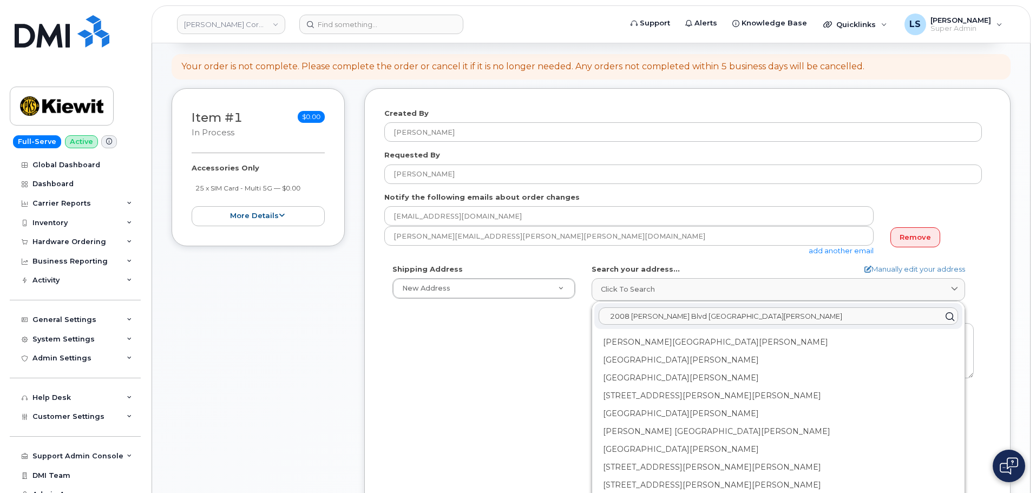
click at [738, 313] on input "2008 H.O. Mills Blvd port arthur" at bounding box center [777, 316] width 359 height 17
paste input "Texas"
click at [748, 316] on input "2008 H.O. Mills Blvd port arthur Texas" at bounding box center [777, 316] width 359 height 17
paste input "77640"
drag, startPoint x: 793, startPoint y: 319, endPoint x: 611, endPoint y: 324, distance: 181.8
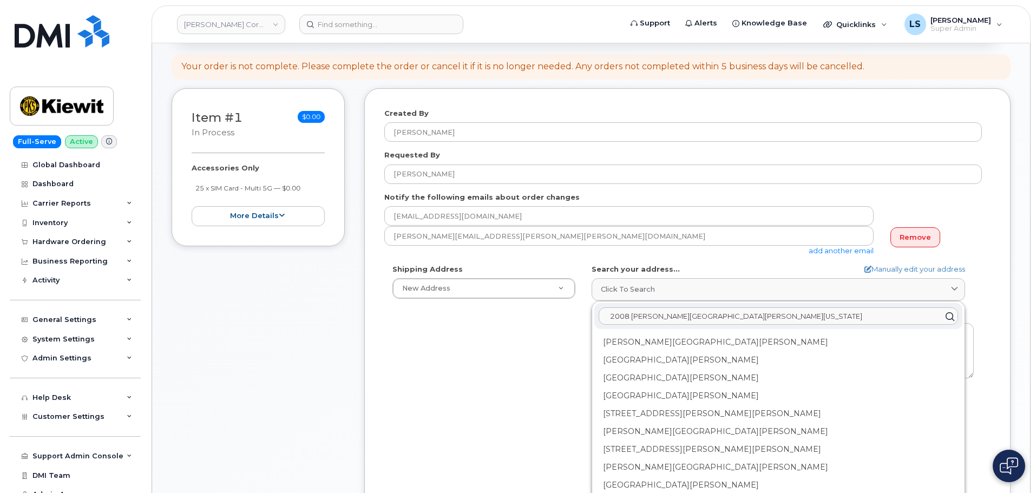
click at [611, 324] on input "2008 H.O. Mills Blvd port arthur Texas 77640" at bounding box center [777, 316] width 359 height 17
type input "2008 H.O. Mills Blvd port arthur Texas 77640"
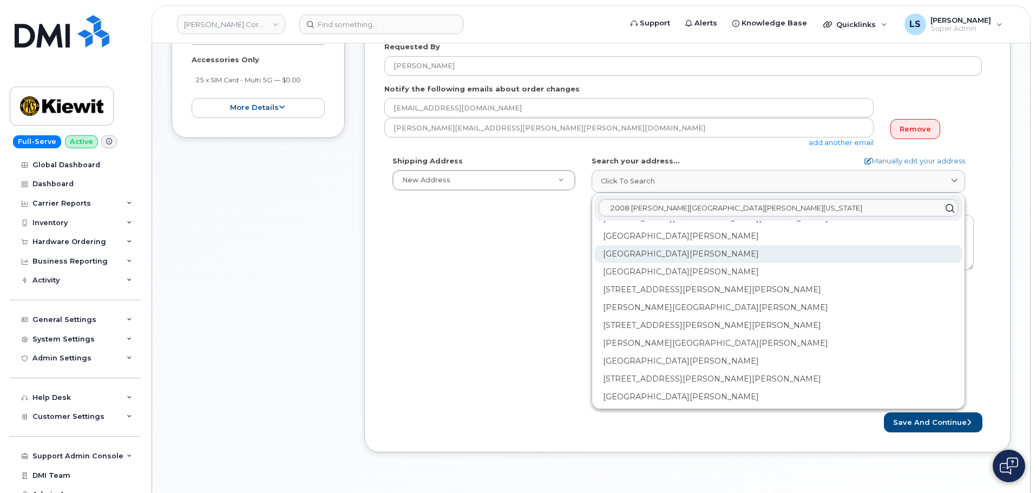
scroll to position [0, 0]
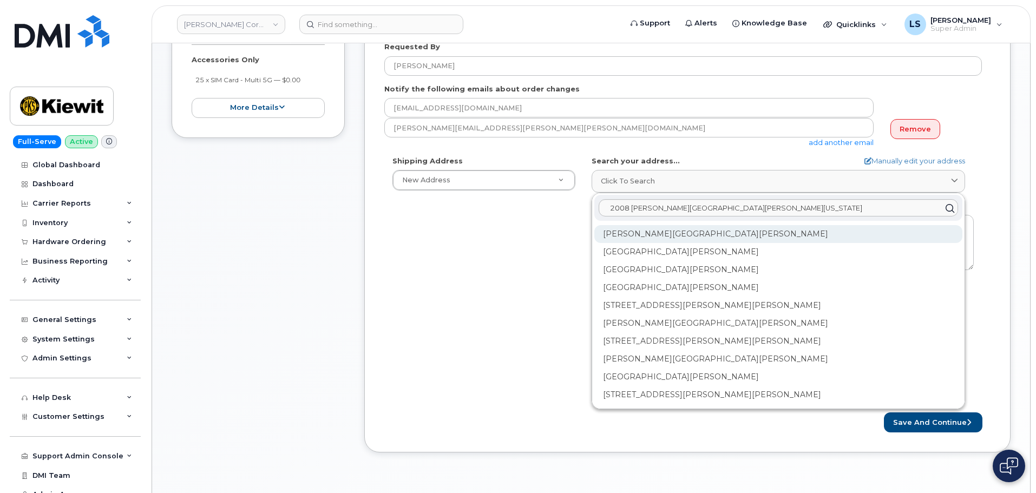
click at [680, 261] on div "Henry O Mills Blvd Port Arthur TX 77640" at bounding box center [778, 270] width 368 height 18
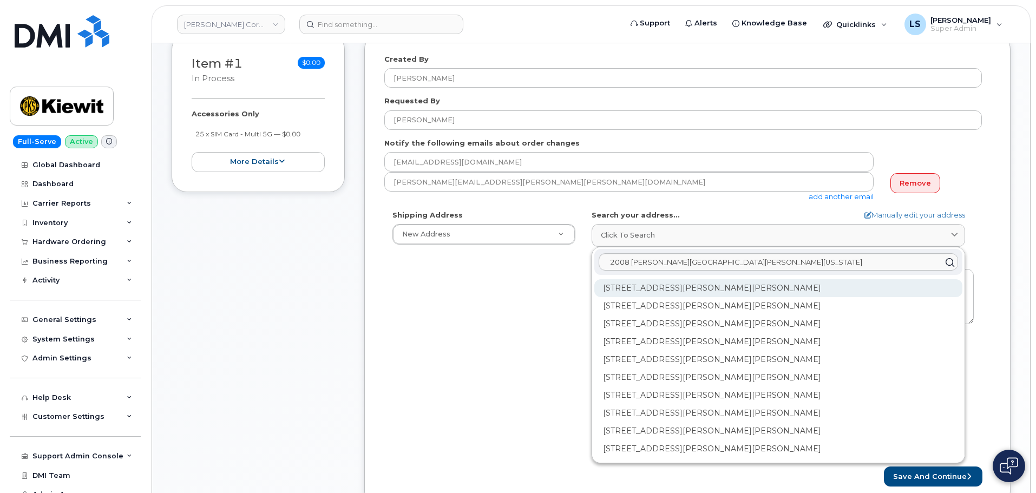
click at [654, 315] on div "103 Henry O Mills Blvd Port Arthur TX 77640-2434" at bounding box center [778, 324] width 368 height 18
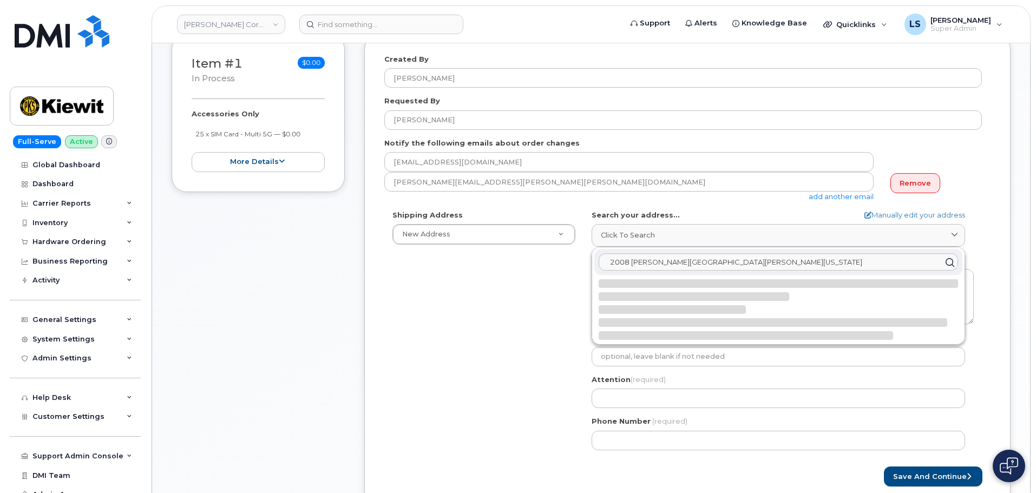
select select
type textarea "103 Henry O Mills Blvd PORT ARTHUR TX 77640-2434 UNITED STATES"
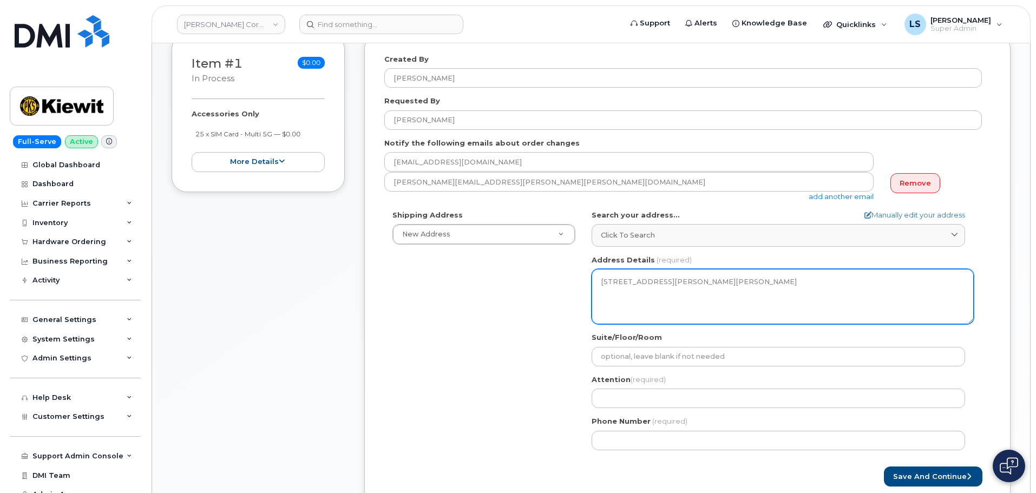
drag, startPoint x: 674, startPoint y: 305, endPoint x: 593, endPoint y: 279, distance: 85.1
click at [590, 281] on div "TX Port Arthur Search your address... Manually edit your address Click to searc…" at bounding box center [782, 334] width 398 height 248
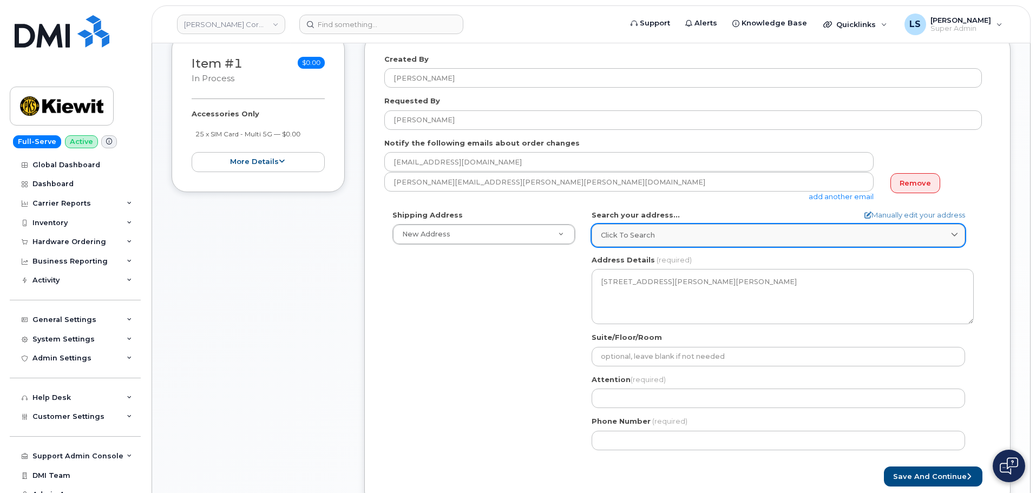
click at [640, 232] on span "Click to search" at bounding box center [628, 235] width 54 height 10
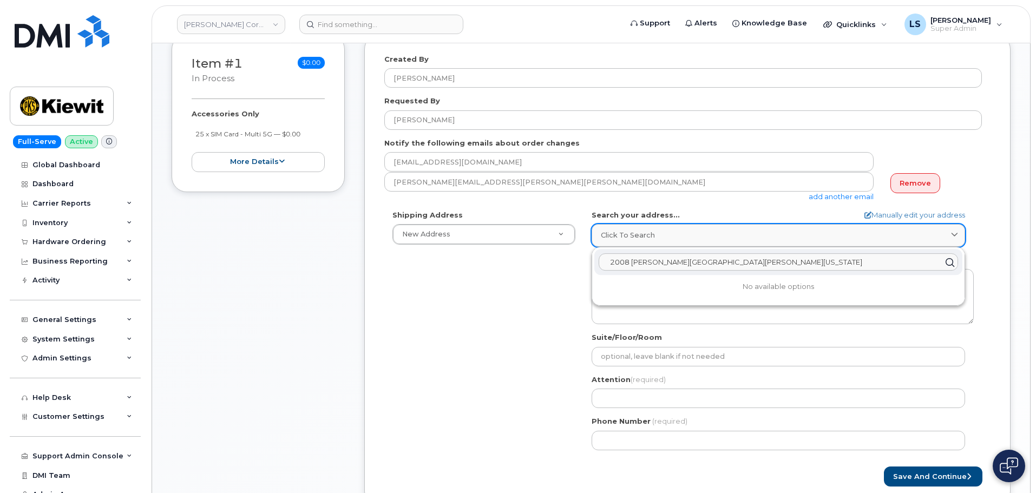
paste input "O Mills BlvdPort Arthur, TX"
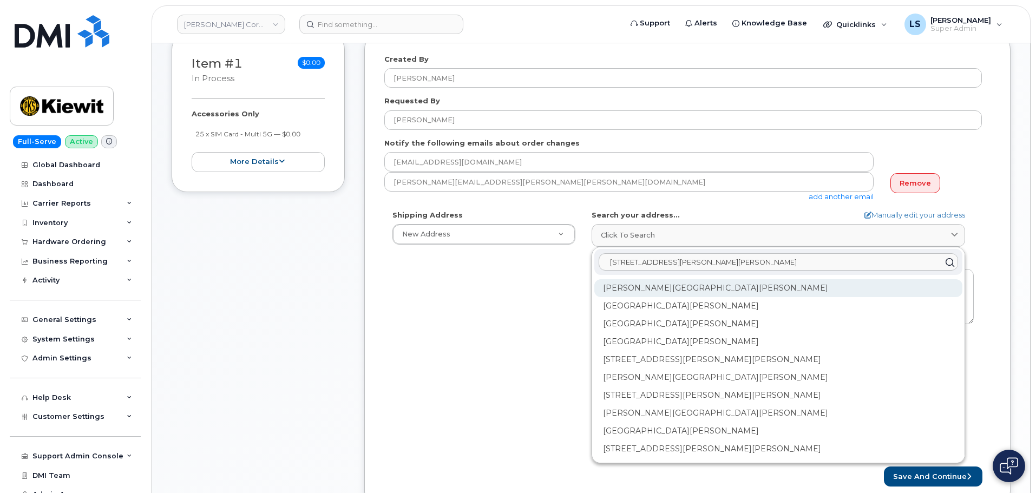
type input "2008 H O Mills BlvdPort Arthur, TX 77640"
click at [628, 315] on div "Henry O Mills Blvd Port Arthur TX 77640" at bounding box center [778, 324] width 368 height 18
click at [639, 315] on div "103 Henry O Mills Blvd Port Arthur TX 77640-2434" at bounding box center [778, 324] width 368 height 18
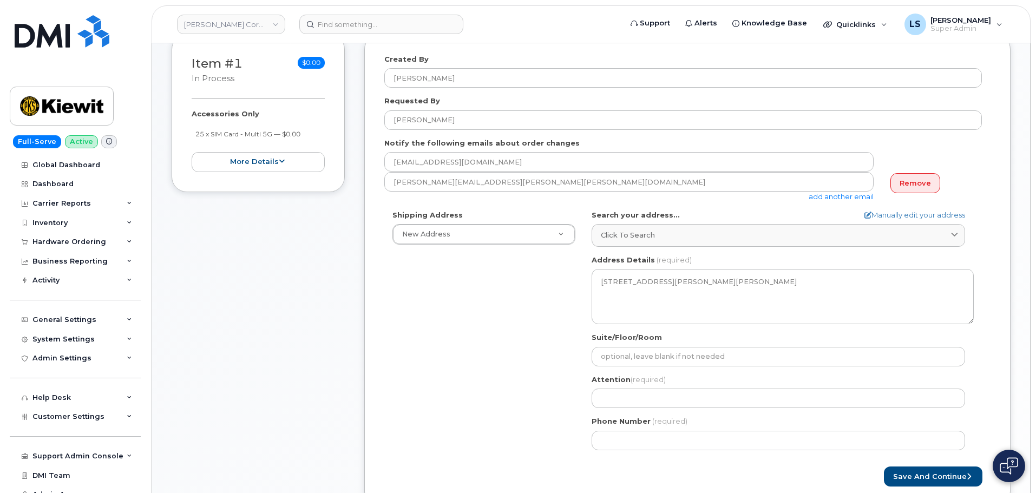
click at [535, 313] on div "Shipping Address New Address New Address 4650 Business Center Dr 1550 Mike Fahe…" at bounding box center [682, 334] width 597 height 248
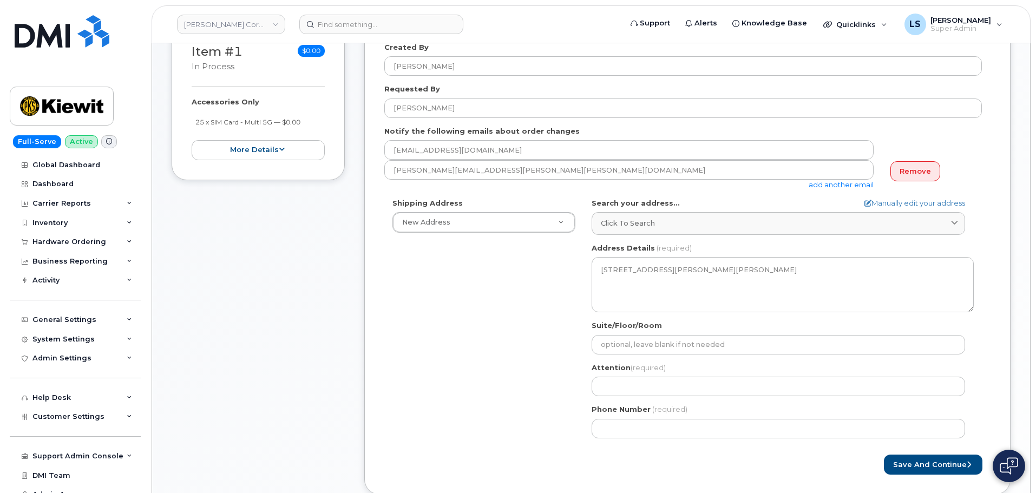
scroll to position [162, 0]
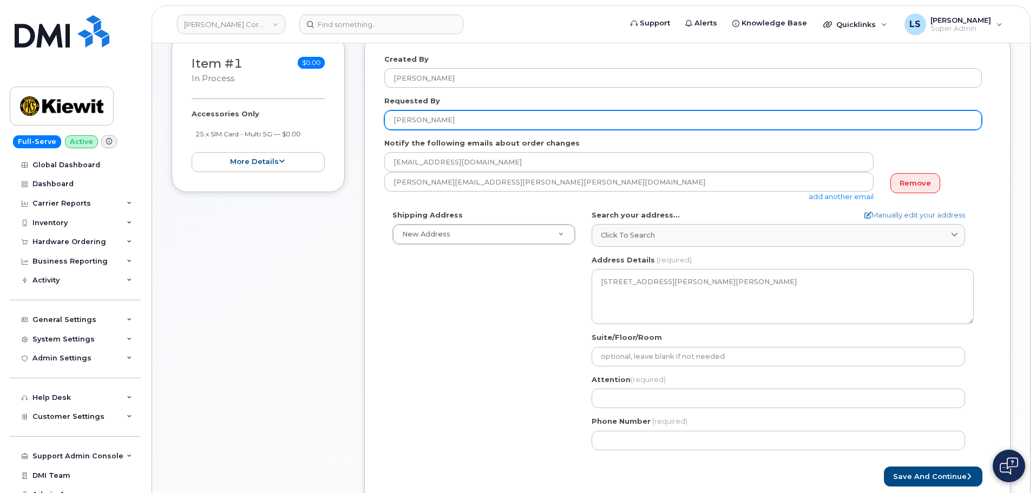
drag, startPoint x: 459, startPoint y: 123, endPoint x: 380, endPoint y: 121, distance: 79.0
click at [379, 121] on div "Created By Luke Shomaker Requested By Ivan Venegas Notify the following emails …" at bounding box center [687, 270] width 646 height 472
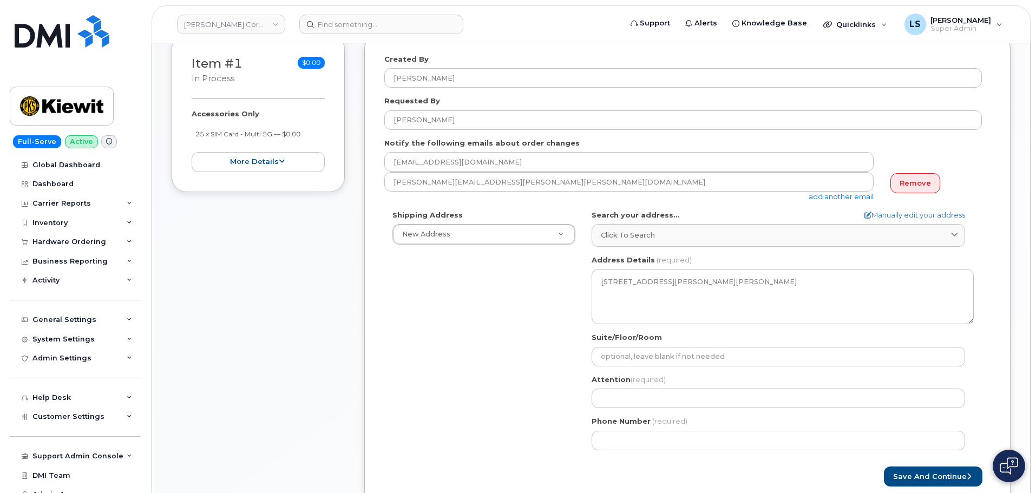
drag, startPoint x: 486, startPoint y: 433, endPoint x: 491, endPoint y: 423, distance: 11.9
click at [486, 431] on div "Shipping Address New Address New Address 4650 Business Center Dr 1550 Mike Fahe…" at bounding box center [682, 334] width 597 height 248
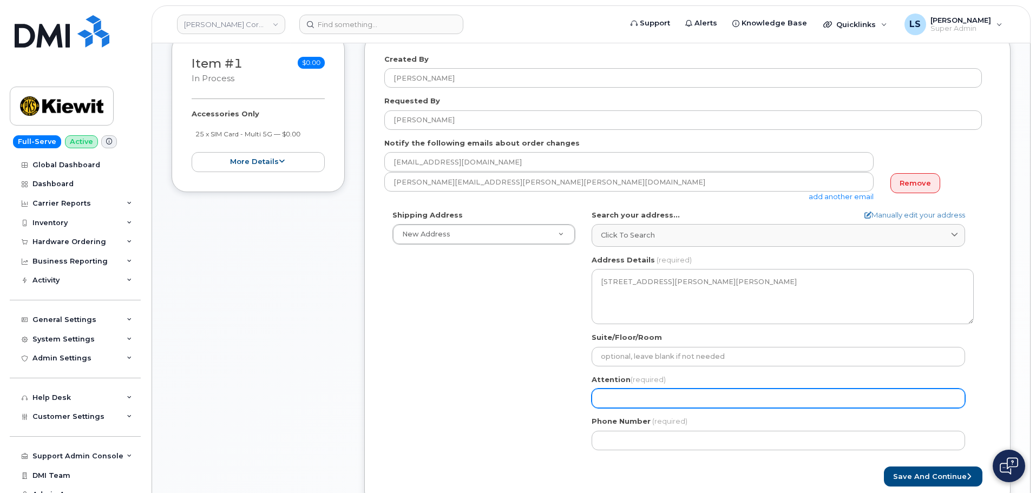
drag, startPoint x: 592, startPoint y: 398, endPoint x: 597, endPoint y: 396, distance: 5.6
click at [593, 398] on input "Attention (required)" at bounding box center [777, 397] width 373 height 19
paste input "[PERSON_NAME]"
select select
type input "[PERSON_NAME]"
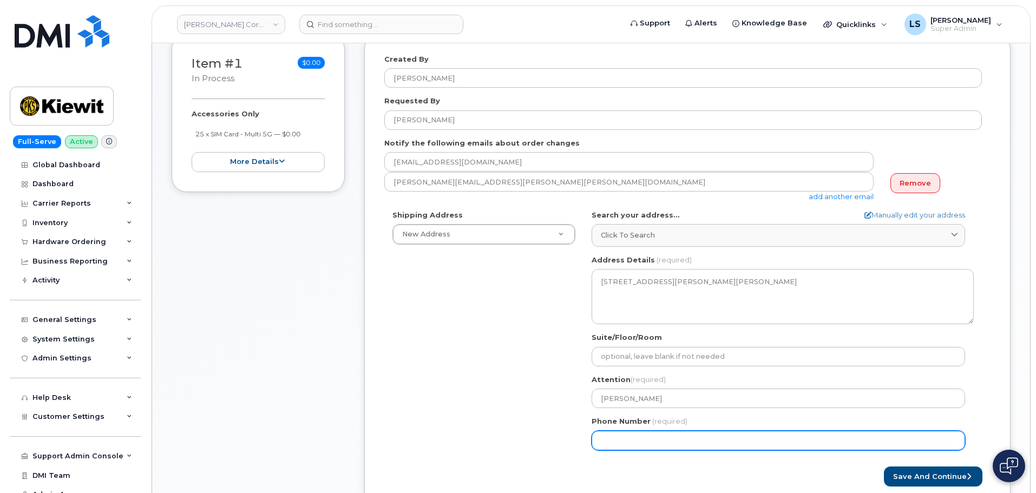
click at [682, 437] on input "Phone Number" at bounding box center [777, 440] width 373 height 19
paste input "5129967611"
select select
type input "5129967611"
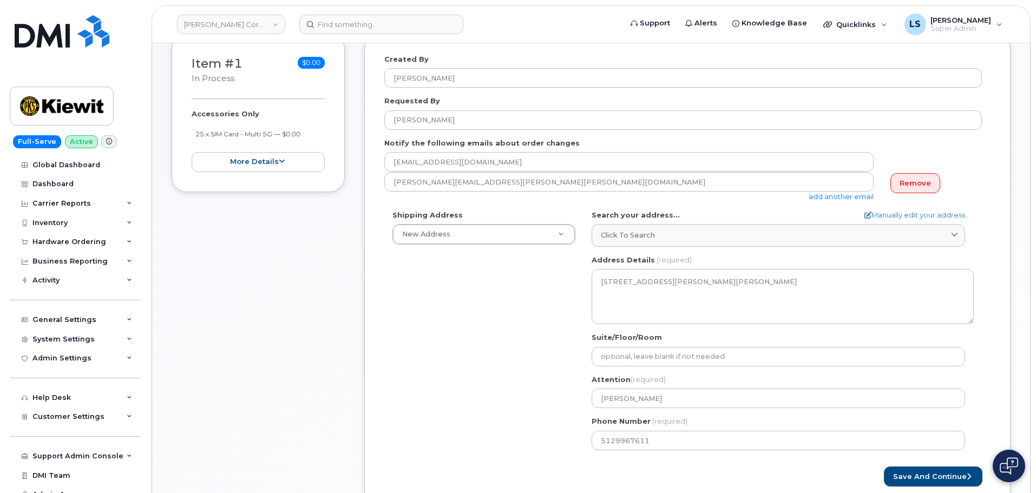
click at [533, 414] on div "Shipping Address New Address New Address 4650 Business Center Dr 1550 Mike Fahe…" at bounding box center [682, 334] width 597 height 248
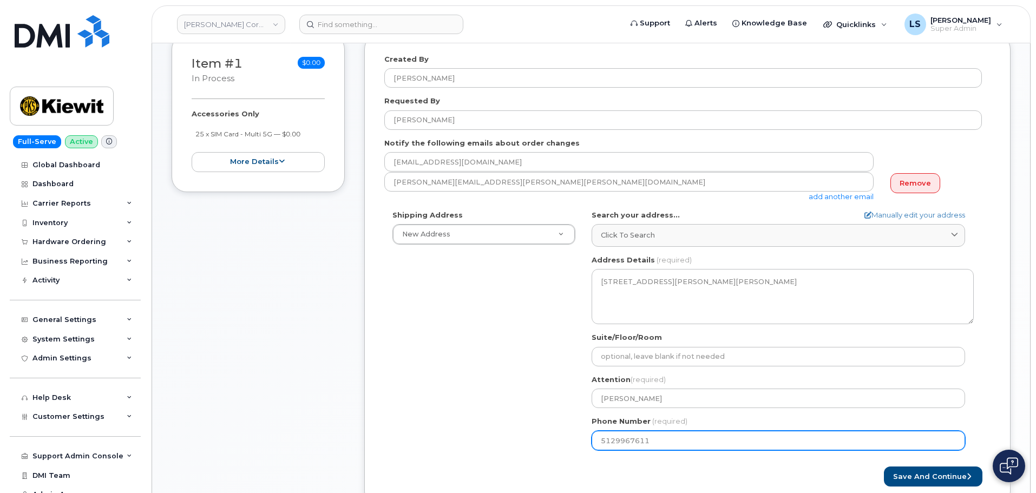
scroll to position [216, 0]
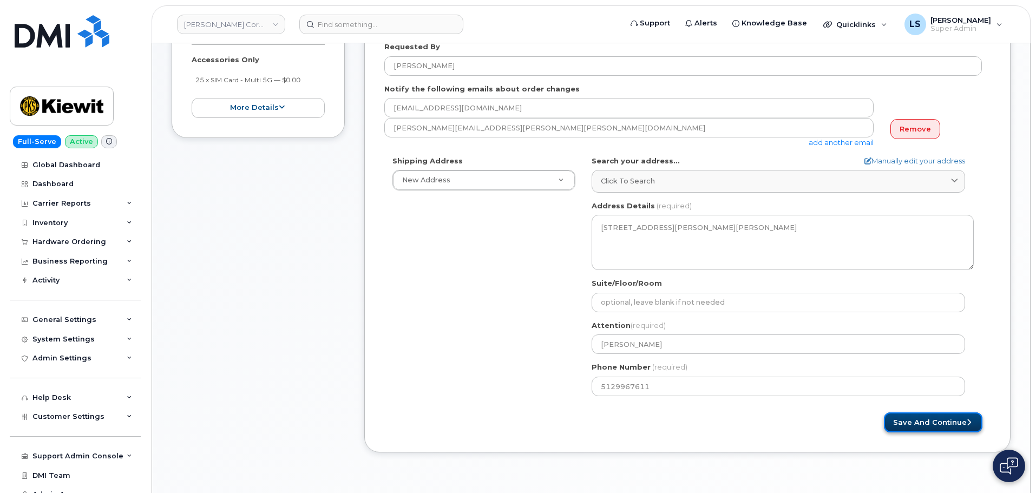
click at [893, 420] on button "Save and Continue" at bounding box center [933, 422] width 98 height 20
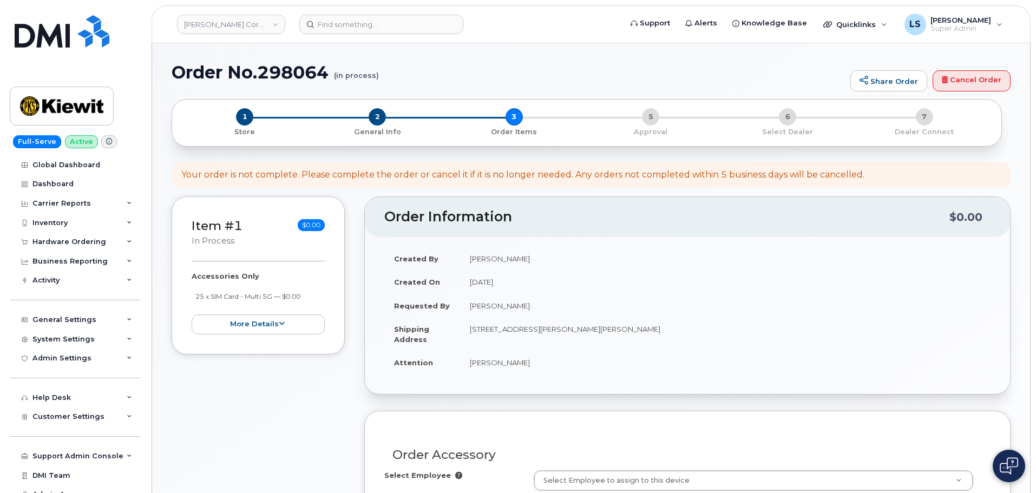
select select
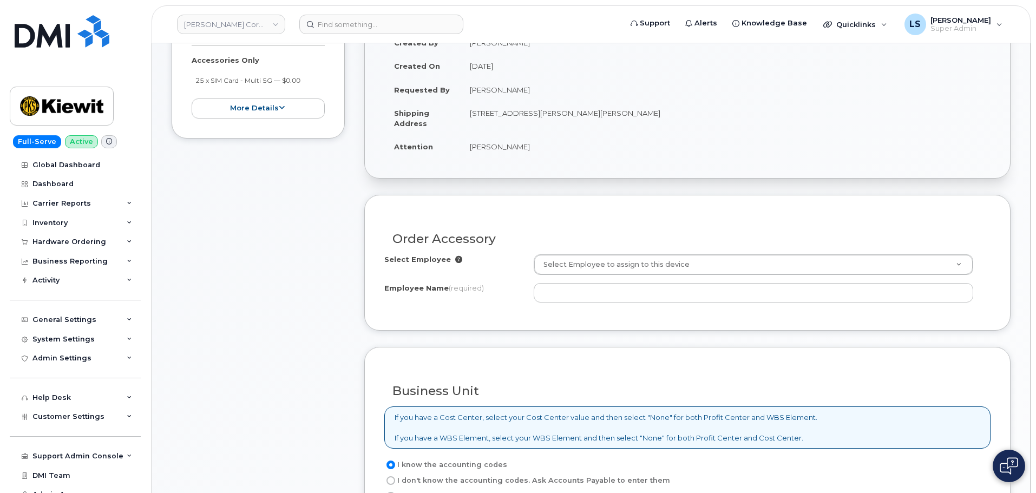
scroll to position [216, 0]
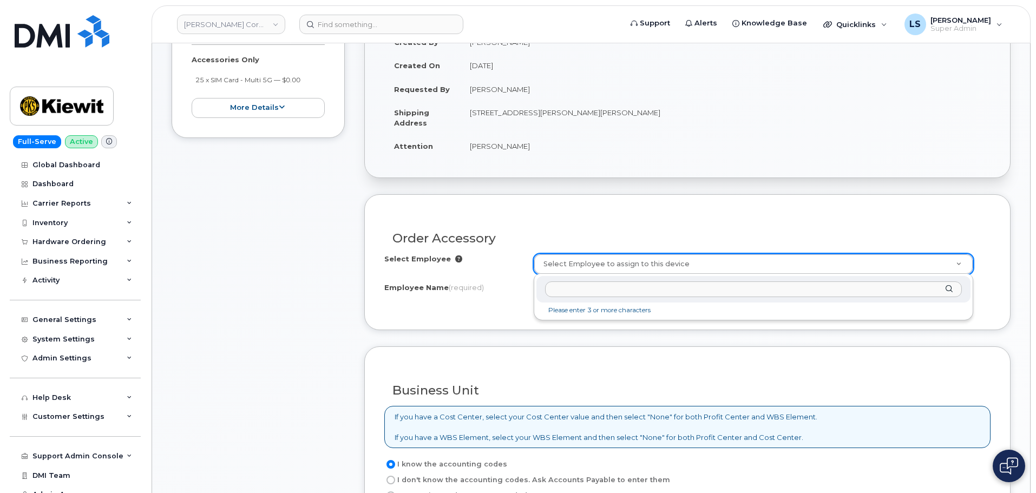
type input "5129967611"
click at [627, 279] on div at bounding box center [753, 289] width 434 height 27
paste input "[PERSON_NAME]"
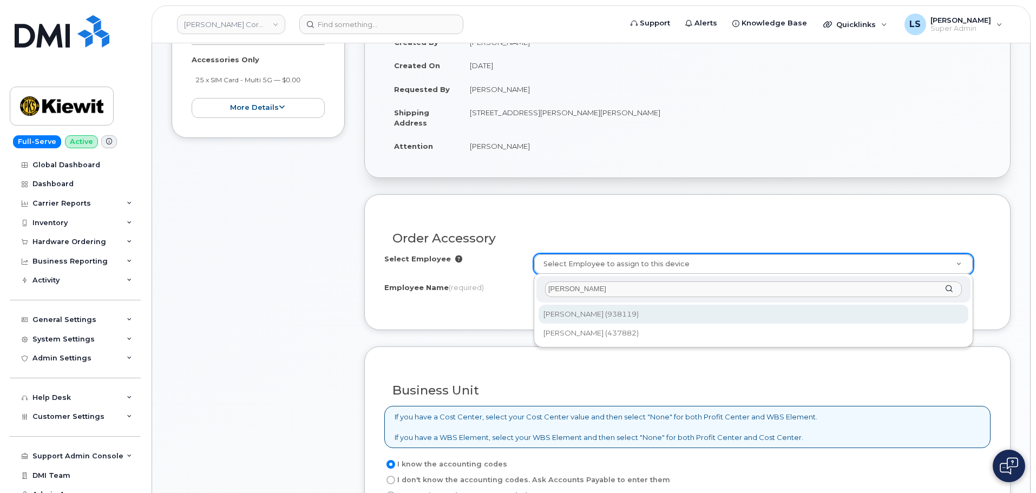
type input "Ivan Venegas"
type input "2176914"
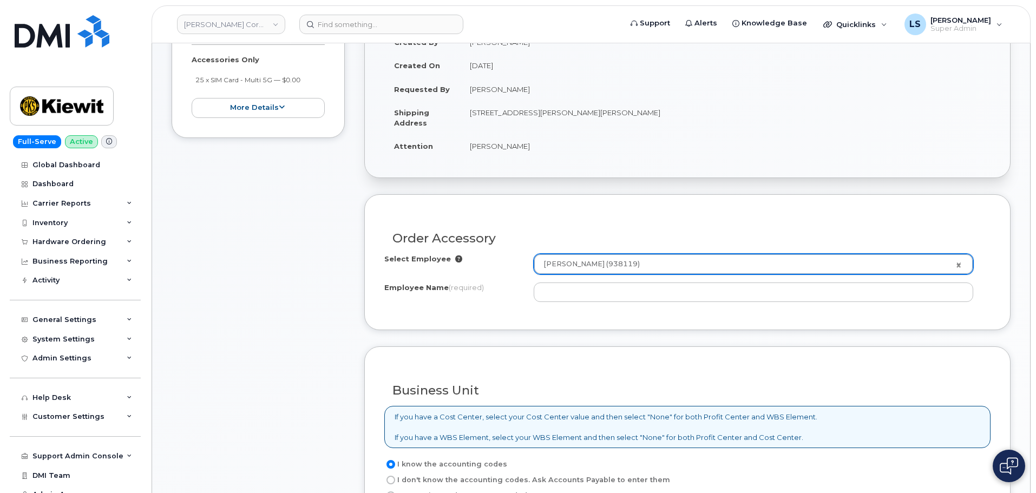
type input "Ivan Venegas"
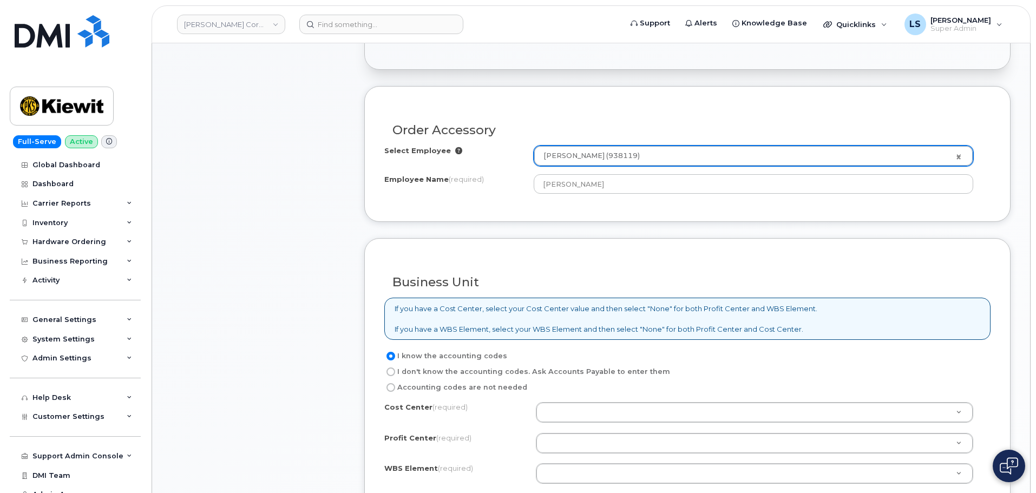
scroll to position [379, 0]
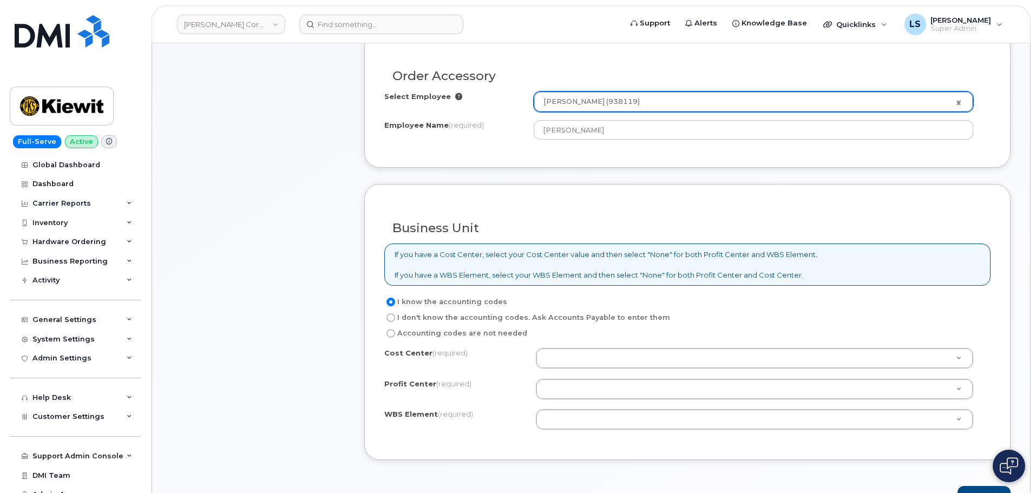
click at [392, 315] on input "I don't know the accounting codes. Ask Accounts Payable to enter them" at bounding box center [390, 317] width 9 height 9
radio input "true"
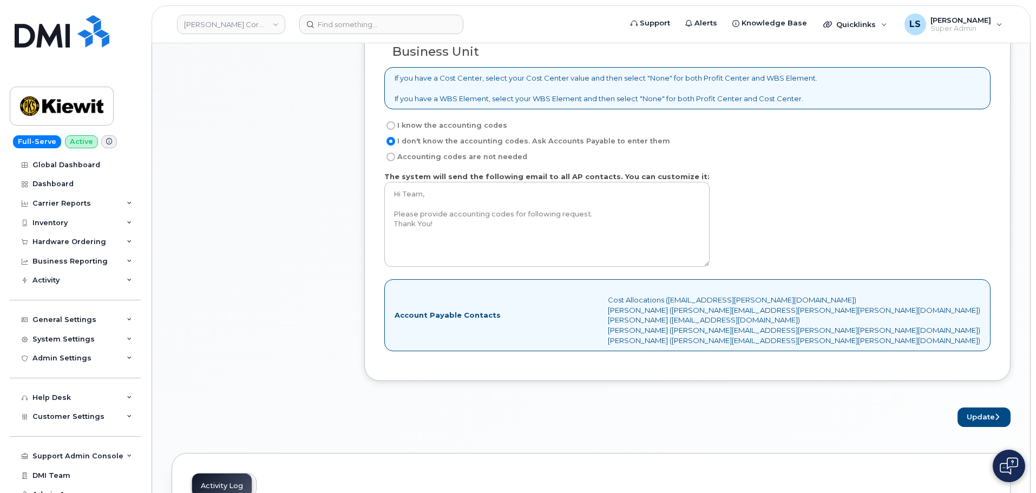
scroll to position [595, 0]
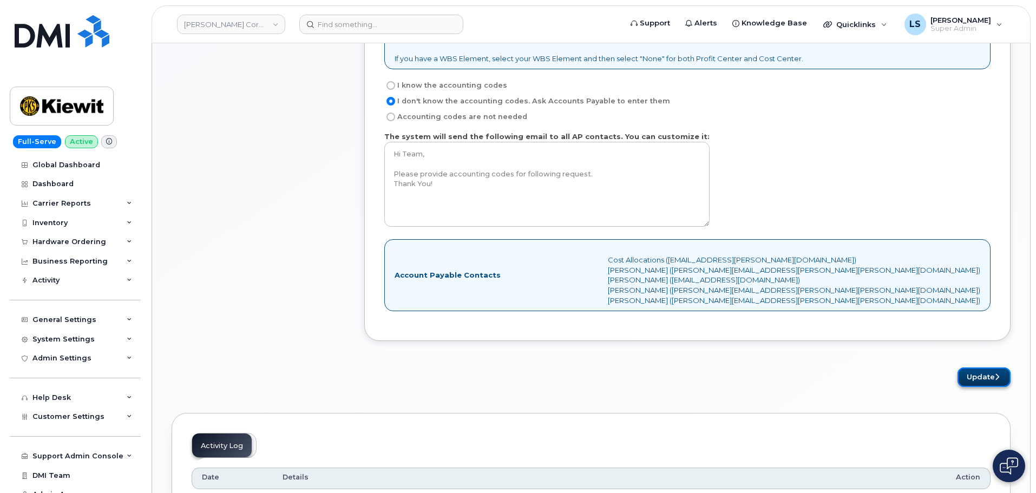
click at [958, 376] on button "Update" at bounding box center [983, 377] width 53 height 20
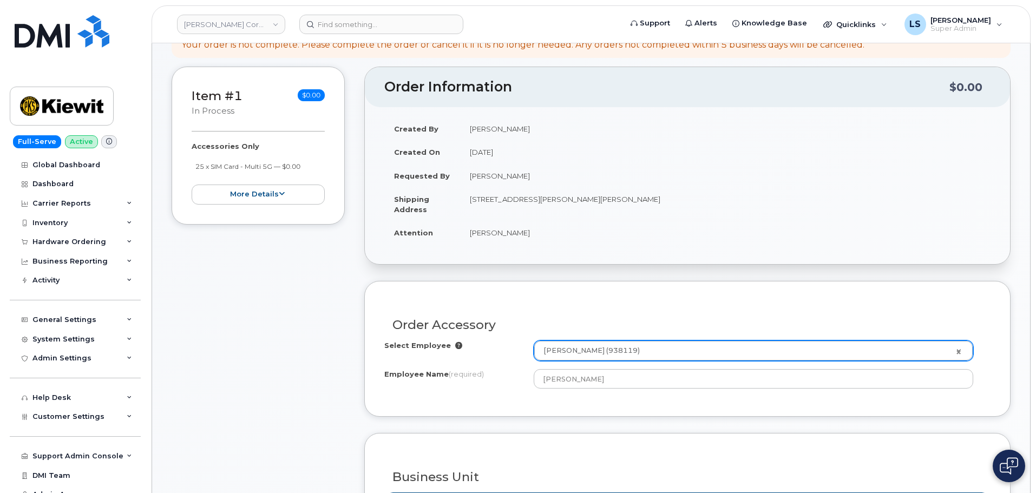
scroll to position [0, 0]
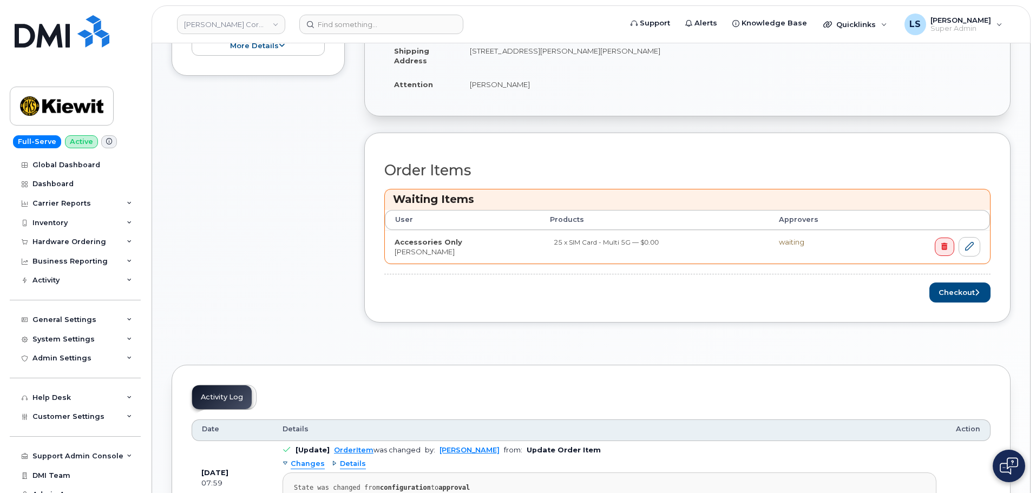
scroll to position [379, 0]
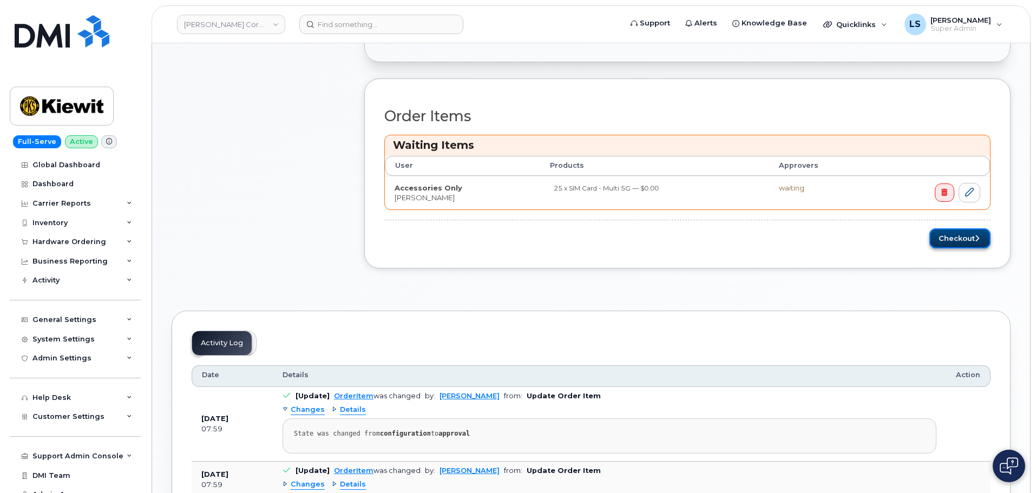
click at [941, 240] on button "Checkout" at bounding box center [959, 238] width 61 height 20
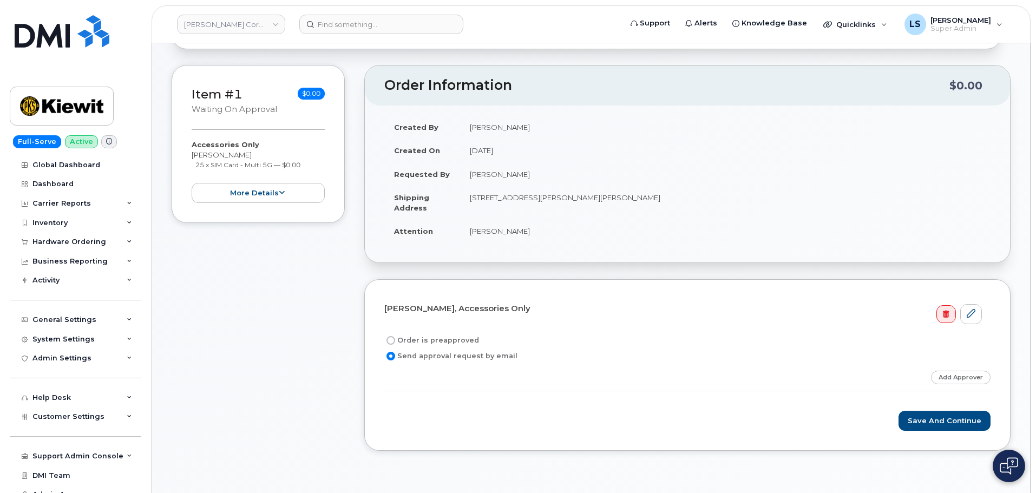
scroll to position [271, 0]
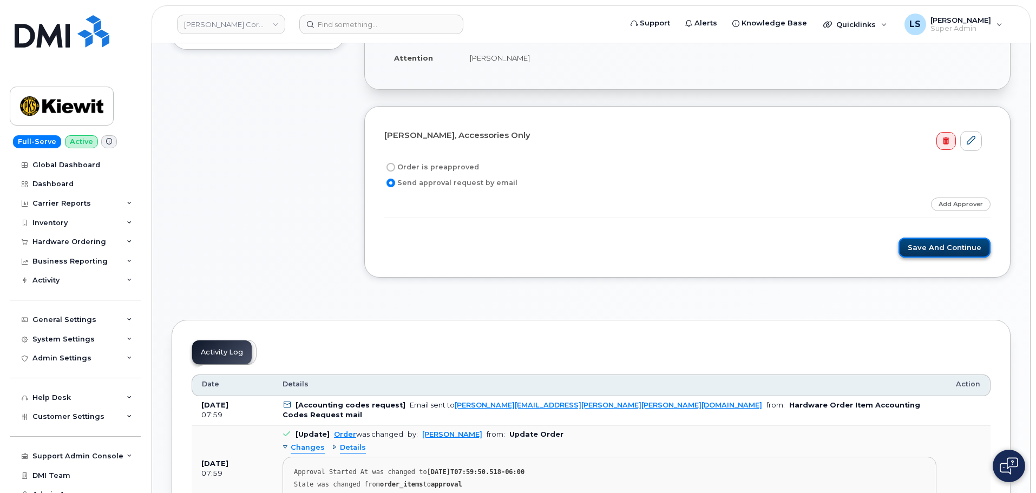
click at [932, 243] on button "Save and Continue" at bounding box center [944, 248] width 92 height 20
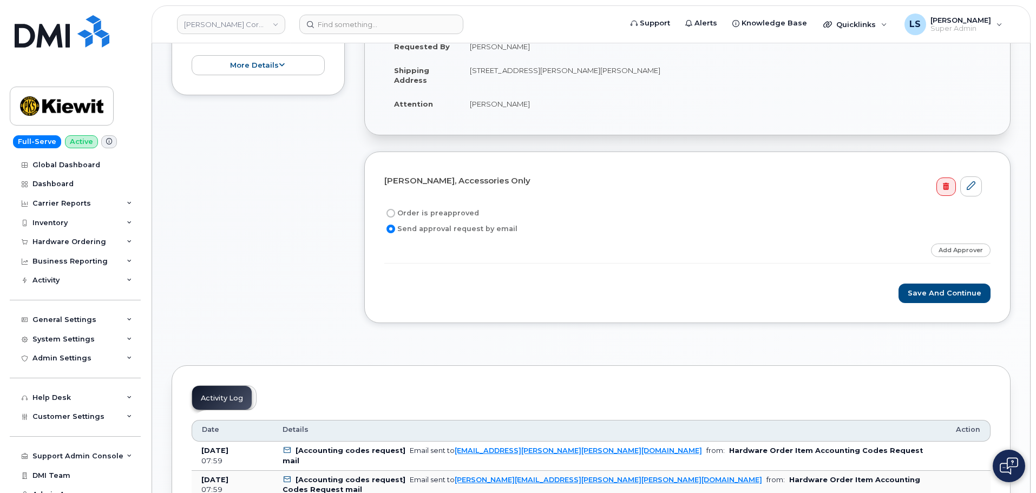
scroll to position [271, 0]
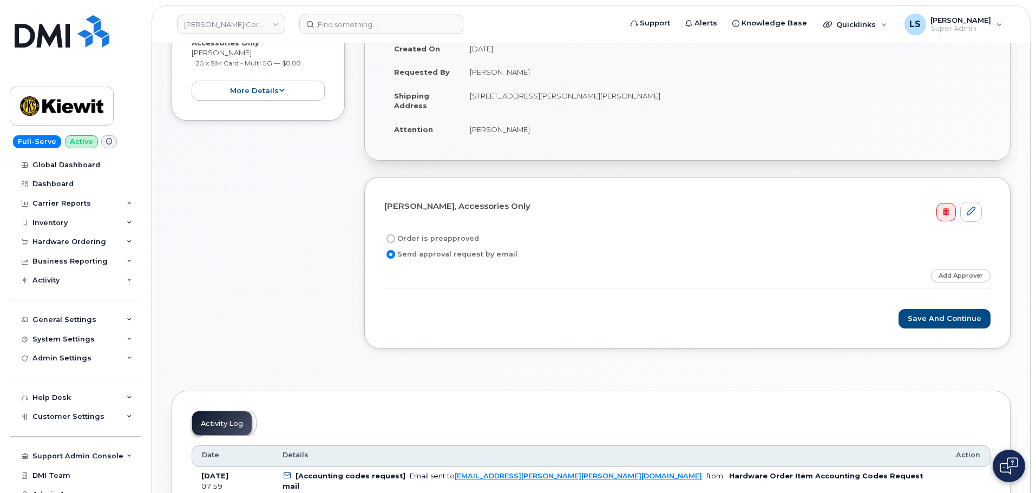
click at [391, 238] on input "Order is preapproved" at bounding box center [390, 238] width 9 height 9
radio input "true"
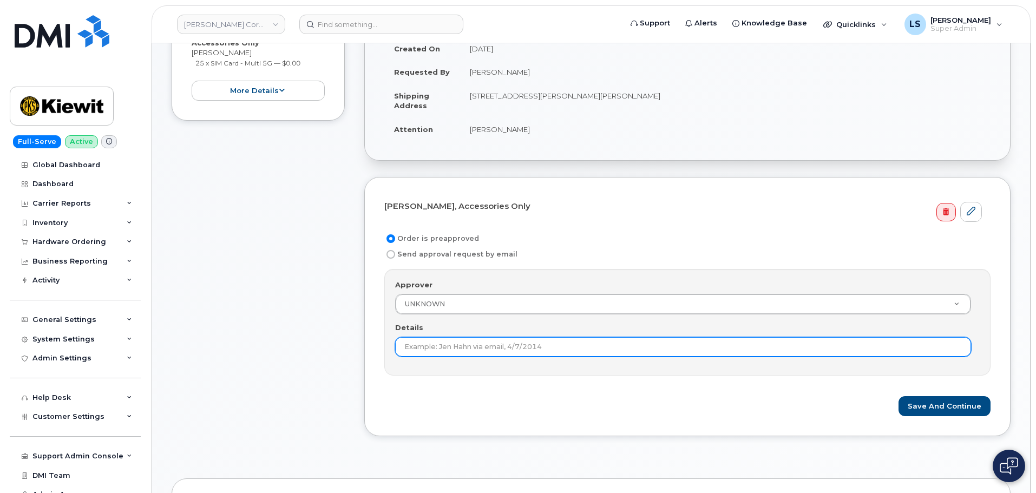
click at [429, 341] on input "Details" at bounding box center [683, 346] width 576 height 19
paste input "[PERSON_NAME]"
type input "[PERSON_NAME]"
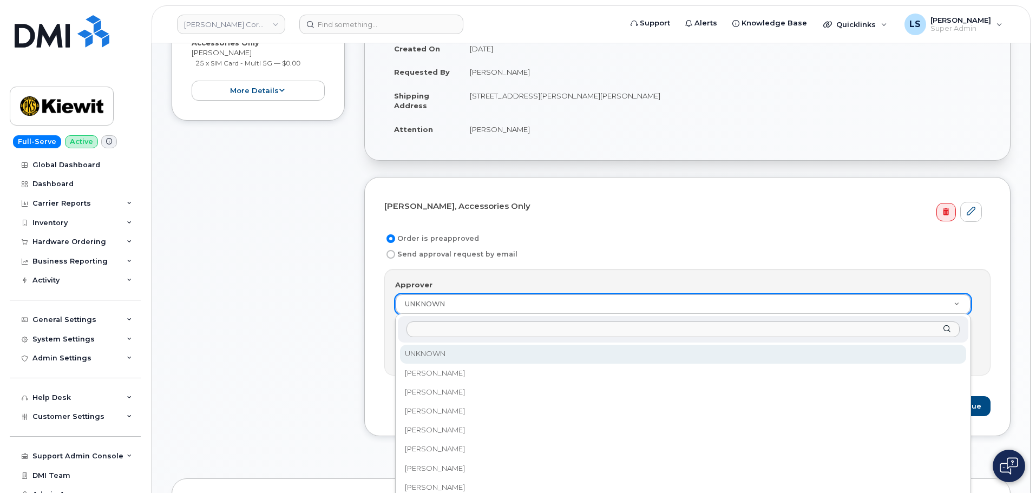
type input "[PERSON_NAME]"
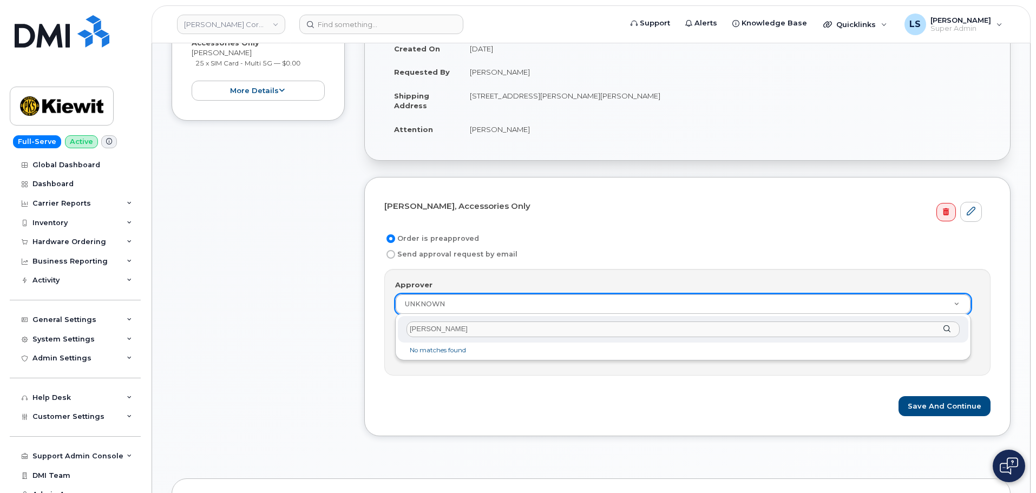
drag, startPoint x: 446, startPoint y: 328, endPoint x: 379, endPoint y: 324, distance: 67.2
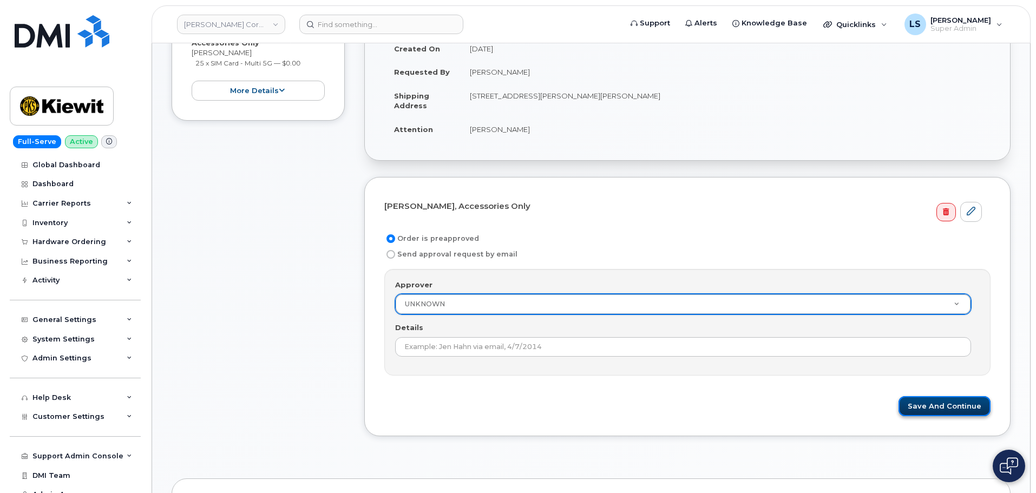
click at [941, 399] on button "Save and Continue" at bounding box center [944, 406] width 92 height 20
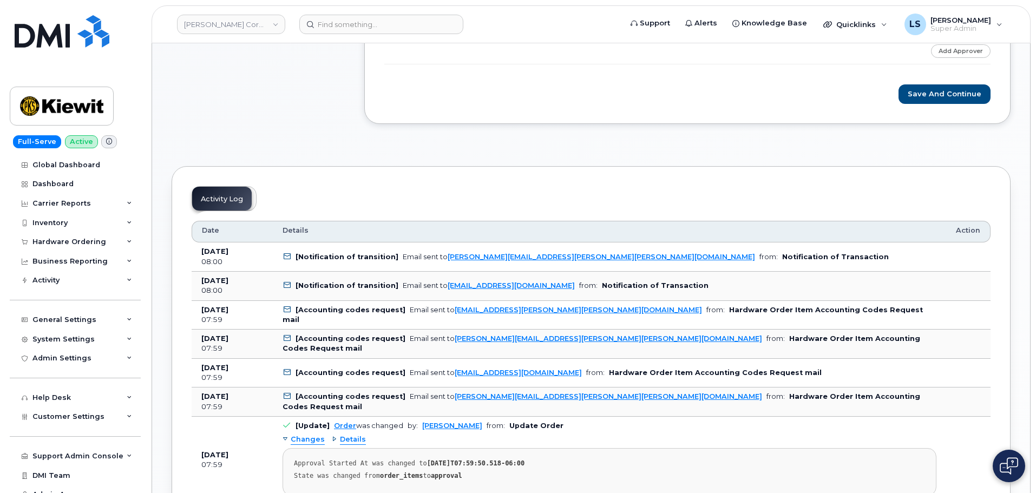
scroll to position [325, 0]
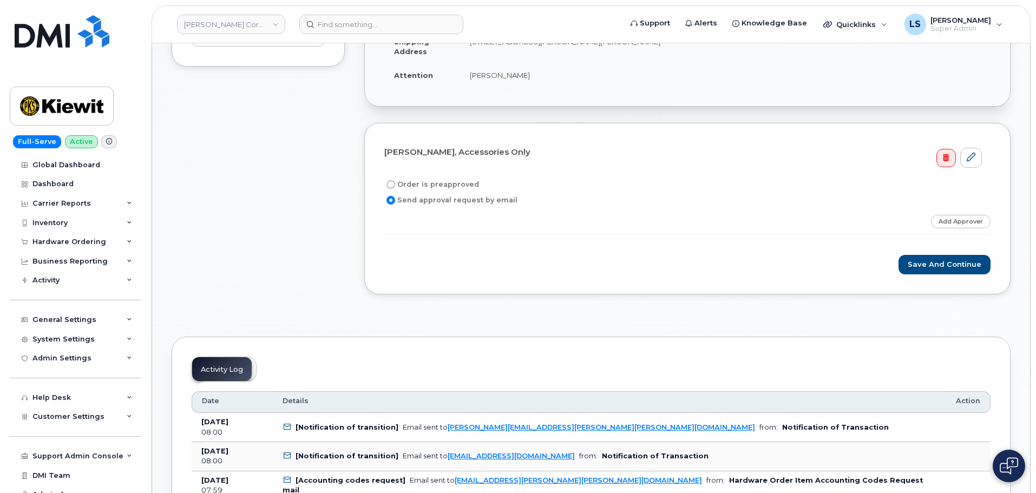
click at [443, 186] on label "Order is preapproved" at bounding box center [431, 184] width 95 height 13
click at [395, 186] on input "Order is preapproved" at bounding box center [390, 184] width 9 height 9
radio input "true"
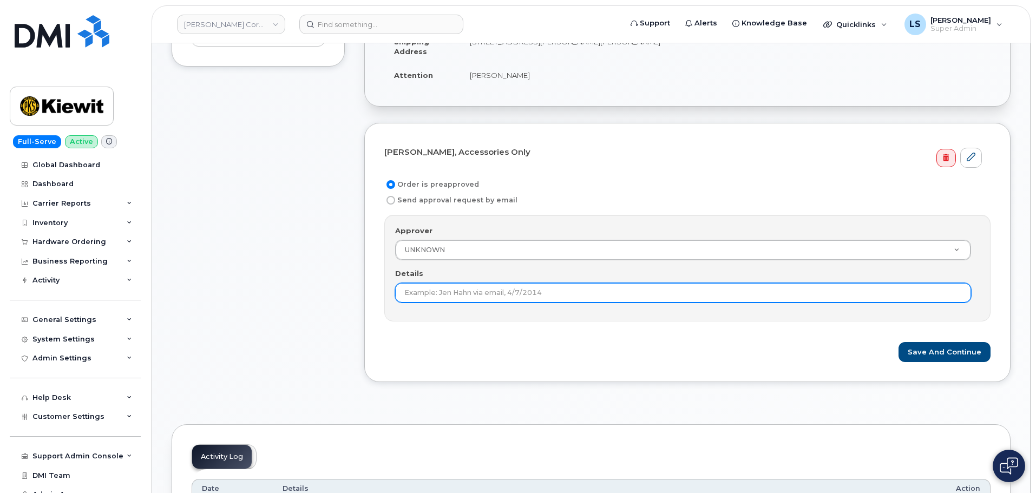
click at [437, 299] on input "Details" at bounding box center [683, 292] width 576 height 19
paste input "[PERSON_NAME]"
type input "Ivan Venegas"
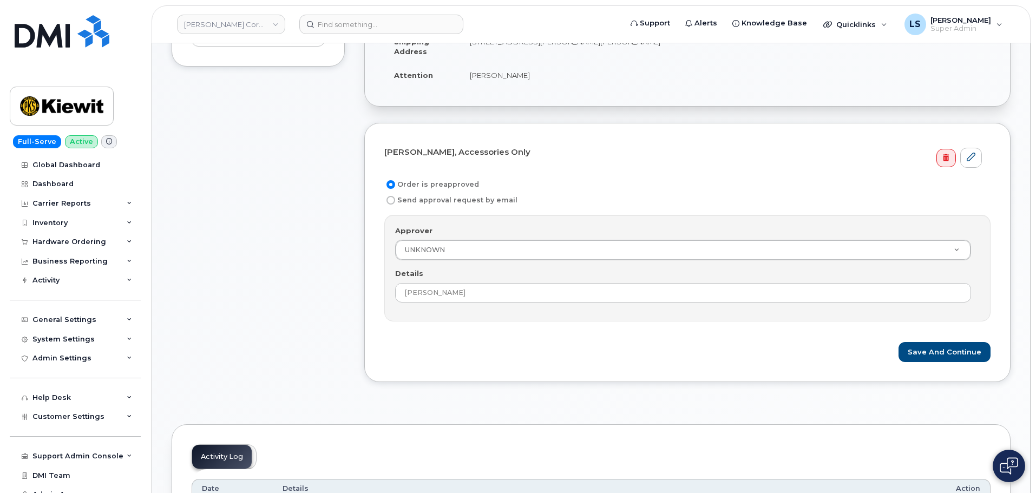
click at [814, 370] on div "Ivan Venegas, Accessories Only Order is preapproved Send approval request by em…" at bounding box center [687, 252] width 646 height 259
click at [938, 348] on button "Save and Continue" at bounding box center [944, 352] width 92 height 20
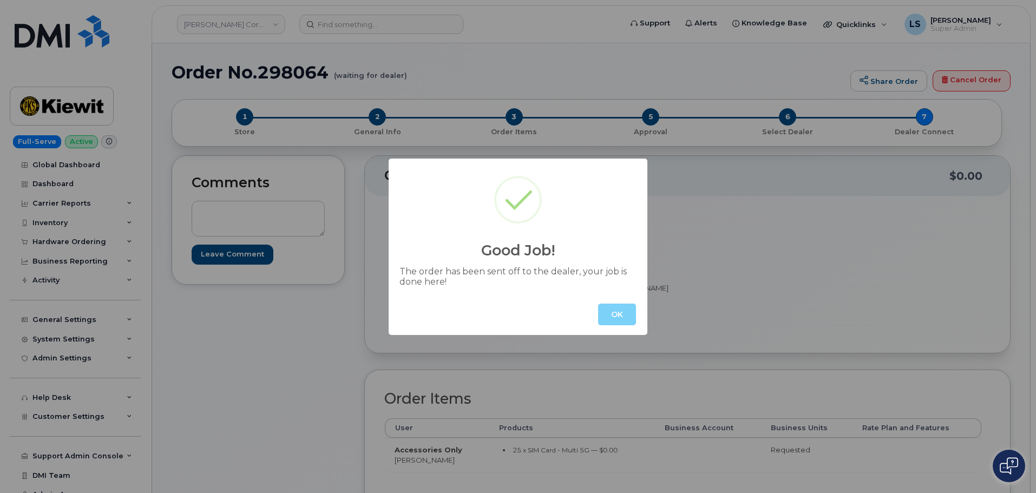
click at [628, 317] on button "OK" at bounding box center [617, 315] width 38 height 22
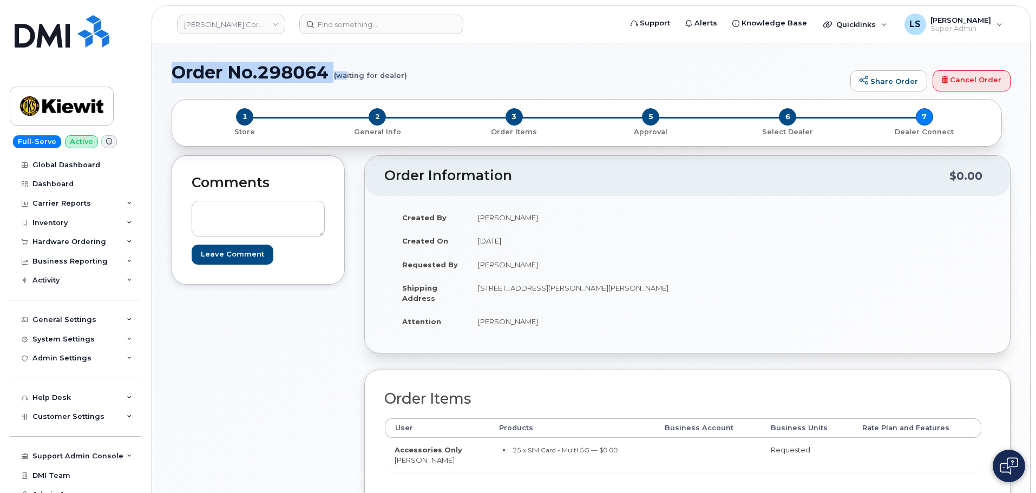
drag, startPoint x: 174, startPoint y: 73, endPoint x: 344, endPoint y: 65, distance: 170.0
click at [348, 65] on h1 "Order No.298064 (waiting for dealer)" at bounding box center [508, 72] width 673 height 19
click at [334, 65] on h1 "Order No.298064 (waiting for dealer)" at bounding box center [508, 72] width 673 height 19
click at [331, 67] on h1 "Order No.298064 (waiting for dealer)" at bounding box center [508, 72] width 673 height 19
click at [327, 69] on h1 "Order No.298064 (waiting for dealer)" at bounding box center [508, 72] width 673 height 19
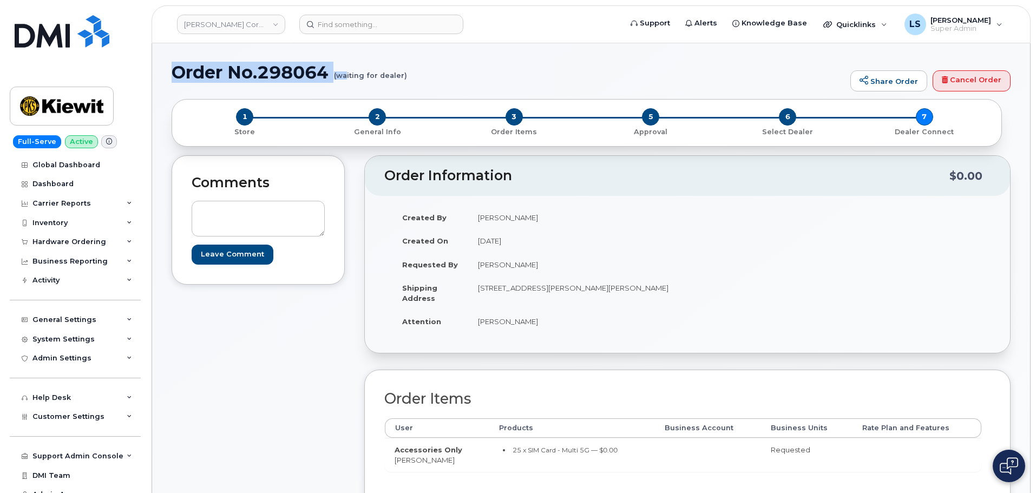
drag, startPoint x: 327, startPoint y: 73, endPoint x: 171, endPoint y: 102, distance: 159.2
click at [327, 73] on h1 "Order No.298064 (waiting for dealer)" at bounding box center [508, 72] width 673 height 19
click at [185, 69] on h1 "Order No.298064 (waiting for dealer)" at bounding box center [508, 72] width 673 height 19
drag, startPoint x: 219, startPoint y: 73, endPoint x: 327, endPoint y: 76, distance: 108.8
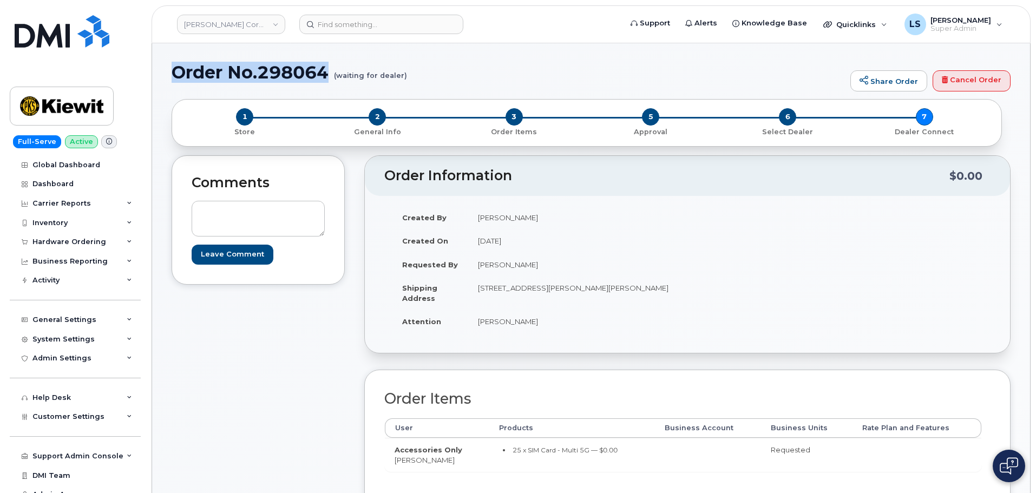
copy h1 "Order No.298064"
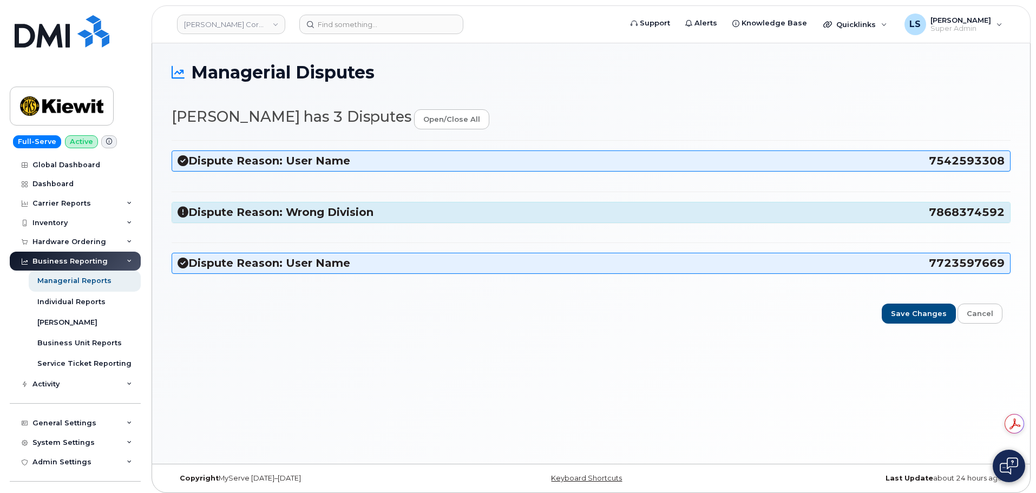
click at [311, 209] on h3 "Dispute Reason: Wrong Division 7868374592" at bounding box center [590, 212] width 827 height 15
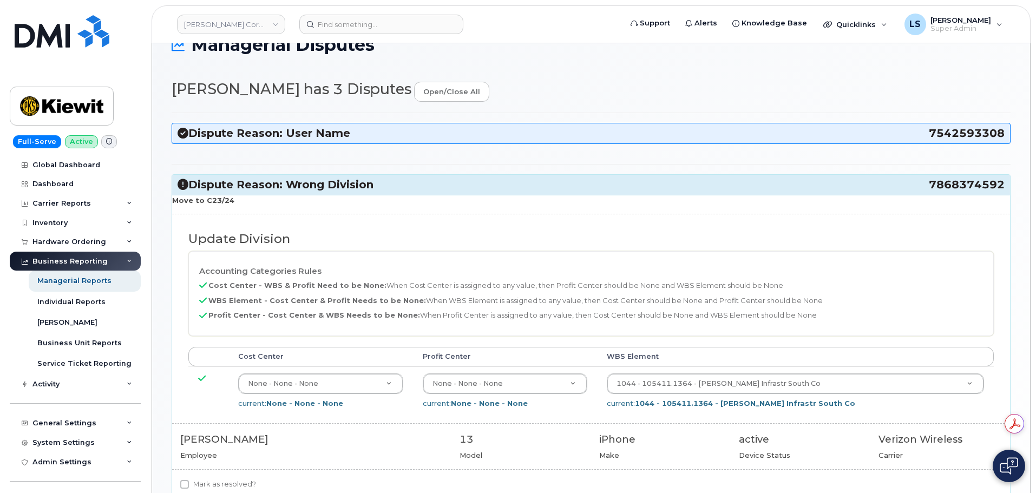
scroll to position [54, 0]
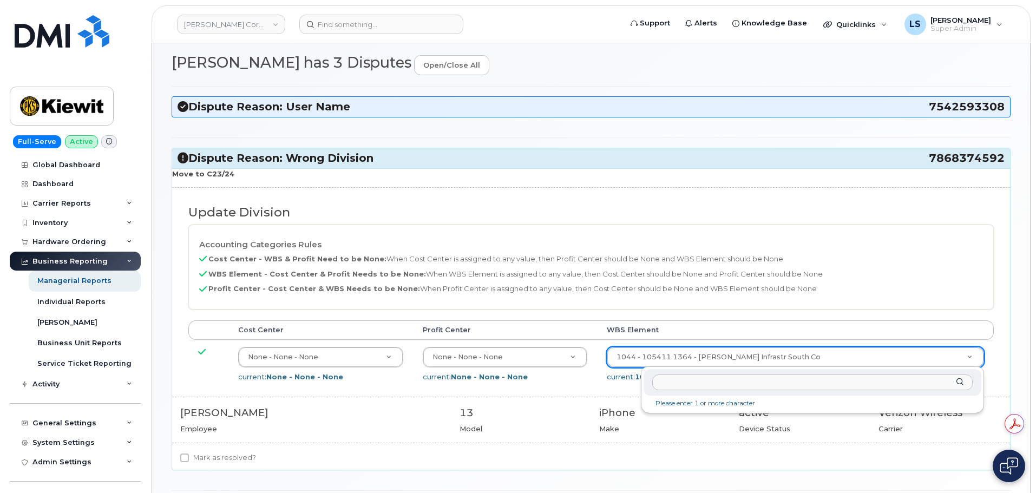
type input "104989.1704"
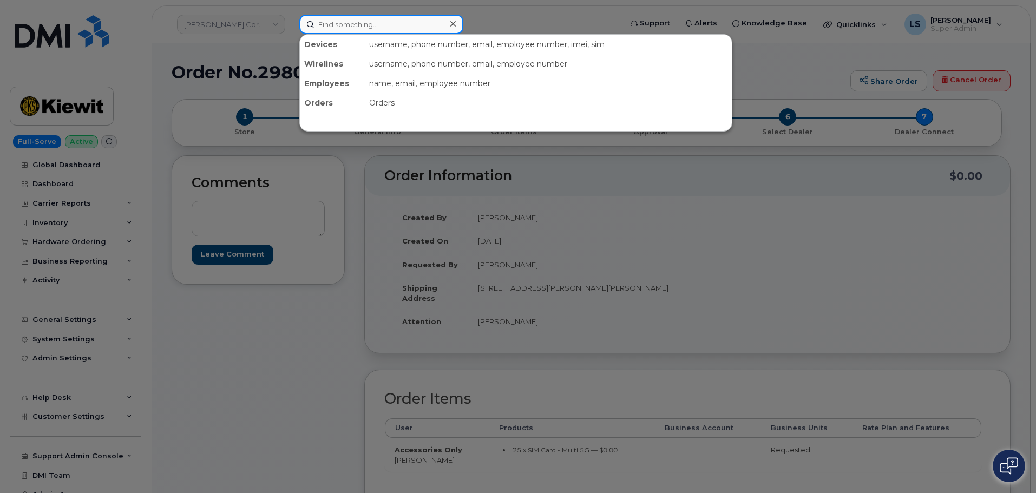
click at [347, 28] on input at bounding box center [381, 24] width 164 height 19
paste input "298025"
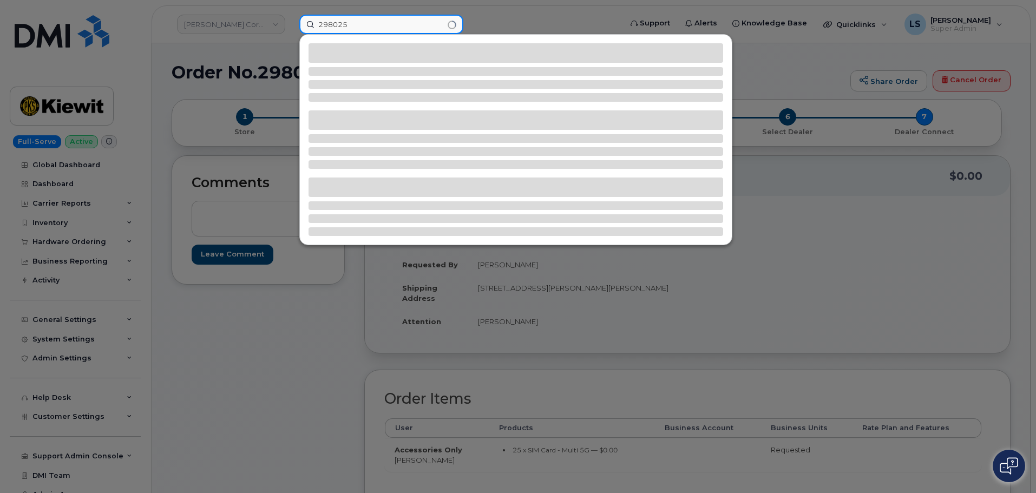
type input "298025"
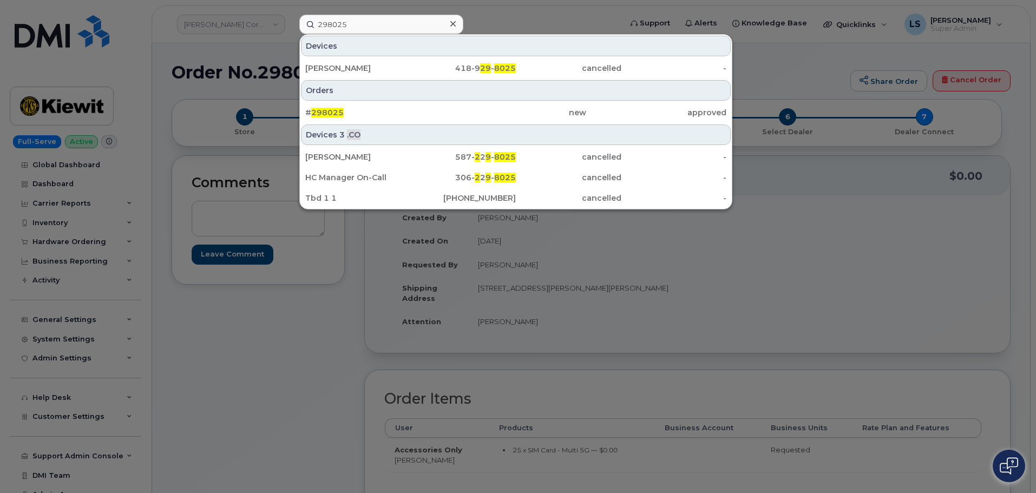
drag, startPoint x: 366, startPoint y: 116, endPoint x: 49, endPoint y: 201, distance: 328.2
click at [367, 116] on div "# 298025" at bounding box center [375, 112] width 140 height 11
